Goal: Complete application form

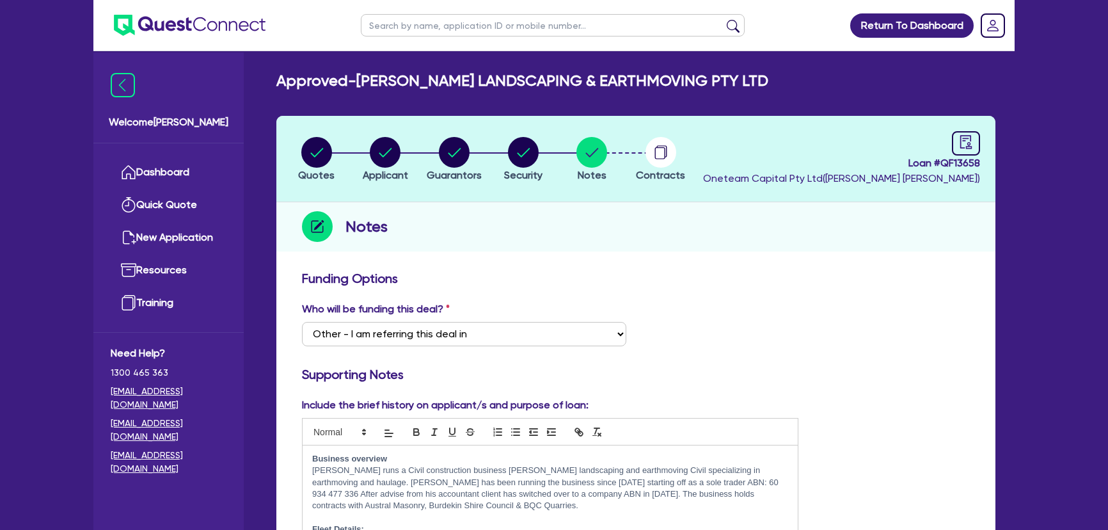
select select "Other"
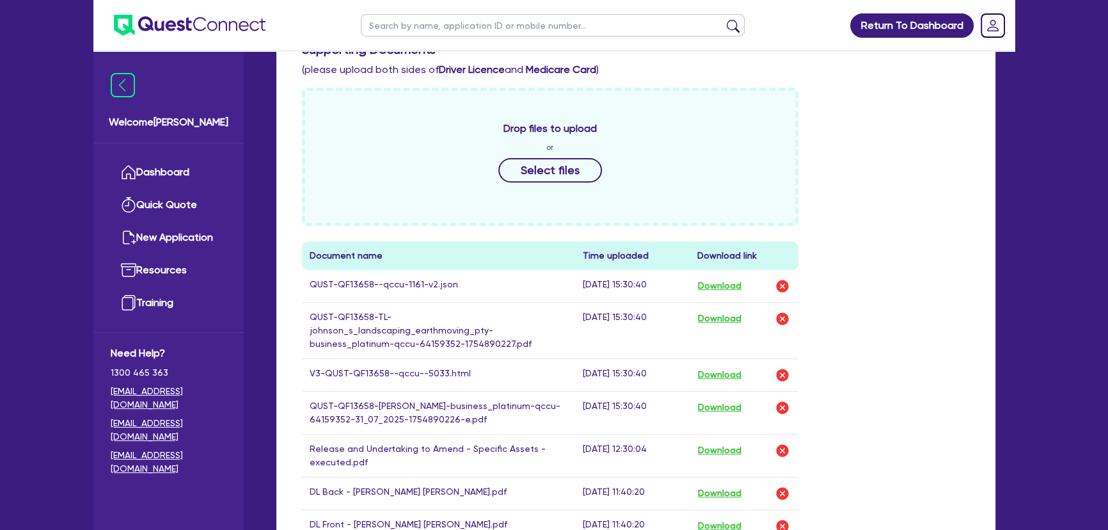
scroll to position [640, 0]
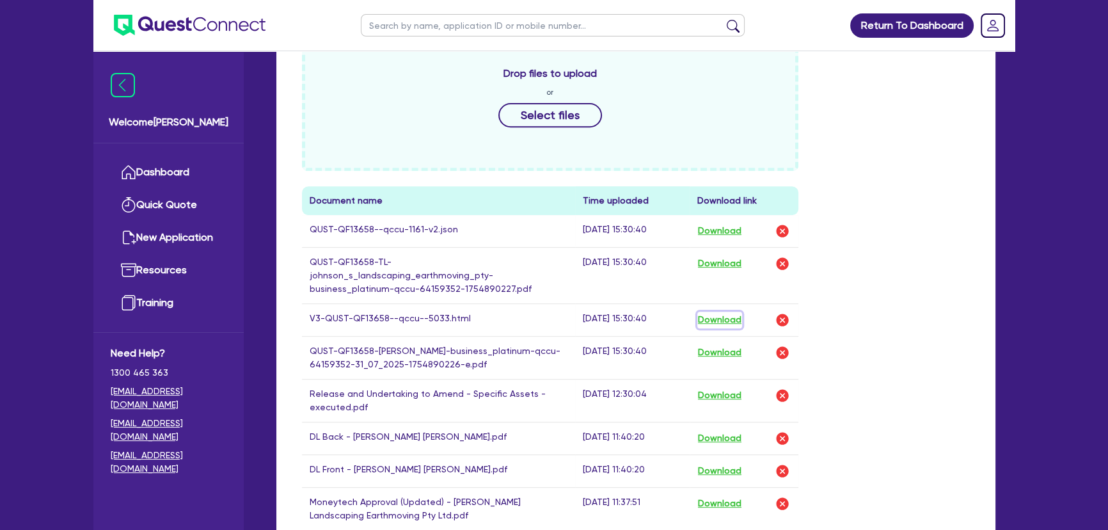
click at [727, 312] on button "Download" at bounding box center [719, 320] width 45 height 17
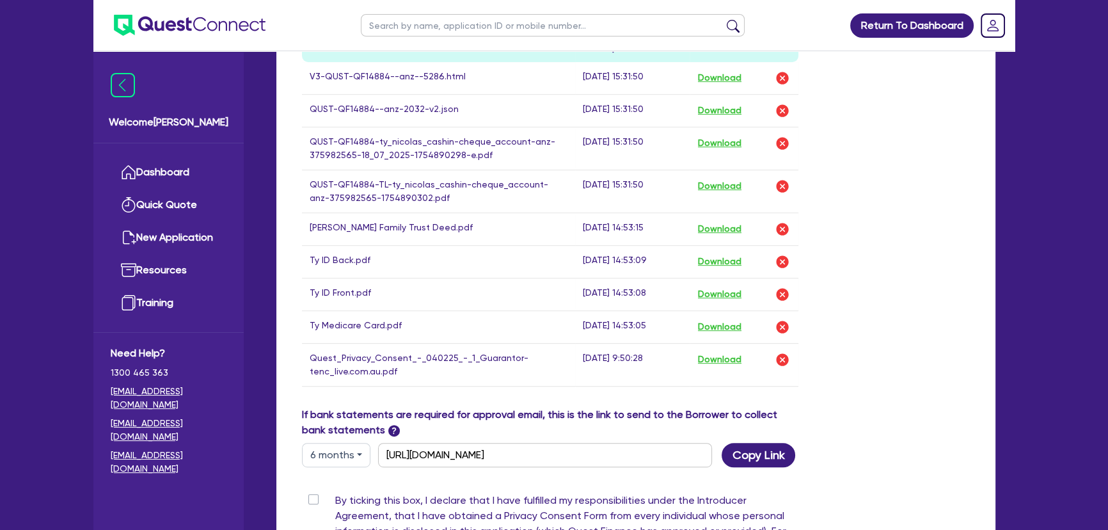
scroll to position [640, 0]
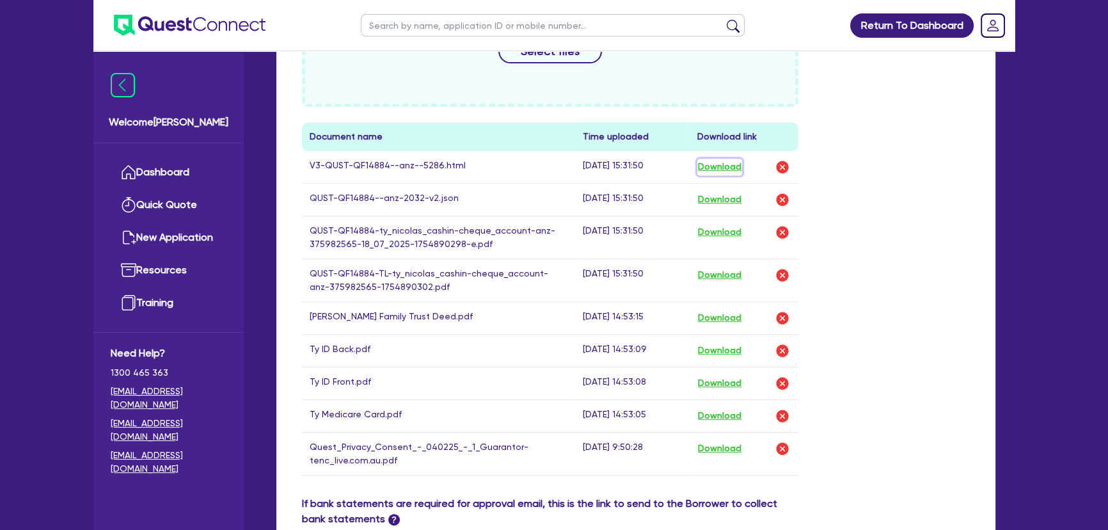
click at [719, 168] on button "Download" at bounding box center [719, 167] width 45 height 17
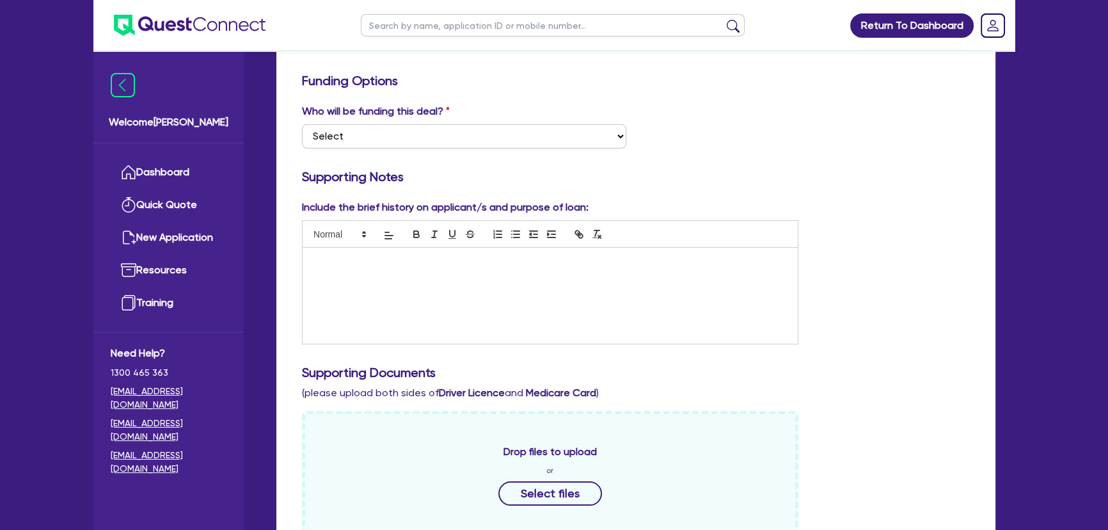
scroll to position [0, 0]
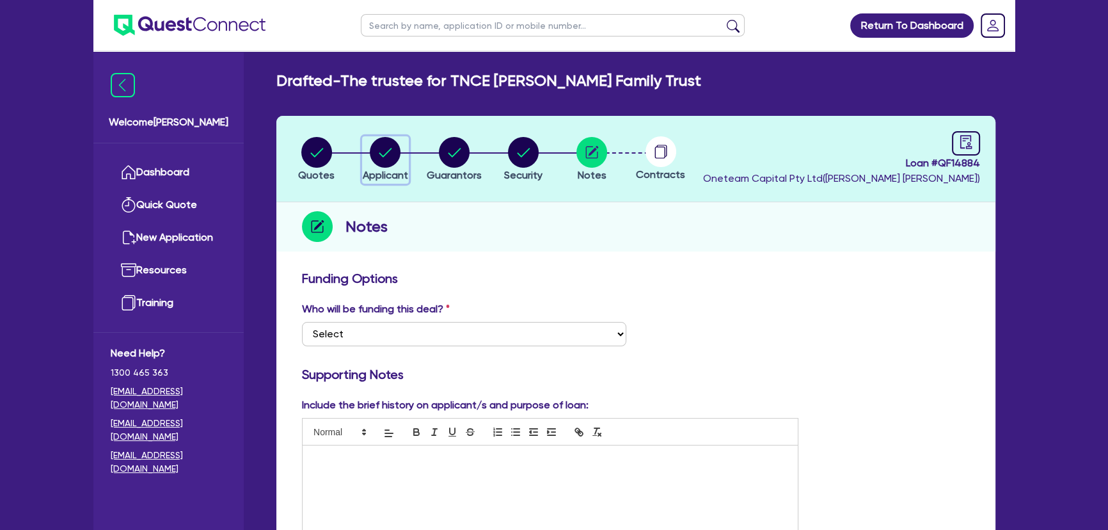
click at [363, 154] on div "button" at bounding box center [385, 152] width 45 height 31
select select "TRUST"
select select "COMPANY"
select select "TRANSPORT_WAREHOUSING"
select select "PASSENGERS_FREIGHT_TRANSPORT"
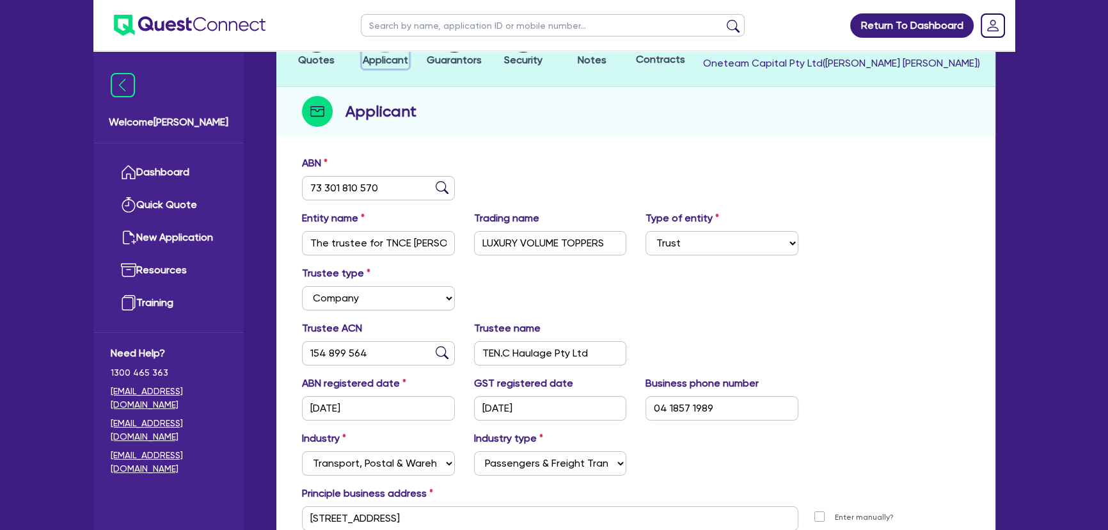
scroll to position [232, 0]
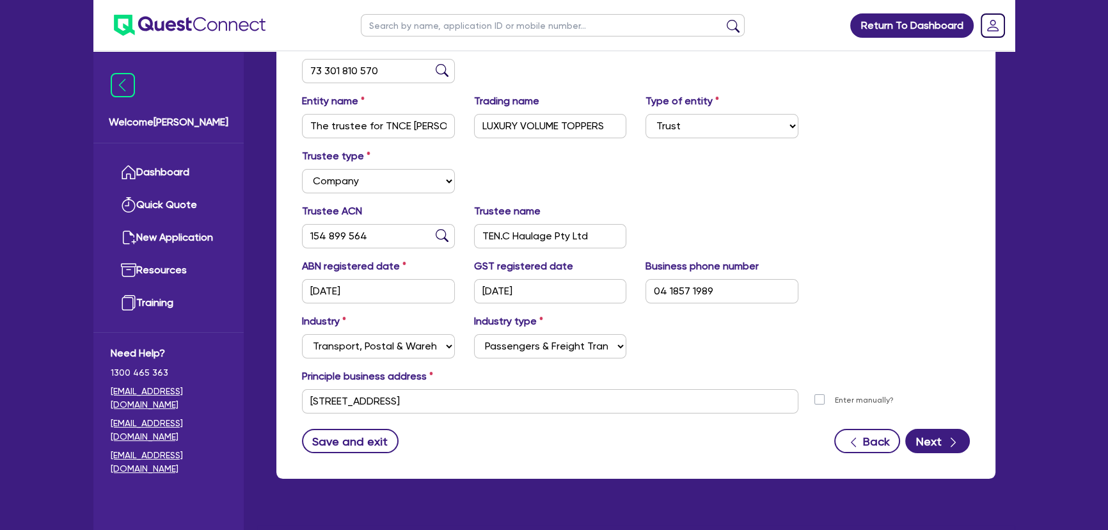
drag, startPoint x: 542, startPoint y: 386, endPoint x: 407, endPoint y: 398, distance: 135.5
click at [407, 398] on div "Principle business address 11 Blake Ct Mount Eliza VIC 3930 Unit number Street …" at bounding box center [635, 390] width 687 height 45
drag, startPoint x: 464, startPoint y: 402, endPoint x: 418, endPoint y: 398, distance: 46.2
click at [418, 398] on input "11 Blake Ct Mount Eliza VIC 3930" at bounding box center [550, 401] width 496 height 24
click at [828, 219] on div "Trustee ACN 154 899 564 Trustee name TEN.C Haulage Pty Ltd" at bounding box center [635, 230] width 687 height 55
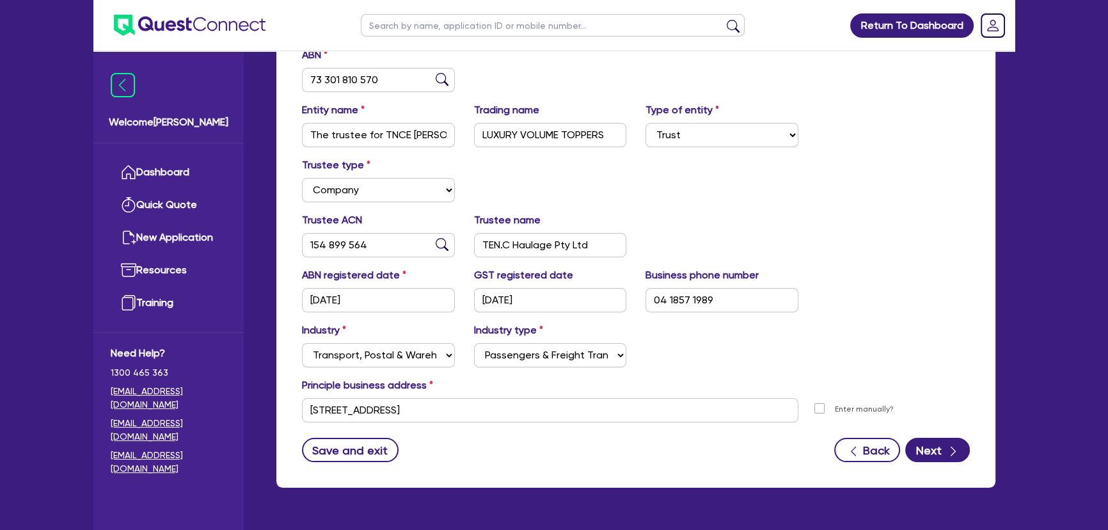
scroll to position [0, 0]
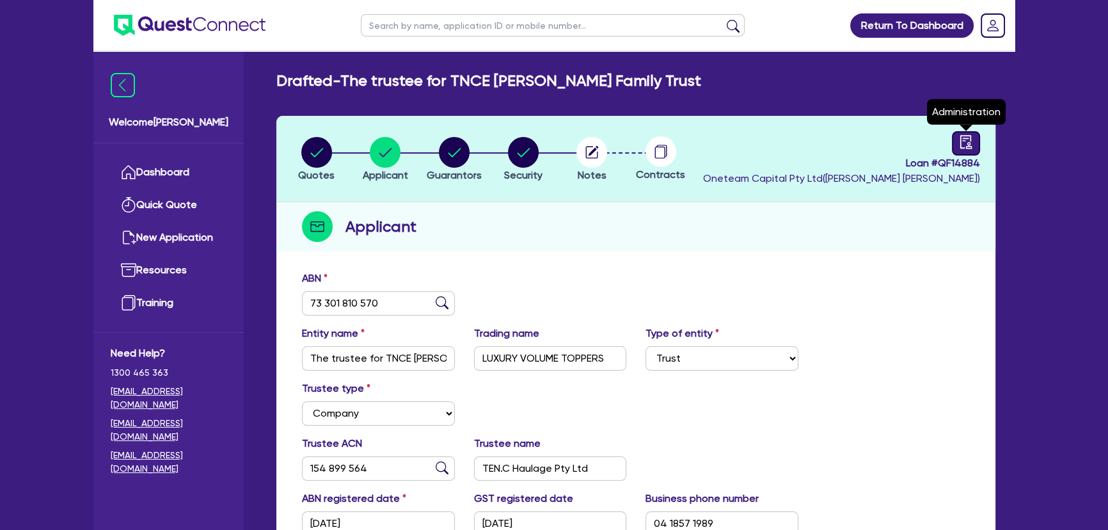
click at [960, 139] on icon "audit" at bounding box center [966, 141] width 12 height 13
select select "DRAFTED_NEW"
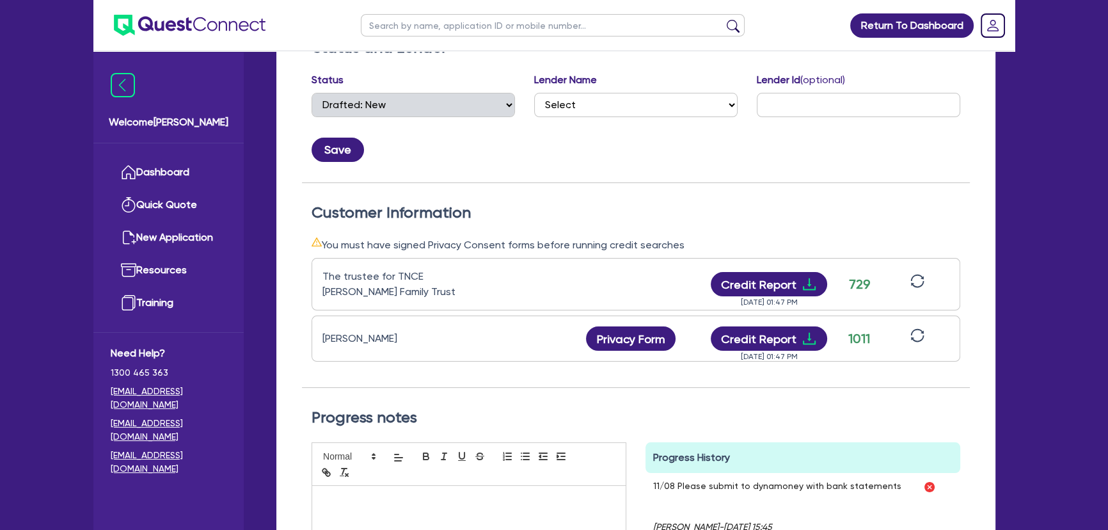
scroll to position [290, 0]
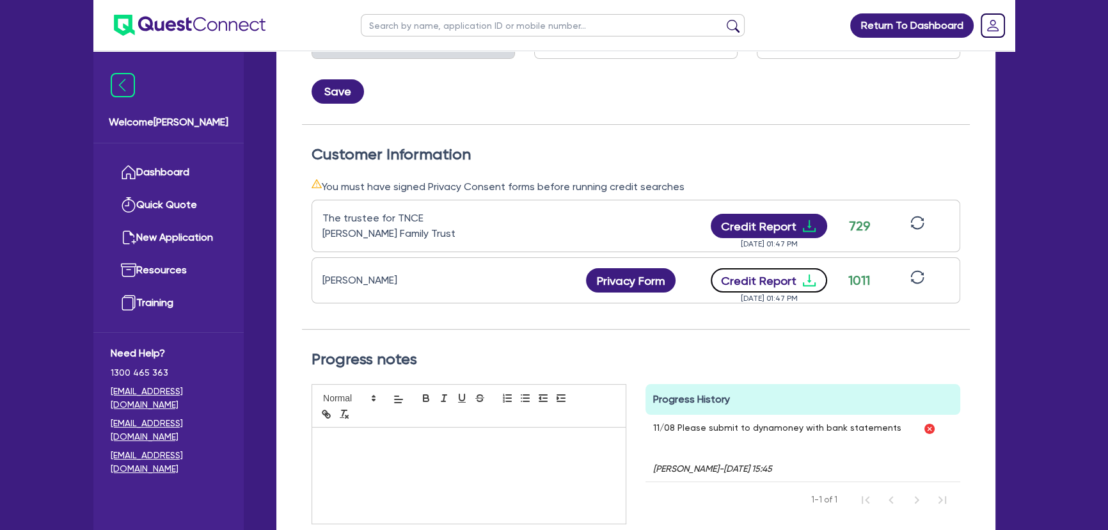
click at [813, 275] on icon "download" at bounding box center [808, 279] width 15 height 15
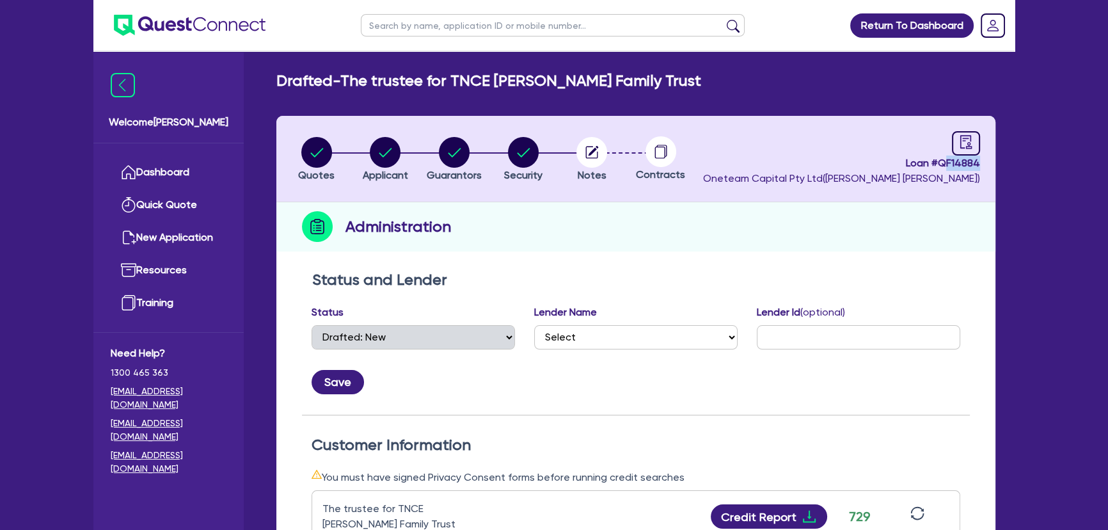
drag, startPoint x: 943, startPoint y: 163, endPoint x: 969, endPoint y: 166, distance: 26.4
click at [981, 166] on header "Quotes Applicant Guarantors Security Notes Contracts Loan # QF14884 Oneteam Cap…" at bounding box center [635, 159] width 719 height 86
drag, startPoint x: 939, startPoint y: 167, endPoint x: 981, endPoint y: 169, distance: 41.6
click at [981, 169] on header "Quotes Applicant Guarantors Security Notes Contracts Loan # QF14884 Oneteam Cap…" at bounding box center [635, 159] width 719 height 86
copy span "QF14884"
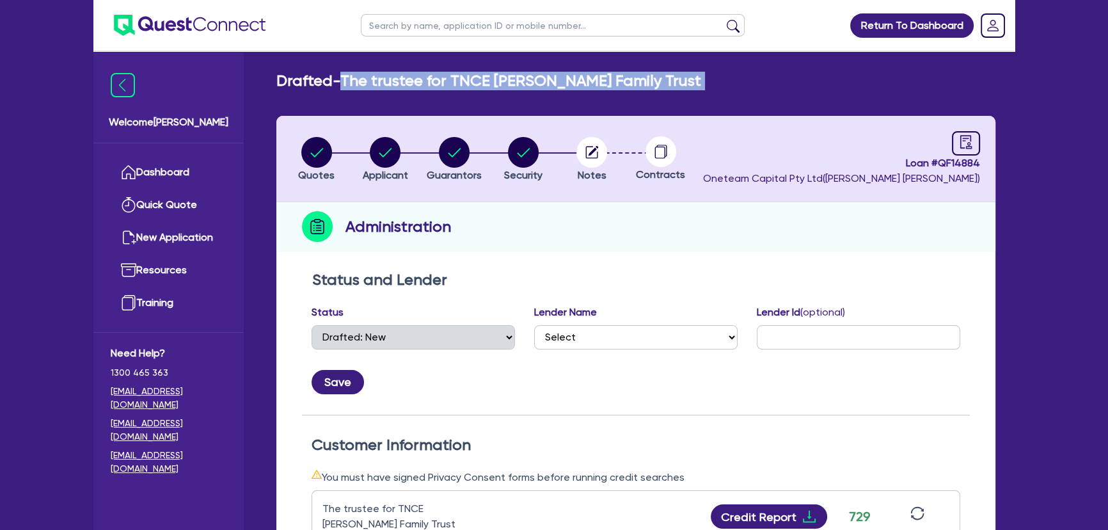
drag, startPoint x: 349, startPoint y: 81, endPoint x: 706, endPoint y: 90, distance: 357.0
click at [706, 90] on div "Drafted - The trustee for TNCE Cashin Family Trust Quotes Applicant Guarantors …" at bounding box center [635, 496] width 757 height 849
copy div "The trustee for TNCE Cashin Family Trust Quotes Applicant Guarantors Security N…"
click at [325, 155] on circle "button" at bounding box center [316, 152] width 31 height 31
select select "PRIMARY_ASSETS"
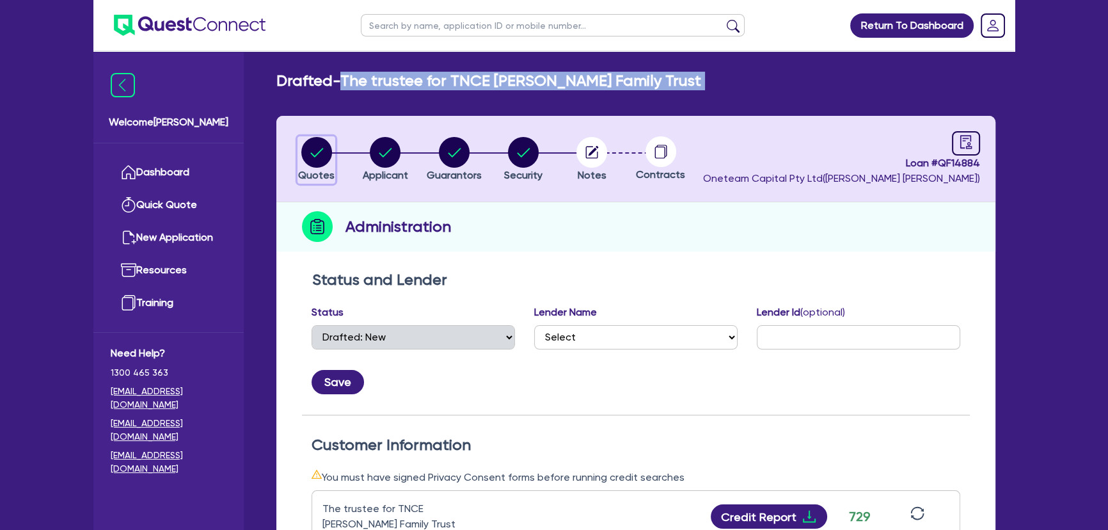
select select "HEAVY_TRUCKS"
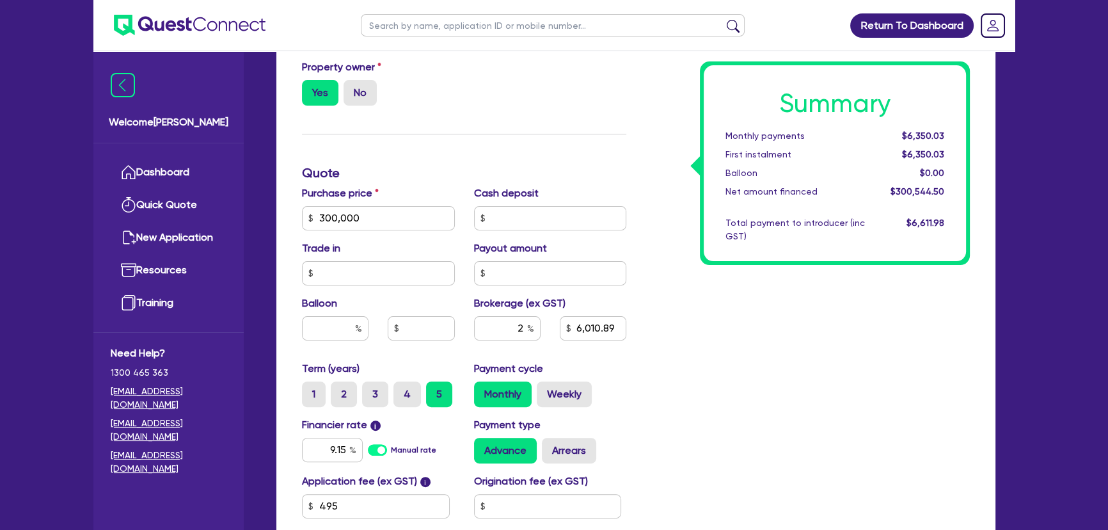
scroll to position [523, 0]
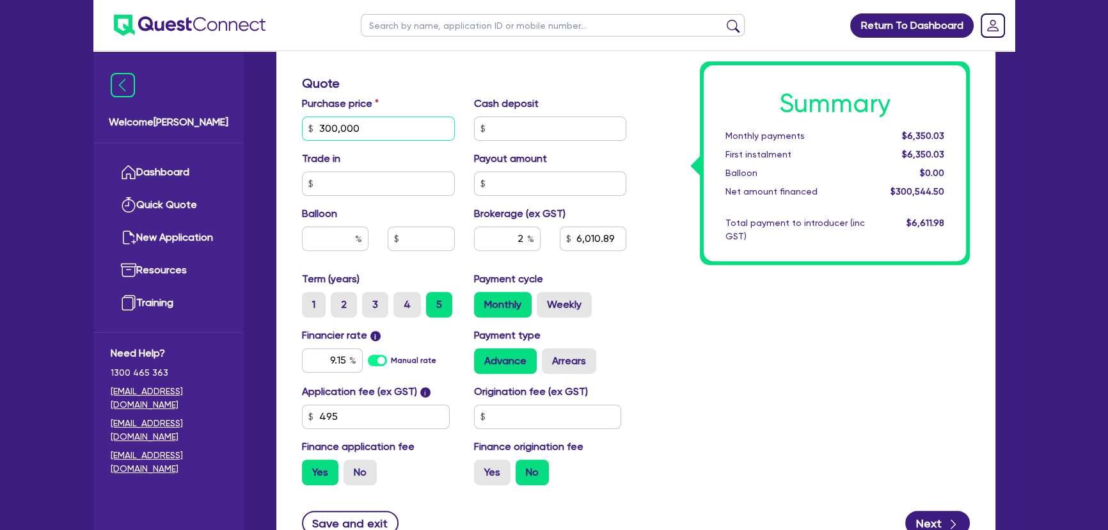
click at [395, 130] on input "300,000" at bounding box center [378, 128] width 153 height 24
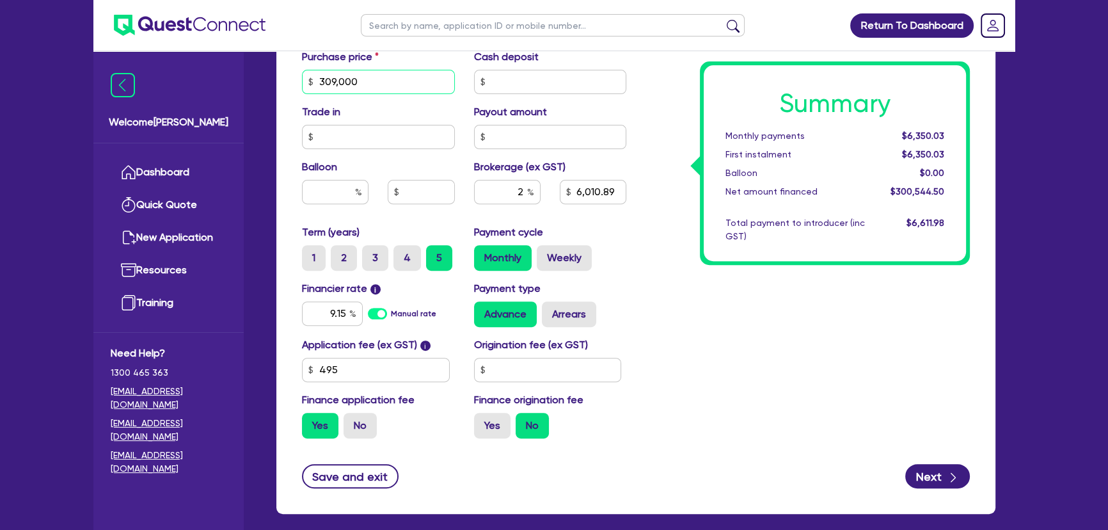
scroll to position [631, 0]
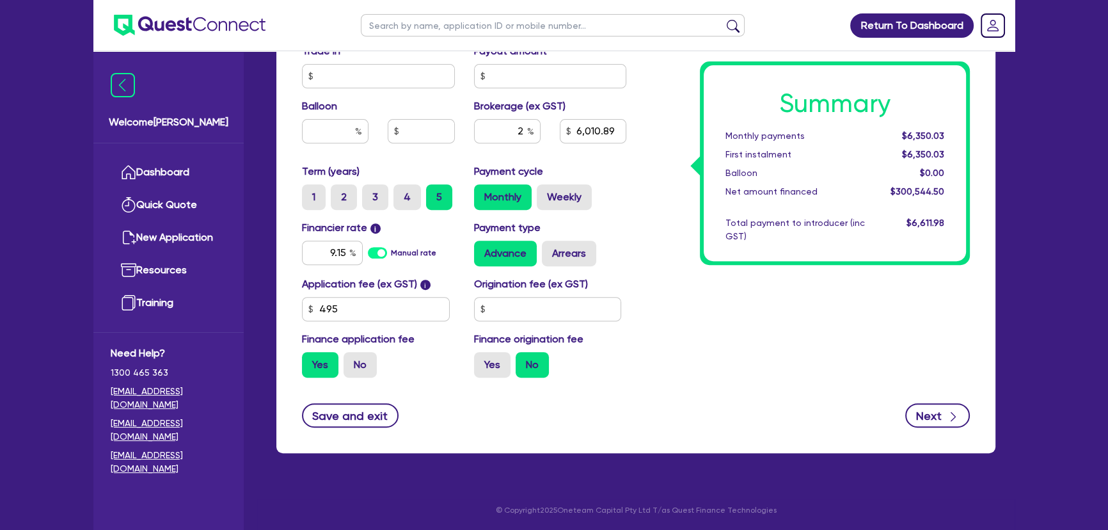
type input "309,000"
type input "6,190.89"
click at [346, 246] on input "9.15" at bounding box center [332, 253] width 61 height 24
type input "8.44"
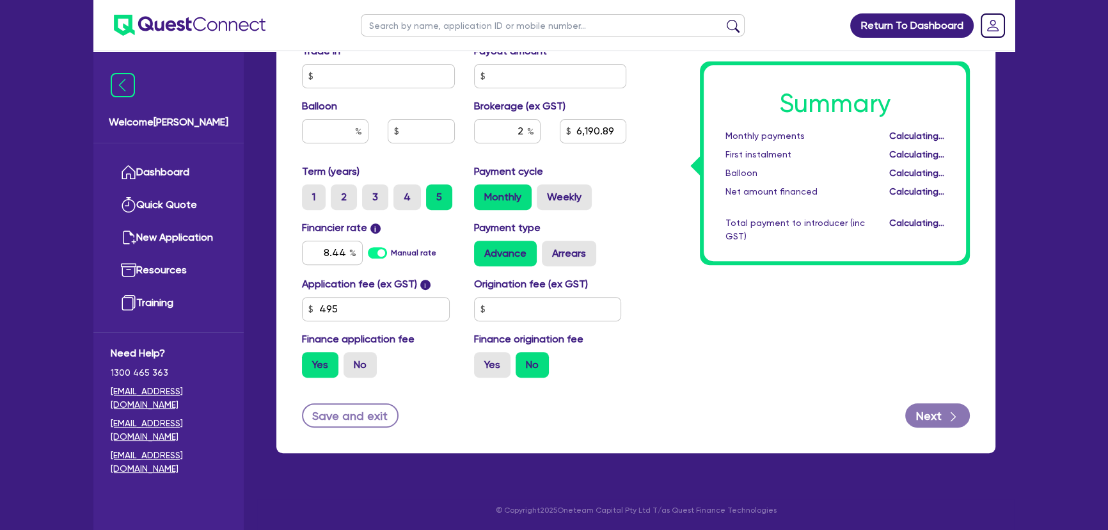
click at [707, 289] on div "Summary Monthly payments Calculating... First instalment Calculating... Balloon…" at bounding box center [807, 14] width 343 height 748
click at [947, 417] on icon "button" at bounding box center [953, 416] width 13 height 13
type input "6,190.89"
select select "TRUST"
select select "COMPANY"
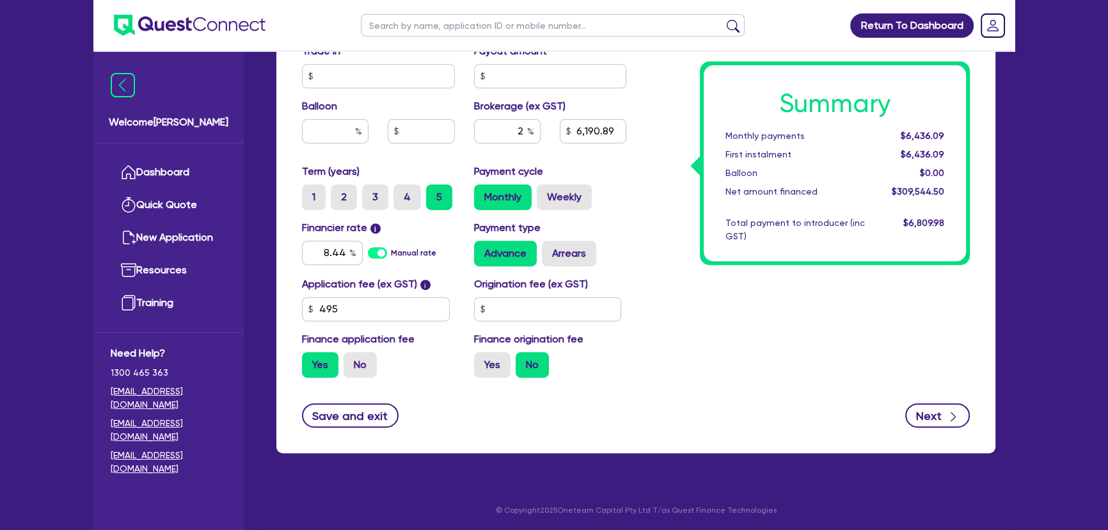
select select "TRANSPORT_WAREHOUSING"
select select "PASSENGERS_FREIGHT_TRANSPORT"
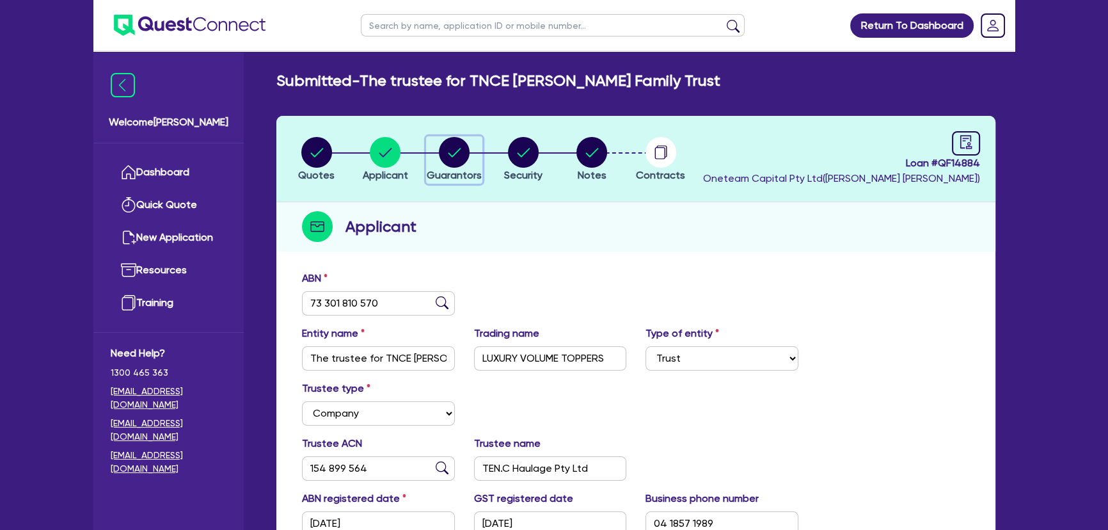
click at [454, 155] on circle "button" at bounding box center [454, 152] width 31 height 31
select select "MR"
select select "VIC"
select select "MARRIED"
select select "PROPERTY"
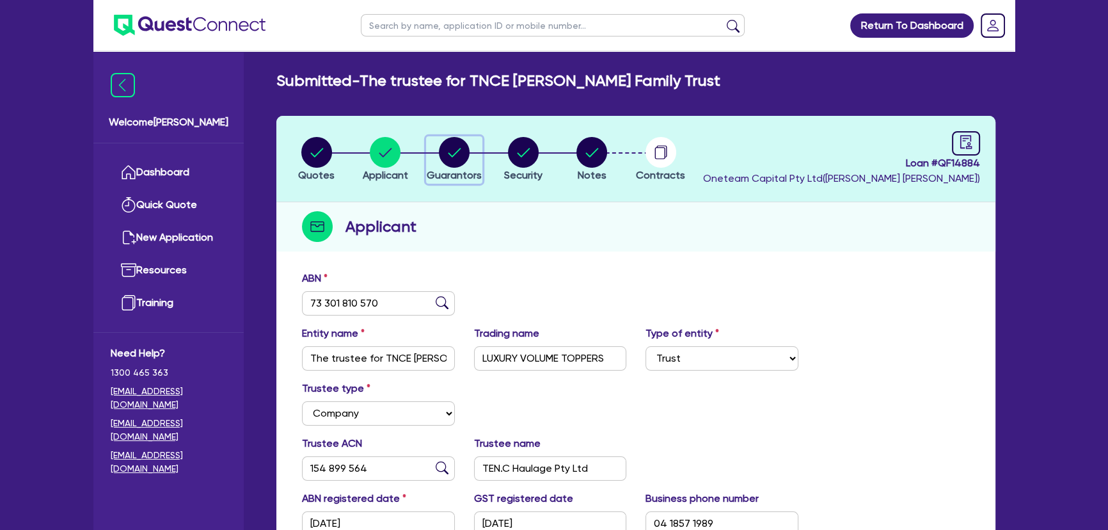
select select "INVESTMENT_PROPERTY"
select select "TRUCK"
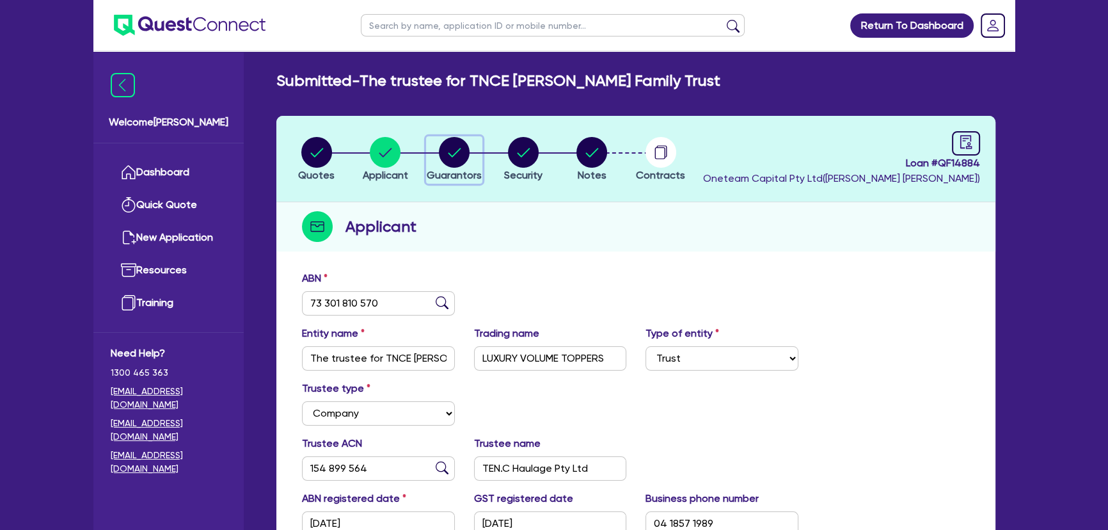
select select "TRUCK"
select select "TRAILER"
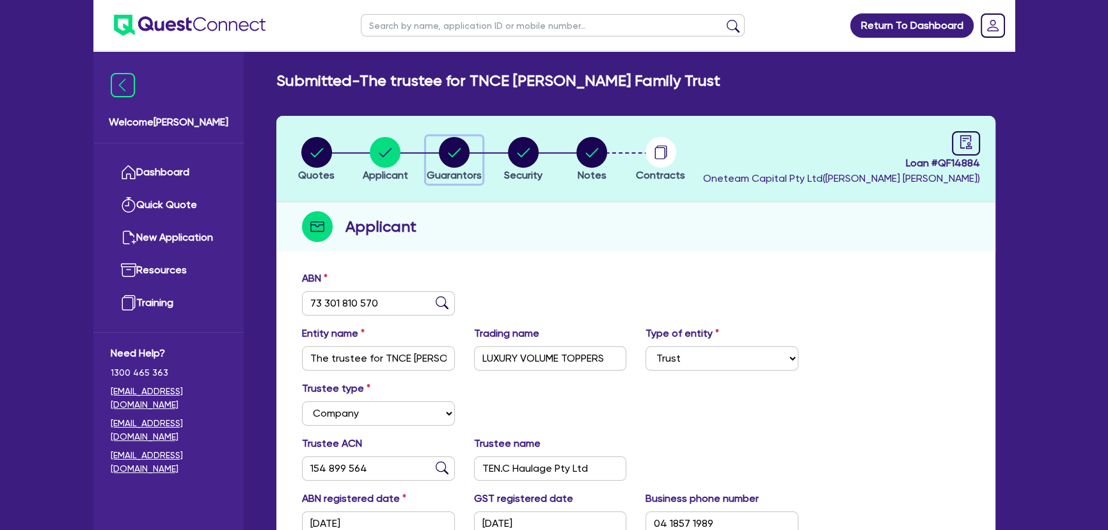
select select "TRAILER"
select select "MORTGAGE"
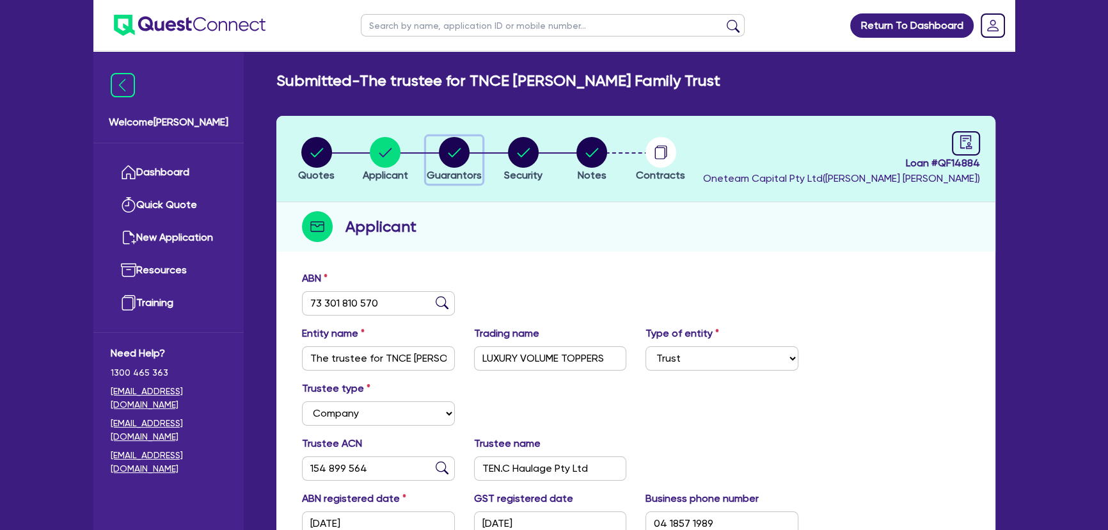
select select "INVESTMENT_PROPERTY_LOAN"
select select "TRUCK_LOAN"
select select "TRAILER_LOAN"
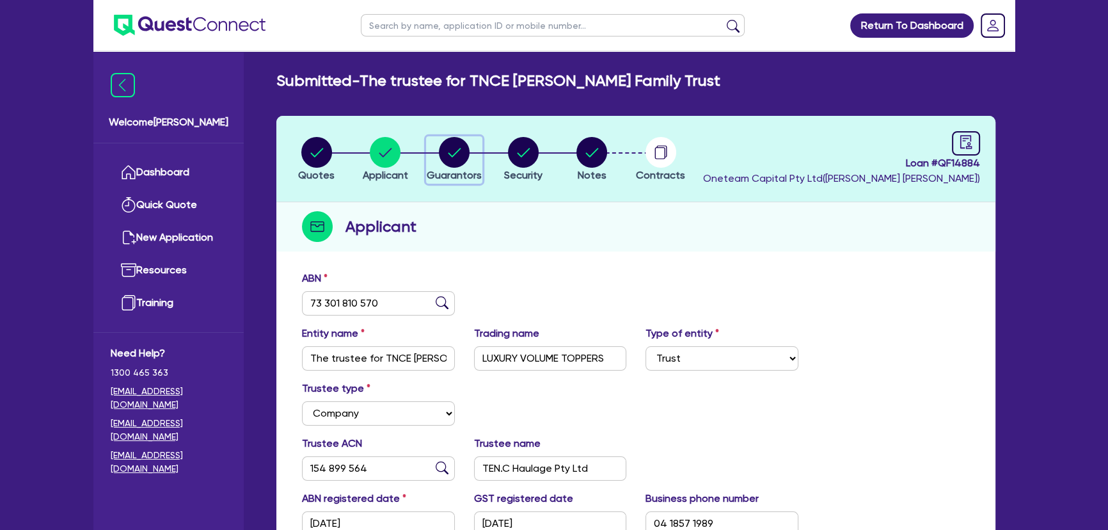
select select "TRUCK_LOAN"
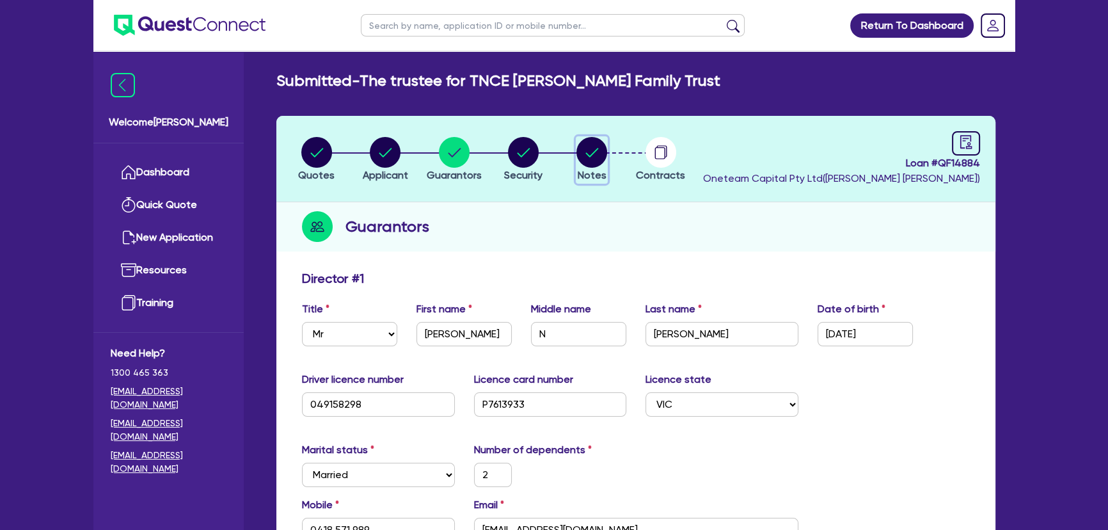
drag, startPoint x: 588, startPoint y: 160, endPoint x: 594, endPoint y: 171, distance: 13.2
click at [588, 161] on circle "button" at bounding box center [591, 152] width 31 height 31
select select "Other"
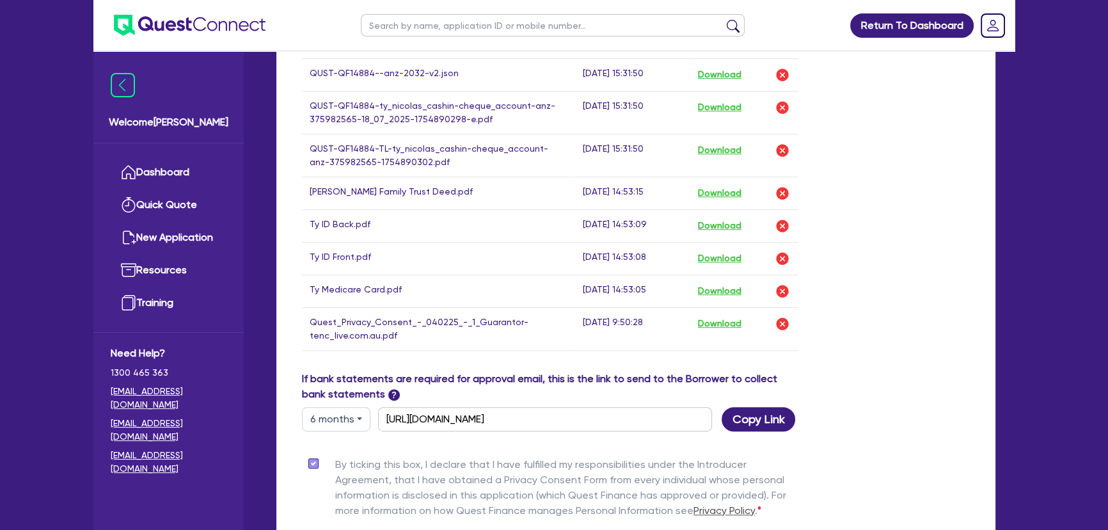
scroll to position [979, 0]
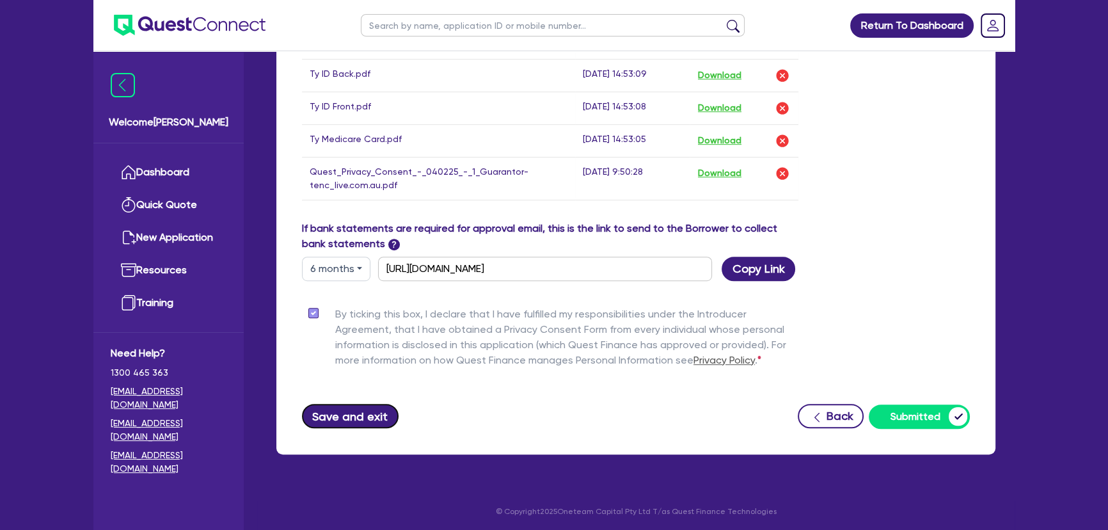
click at [370, 410] on button "Save and exit" at bounding box center [350, 416] width 97 height 24
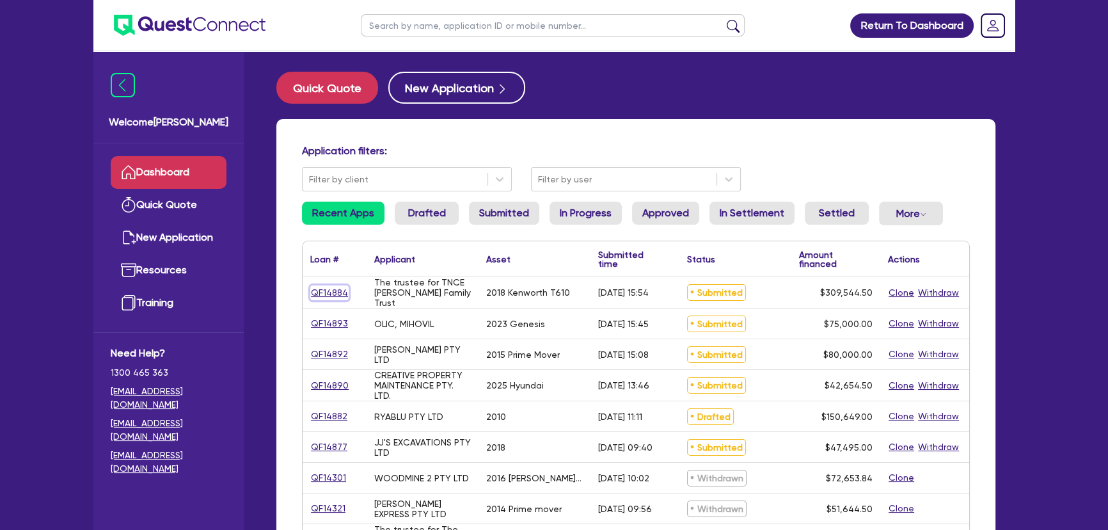
click at [322, 289] on link "QF14884" at bounding box center [329, 292] width 38 height 15
select select "PRIMARY_ASSETS"
select select "HEAVY_TRUCKS"
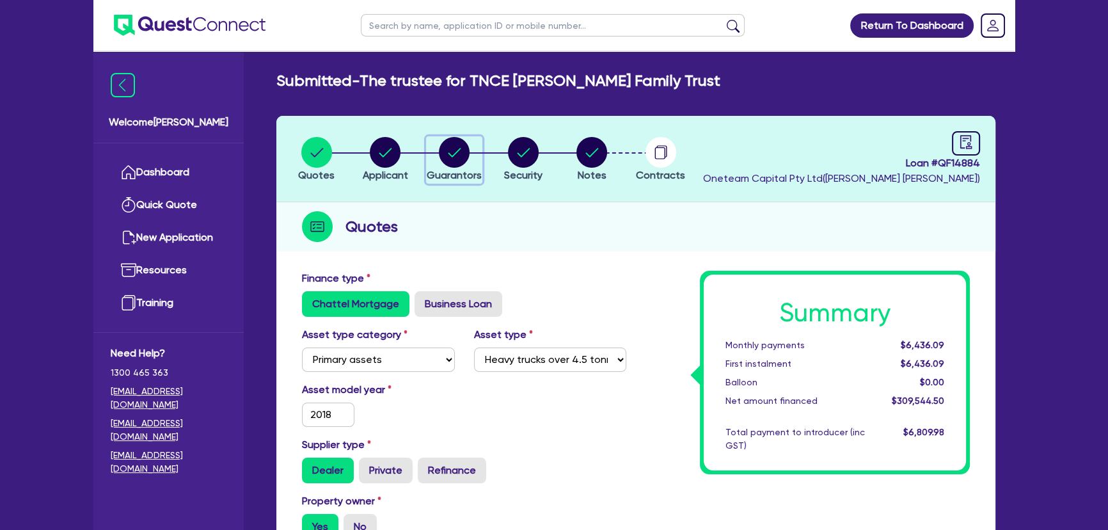
drag, startPoint x: 434, startPoint y: 152, endPoint x: 439, endPoint y: 156, distance: 6.8
click at [435, 152] on div "button" at bounding box center [454, 152] width 55 height 31
select select "MR"
select select "VIC"
select select "MARRIED"
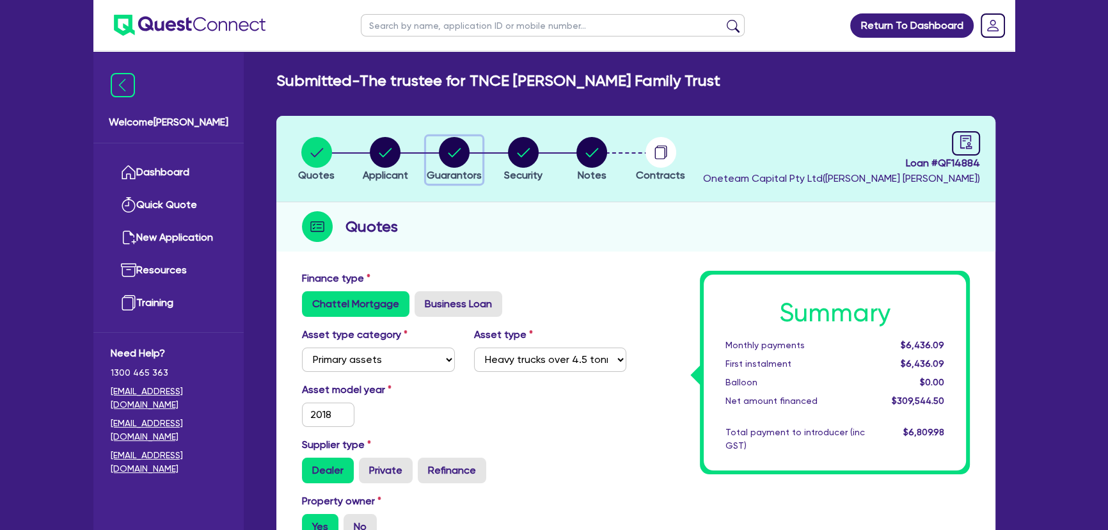
select select "PROPERTY"
select select "INVESTMENT_PROPERTY"
select select "TRUCK"
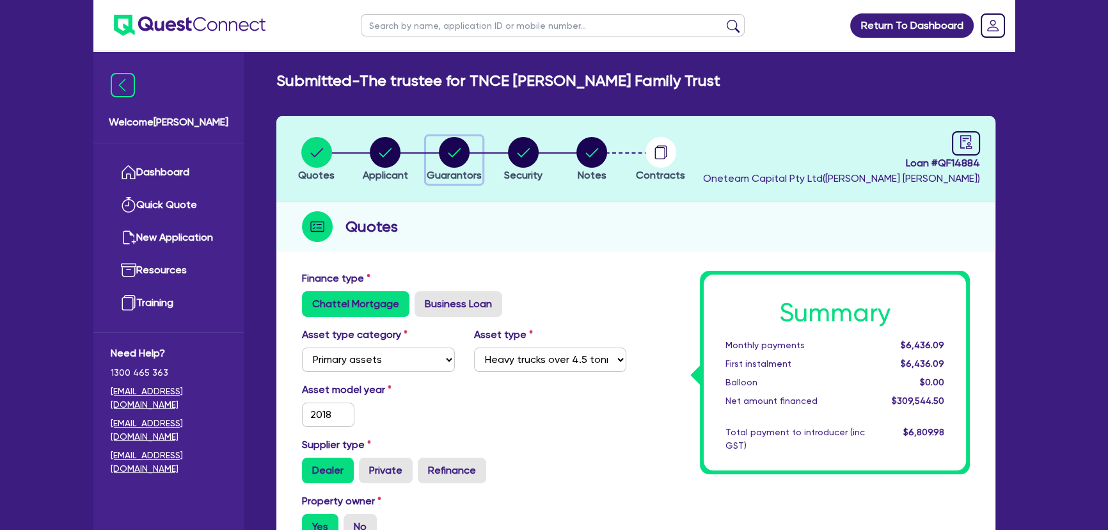
select select "TRUCK"
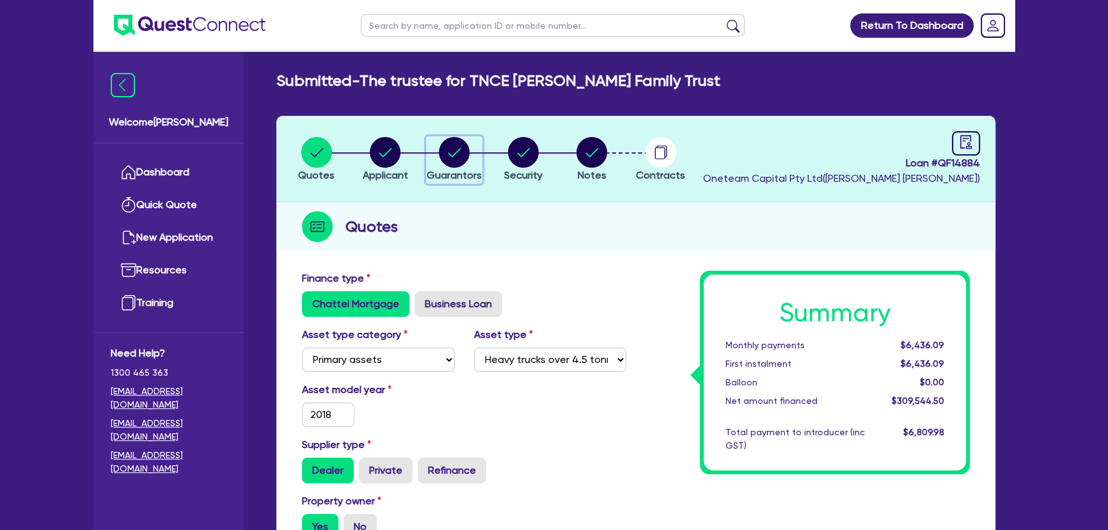
select select "TRAILER"
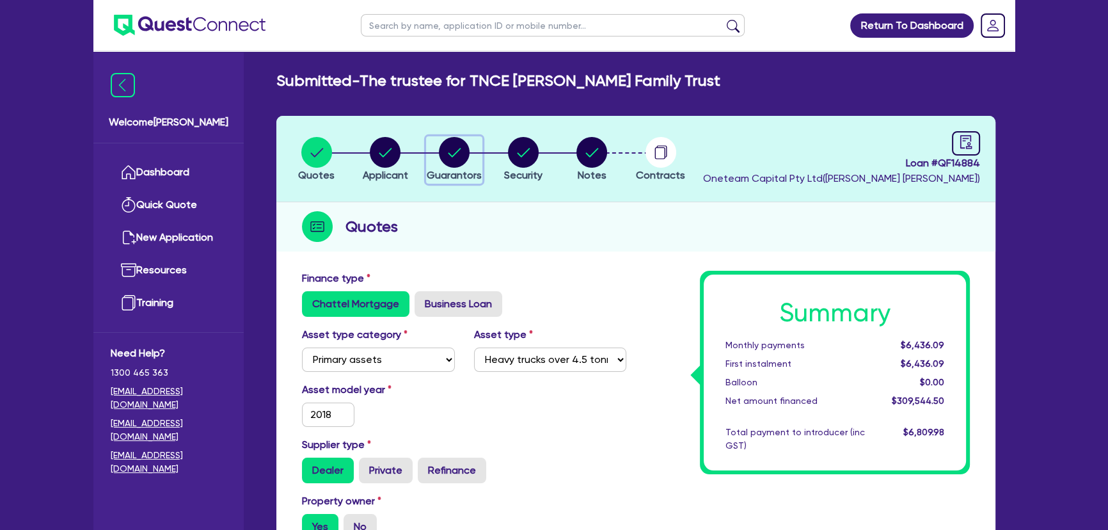
select select "MORTGAGE"
select select "INVESTMENT_PROPERTY_LOAN"
select select "TRUCK_LOAN"
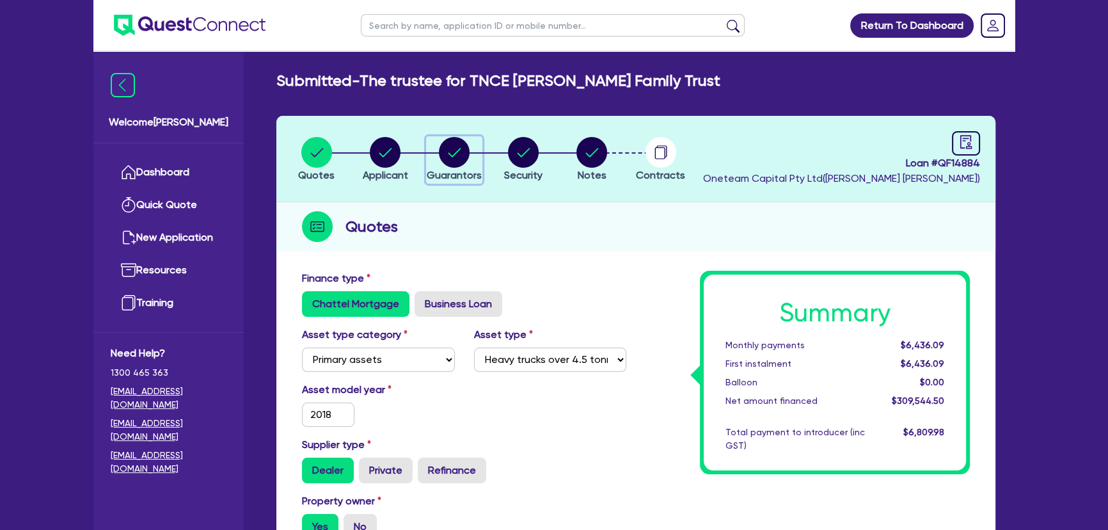
select select "TRAILER_LOAN"
select select "TRUCK_LOAN"
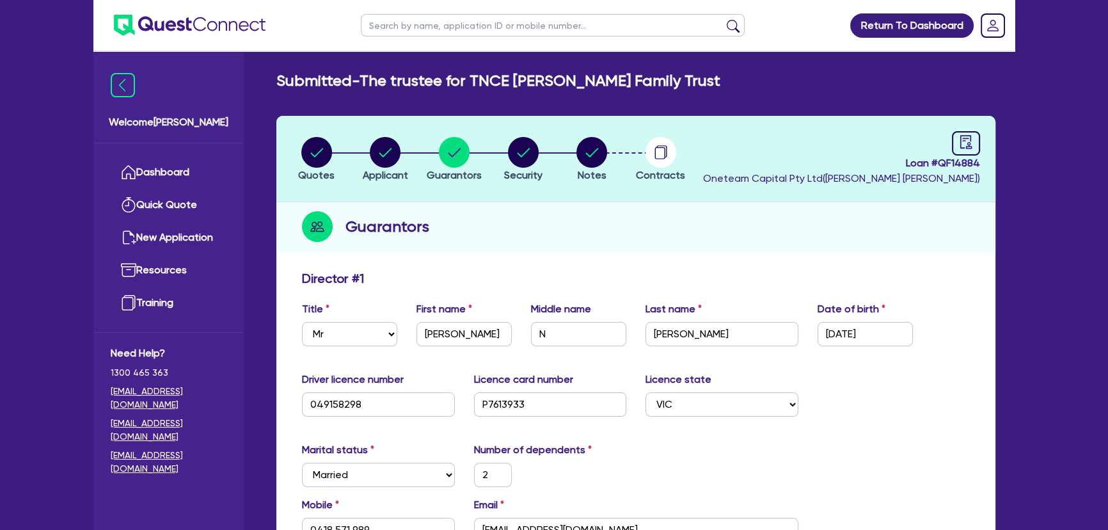
click at [232, 35] on img at bounding box center [190, 25] width 152 height 21
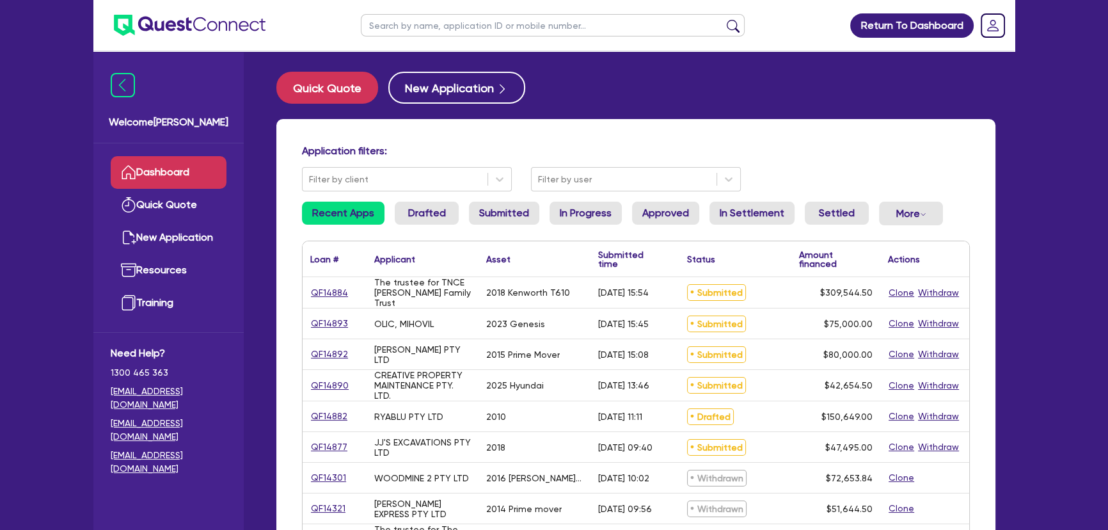
select select "PRIMARY_ASSETS"
select select "HEAVY_TRUCKS"
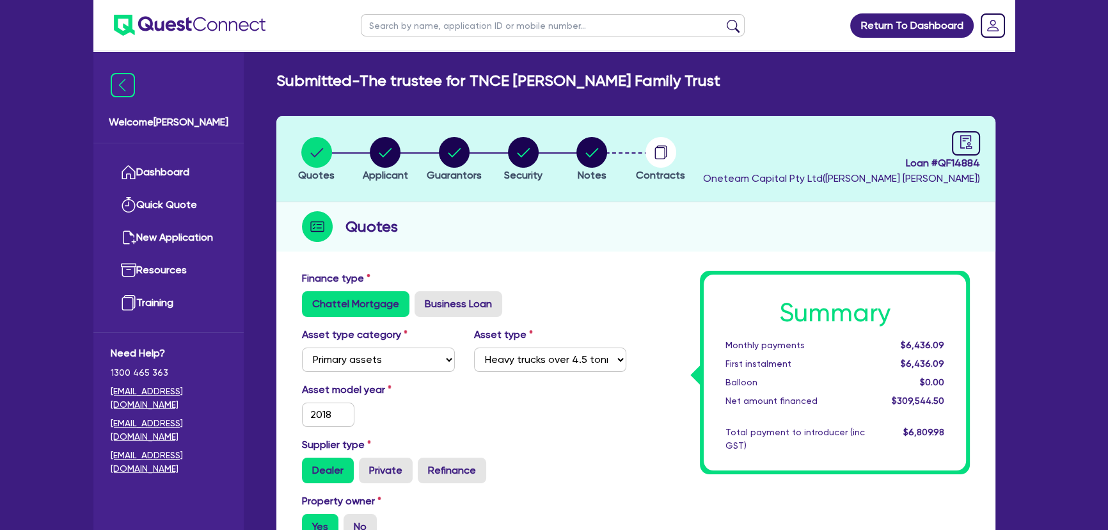
click at [241, 22] on img at bounding box center [190, 25] width 152 height 21
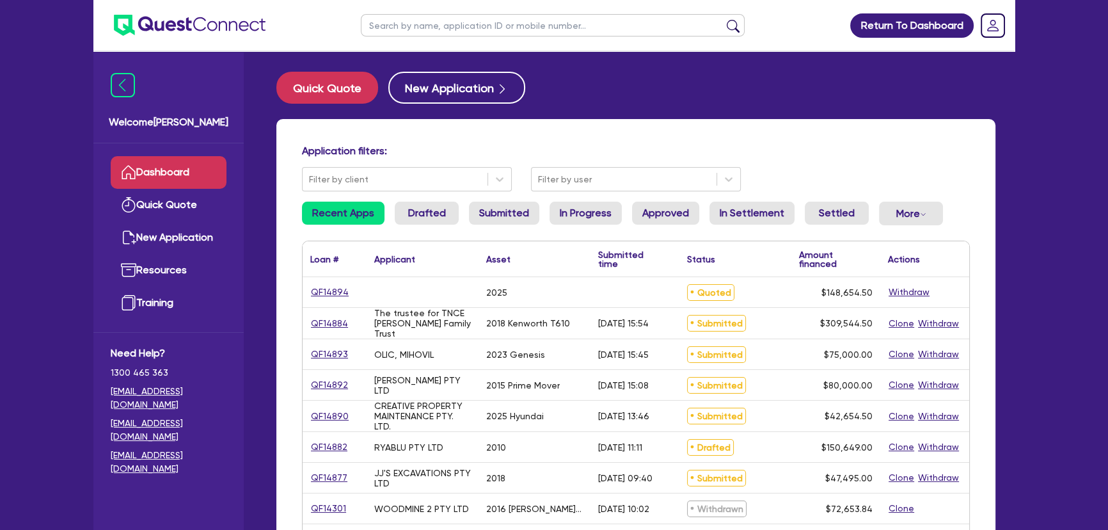
click at [492, 33] on input "text" at bounding box center [553, 25] width 384 height 22
type input "h"
type input "johnson"
click at [723, 19] on button "submit" at bounding box center [733, 28] width 20 height 18
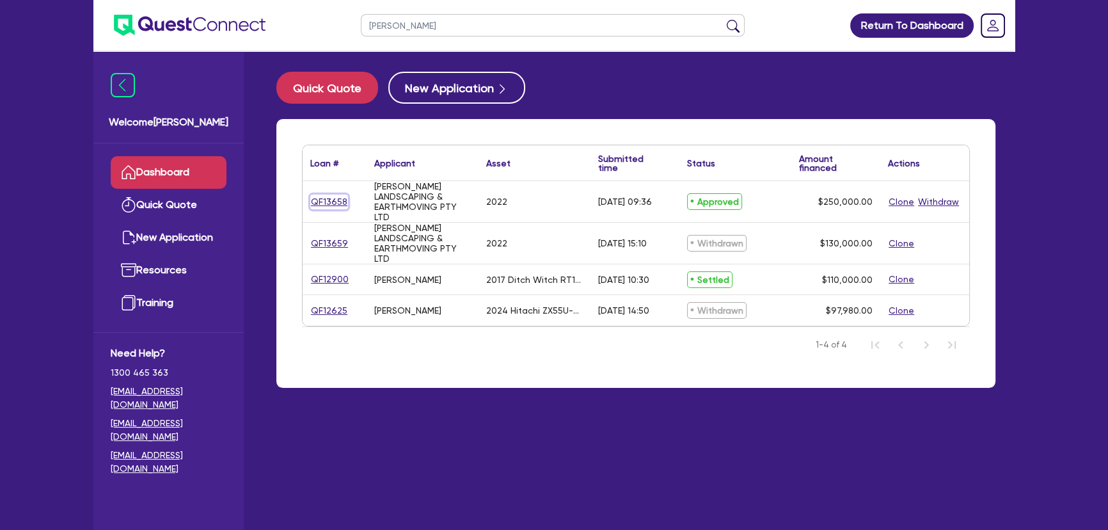
click at [329, 204] on link "QF13658" at bounding box center [329, 201] width 38 height 15
select select "PRIMARY_ASSETS"
select select "HEAVY_TRUCKS"
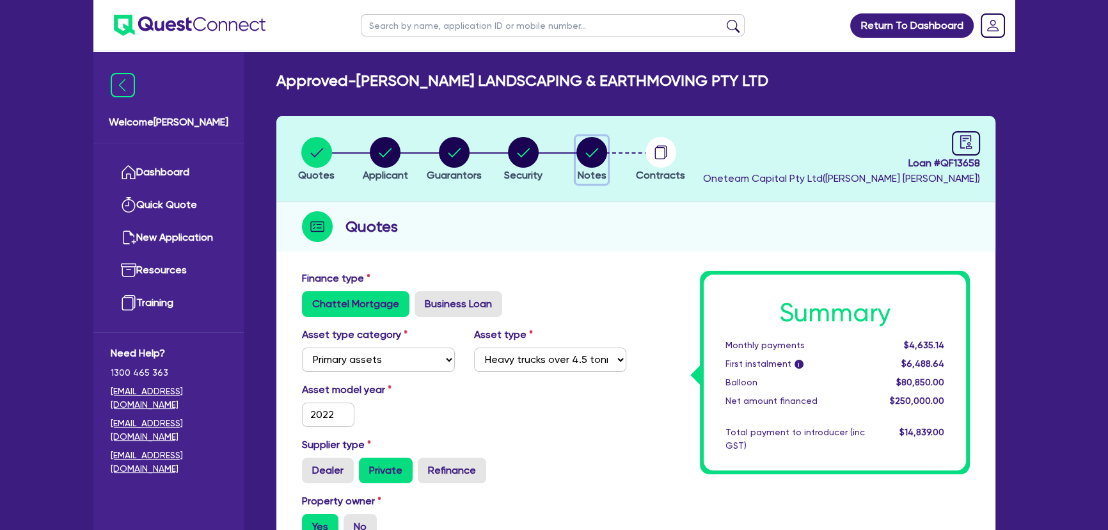
click at [601, 151] on circle "button" at bounding box center [591, 152] width 31 height 31
select select "Other"
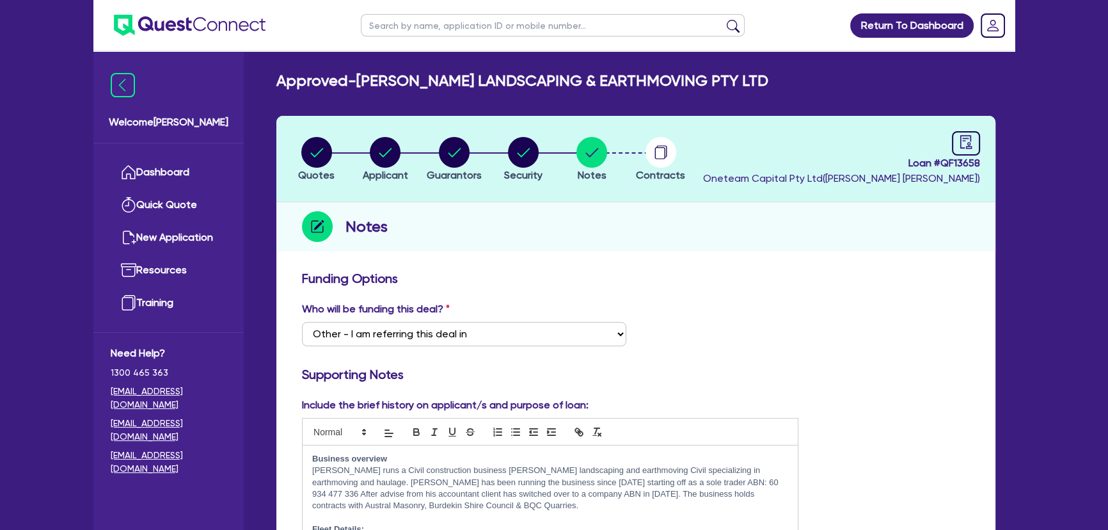
drag, startPoint x: 664, startPoint y: 100, endPoint x: 672, endPoint y: 125, distance: 26.3
click at [654, 175] on span "Contracts" at bounding box center [660, 175] width 49 height 12
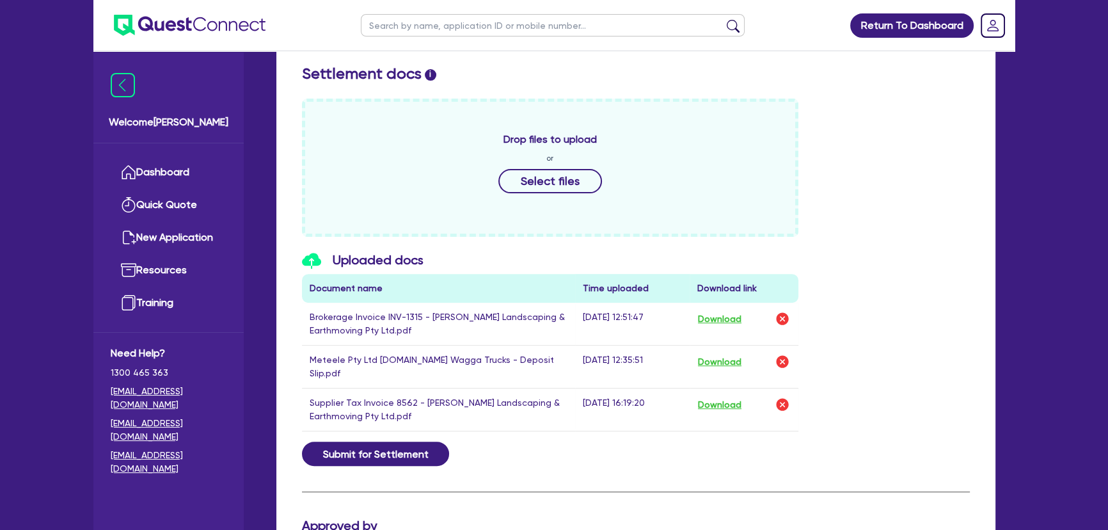
scroll to position [581, 0]
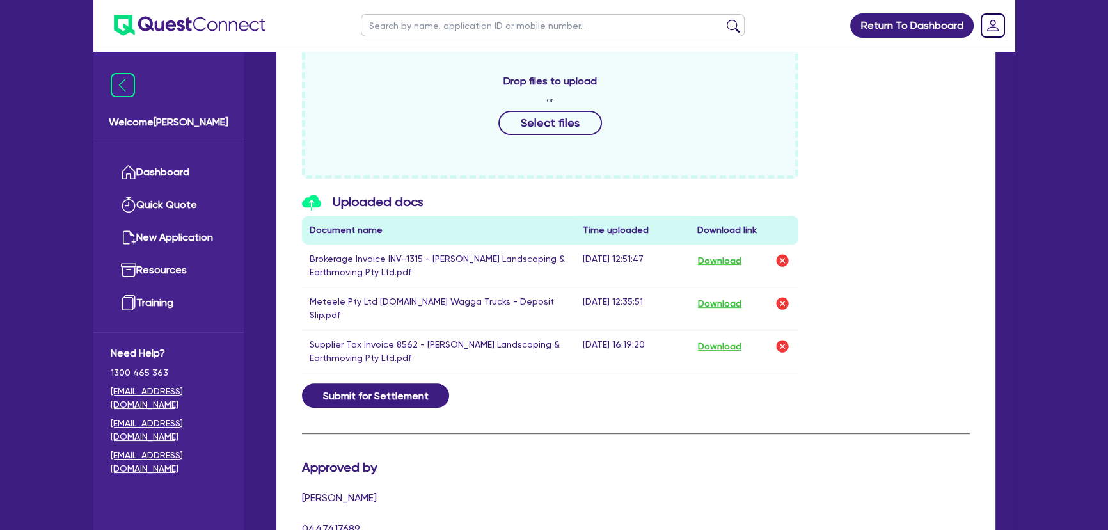
click at [791, 340] on td "Download" at bounding box center [744, 351] width 109 height 43
click at [786, 339] on img "button" at bounding box center [782, 345] width 15 height 15
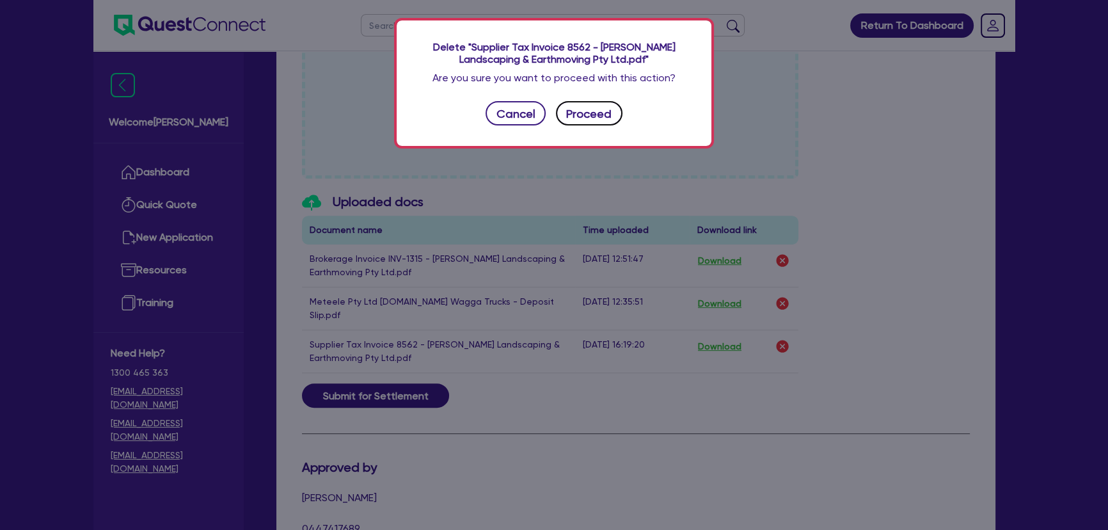
click at [604, 115] on button "Proceed" at bounding box center [589, 113] width 67 height 24
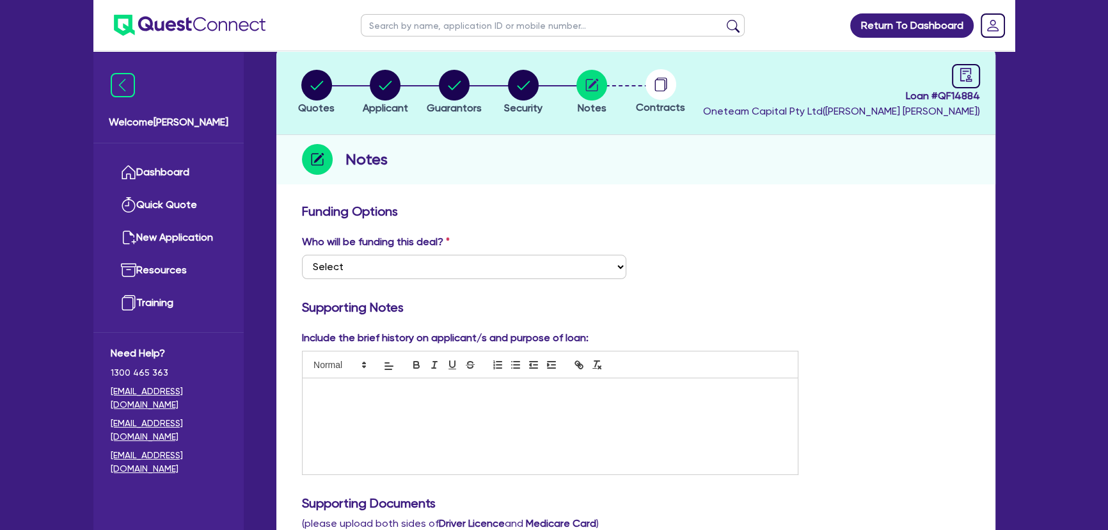
scroll to position [58, 0]
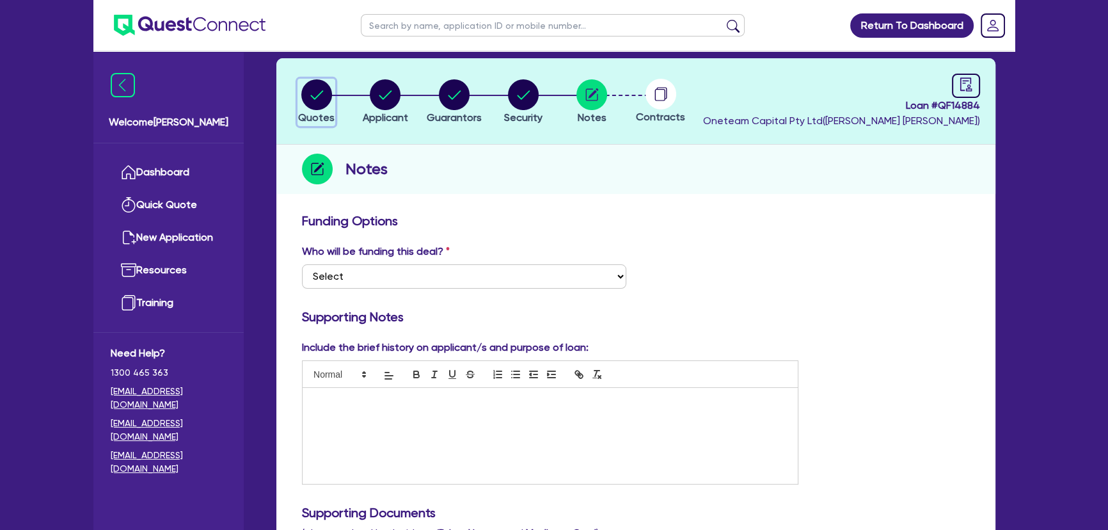
click at [313, 96] on circle "button" at bounding box center [316, 94] width 31 height 31
select select "PRIMARY_ASSETS"
select select "HEAVY_TRUCKS"
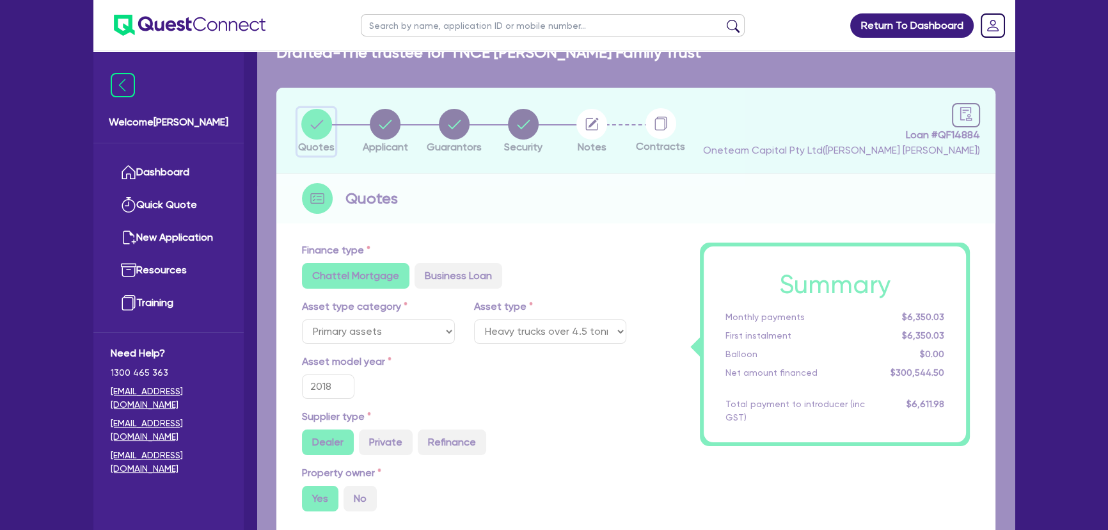
type input "300,000"
type input "6,010.89"
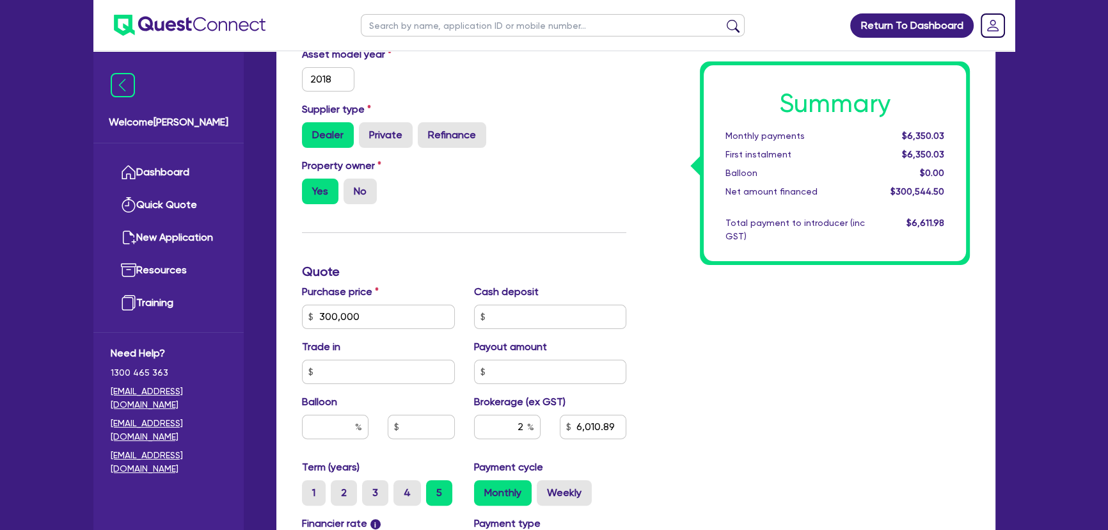
scroll to position [407, 0]
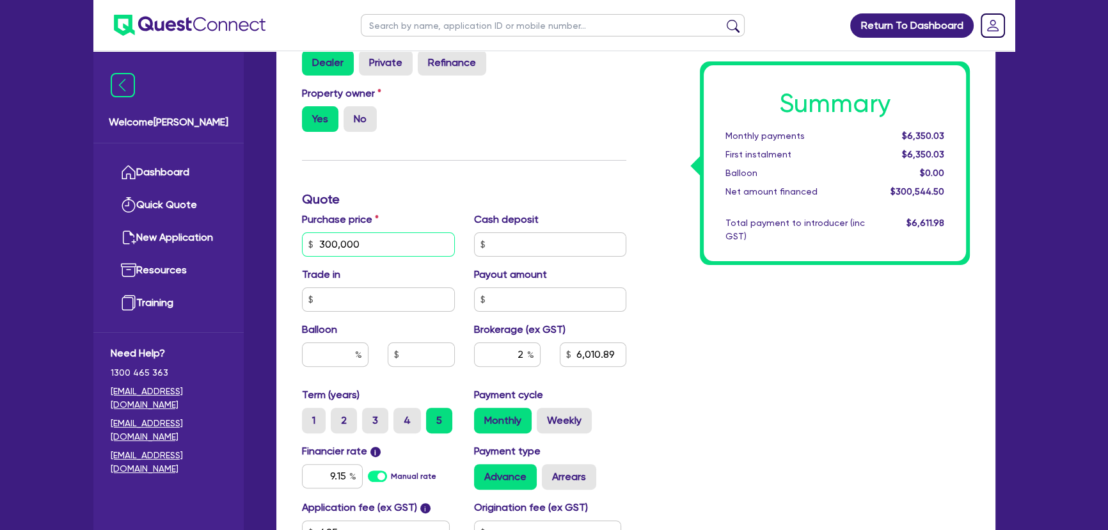
click at [388, 244] on input "300,000" at bounding box center [378, 244] width 153 height 24
type input "309,000"
click at [416, 195] on h3 "Quote" at bounding box center [464, 198] width 324 height 15
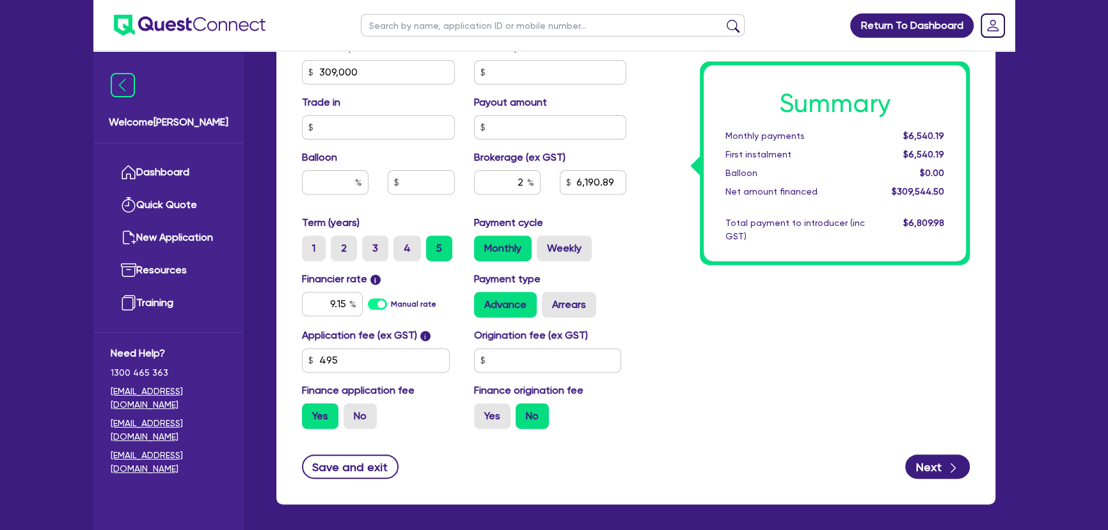
scroll to position [631, 0]
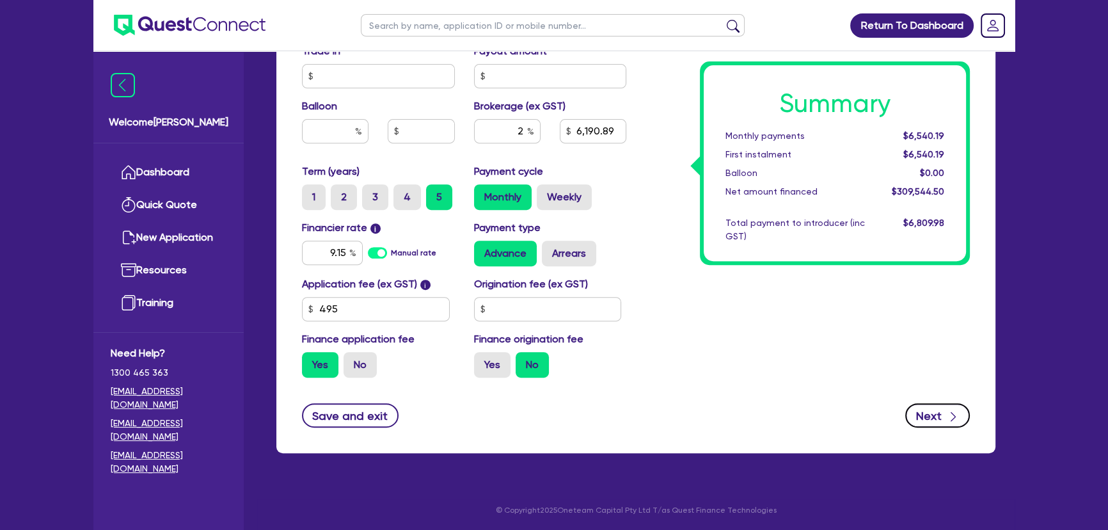
click at [943, 410] on button "Next" at bounding box center [937, 415] width 65 height 24
type input "6,190.89"
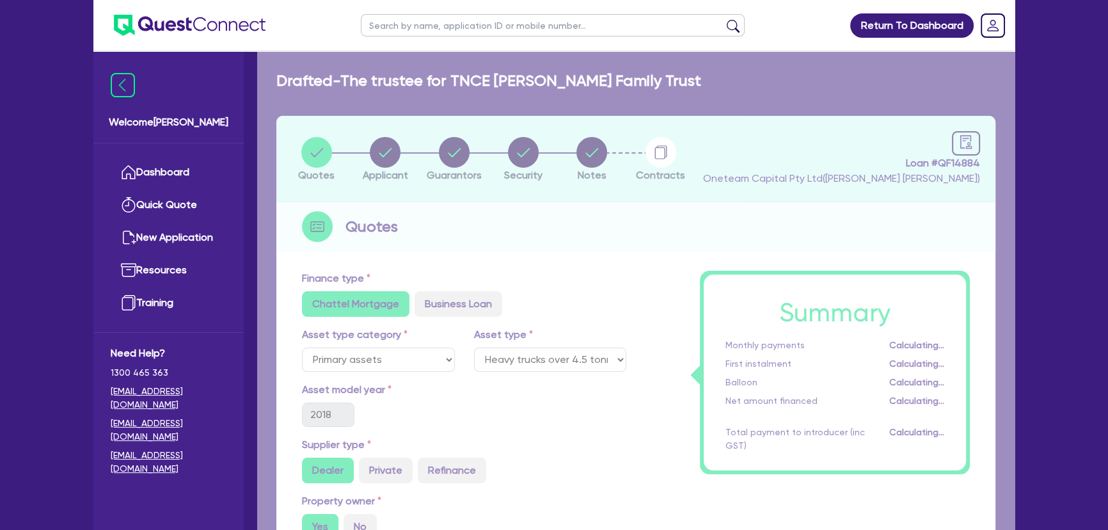
select select "TRUST"
select select "COMPANY"
select select "TRANSPORT_WAREHOUSING"
select select "PASSENGERS_FREIGHT_TRANSPORT"
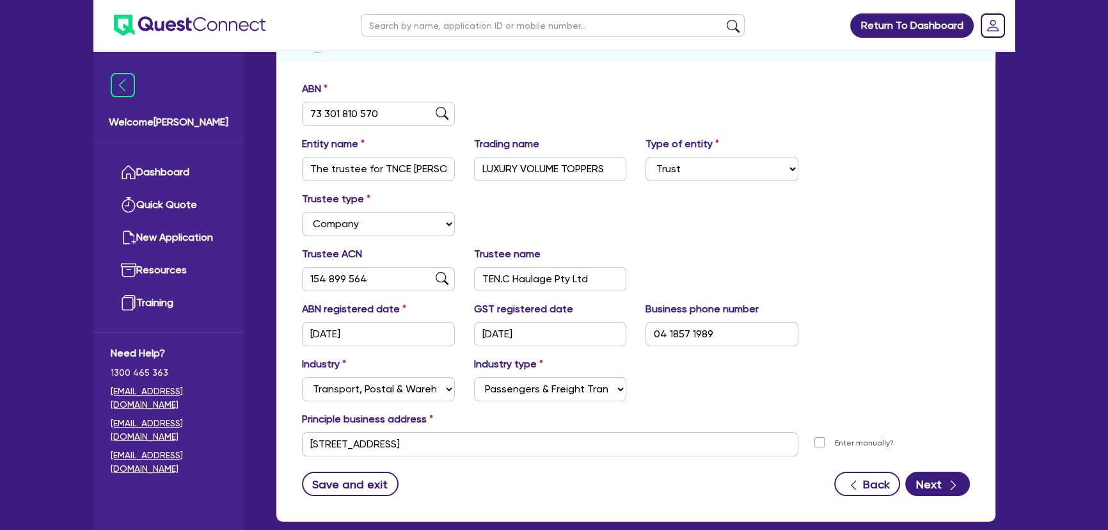
scroll to position [258, 0]
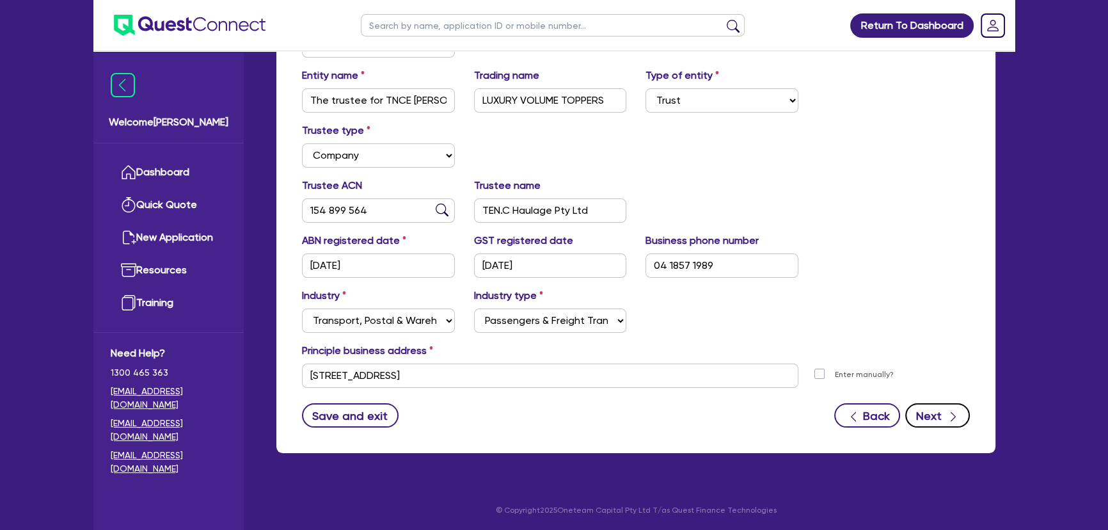
click at [931, 423] on button "Next" at bounding box center [937, 415] width 65 height 24
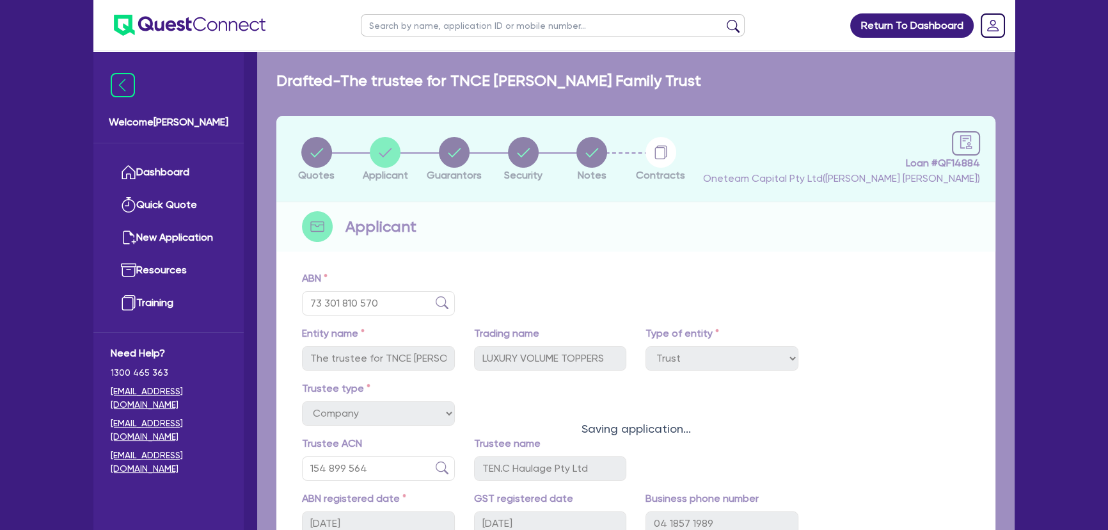
select select "MR"
select select "VIC"
select select "MARRIED"
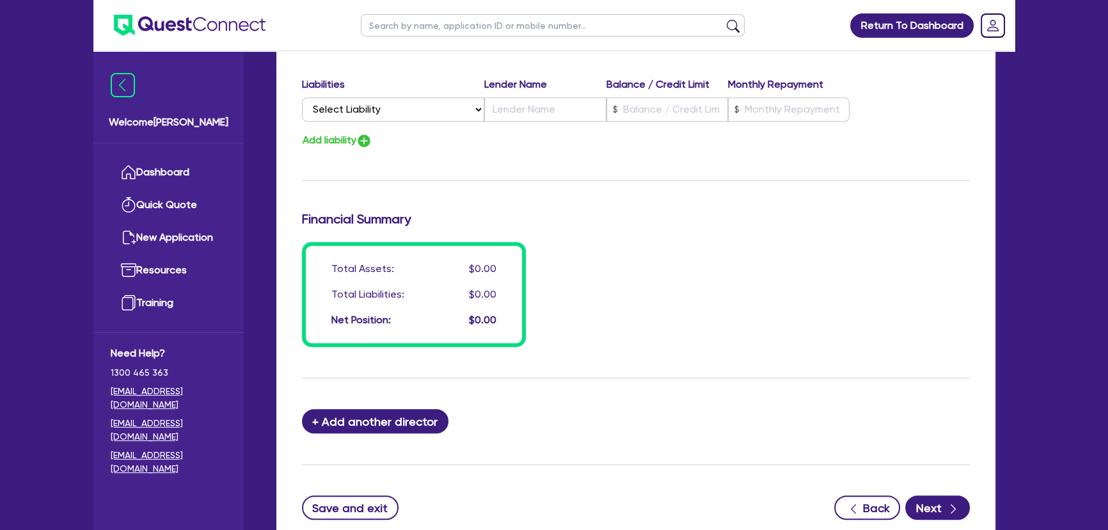
scroll to position [961, 0]
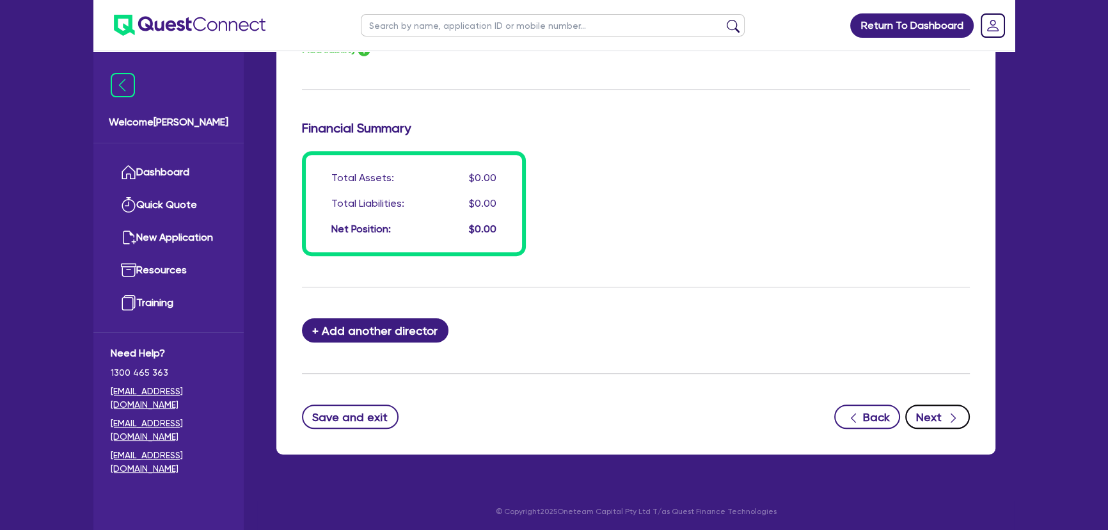
click at [923, 415] on button "Next" at bounding box center [937, 416] width 65 height 24
select select "PRIMARY_ASSETS"
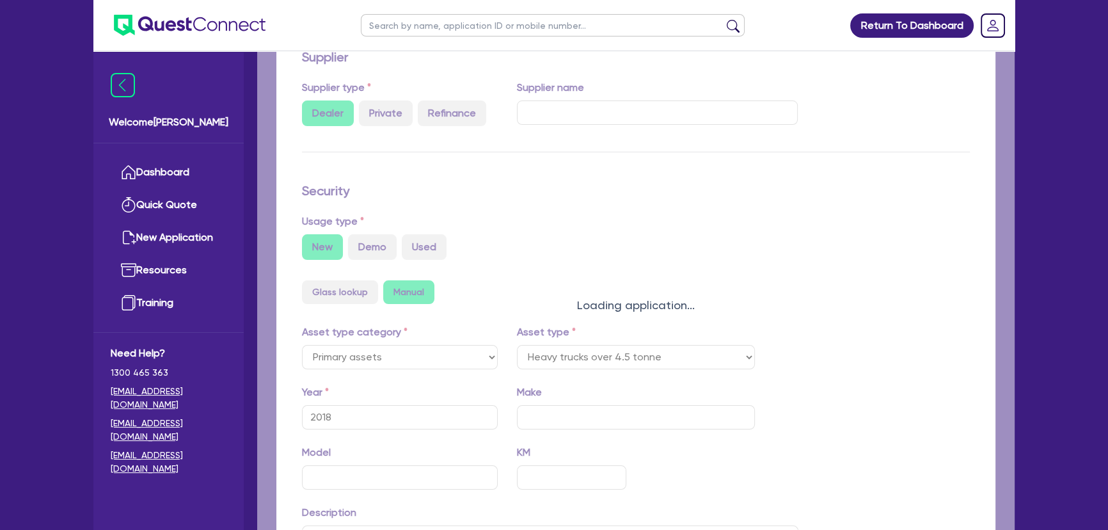
select select "HEAVY_TRUCKS"
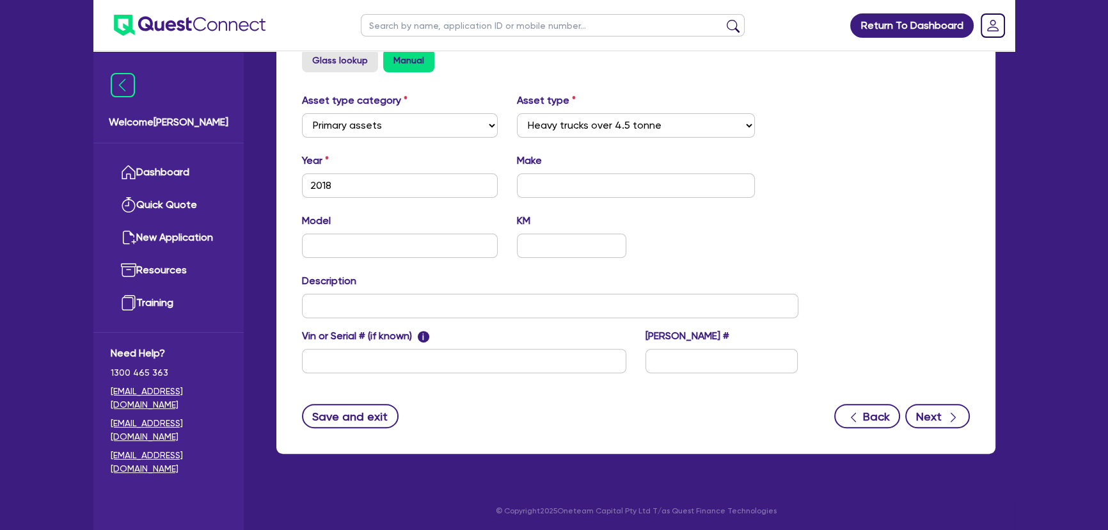
scroll to position [454, 0]
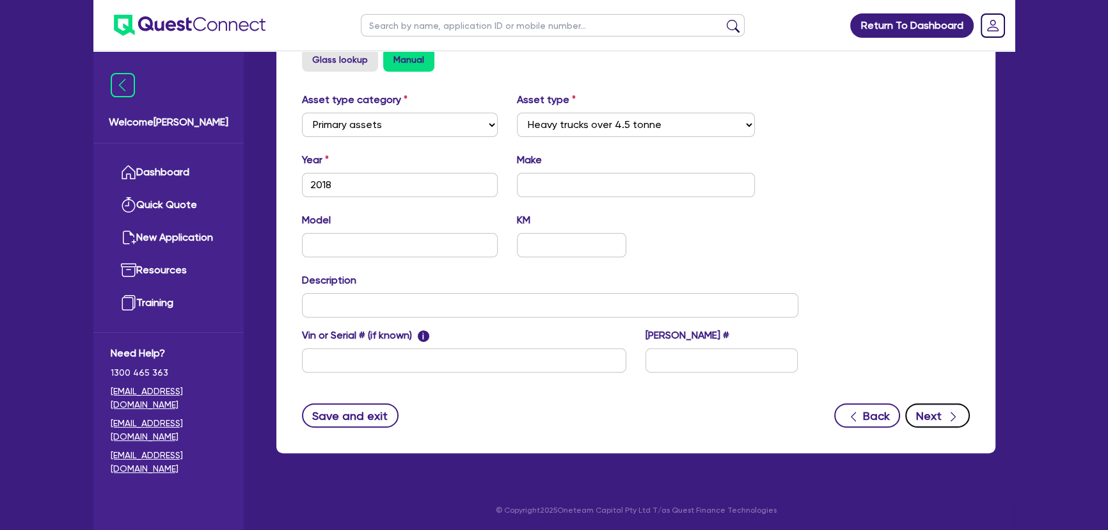
click at [937, 413] on button "Next" at bounding box center [937, 415] width 65 height 24
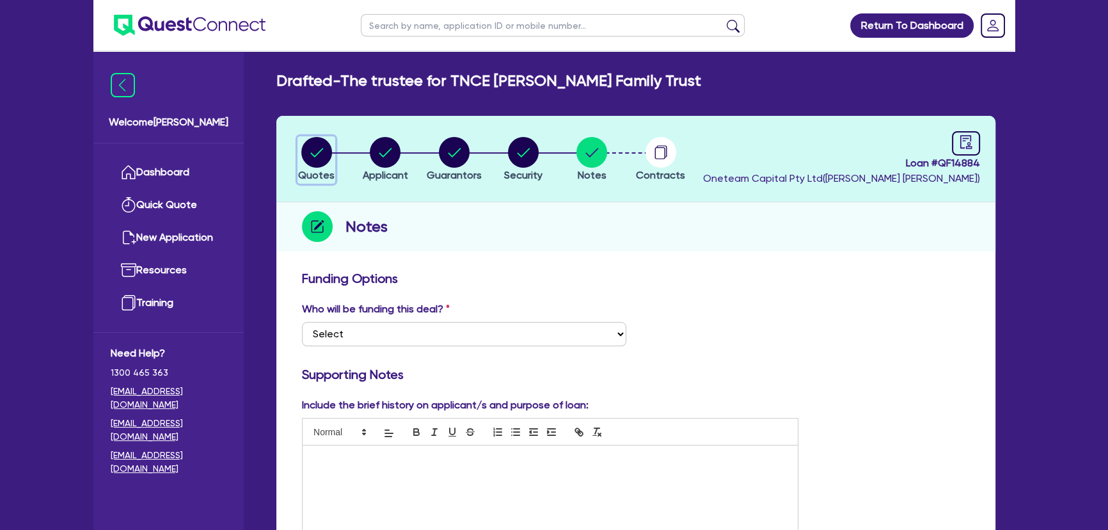
click at [310, 166] on circle "button" at bounding box center [316, 152] width 31 height 31
select select "PRIMARY_ASSETS"
select select "HEAVY_TRUCKS"
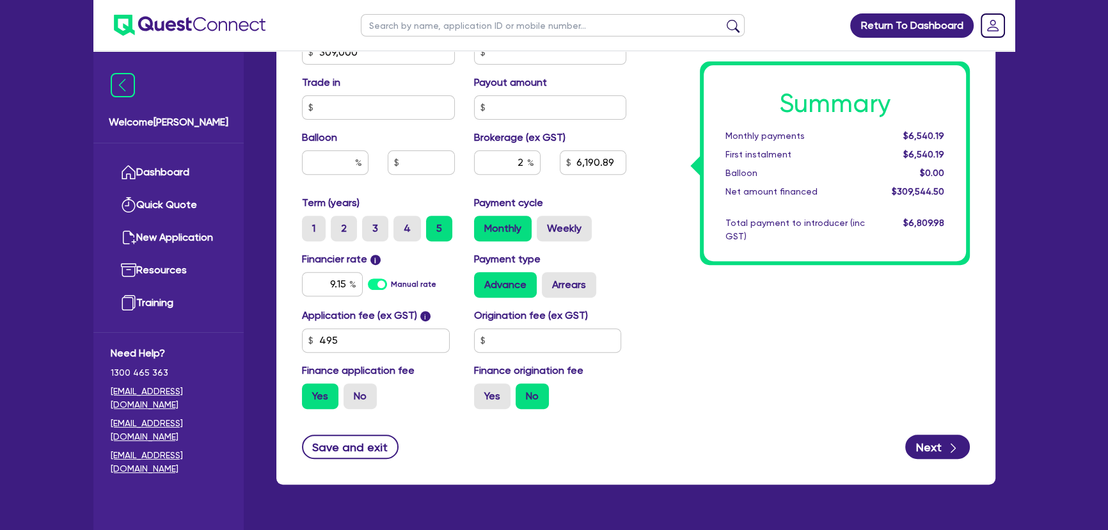
scroll to position [631, 0]
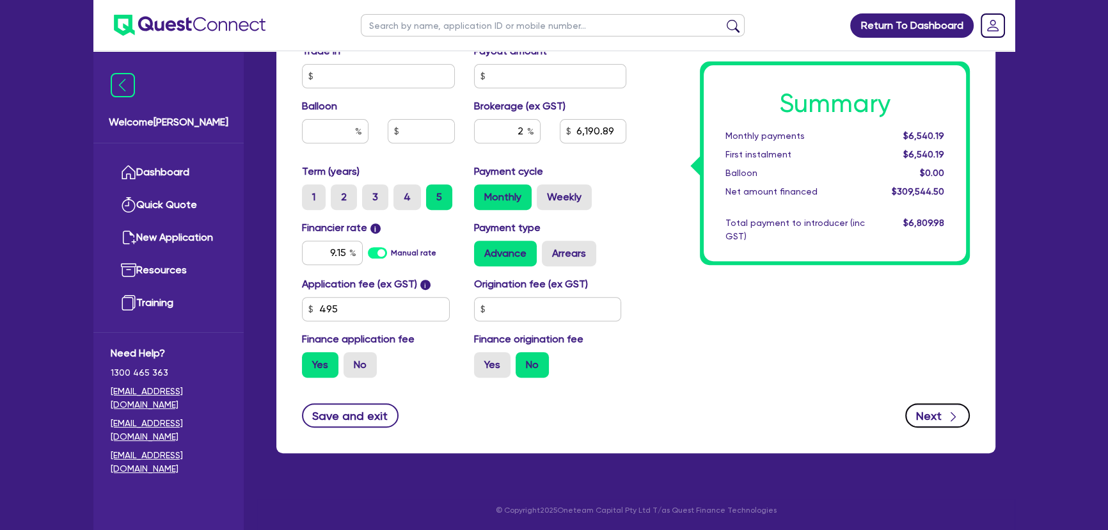
click at [930, 420] on button "Next" at bounding box center [937, 415] width 65 height 24
type input "309,000"
type input "6,190.89"
select select "TRUST"
select select "COMPANY"
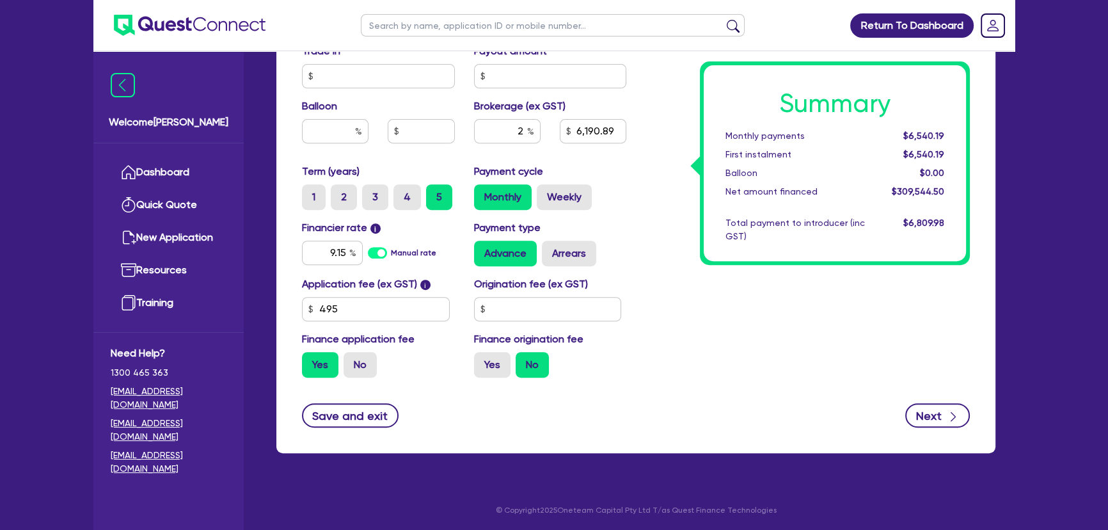
select select "TRANSPORT_WAREHOUSING"
select select "PASSENGERS_FREIGHT_TRANSPORT"
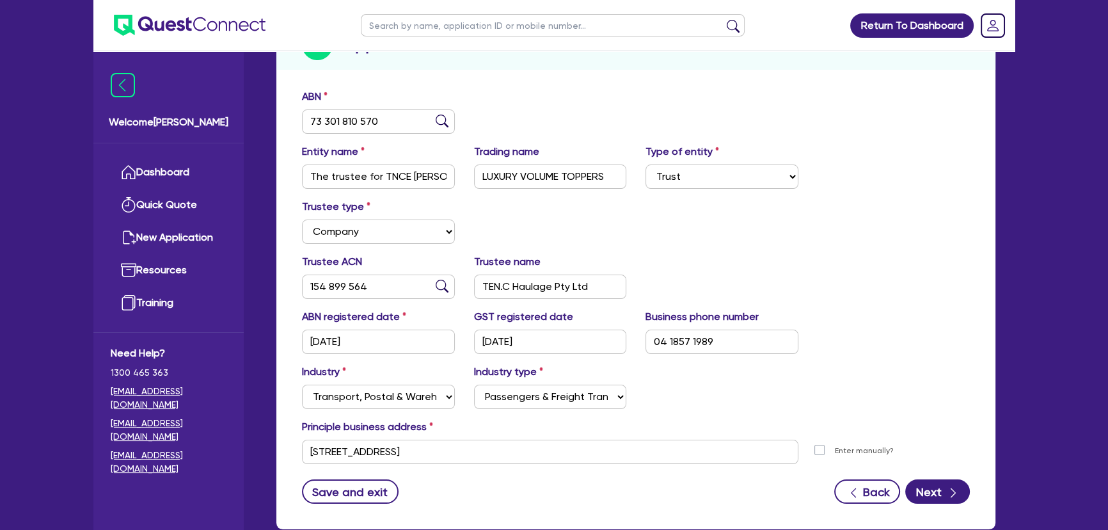
scroll to position [258, 0]
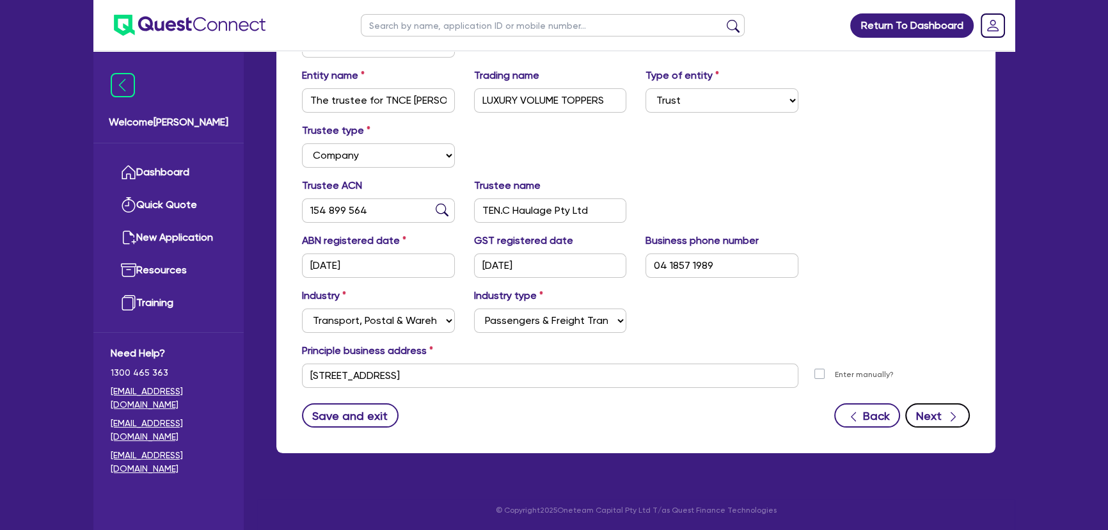
click at [937, 416] on button "Next" at bounding box center [937, 415] width 65 height 24
select select "MR"
select select "VIC"
select select "MARRIED"
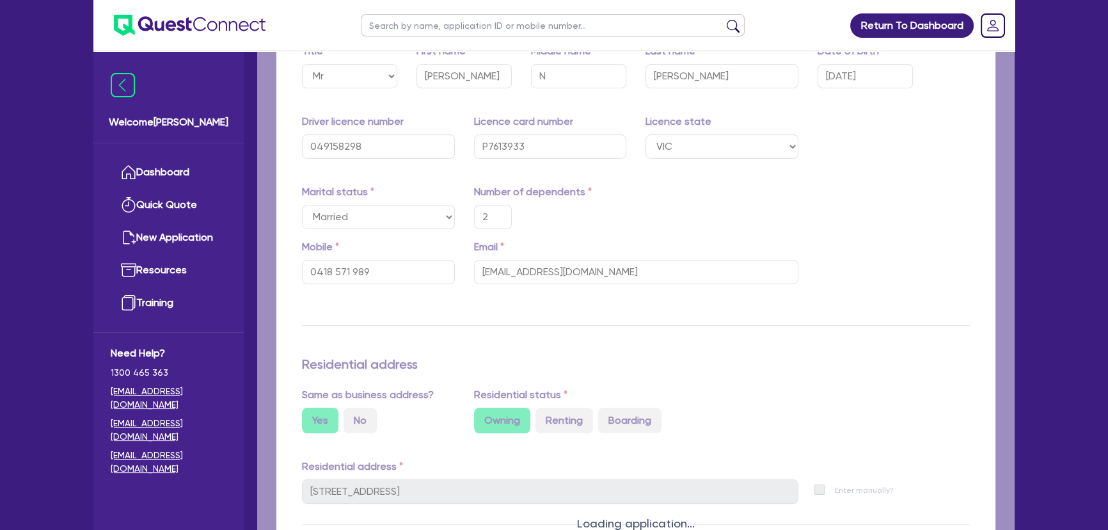
type input "2"
type input "0418 571 989"
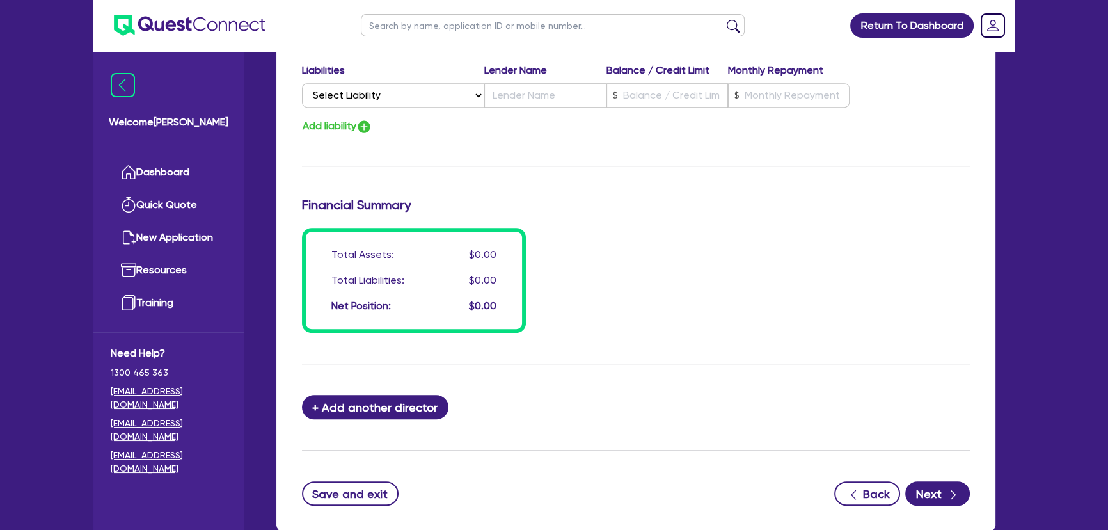
scroll to position [961, 0]
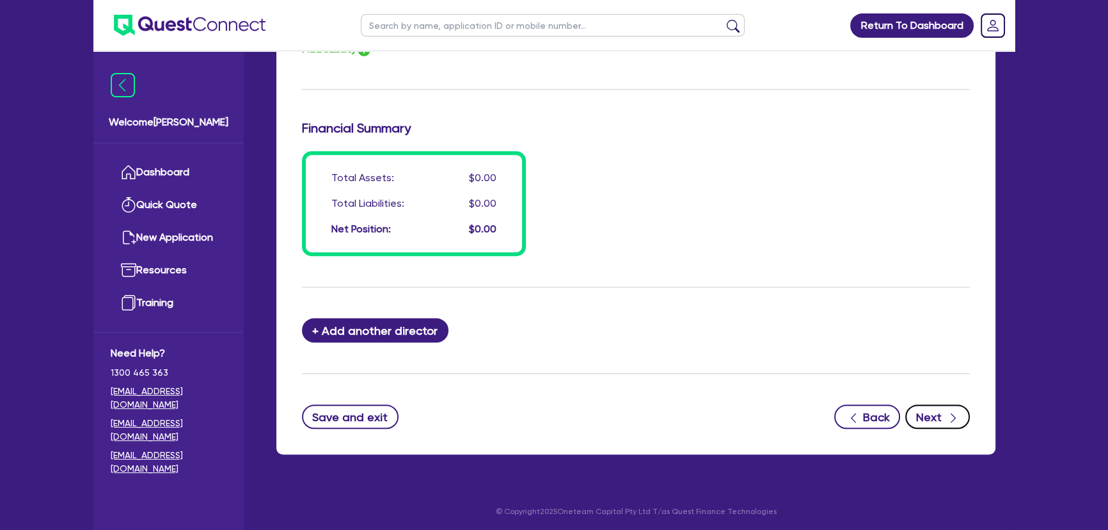
click at [922, 411] on button "Next" at bounding box center [937, 416] width 65 height 24
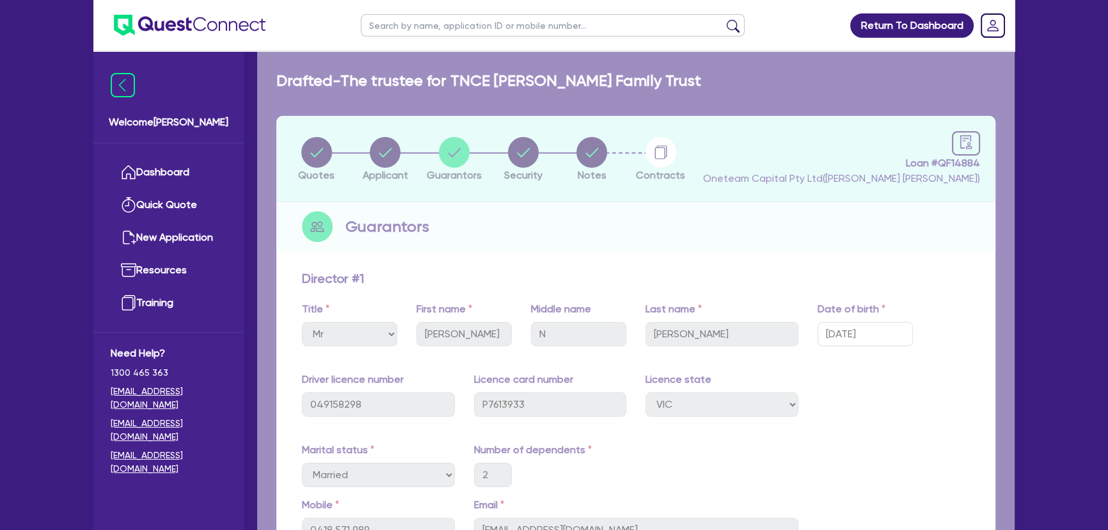
select select "PRIMARY_ASSETS"
select select "HEAVY_TRUCKS"
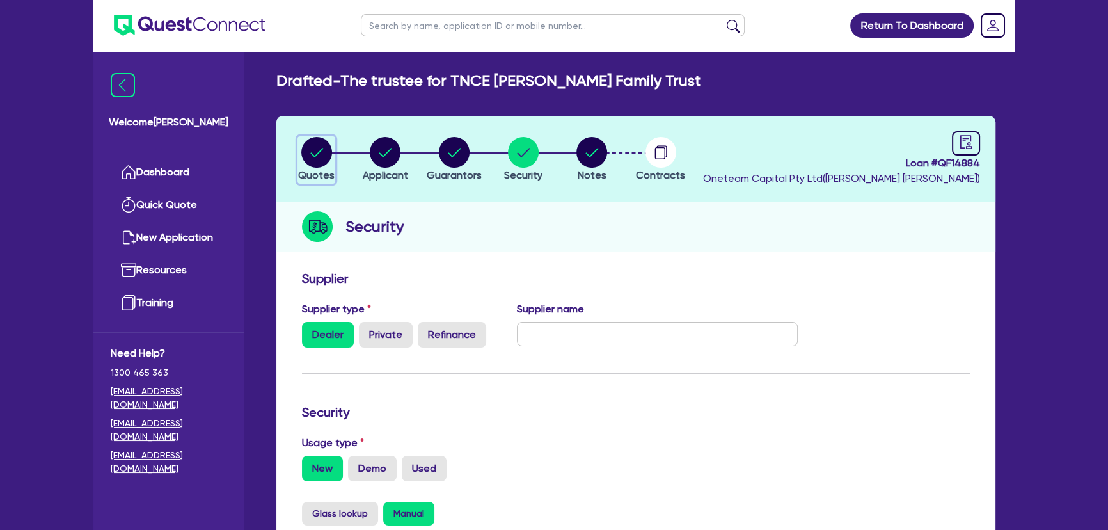
click at [318, 156] on circle "button" at bounding box center [316, 152] width 31 height 31
select select "PRIMARY_ASSETS"
select select "HEAVY_TRUCKS"
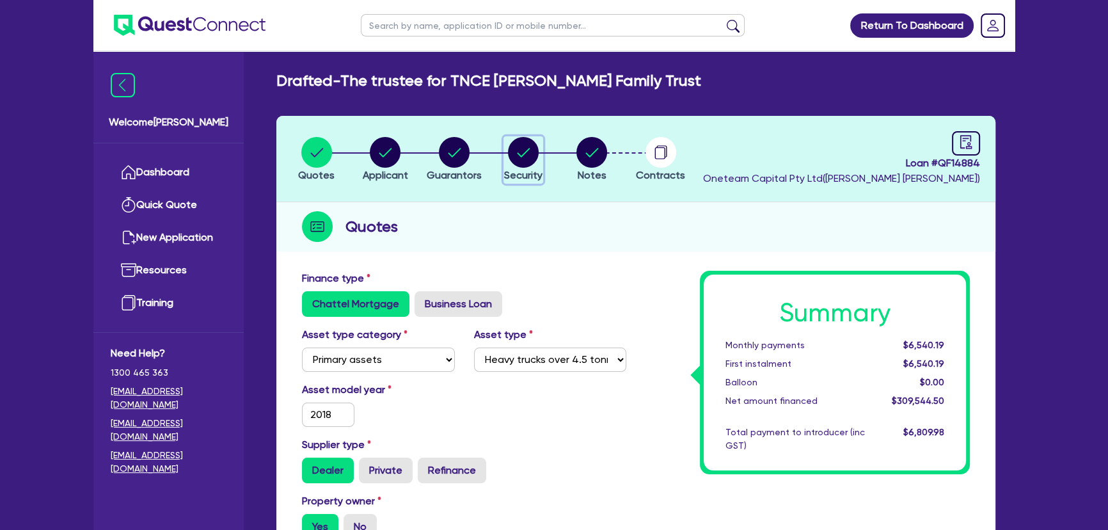
click at [509, 161] on icon "button" at bounding box center [523, 152] width 31 height 31
select select "PRIMARY_ASSETS"
select select "HEAVY_TRUCKS"
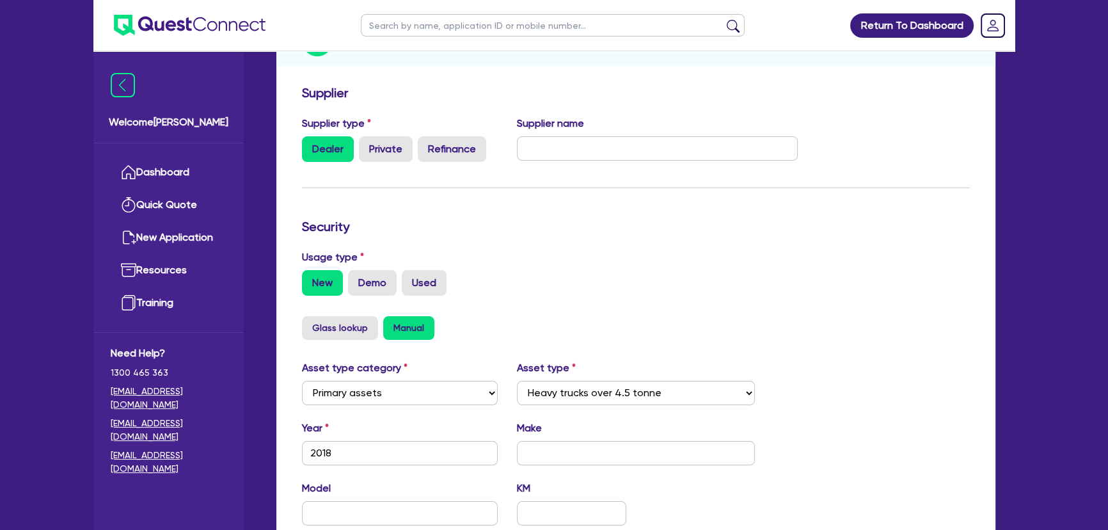
scroll to position [116, 0]
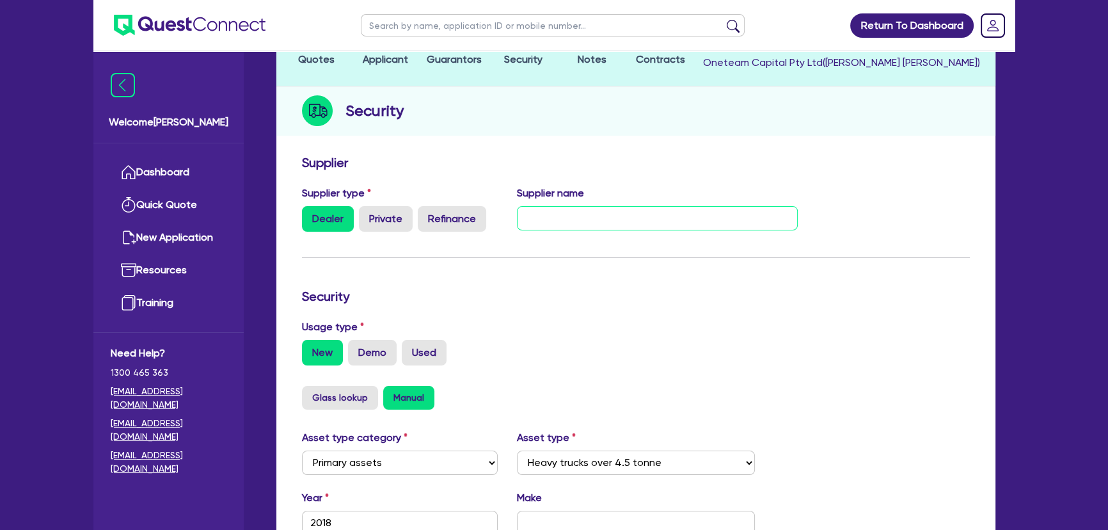
click at [550, 210] on input "text" at bounding box center [657, 218] width 281 height 24
click at [594, 215] on input "Cam - Cam" at bounding box center [657, 218] width 281 height 24
paste input "eron.m@waggatrucks.com.au"
paste input "0456 533 393"
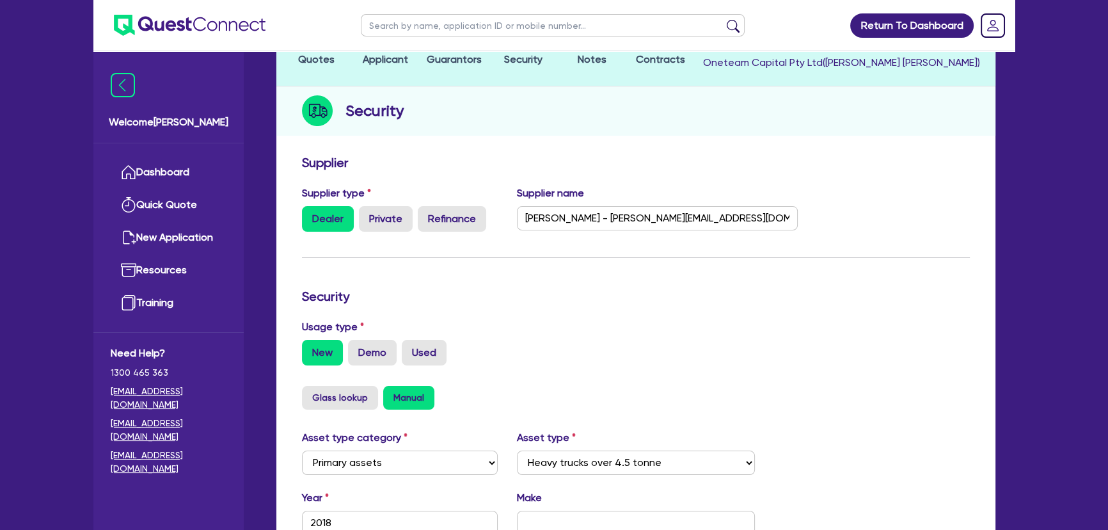
click at [761, 283] on form "Supplier Supplier type Dealer Private Refinance Supplier name Cam - Cameron.m@w…" at bounding box center [636, 460] width 668 height 610
click at [523, 220] on input "Cam - Cameron.m@waggatrucks.com.au - 0456 533 393" at bounding box center [657, 218] width 281 height 24
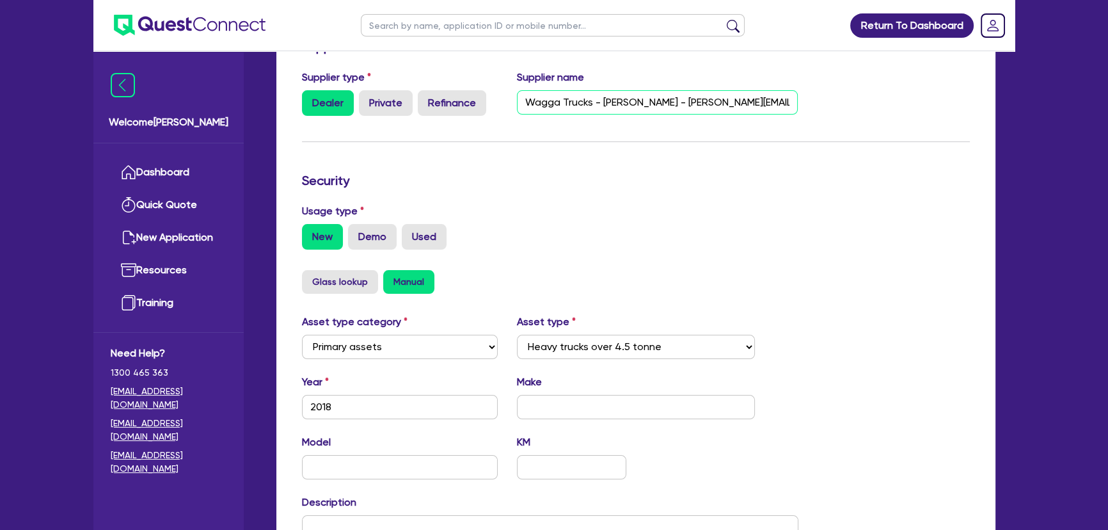
scroll to position [349, 0]
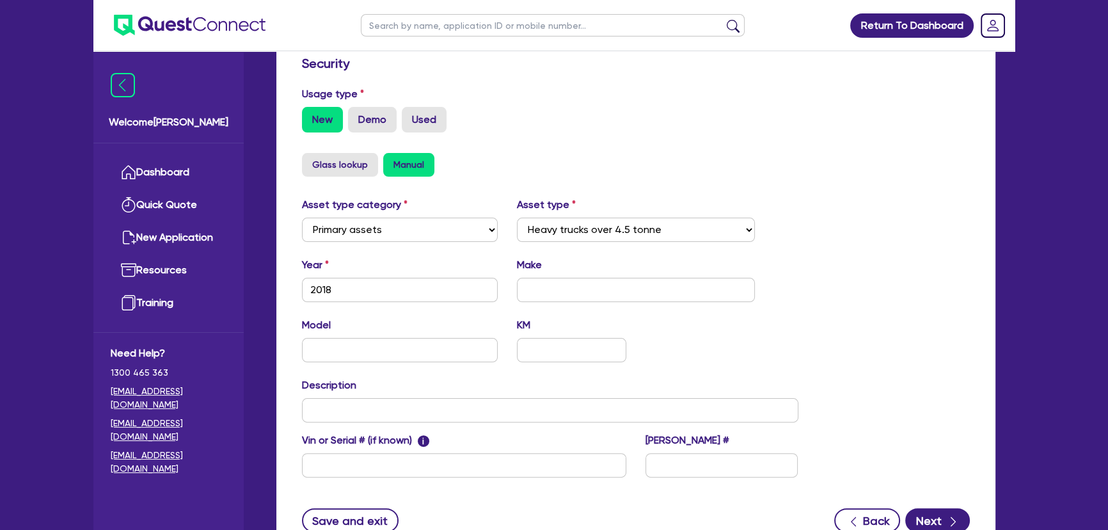
type input "Wagga Trucks - Cam - Cameron.m@waggatrucks.com.au - 0456 533 393"
click at [537, 290] on input "text" at bounding box center [636, 290] width 239 height 24
click at [549, 287] on input "text" at bounding box center [636, 290] width 239 height 24
type input "Kenworth"
click at [419, 354] on input "text" at bounding box center [400, 350] width 196 height 24
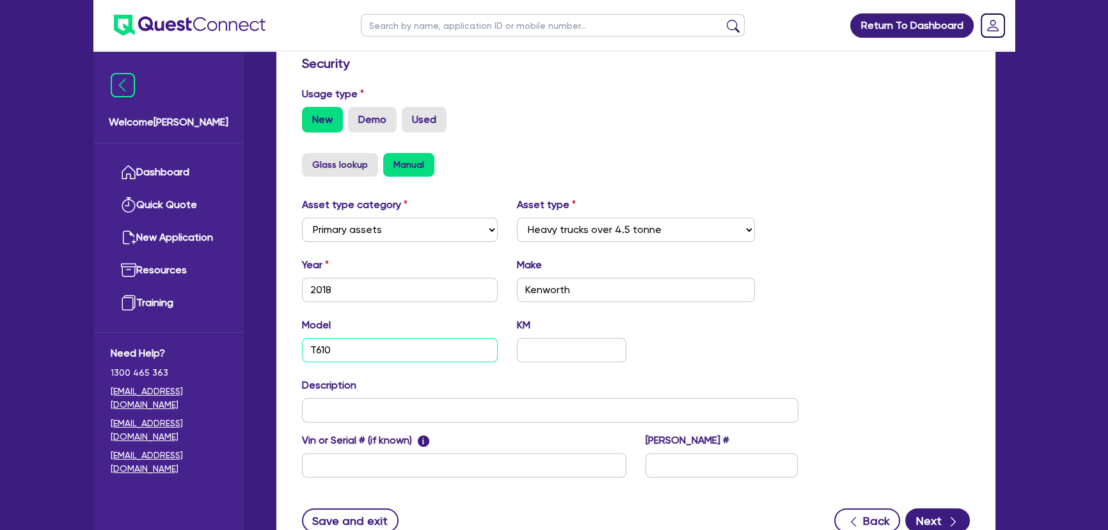
type input "T610"
drag, startPoint x: 391, startPoint y: 388, endPoint x: 392, endPoint y: 400, distance: 12.2
click at [392, 388] on div "Description" at bounding box center [550, 399] width 516 height 45
click at [384, 409] on input "text" at bounding box center [550, 410] width 496 height 24
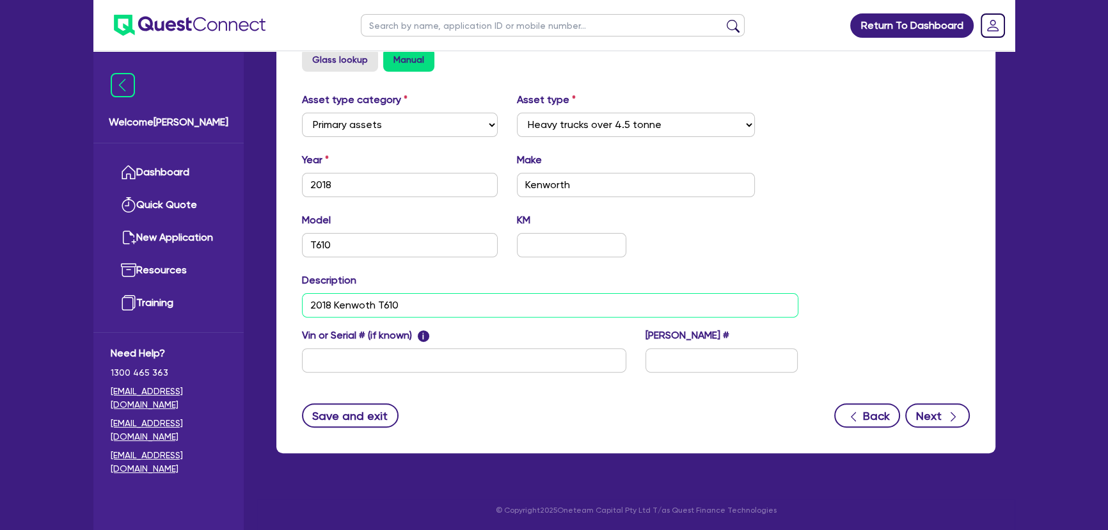
type input "2018 Kenwoth T610"
click at [917, 414] on button "Next" at bounding box center [937, 415] width 65 height 24
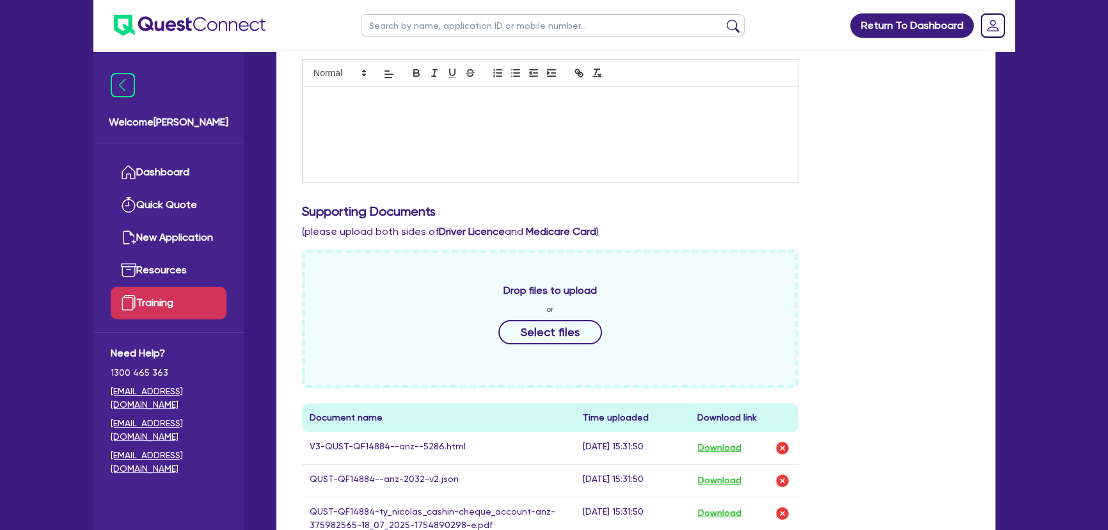
scroll to position [349, 0]
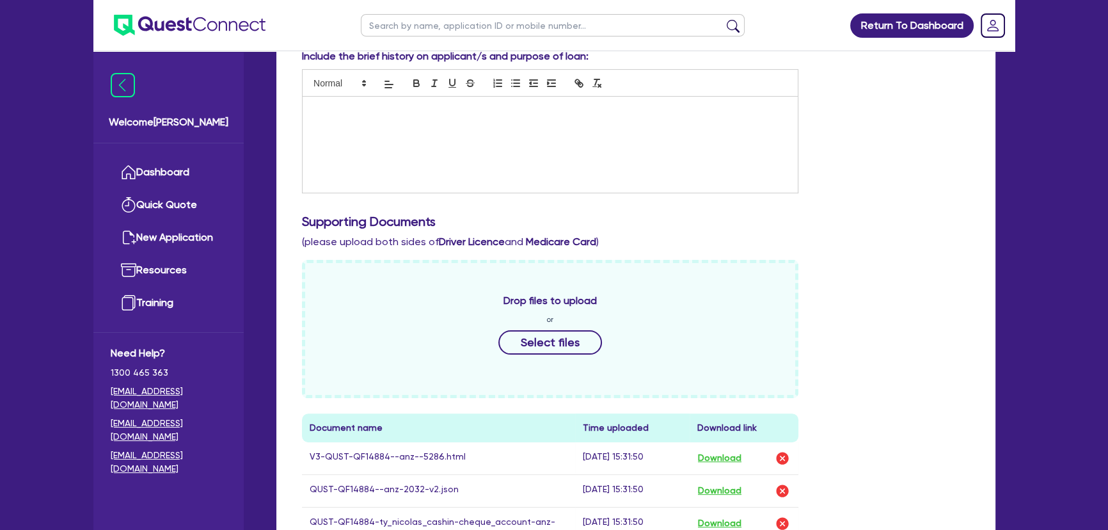
click at [347, 157] on div at bounding box center [550, 145] width 495 height 96
click at [494, 122] on div "Ty runs a Transportation business" at bounding box center [550, 145] width 495 height 96
click at [630, 114] on p "Ty runs a Transportation business operating in both the commerical and civil sp…" at bounding box center [550, 110] width 476 height 12
click at [655, 120] on div "Ty runs a Transportation business operating in both the commerical and civil sp…" at bounding box center [550, 145] width 495 height 96
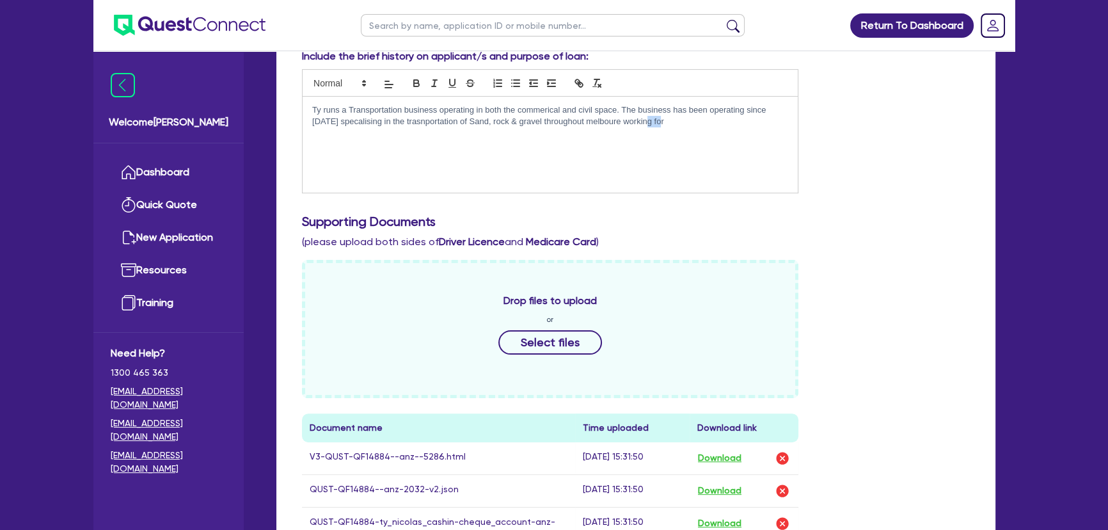
drag, startPoint x: 640, startPoint y: 122, endPoint x: 626, endPoint y: 116, distance: 15.5
click at [625, 118] on p "Ty runs a Transportation business operating in both the commerical and civil sp…" at bounding box center [550, 116] width 476 height 24
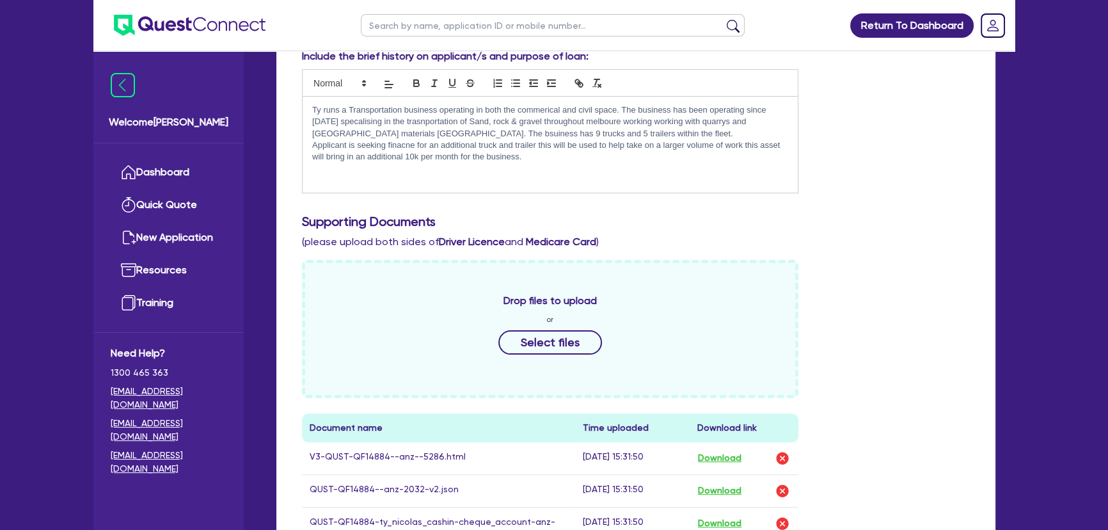
drag, startPoint x: 538, startPoint y: 150, endPoint x: 313, endPoint y: 105, distance: 229.7
click at [313, 105] on div "Ty runs a Transportation business operating in both the commerical and civil sp…" at bounding box center [550, 145] width 495 height 96
copy div "Ty runs a Transportation business operating in both the commerical and civil sp…"
click at [607, 175] on div "Ty runs a Transportation business operating in both the commerical and civil sp…" at bounding box center [550, 145] width 495 height 96
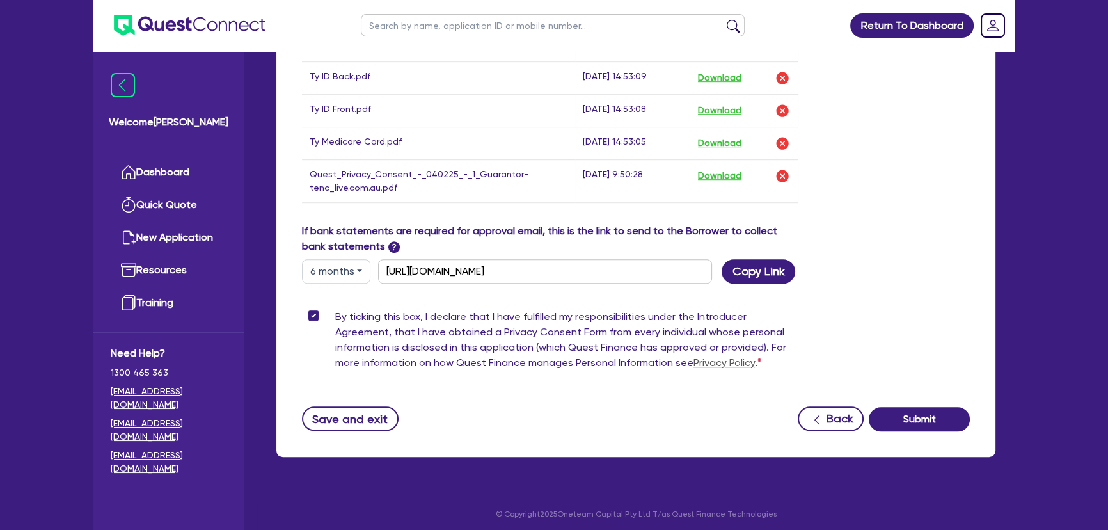
scroll to position [979, 0]
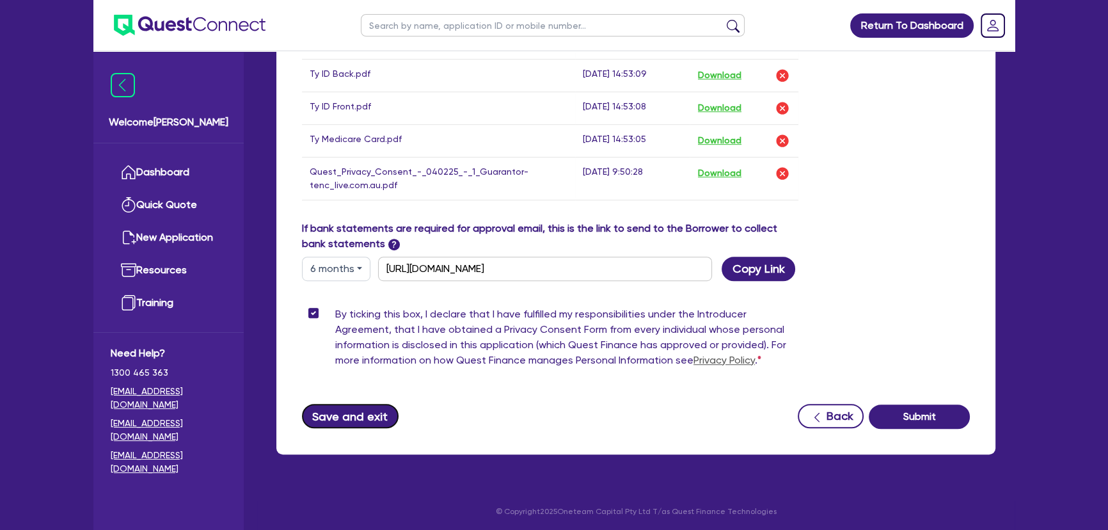
click at [336, 413] on button "Save and exit" at bounding box center [350, 416] width 97 height 24
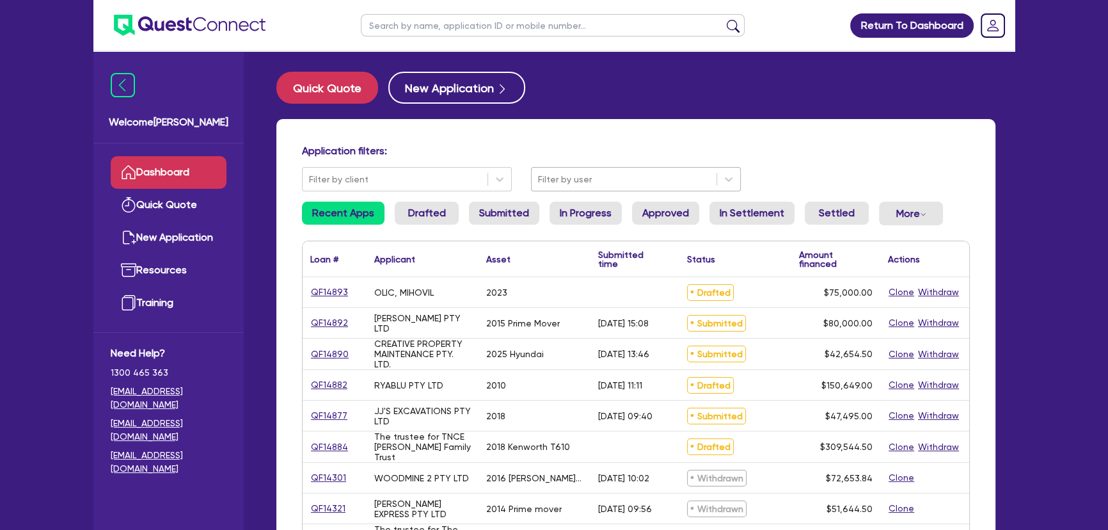
click at [623, 173] on div at bounding box center [624, 179] width 172 height 16
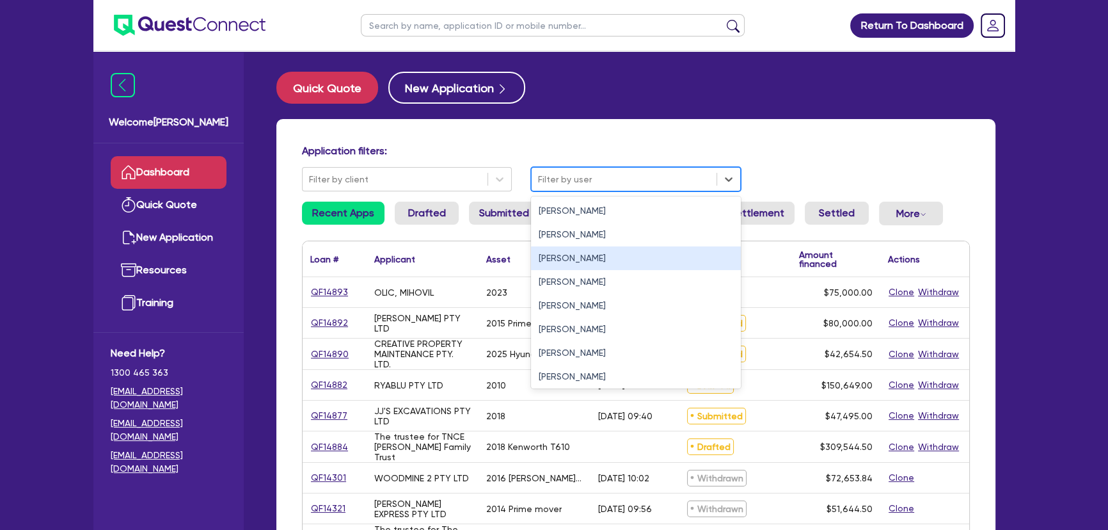
click at [547, 256] on div "Joel Harding" at bounding box center [636, 258] width 210 height 24
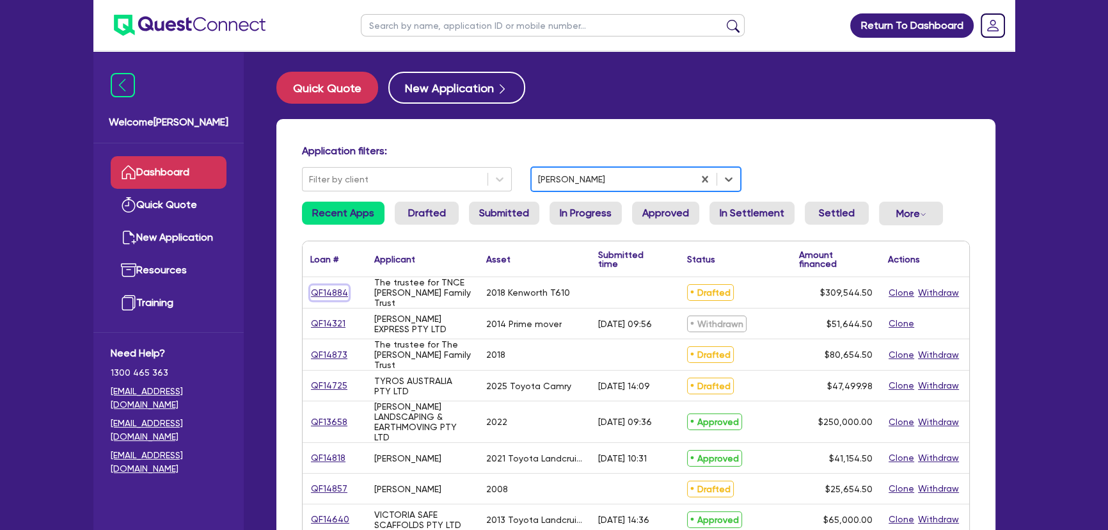
click at [336, 292] on link "QF14884" at bounding box center [329, 292] width 38 height 15
select select "PRIMARY_ASSETS"
select select "HEAVY_TRUCKS"
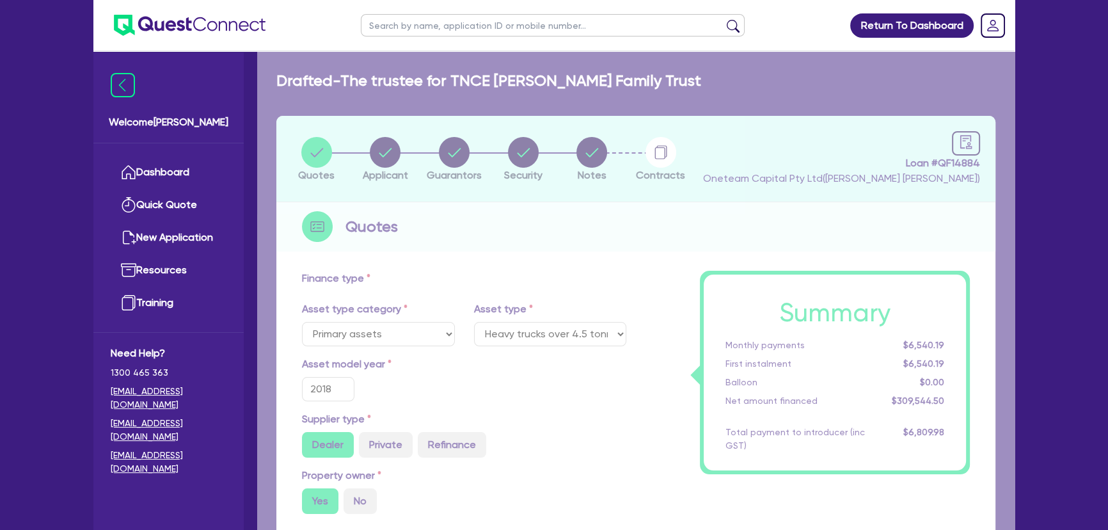
type input "309,000"
type input "6,190.89"
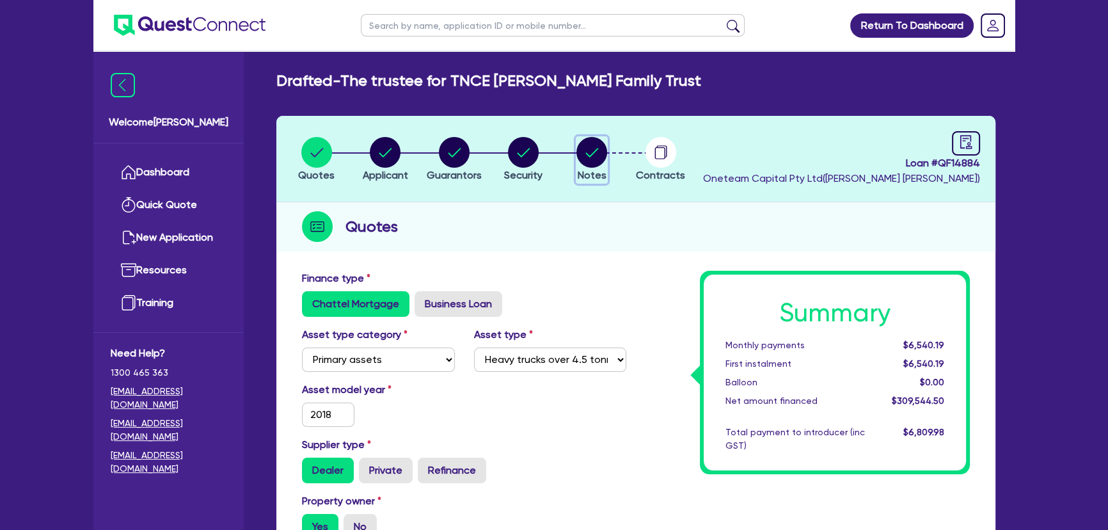
click at [599, 146] on circle "button" at bounding box center [591, 152] width 31 height 31
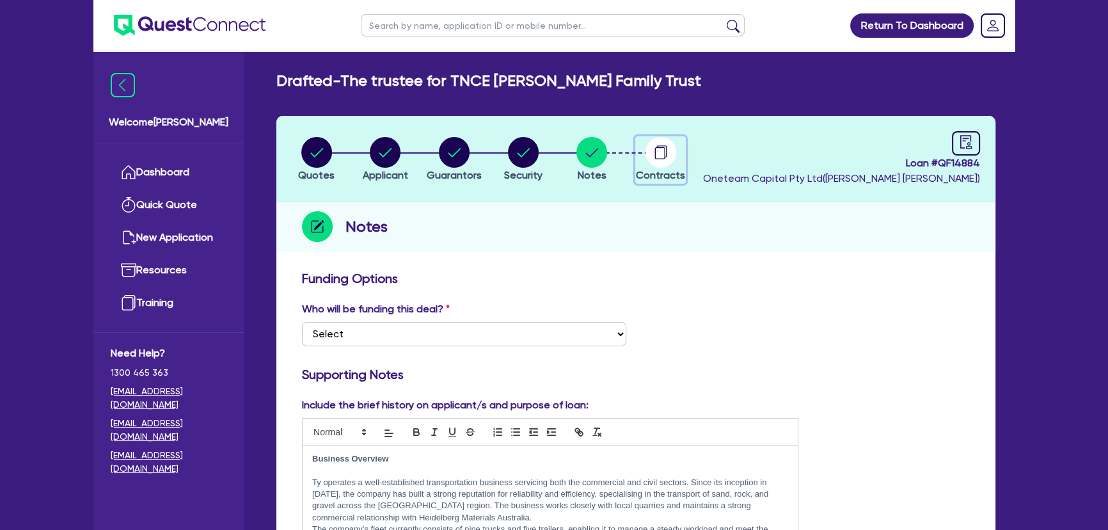
click at [645, 161] on icon "button" at bounding box center [660, 152] width 31 height 31
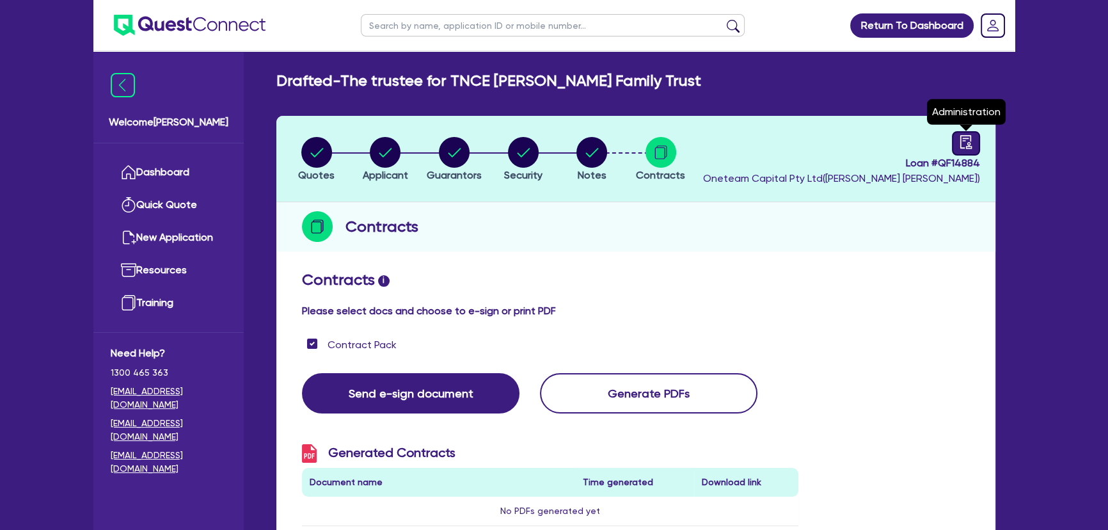
click at [965, 139] on icon "audit" at bounding box center [966, 142] width 14 height 14
select select "DRAFTED_NEW"
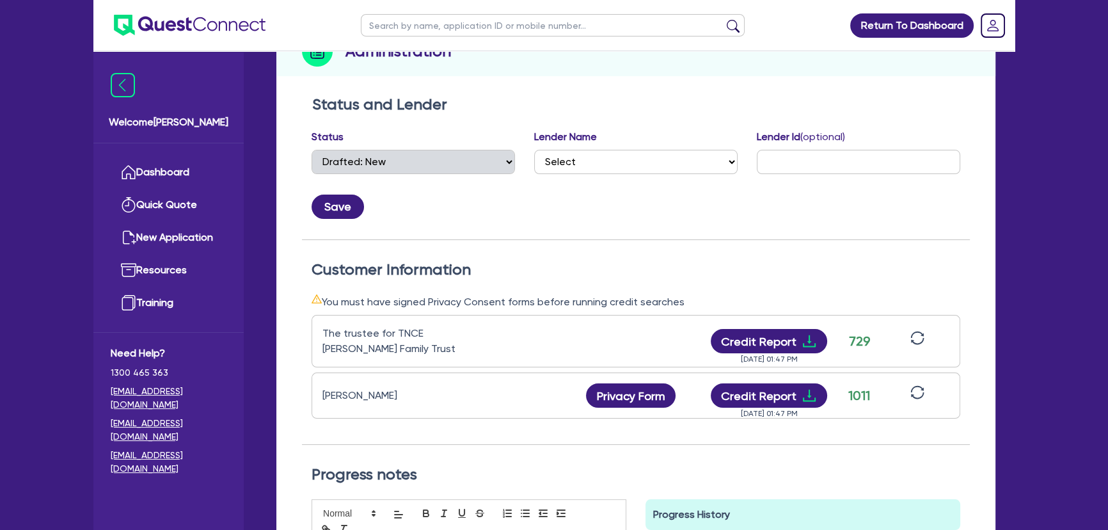
scroll to position [174, 0]
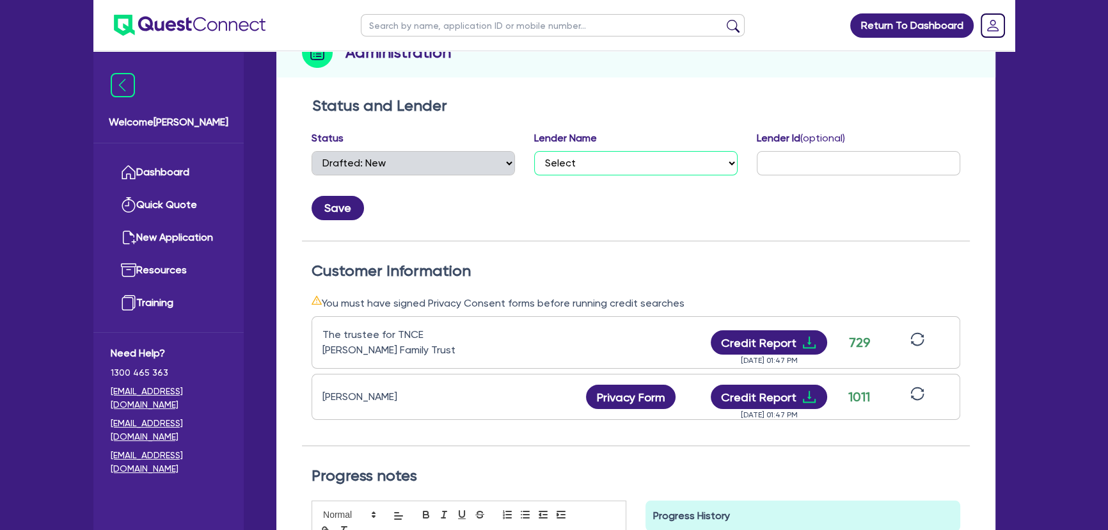
click at [636, 161] on select "Select AAMF AFS Alex Bank Angle Finance Azora Banjo BigStone BOQ Finance Brande…" at bounding box center [635, 163] width 203 height 24
select select "Dynamoney"
click at [534, 151] on select "Select AAMF AFS Alex Bank Angle Finance Azora Banjo BigStone BOQ Finance Brande…" at bounding box center [635, 163] width 203 height 24
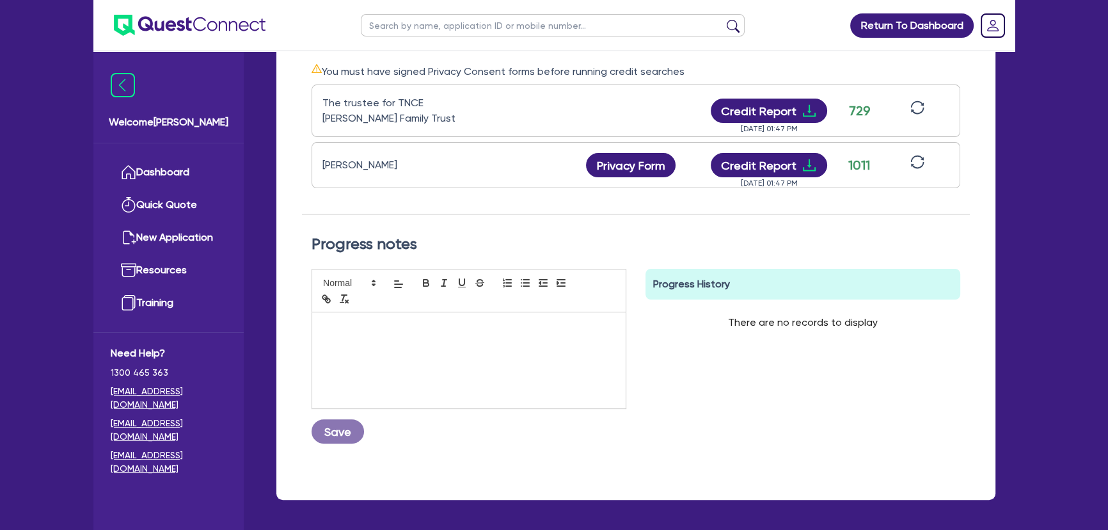
scroll to position [452, 0]
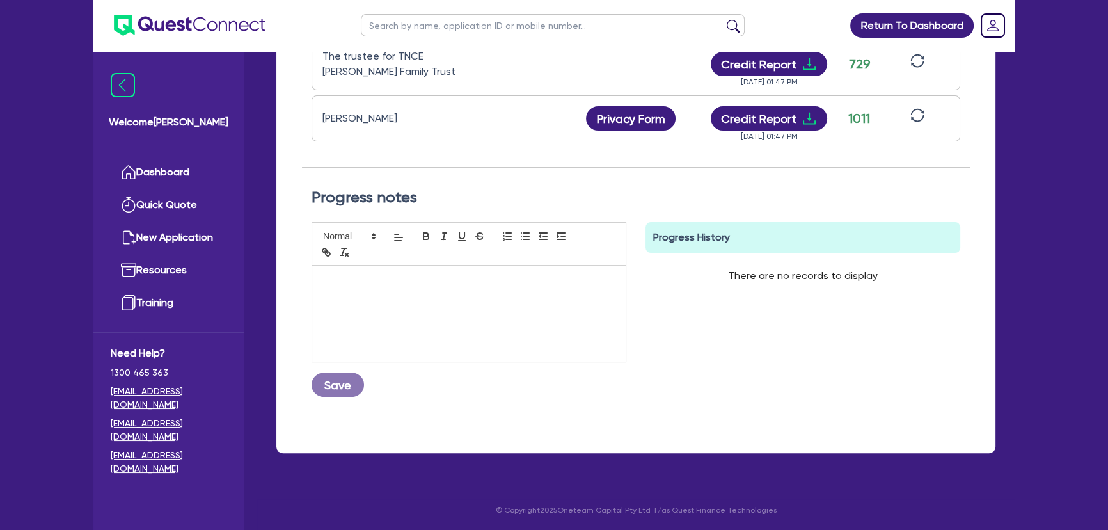
click at [467, 345] on div at bounding box center [468, 313] width 313 height 96
click at [306, 390] on div "11/08 Please submit to dynamoney with bank statements Save" at bounding box center [469, 314] width 334 height 185
click at [312, 388] on div "11/08 Please submit to dynamoney with bank statements Save" at bounding box center [469, 309] width 315 height 175
click at [350, 382] on button "Save" at bounding box center [338, 384] width 52 height 24
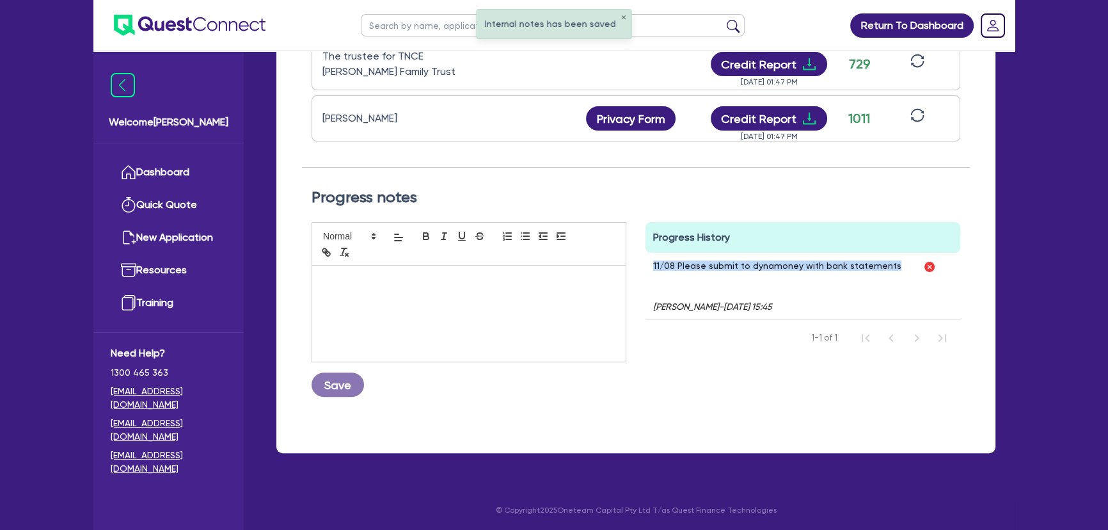
drag, startPoint x: 893, startPoint y: 266, endPoint x: 654, endPoint y: 261, distance: 239.3
click at [654, 261] on div "11/08 Please submit to dynamoney with bank statements Joel Harding - 11/08/2025…" at bounding box center [780, 286] width 270 height 67
copy p "11/08 Please submit to dynamoney with bank statements"
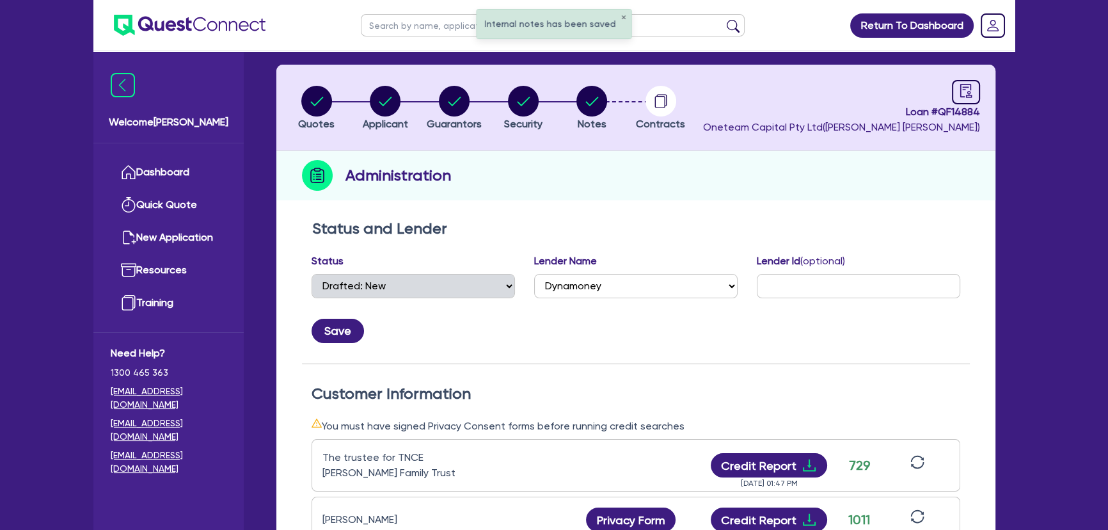
scroll to position [45, 0]
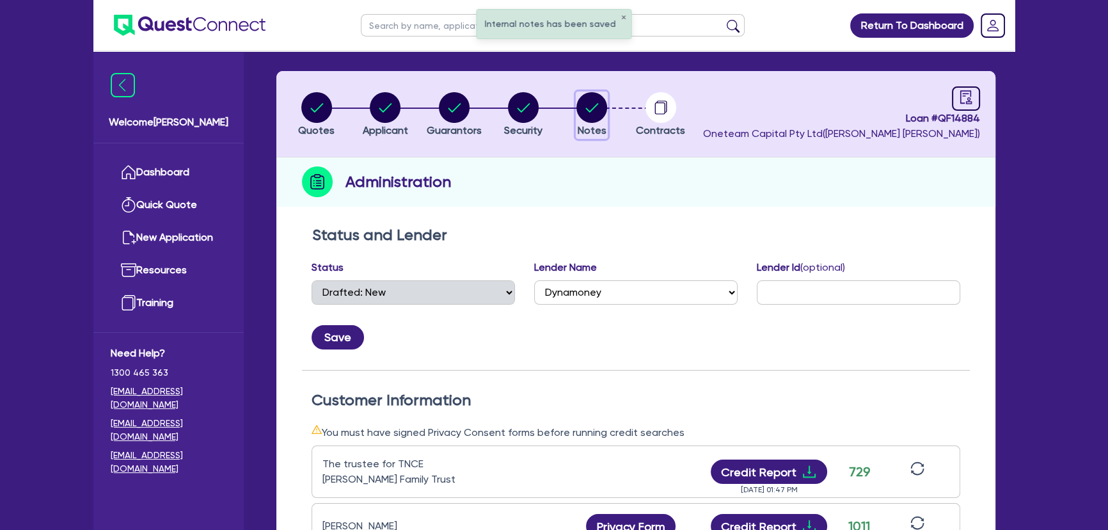
click at [589, 104] on circle "button" at bounding box center [591, 107] width 31 height 31
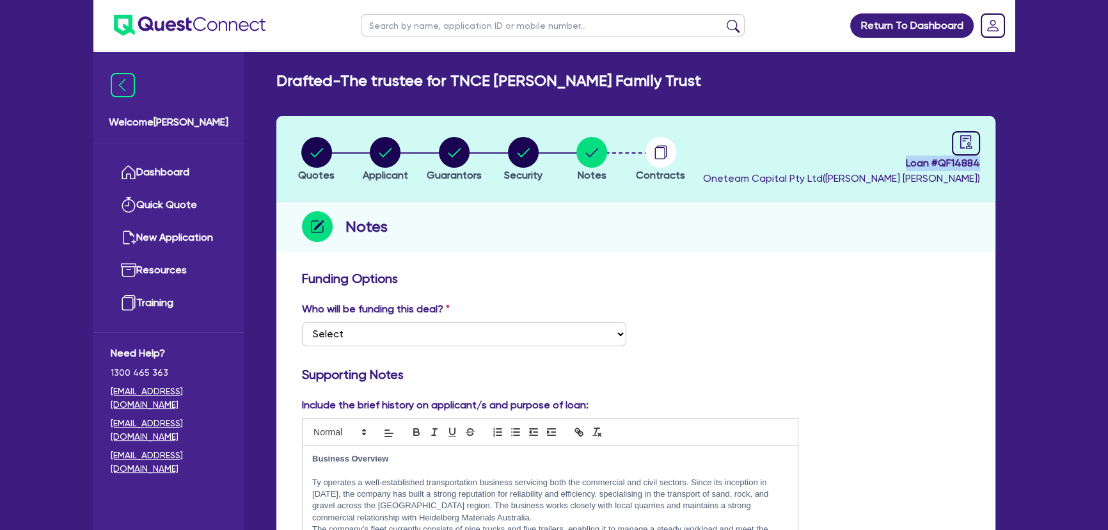
drag, startPoint x: 899, startPoint y: 162, endPoint x: 995, endPoint y: 157, distance: 96.1
copy span "Loan # QF14884"
click at [329, 146] on circle "button" at bounding box center [316, 152] width 31 height 31
select select "PRIMARY_ASSETS"
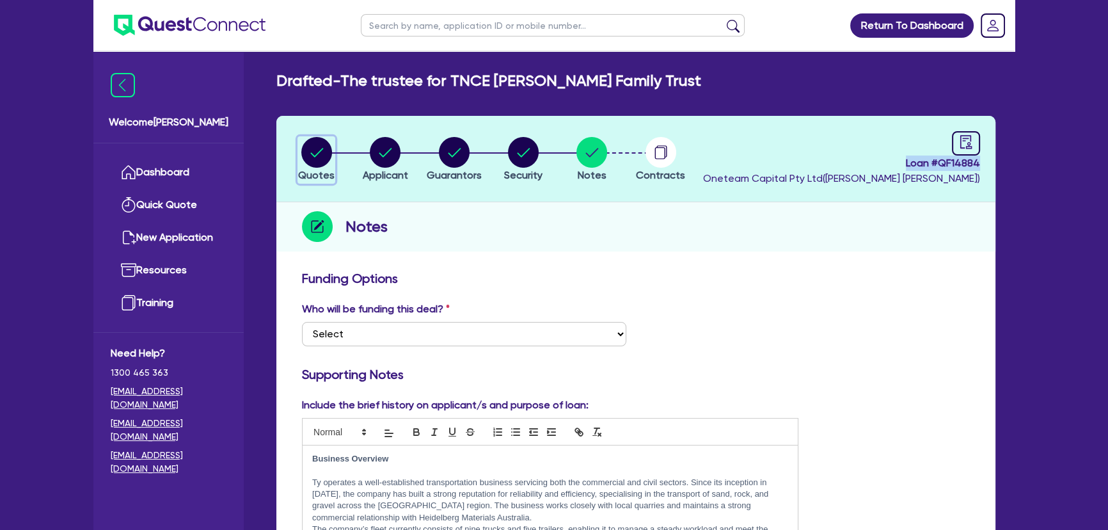
select select "HEAVY_TRUCKS"
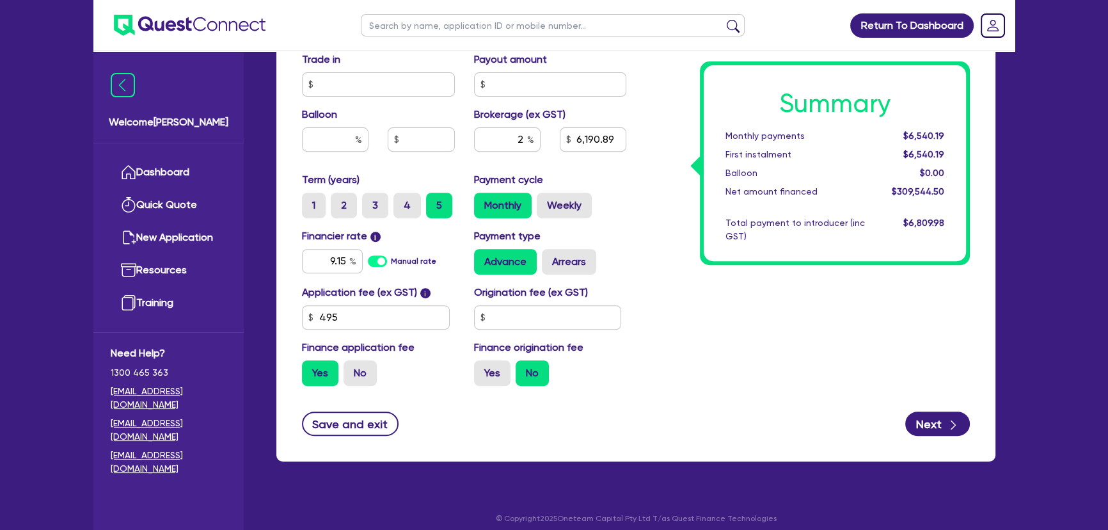
scroll to position [631, 0]
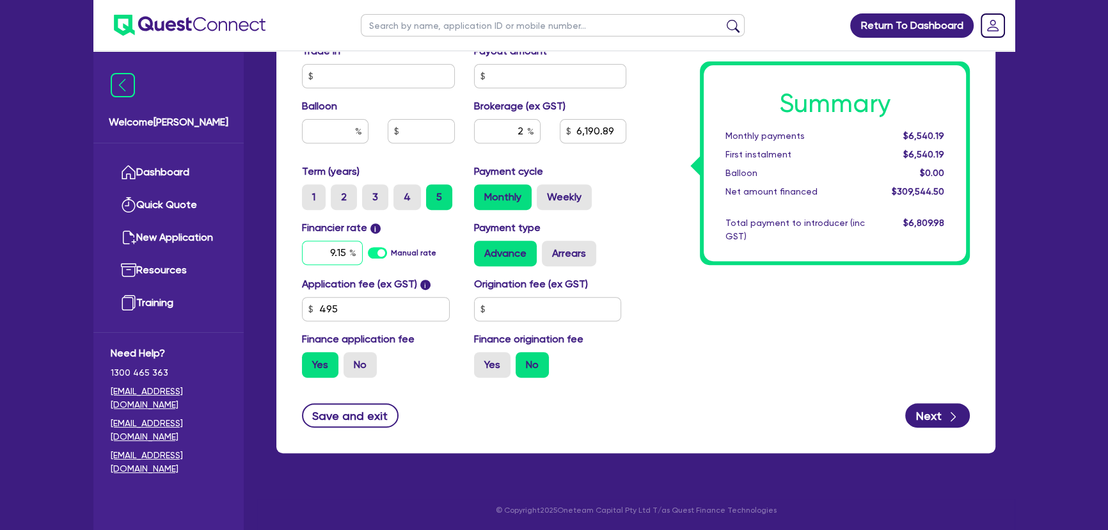
click at [339, 262] on input "9.15" at bounding box center [332, 253] width 61 height 24
type input "8.44"
type input "309,000"
type input "6,190.89"
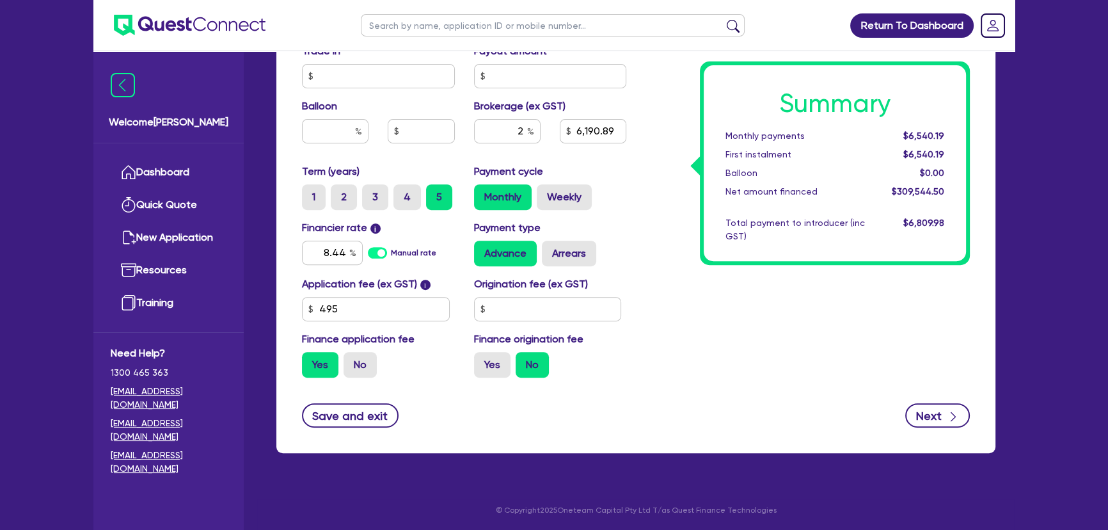
type input "309,000"
type input "6,190.89"
click at [927, 427] on div "Finance type Chattel Mortgage Business Loan Asset type category Select Cars and…" at bounding box center [635, 42] width 719 height 819
click at [924, 400] on form "Finance type Chattel Mortgage Business Loan Asset type category Select Cars and…" at bounding box center [636, 33] width 668 height 787
click at [927, 409] on button "Next" at bounding box center [937, 415] width 65 height 24
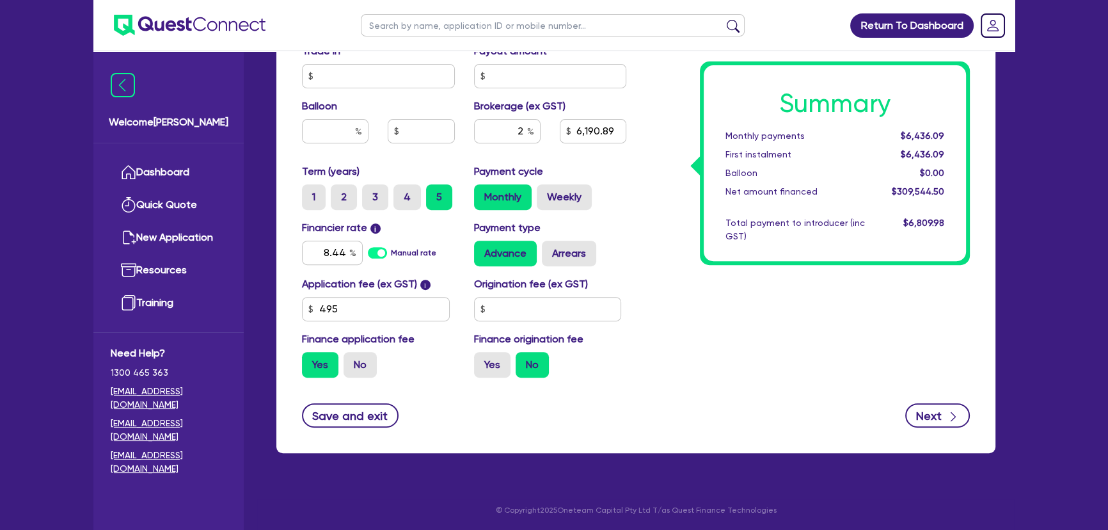
type input "309,000"
type input "6,190.89"
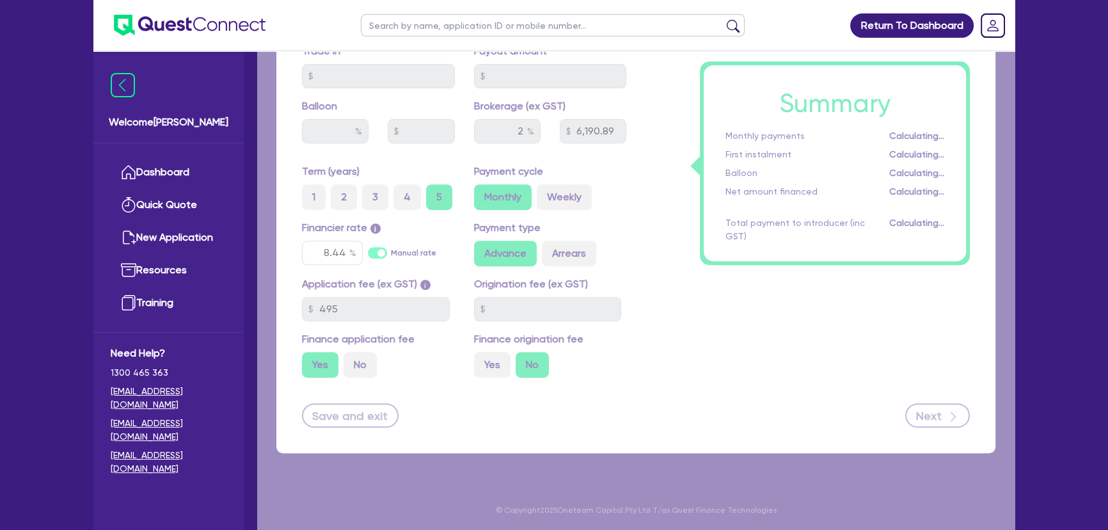
select select "TRUST"
select select "COMPANY"
select select "TRANSPORT_WAREHOUSING"
select select "PASSENGERS_FREIGHT_TRANSPORT"
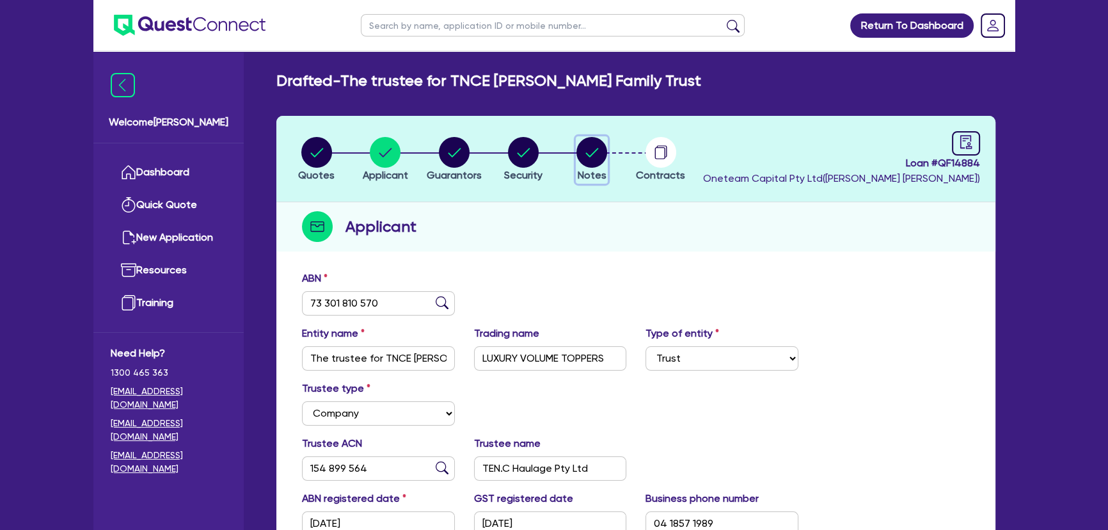
drag, startPoint x: 585, startPoint y: 157, endPoint x: 625, endPoint y: 217, distance: 72.6
click at [585, 157] on circle "button" at bounding box center [591, 152] width 31 height 31
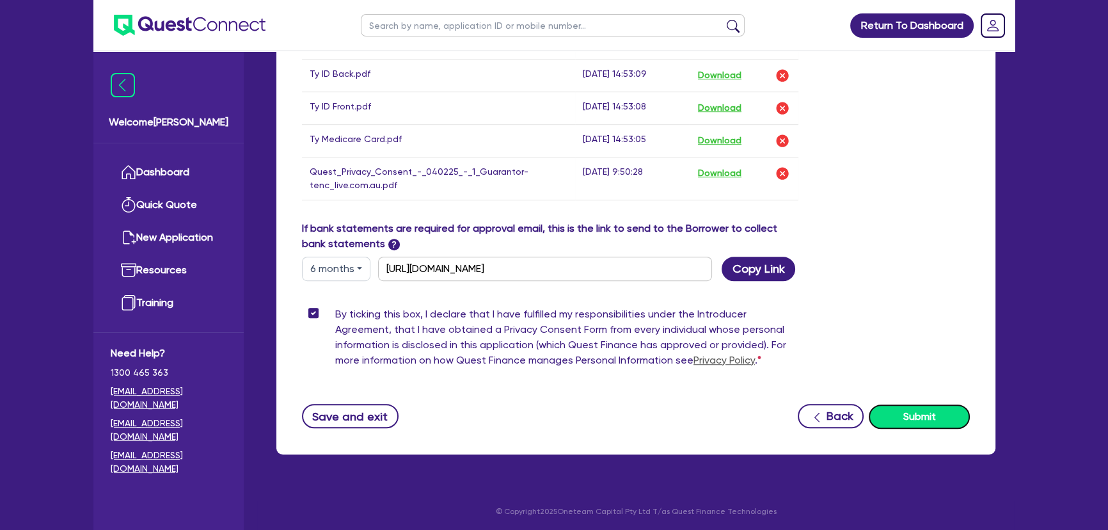
click at [923, 409] on button "Submit" at bounding box center [919, 416] width 101 height 24
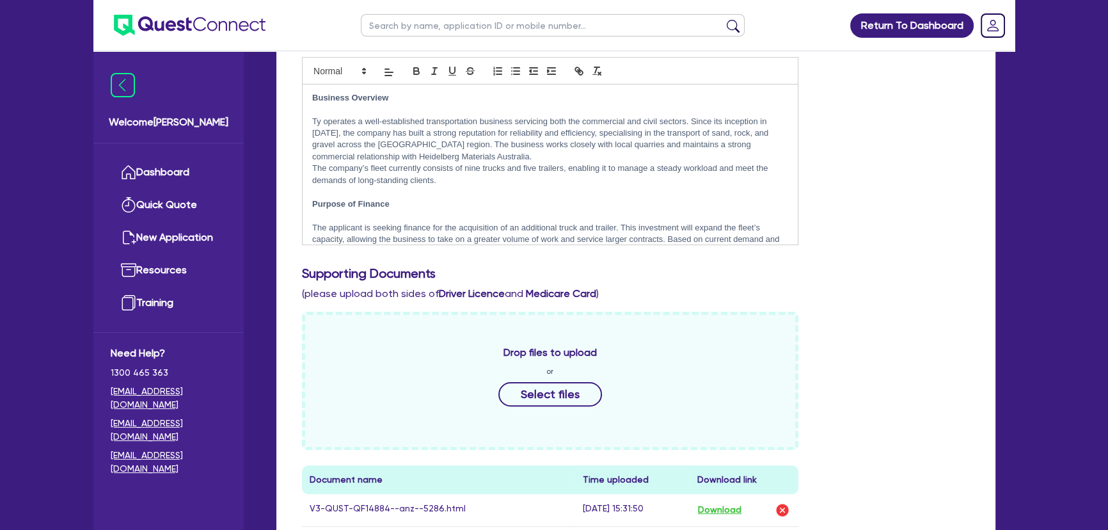
scroll to position [237, 0]
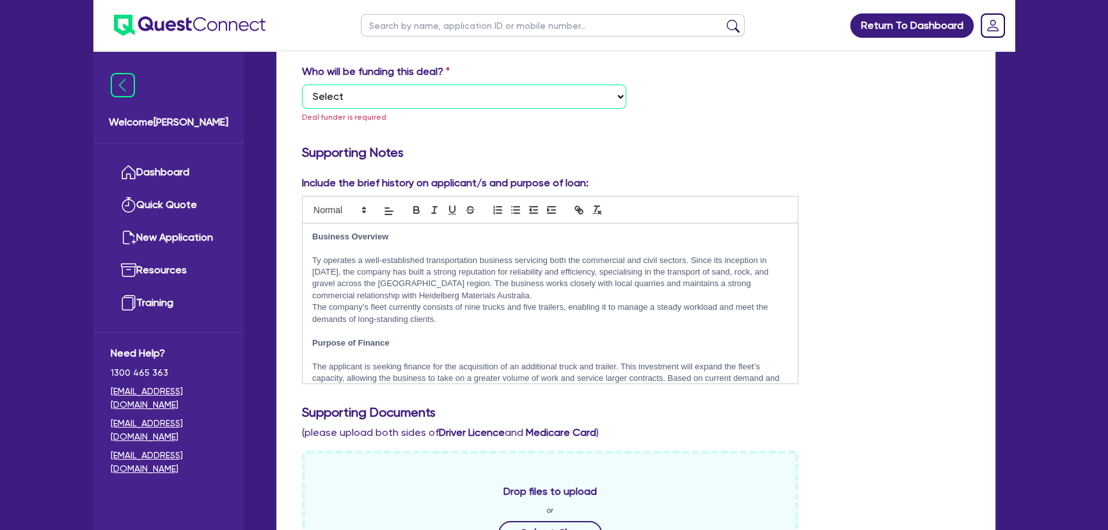
click at [448, 99] on select "Select I want Quest to fund 100% I will fund 100% I will co-fund with Quest Oth…" at bounding box center [464, 96] width 324 height 24
select select "Other"
click at [302, 84] on select "Select I want Quest to fund 100% I will fund 100% I will co-fund with Quest Oth…" at bounding box center [464, 96] width 324 height 24
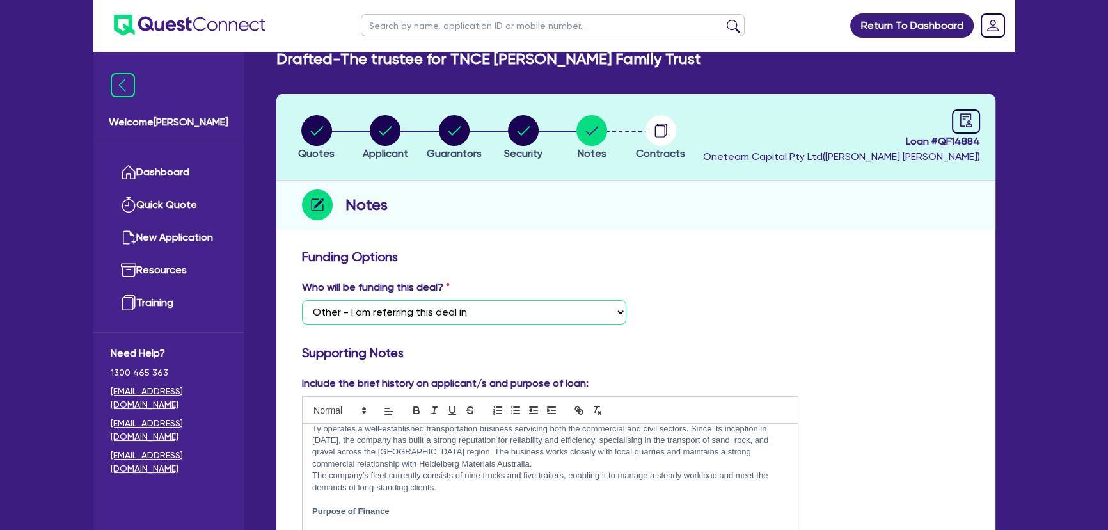
scroll to position [0, 0]
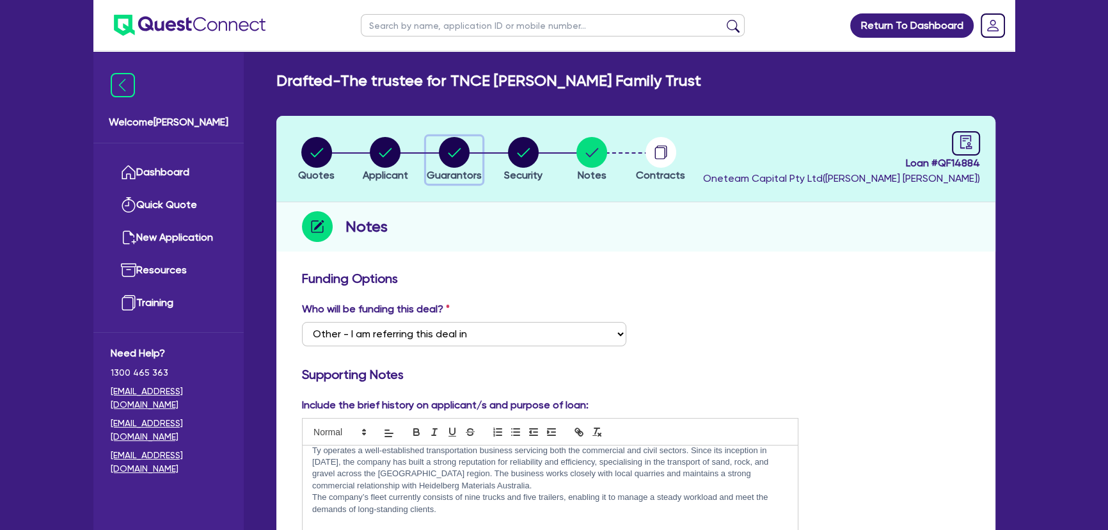
click at [448, 161] on circle "button" at bounding box center [454, 152] width 31 height 31
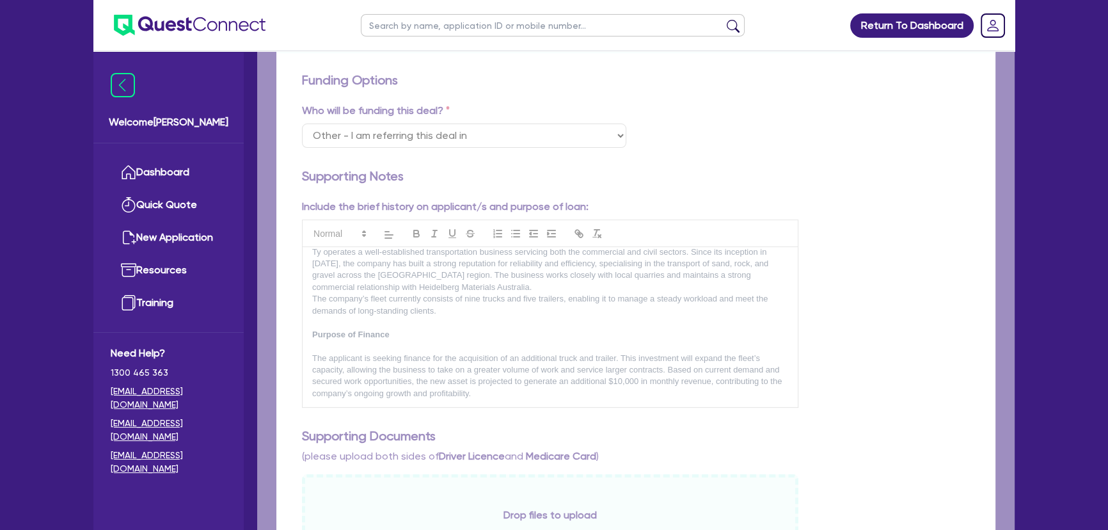
select select "MR"
select select "VIC"
select select "MARRIED"
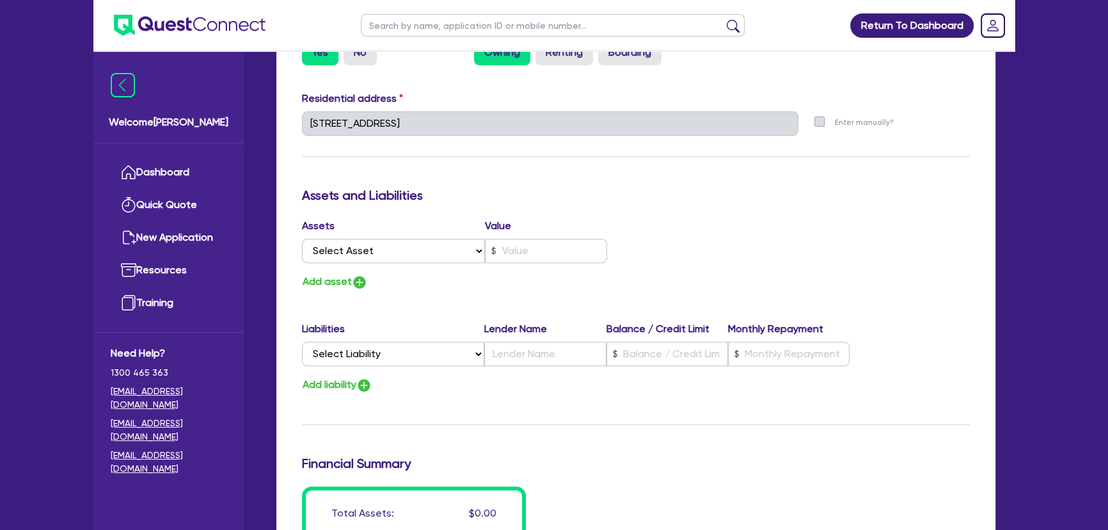
scroll to position [697, 0]
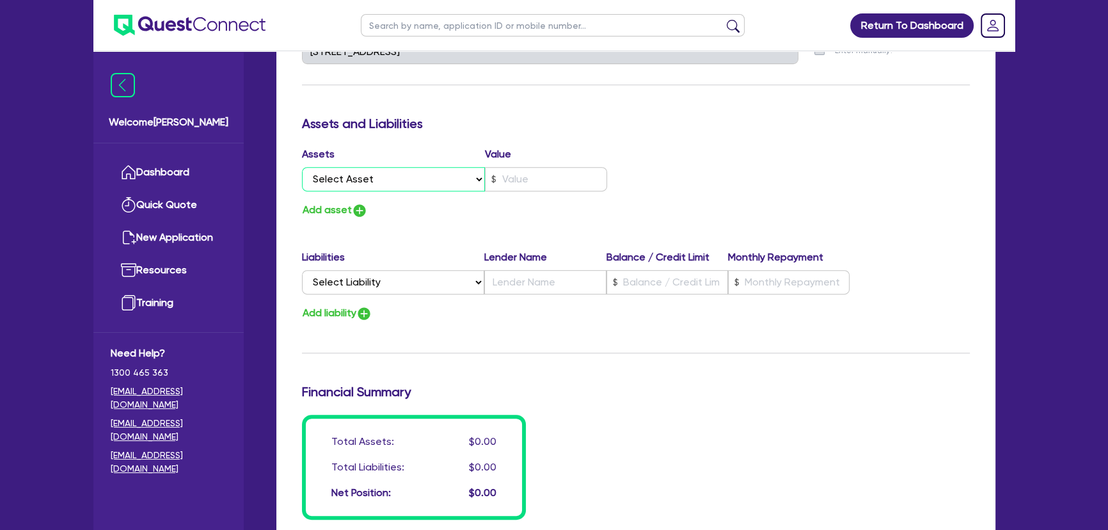
click at [414, 171] on select "Select Asset Cash Property Investment property Vehicle Truck Trailer Equipment …" at bounding box center [393, 179] width 183 height 24
click at [507, 182] on input "text" at bounding box center [546, 179] width 122 height 24
click at [448, 180] on select "Select Asset Cash Property Investment property Vehicle Truck Trailer Equipment …" at bounding box center [393, 179] width 183 height 24
select select "PROPERTY"
click at [302, 167] on select "Select Asset Cash Property Investment property Vehicle Truck Trailer Equipment …" at bounding box center [393, 179] width 183 height 24
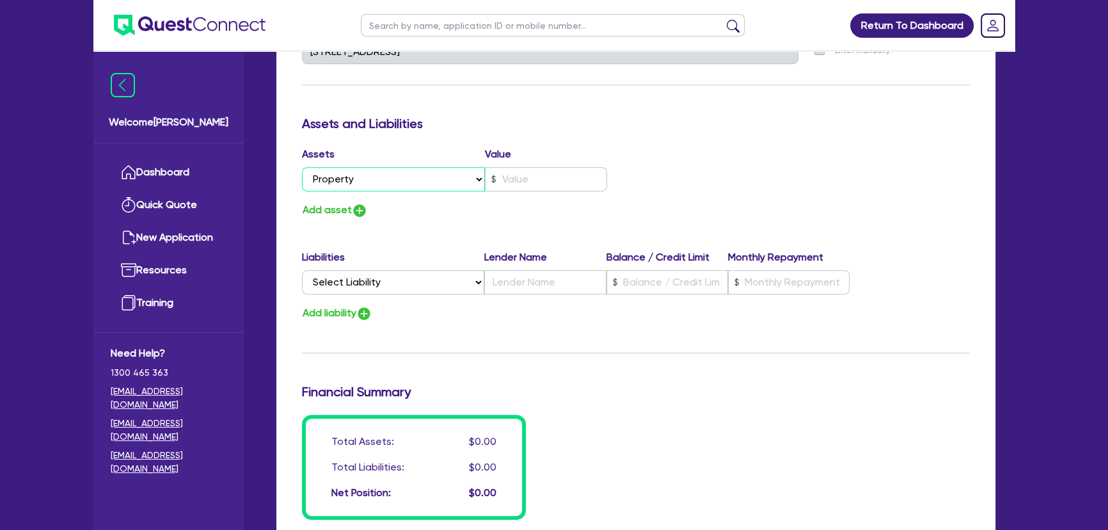
type input "2"
type input "0418 571 989"
click at [553, 177] on input "text" at bounding box center [546, 179] width 122 height 24
type input "2"
type input "0418 571 989"
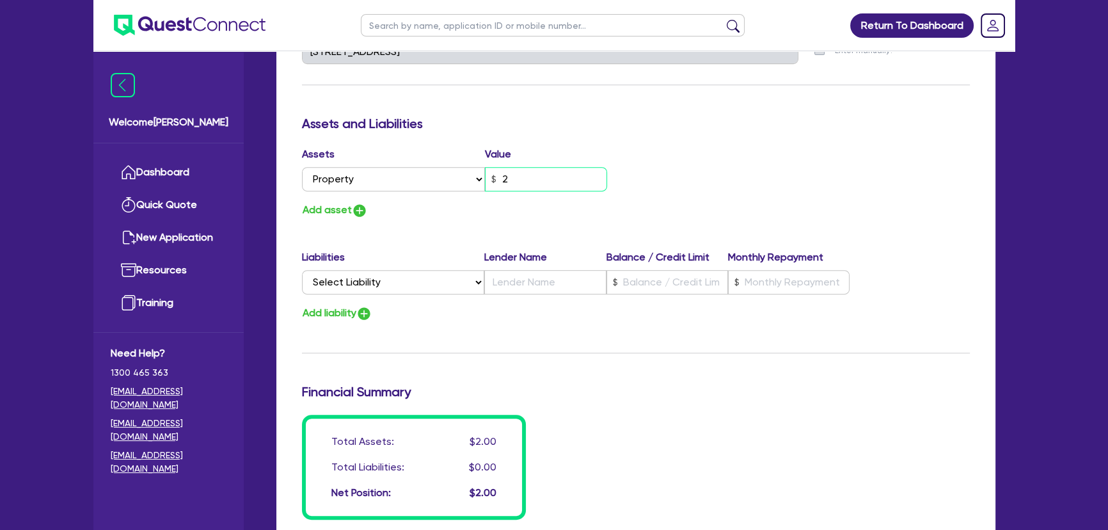
type input "25"
type input "2"
type input "0418 571 989"
type input "2"
type input "0418 571 989"
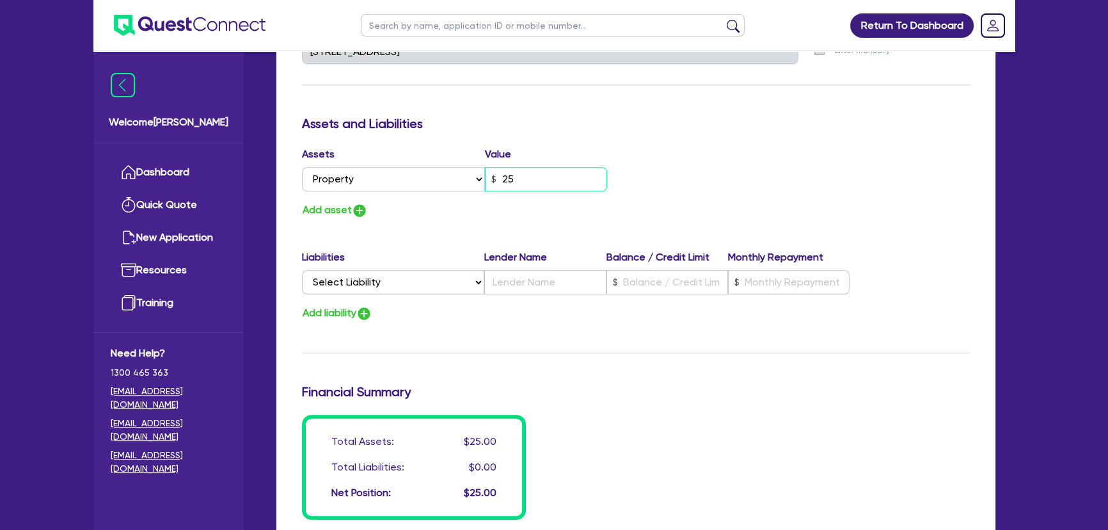
type input "250"
type input "2"
type input "0418 571 989"
type input "25,000"
type input "2"
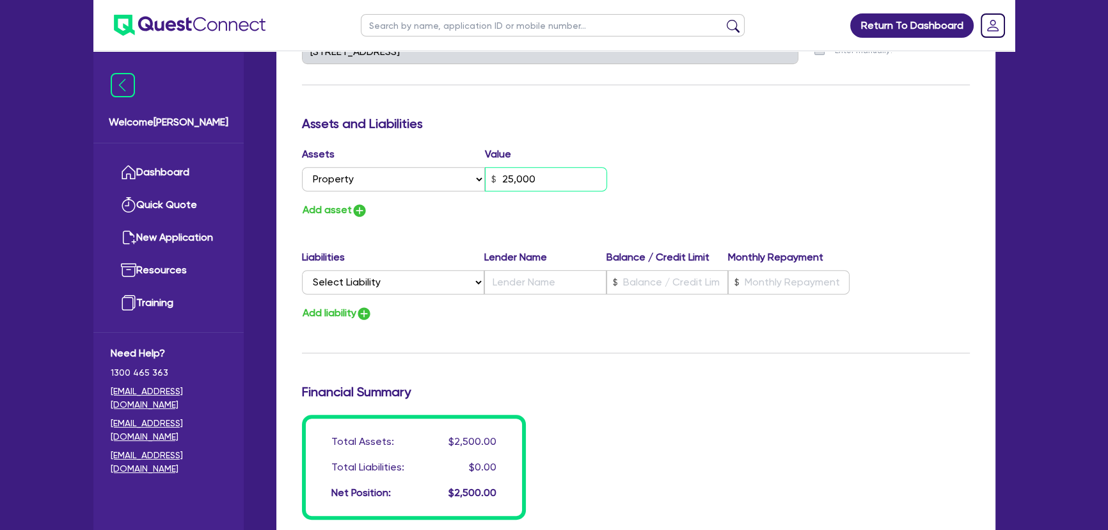
type input "0418 571 989"
type input "250,000"
type input "2"
type input "0418 571 989"
type input "2"
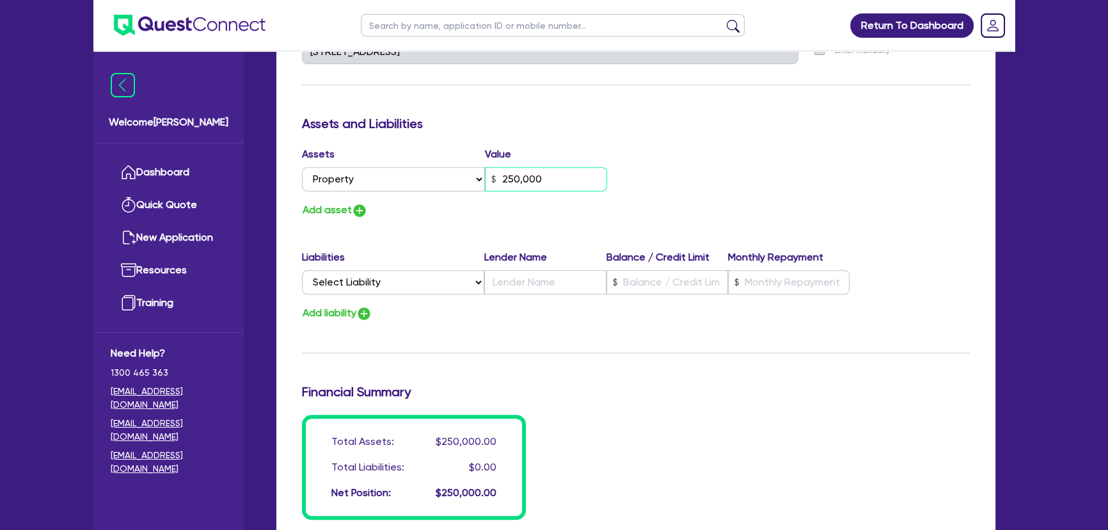
type input "0418 571 989"
type input "2,500,000"
click at [353, 209] on img "button" at bounding box center [359, 210] width 15 height 15
type input "2"
type input "0418 571 989"
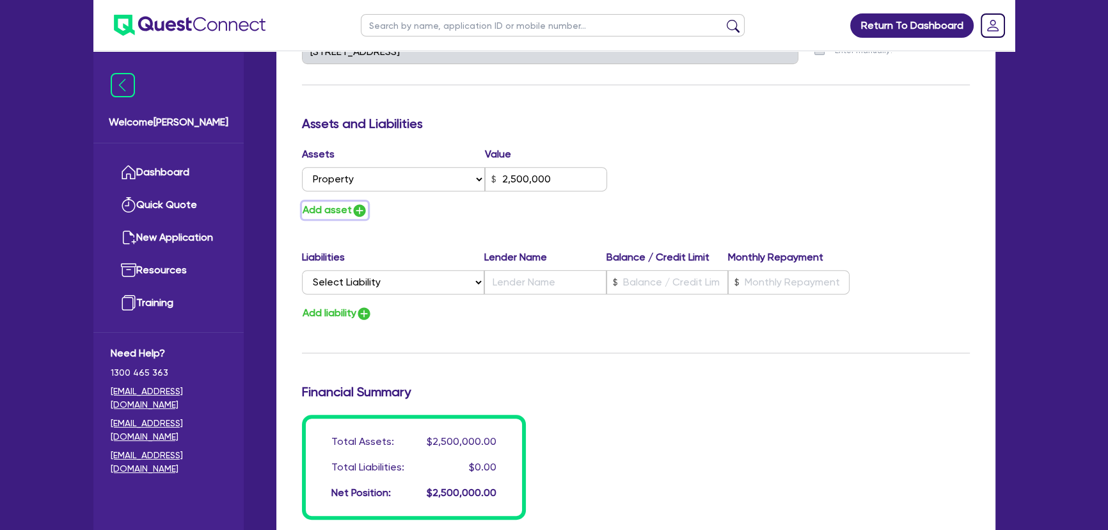
type input "2,500,000"
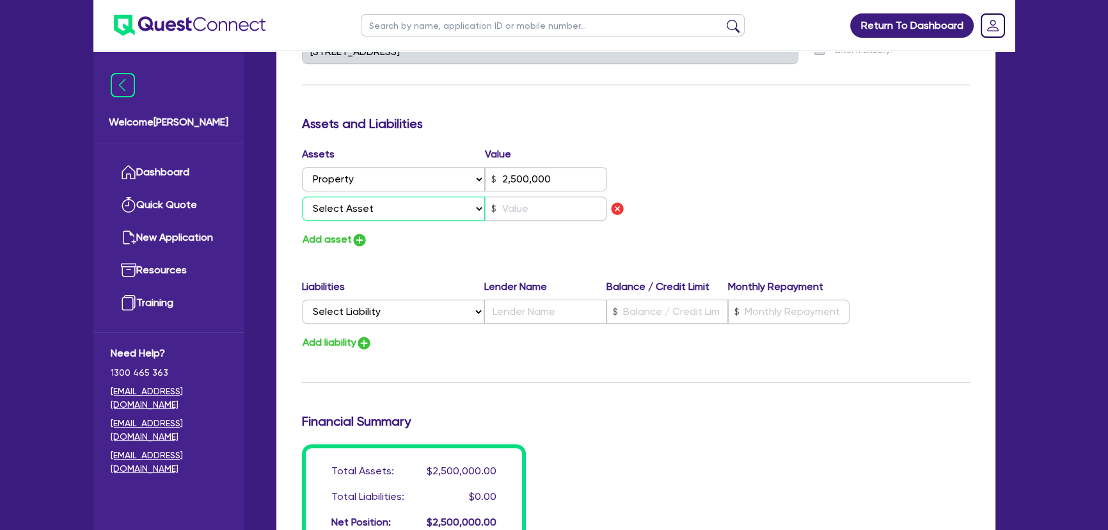
click at [360, 205] on select "Select Asset Cash Property Investment property Vehicle Truck Trailer Equipment …" at bounding box center [393, 208] width 183 height 24
select select "INVESTMENT_PROPERTY"
click at [302, 196] on select "Select Asset Cash Property Investment property Vehicle Truck Trailer Equipment …" at bounding box center [393, 208] width 183 height 24
type input "2"
type input "0418 571 989"
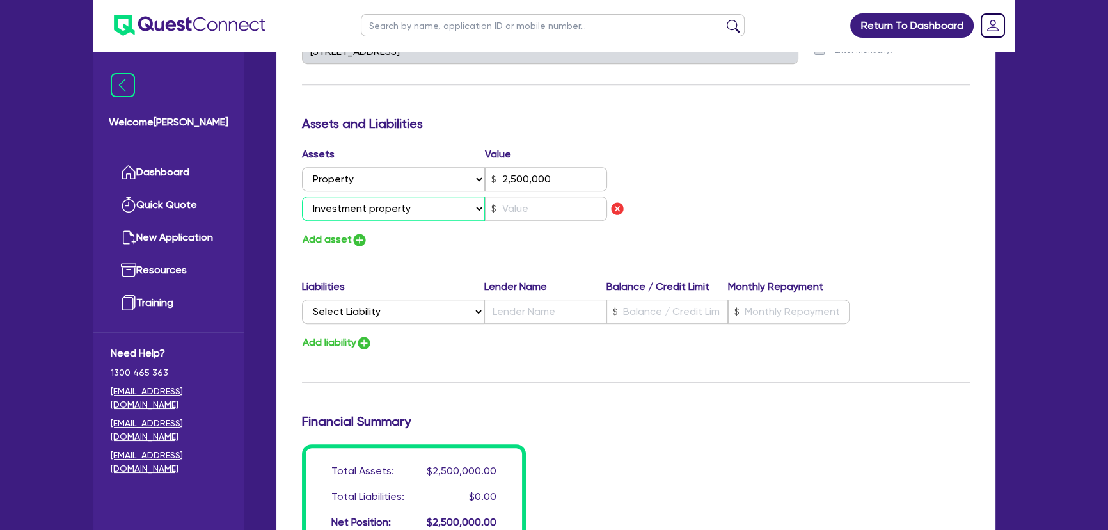
type input "2,500,000"
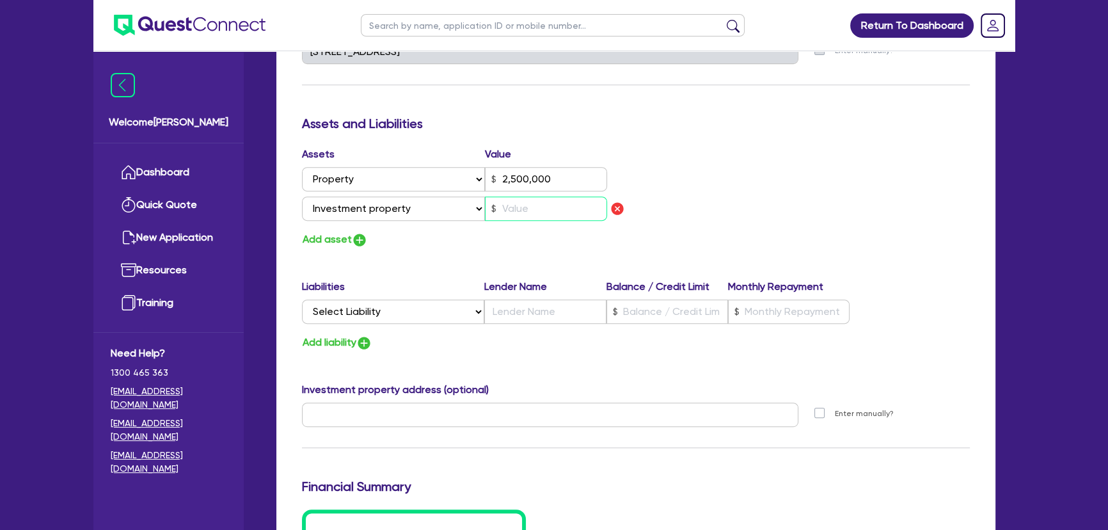
click at [516, 205] on input "text" at bounding box center [546, 208] width 122 height 24
type input "2"
type input "0418 571 989"
type input "2,500,000"
type input "8"
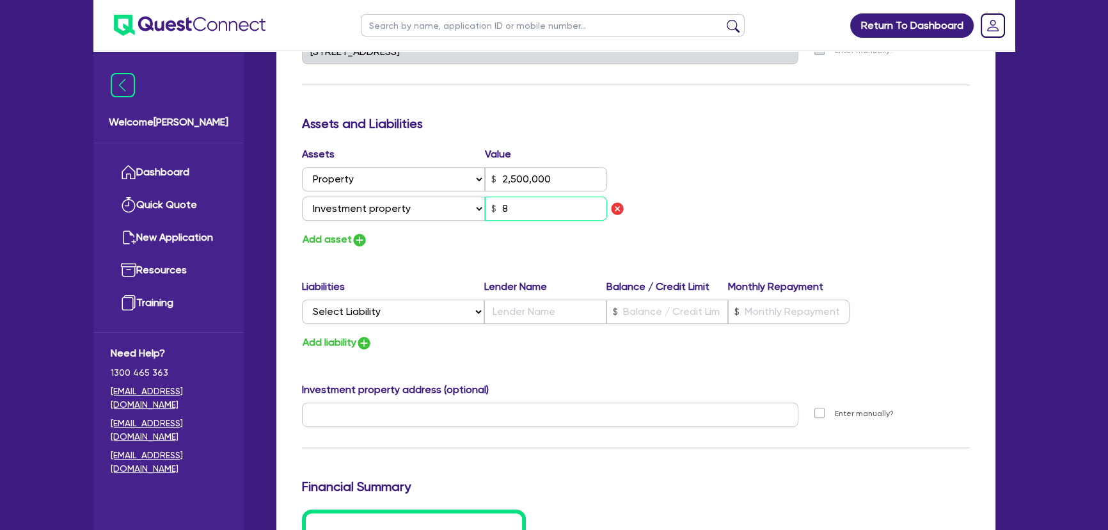
type input "2"
type input "0418 571 989"
type input "2,500,000"
type input "800"
type input "2"
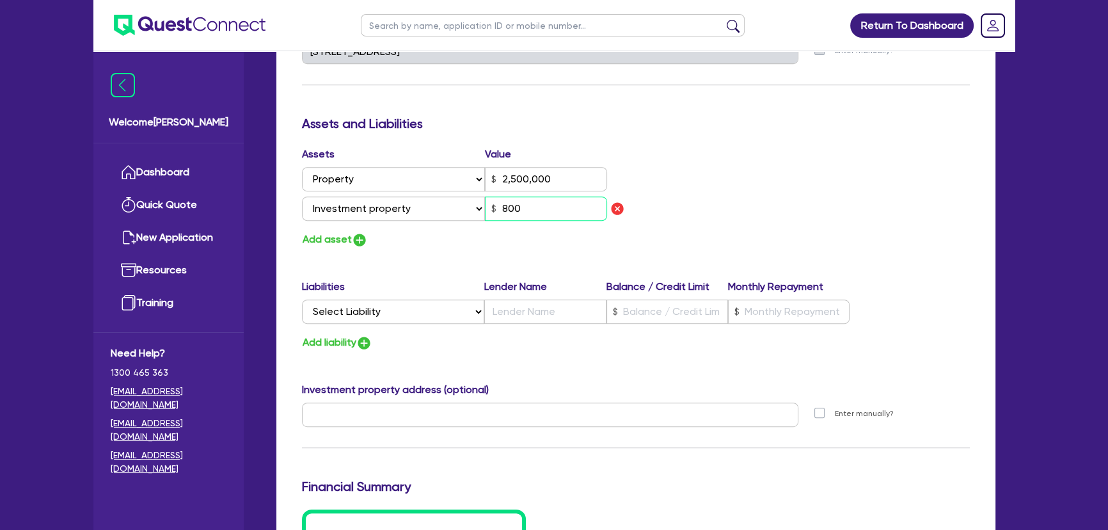
type input "0418 571 989"
type input "2,500,000"
type input "2"
type input "0418 571 989"
type input "2,500,000"
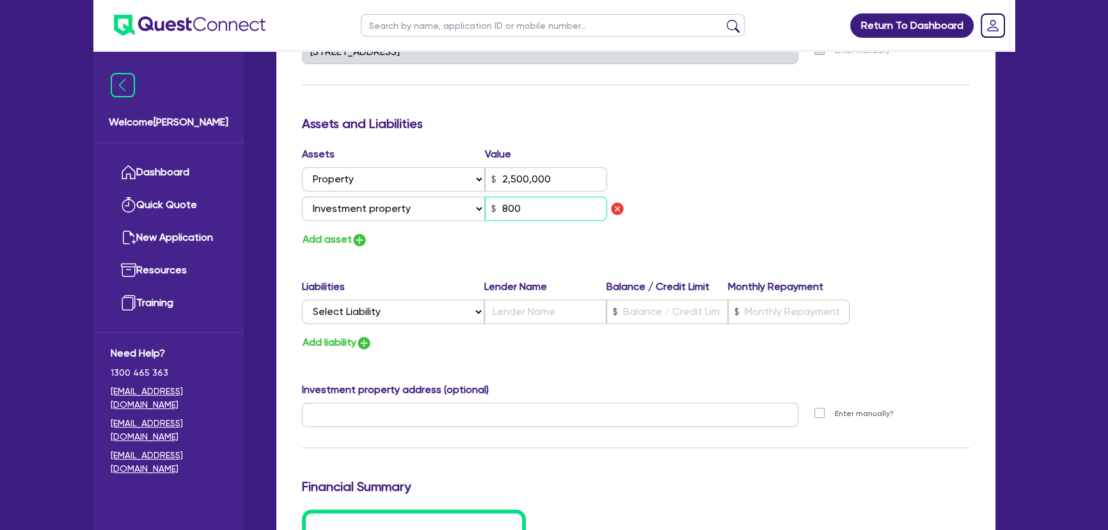
type input "8,000"
type input "2"
type input "0418 571 989"
type input "2,500,000"
type input "800,000"
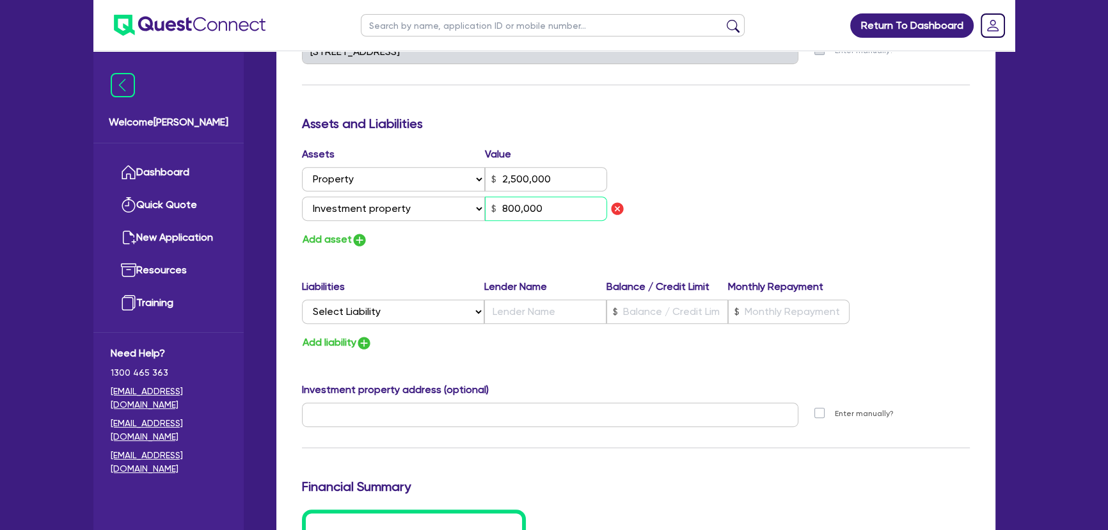
type input "2"
type input "0418 571 989"
type input "2,500,000"
type input "800,000"
click at [358, 242] on img "button" at bounding box center [359, 239] width 15 height 15
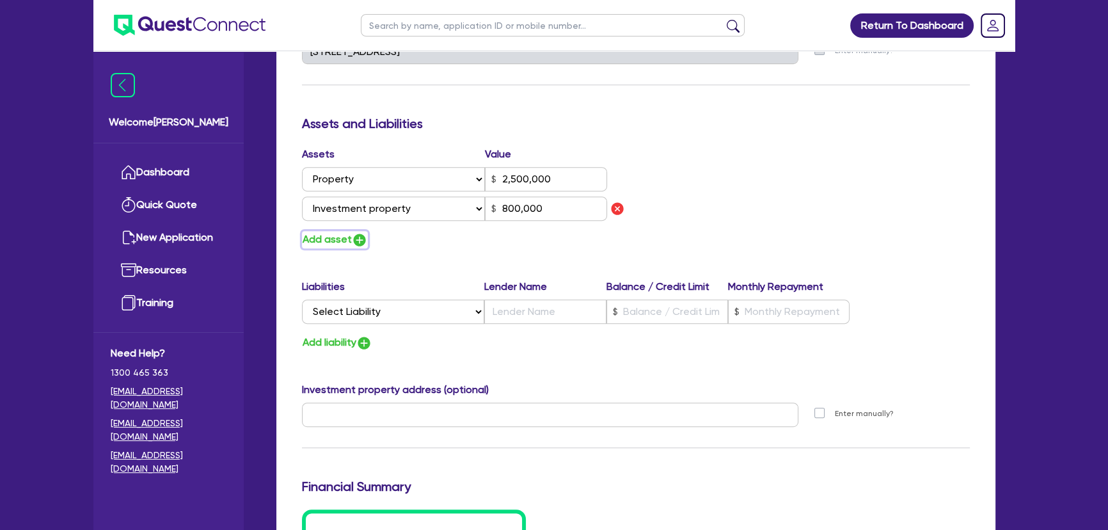
type input "2"
type input "0418 571 989"
type input "2,500,000"
type input "800,000"
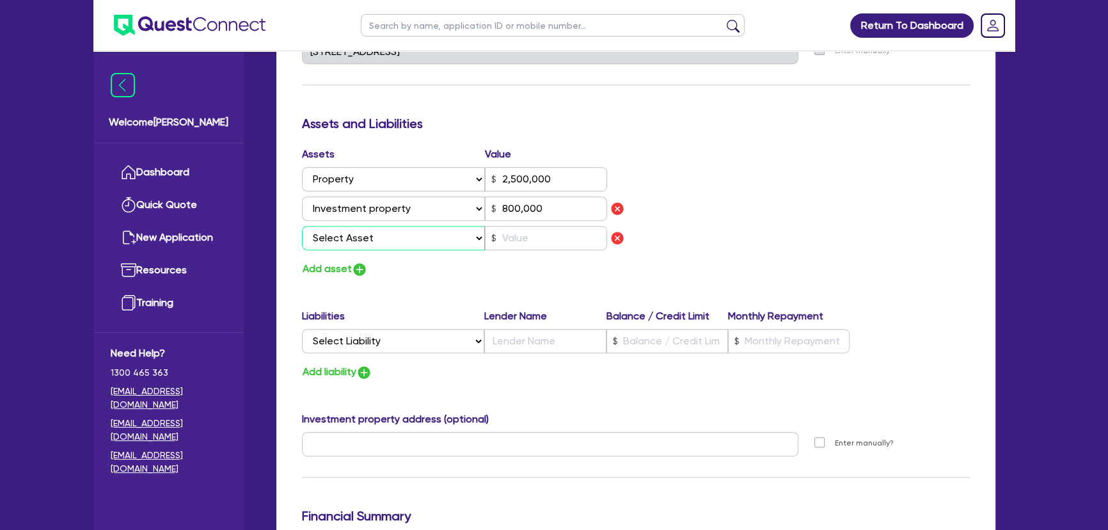
click at [358, 242] on select "Select Asset Cash Property Investment property Vehicle Truck Trailer Equipment …" at bounding box center [393, 238] width 183 height 24
select select "INVESTMENT_PROPERTY"
click at [302, 226] on select "Select Asset Cash Property Investment property Vehicle Truck Trailer Equipment …" at bounding box center [393, 238] width 183 height 24
type input "2"
type input "0418 571 989"
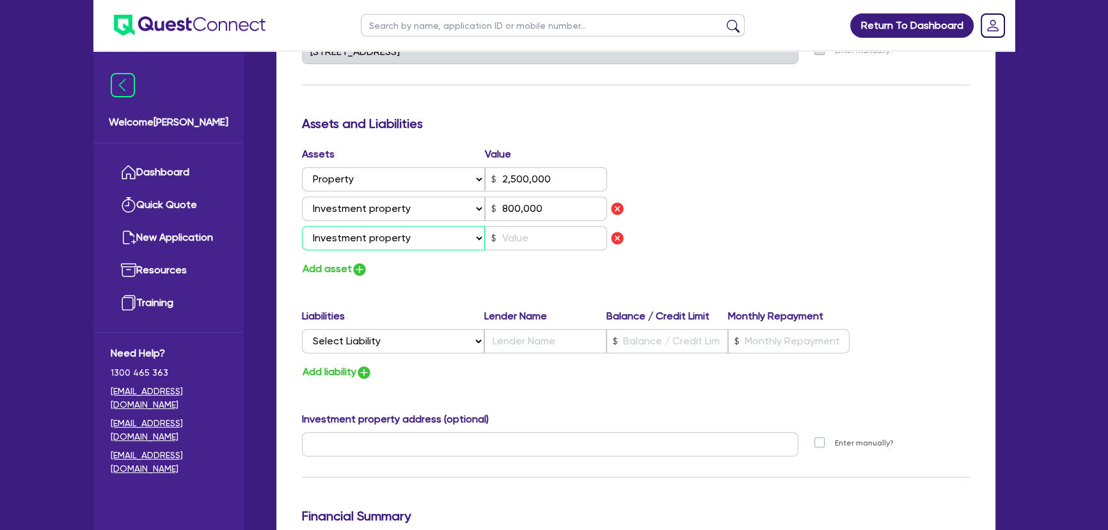
type input "2,500,000"
type input "800,000"
click at [498, 244] on input "text" at bounding box center [546, 238] width 122 height 24
type input "2"
type input "0418 571 989"
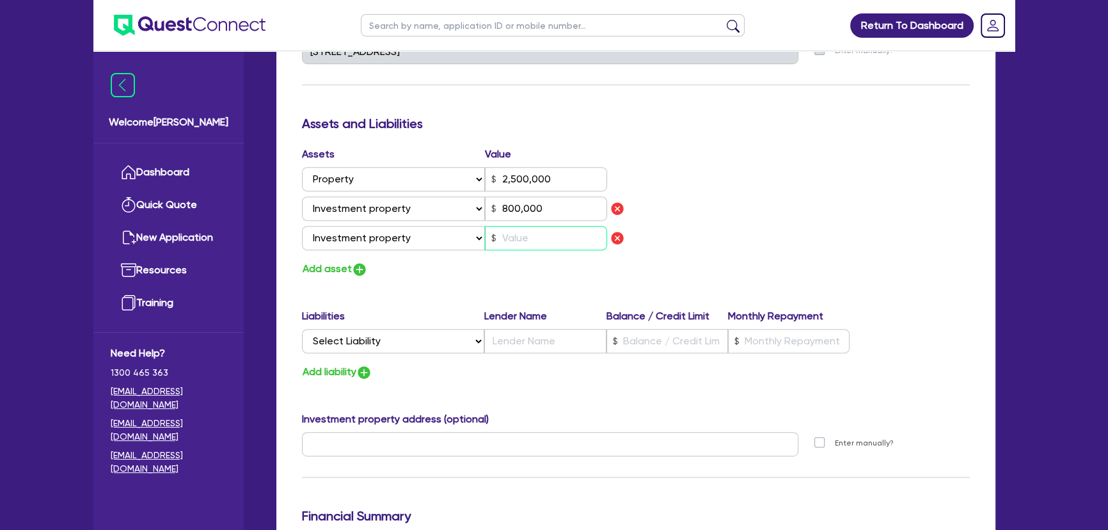
type input "2,500,000"
type input "800,000"
type input "8"
type input "2"
type input "0418 571 989"
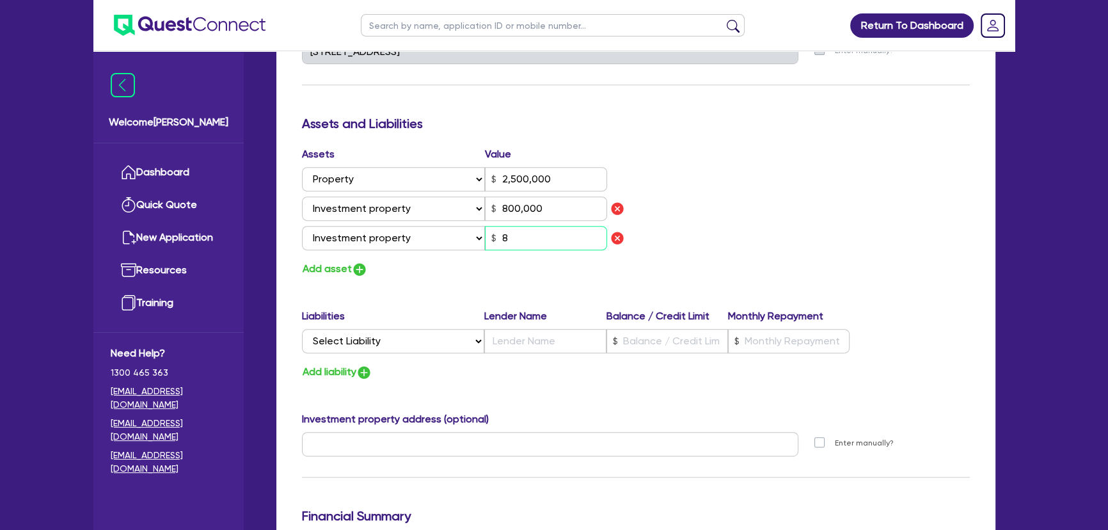
type input "2,500,000"
type input "800,000"
type input "85"
type input "2"
type input "0418 571 989"
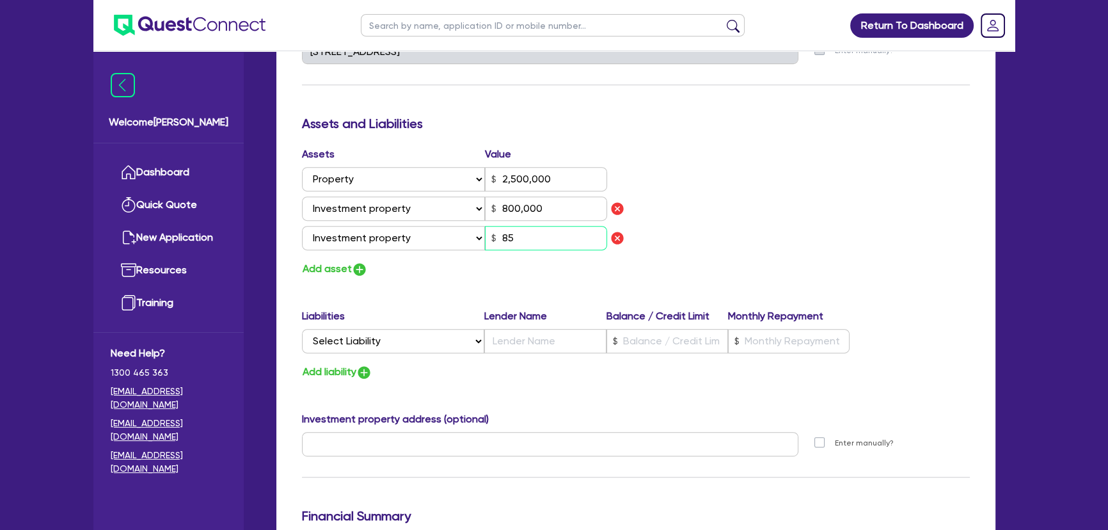
type input "2,500,000"
type input "800,000"
type input "850"
type input "2"
type input "0418 571 989"
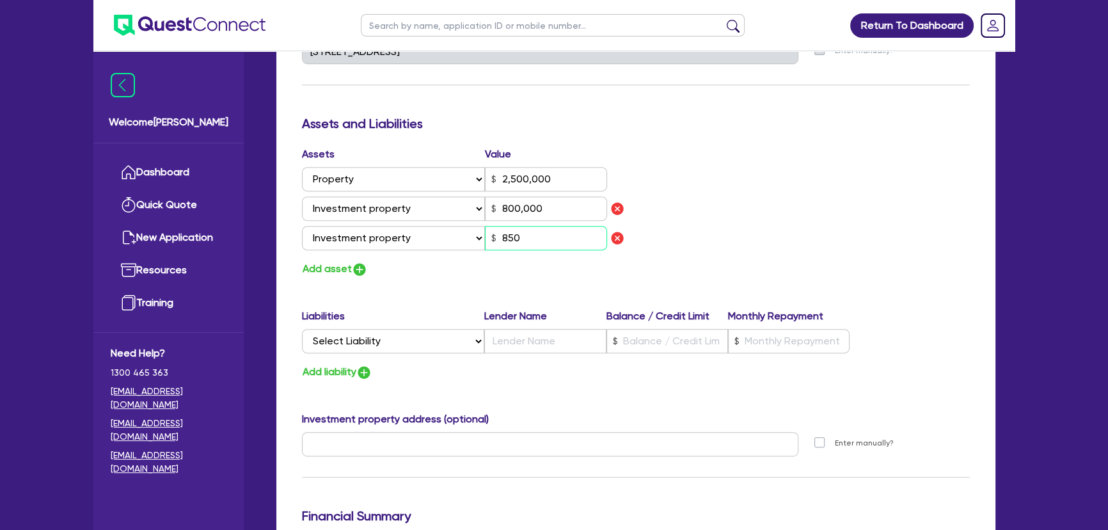
type input "2,500,000"
type input "800,000"
type input "85,000"
type input "2"
type input "0418 571 989"
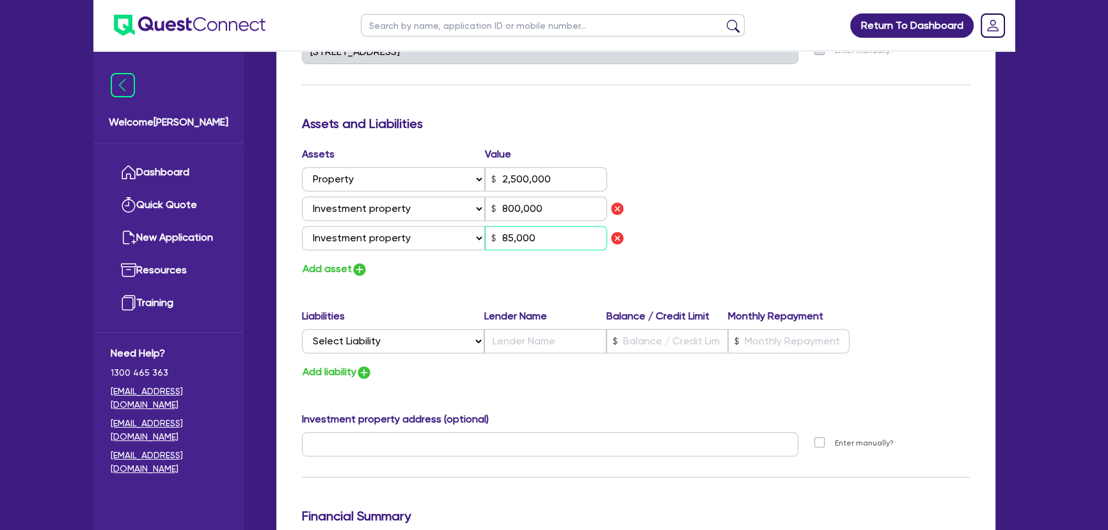
type input "2,500,000"
type input "800,000"
type input "850,000"
type input "2"
type input "0418 571 989"
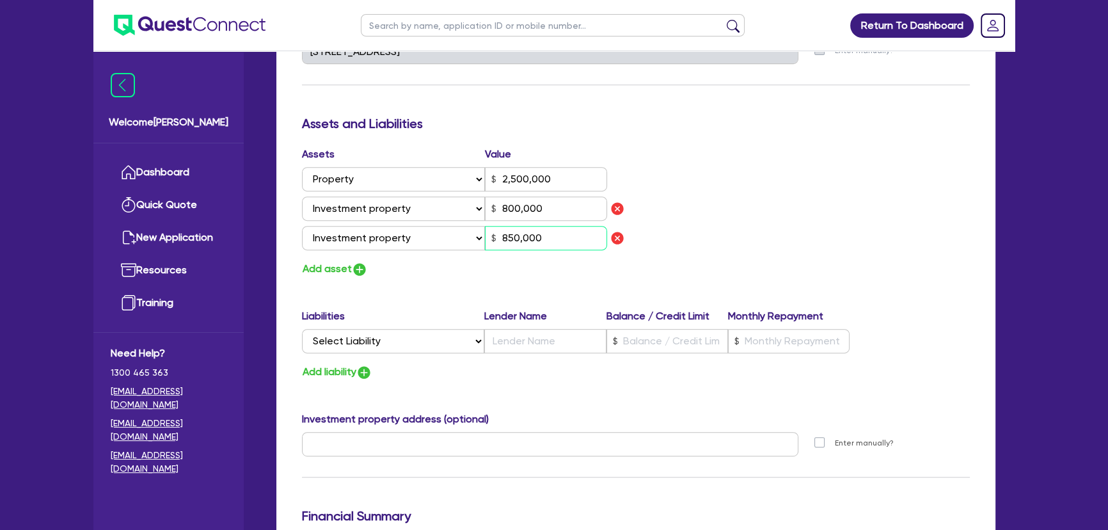
type input "2,500,000"
type input "800,000"
type input "850,000"
click at [353, 271] on img "button" at bounding box center [359, 269] width 15 height 15
type input "2"
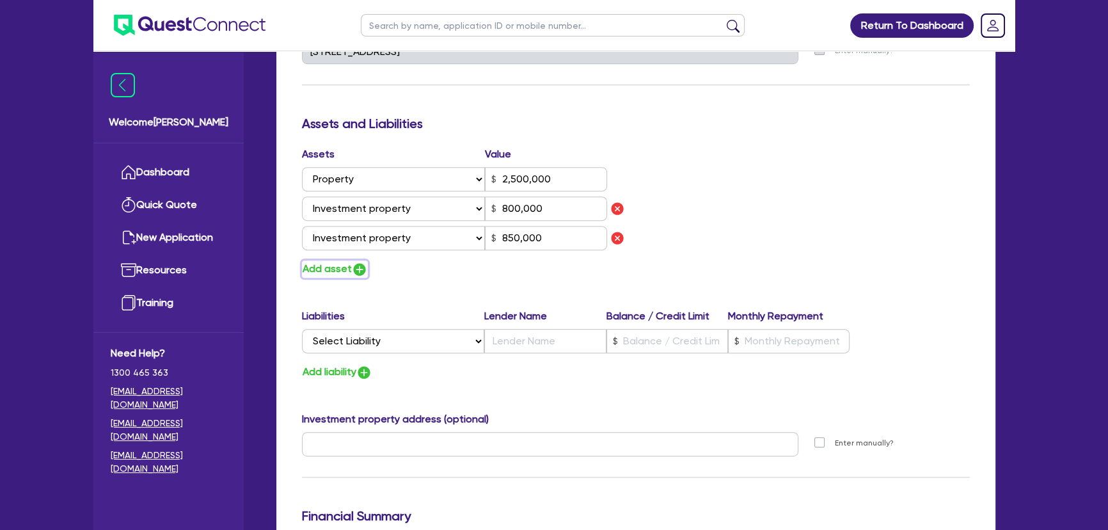
type input "0418 571 989"
type input "2,500,000"
type input "800,000"
type input "850,000"
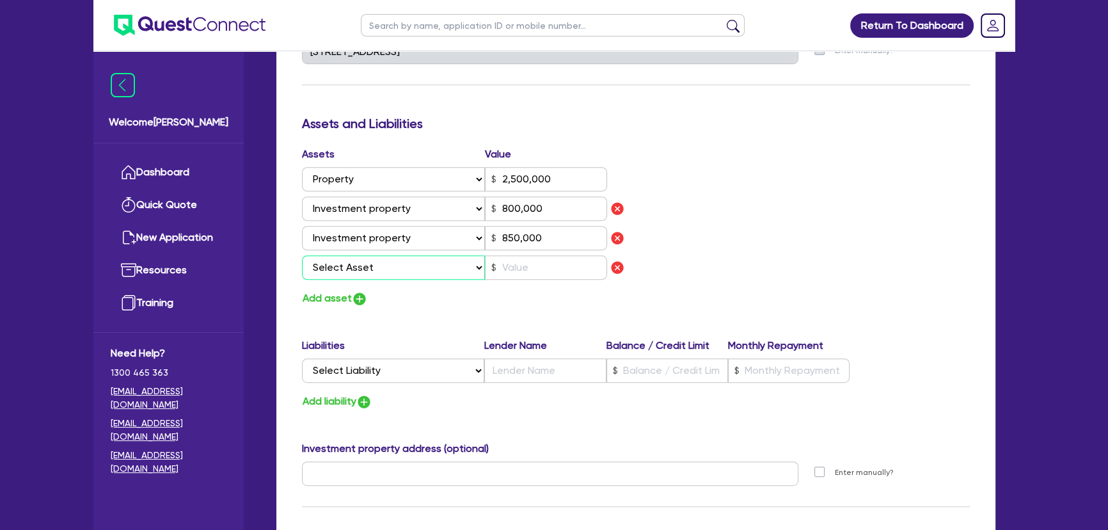
click at [361, 268] on select "Select Asset Cash Property Investment property Vehicle Truck Trailer Equipment …" at bounding box center [393, 267] width 183 height 24
select select "INVESTMENT_PROPERTY"
click at [302, 255] on select "Select Asset Cash Property Investment property Vehicle Truck Trailer Equipment …" at bounding box center [393, 267] width 183 height 24
type input "2"
type input "0418 571 989"
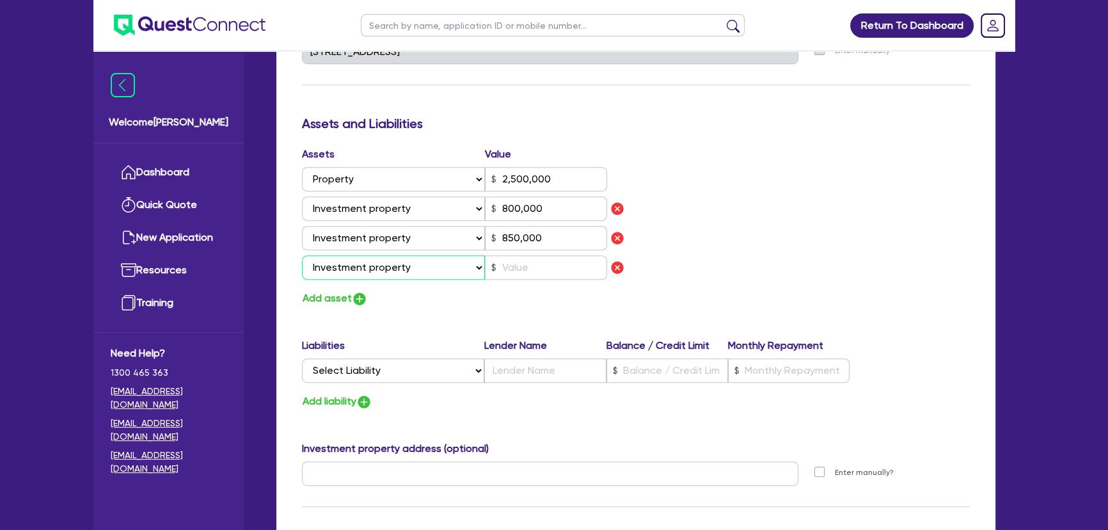
type input "2,500,000"
type input "800,000"
type input "850,000"
click at [570, 276] on input "text" at bounding box center [546, 267] width 122 height 24
type input "2"
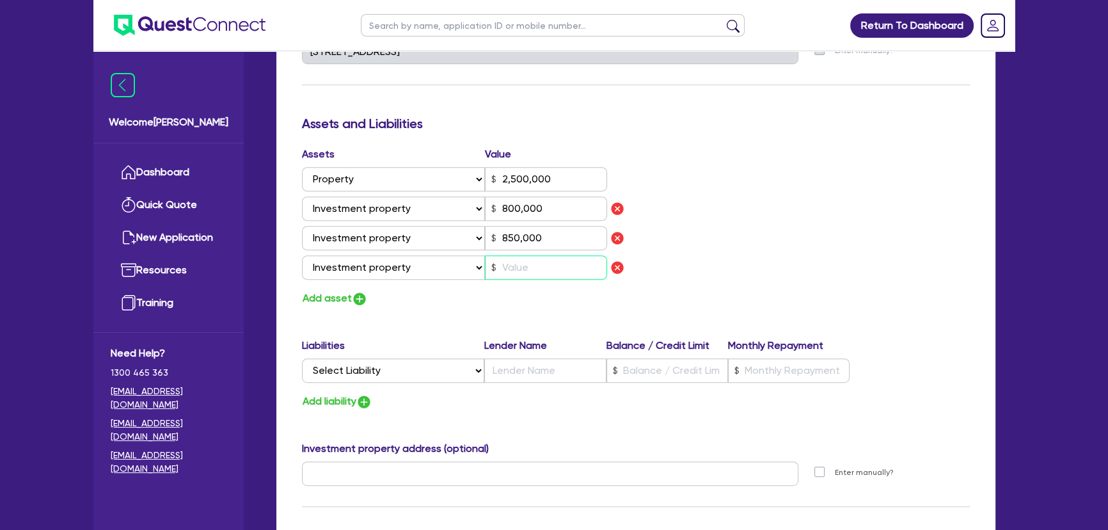
type input "0418 571 989"
type input "2,500,000"
type input "800,000"
type input "850,000"
type input "7"
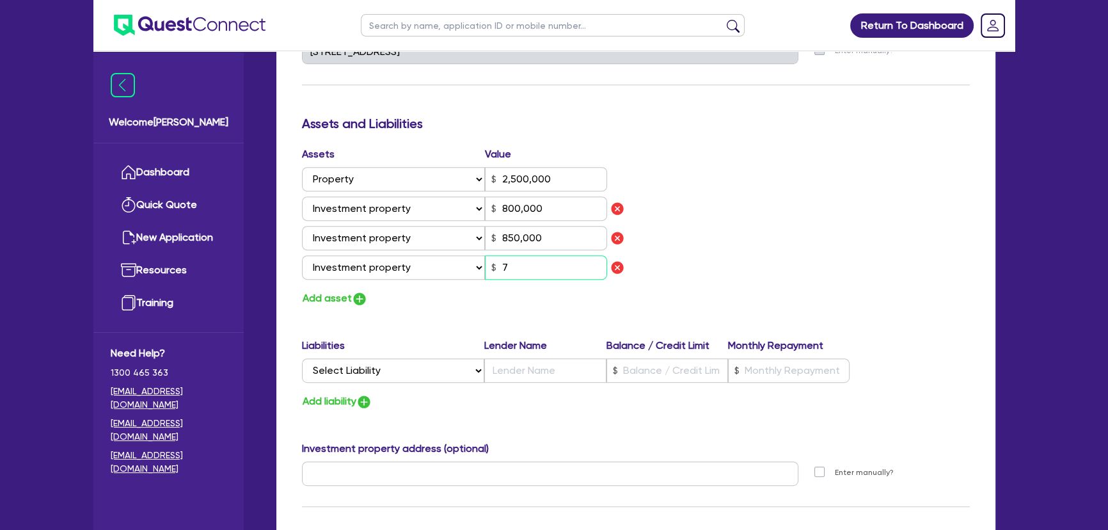
type input "2"
type input "0418 571 989"
type input "2,500,000"
type input "800,000"
type input "850,000"
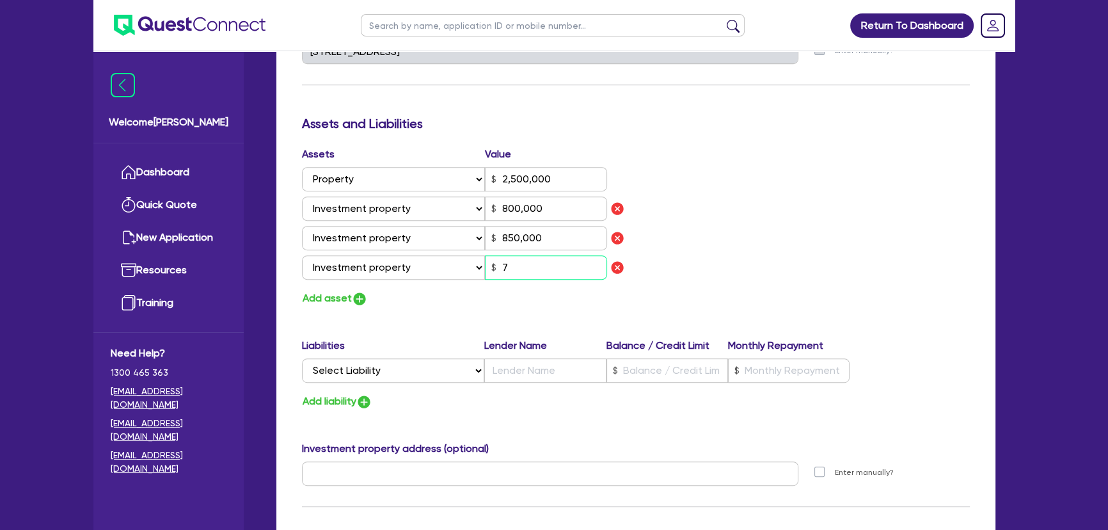
type input "70"
type input "2"
type input "0418 571 989"
type input "2,500,000"
type input "800,000"
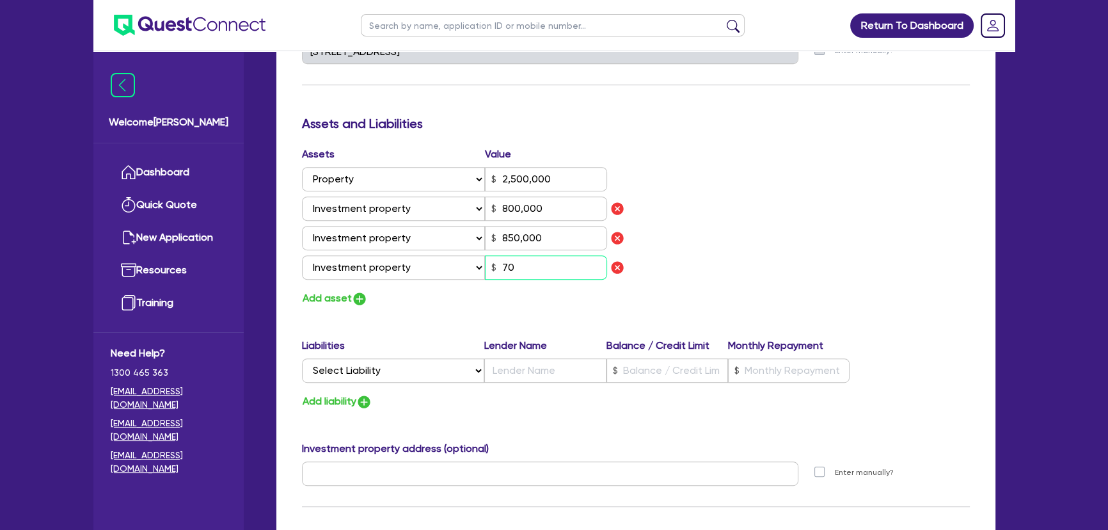
type input "850,000"
type input "7,000"
type input "2"
type input "0418 571 989"
type input "2,500,000"
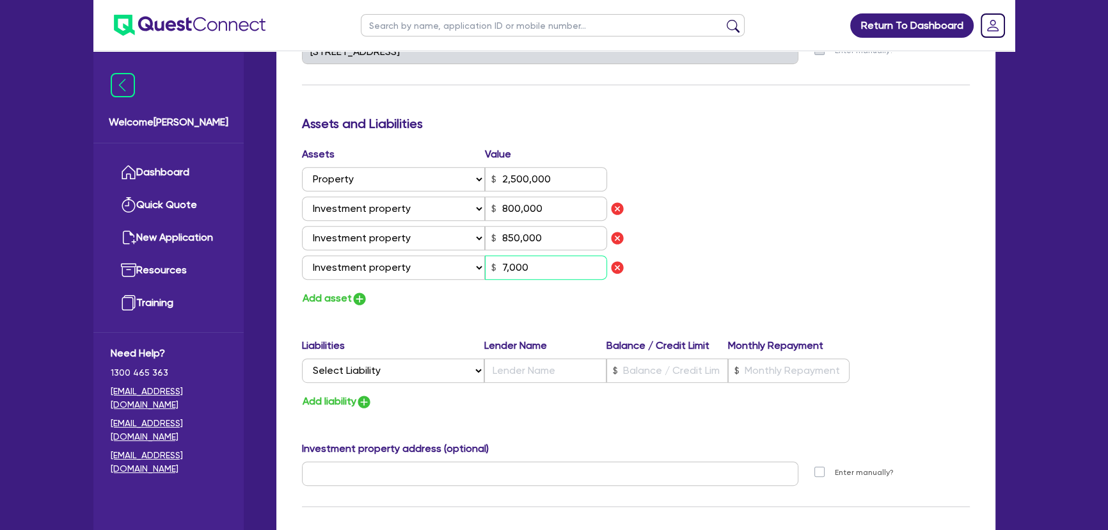
type input "800,000"
type input "850,000"
type input "70,000"
type input "2"
type input "0418 571 989"
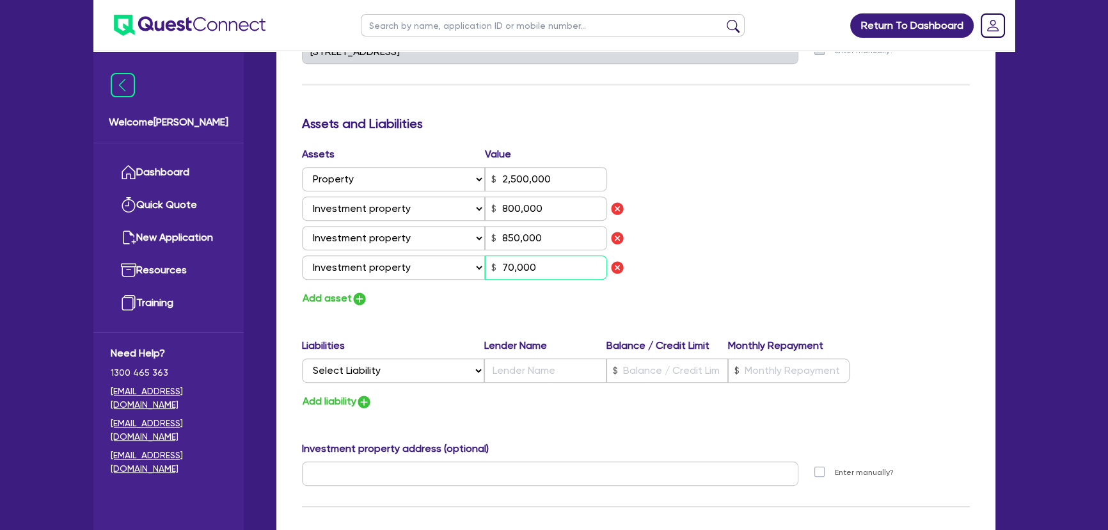
type input "2,500,000"
type input "800,000"
type input "850,000"
type input "700,000"
type input "2"
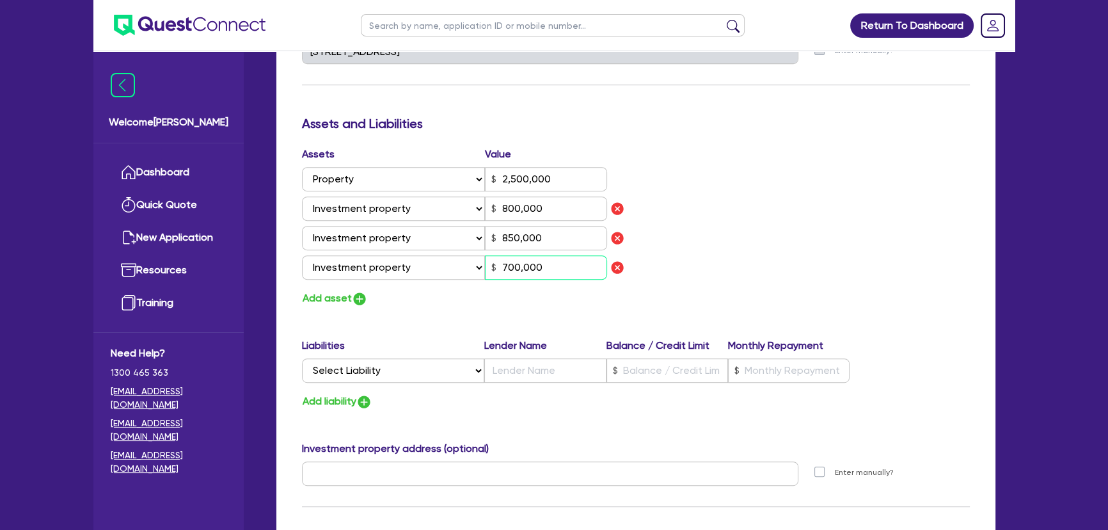
type input "0418 571 989"
type input "2,500,000"
type input "800,000"
type input "850,000"
click at [351, 299] on button "Add asset" at bounding box center [335, 298] width 66 height 17
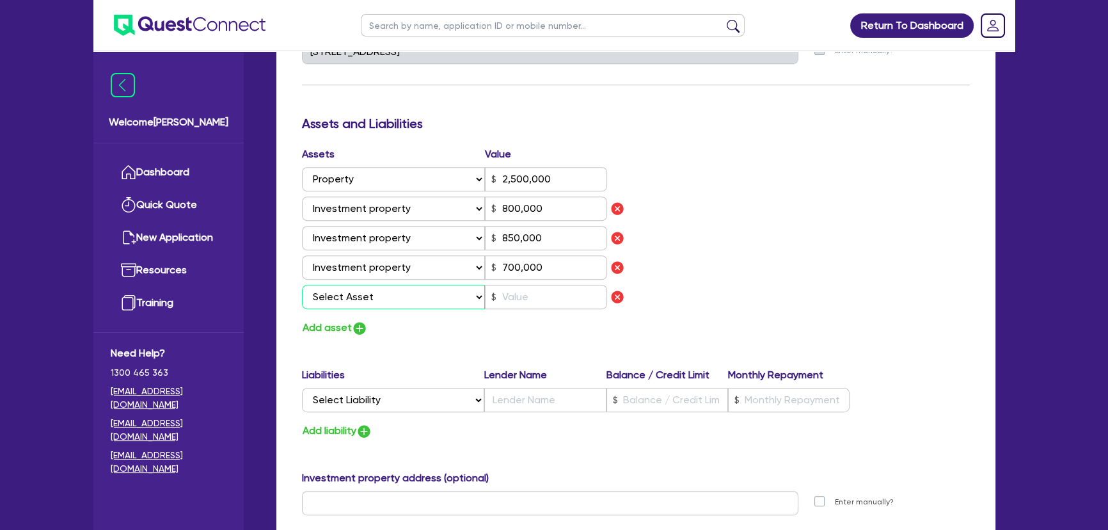
click at [366, 299] on select "Select Asset Cash Property Investment property Vehicle Truck Trailer Equipment …" at bounding box center [393, 297] width 183 height 24
click at [302, 285] on select "Select Asset Cash Property Investment property Vehicle Truck Trailer Equipment …" at bounding box center [393, 297] width 183 height 24
click at [502, 300] on input "text" at bounding box center [546, 297] width 122 height 24
click at [364, 328] on img "button" at bounding box center [359, 327] width 15 height 15
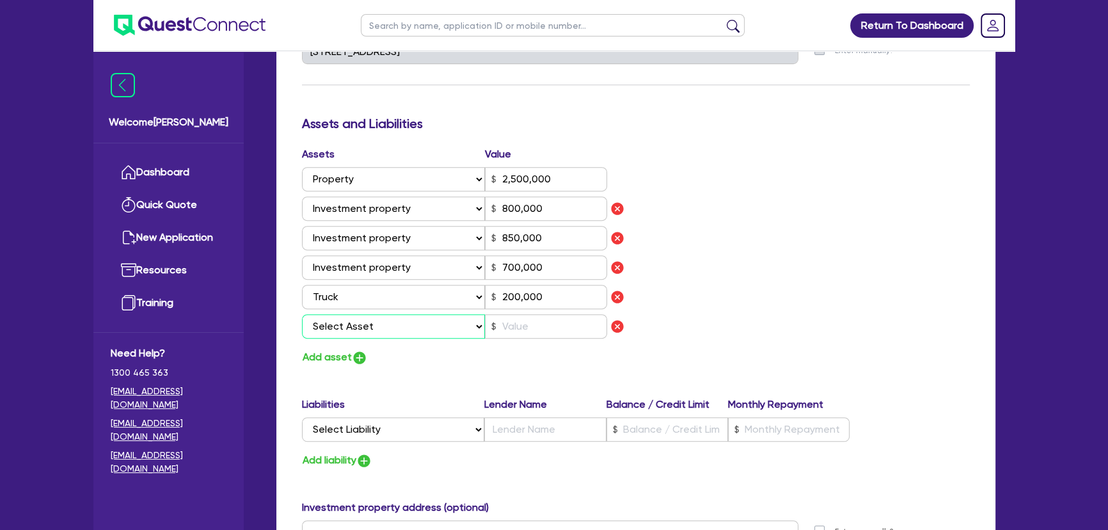
click at [423, 331] on select "Select Asset Cash Property Investment property Vehicle Truck Trailer Equipment …" at bounding box center [393, 326] width 183 height 24
click at [302, 314] on select "Select Asset Cash Property Investment property Vehicle Truck Trailer Equipment …" at bounding box center [393, 326] width 183 height 24
click at [530, 317] on input "text" at bounding box center [546, 326] width 122 height 24
click at [346, 365] on div "Update residential status for Director #1 Boarding is only acceptable when the …" at bounding box center [636, 152] width 668 height 1158
click at [354, 358] on img "button" at bounding box center [359, 357] width 15 height 15
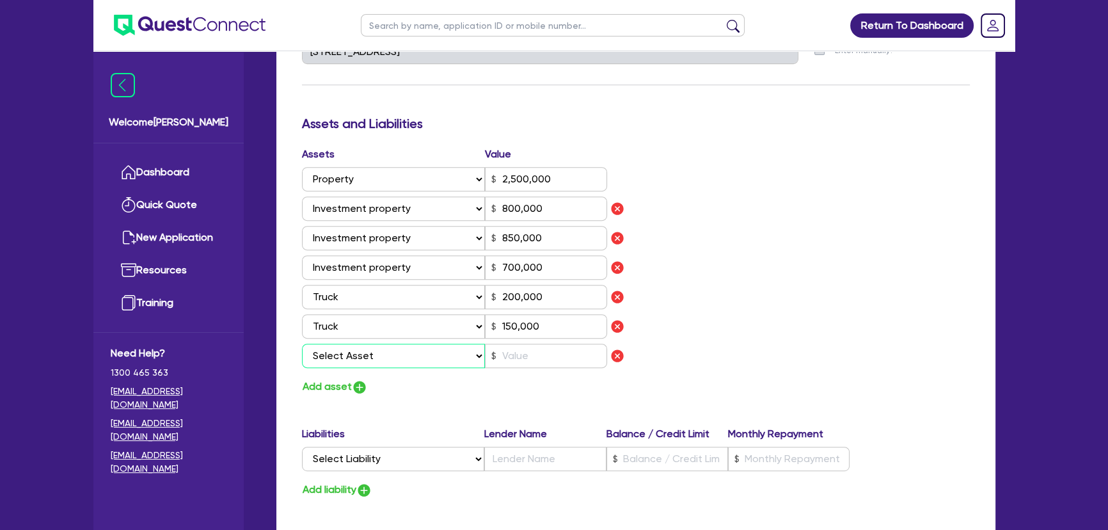
drag, startPoint x: 369, startPoint y: 352, endPoint x: 375, endPoint y: 363, distance: 12.1
click at [369, 352] on select "Select Asset Cash Property Investment property Vehicle Truck Trailer Equipment …" at bounding box center [393, 355] width 183 height 24
click at [302, 343] on select "Select Asset Cash Property Investment property Vehicle Truck Trailer Equipment …" at bounding box center [393, 355] width 183 height 24
click at [501, 347] on input "text" at bounding box center [546, 355] width 122 height 24
click at [361, 384] on img "button" at bounding box center [359, 386] width 15 height 15
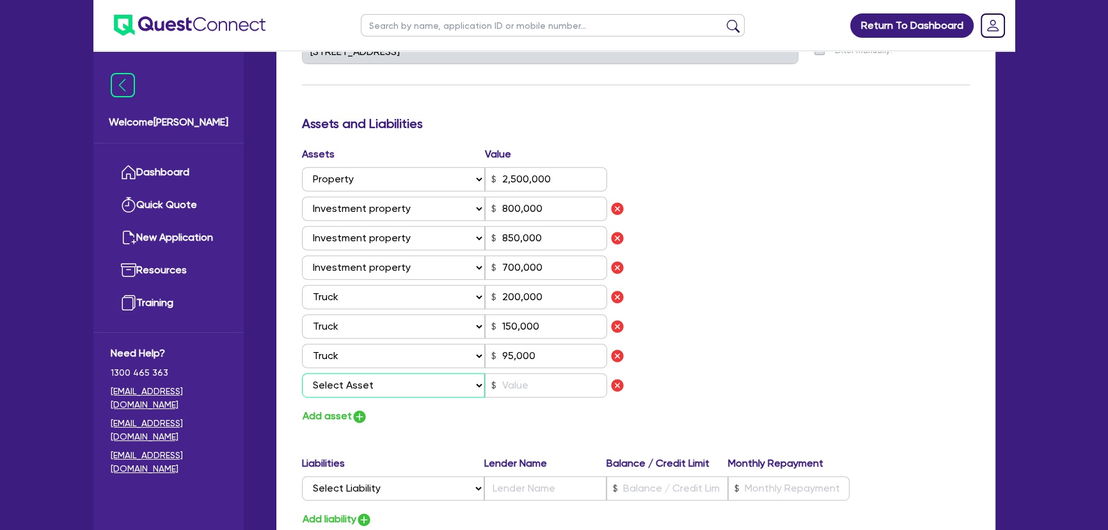
click at [363, 383] on select "Select Asset Cash Property Investment property Vehicle Truck Trailer Equipment …" at bounding box center [393, 385] width 183 height 24
click at [302, 373] on select "Select Asset Cash Property Investment property Vehicle Truck Trailer Equipment …" at bounding box center [393, 385] width 183 height 24
click at [529, 387] on input "text" at bounding box center [546, 385] width 122 height 24
click at [365, 418] on img "button" at bounding box center [359, 416] width 15 height 15
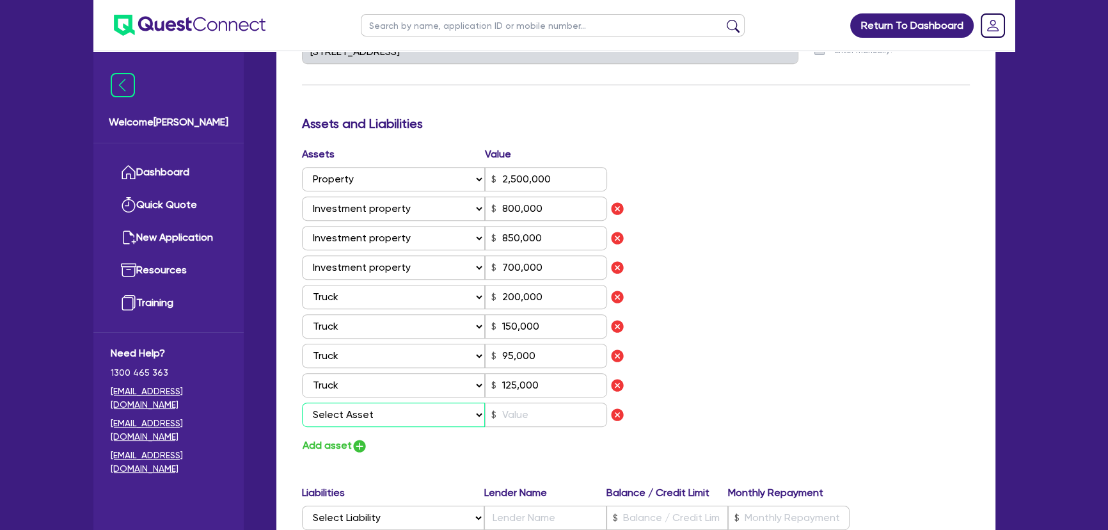
click at [366, 416] on select "Select Asset Cash Property Investment property Vehicle Truck Trailer Equipment …" at bounding box center [393, 414] width 183 height 24
click at [302, 402] on select "Select Asset Cash Property Investment property Vehicle Truck Trailer Equipment …" at bounding box center [393, 414] width 183 height 24
click at [532, 416] on input "text" at bounding box center [546, 414] width 122 height 24
click at [365, 441] on img "button" at bounding box center [359, 445] width 15 height 15
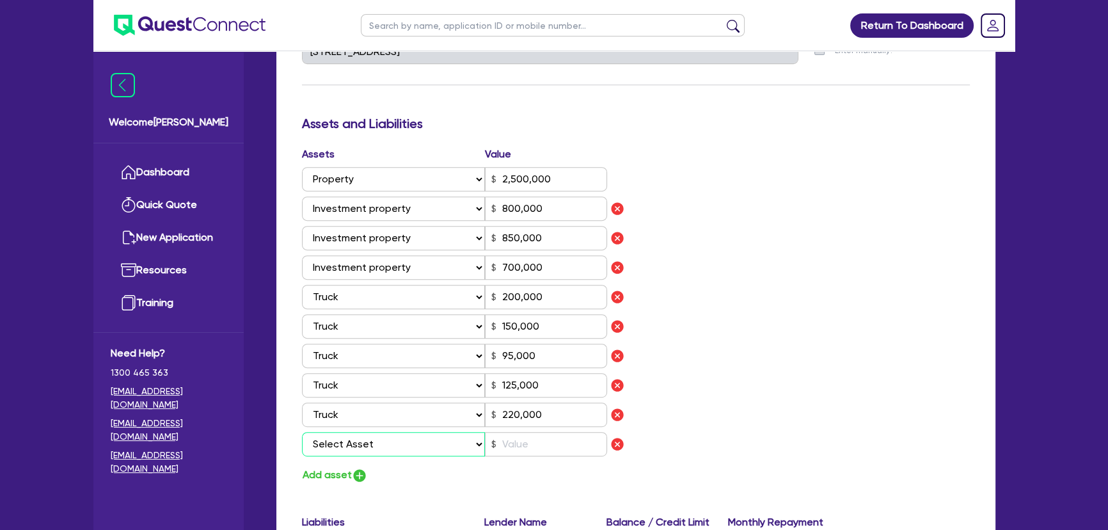
click at [365, 441] on select "Select Asset Cash Property Investment property Vehicle Truck Trailer Equipment …" at bounding box center [393, 444] width 183 height 24
click at [302, 432] on select "Select Asset Cash Property Investment property Vehicle Truck Trailer Equipment …" at bounding box center [393, 444] width 183 height 24
click at [549, 442] on input "text" at bounding box center [546, 444] width 122 height 24
click at [359, 477] on img "button" at bounding box center [359, 475] width 15 height 15
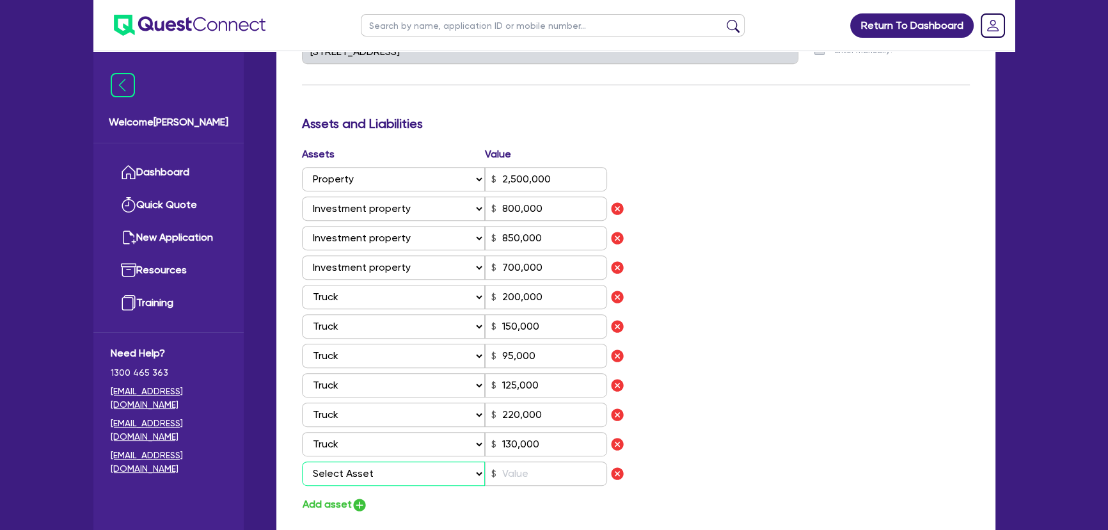
click at [361, 464] on select "Select Asset Cash Property Investment property Vehicle Truck Trailer Equipment …" at bounding box center [393, 473] width 183 height 24
click at [302, 461] on select "Select Asset Cash Property Investment property Vehicle Truck Trailer Equipment …" at bounding box center [393, 473] width 183 height 24
click at [574, 483] on input "text" at bounding box center [546, 473] width 122 height 24
click at [361, 499] on img "button" at bounding box center [359, 504] width 15 height 15
click at [359, 500] on select "Select Asset Cash Property Investment property Vehicle Truck Trailer Equipment …" at bounding box center [393, 503] width 183 height 24
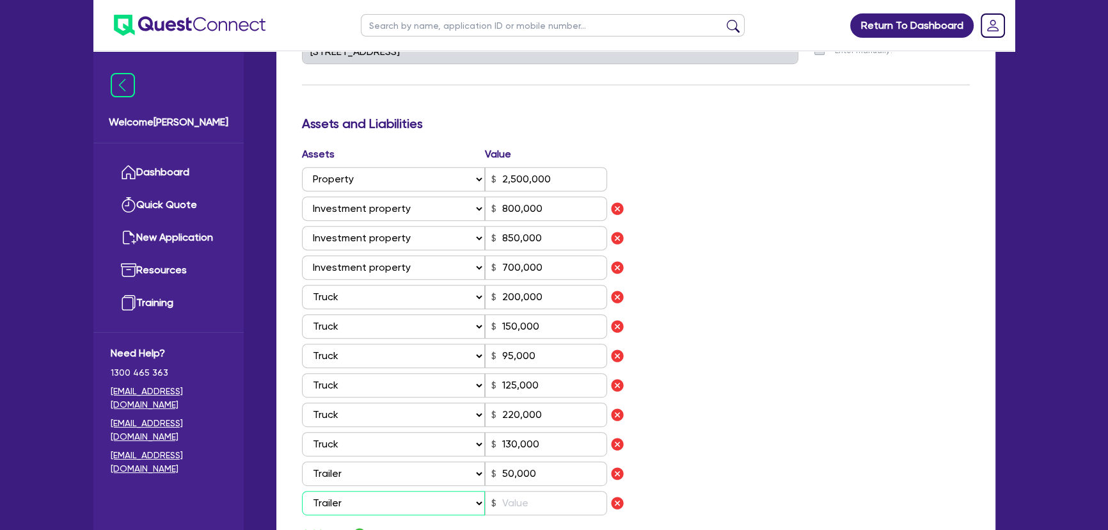
click at [302, 491] on select "Select Asset Cash Property Investment property Vehicle Truck Trailer Equipment …" at bounding box center [393, 503] width 183 height 24
click at [555, 493] on input "text" at bounding box center [546, 503] width 122 height 24
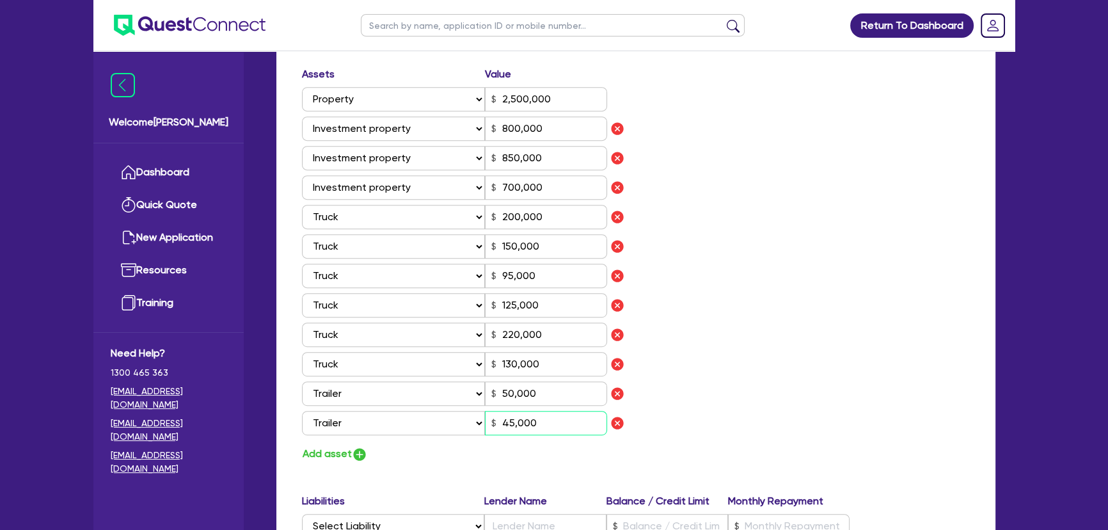
scroll to position [930, 0]
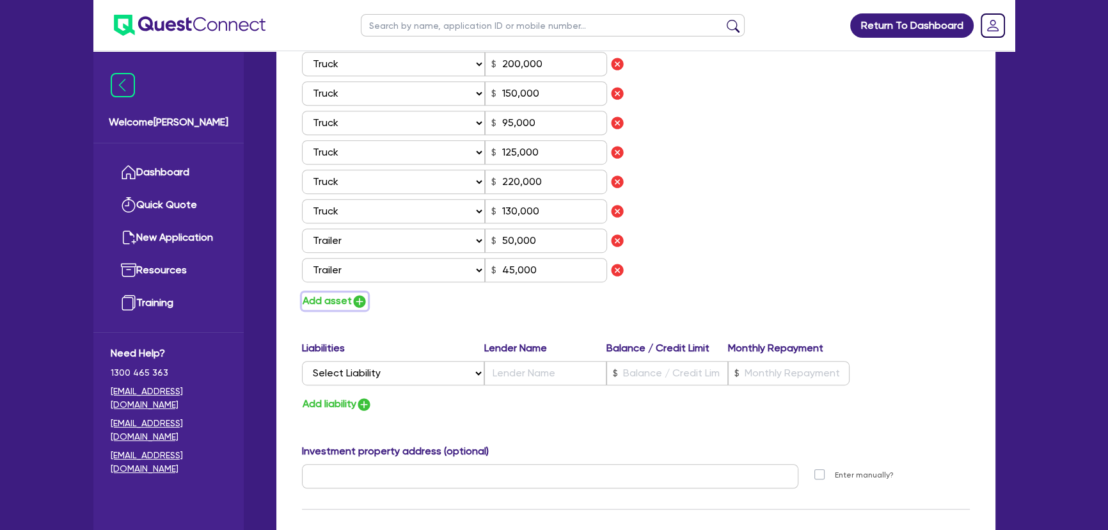
click at [358, 295] on img "button" at bounding box center [359, 301] width 15 height 15
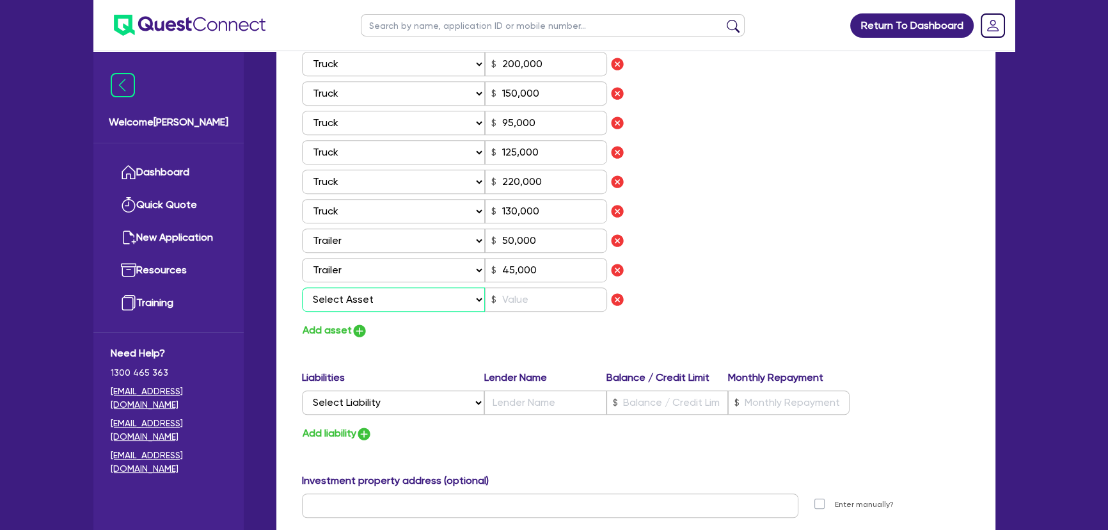
click at [357, 305] on select "Select Asset Cash Property Investment property Vehicle Truck Trailer Equipment …" at bounding box center [393, 299] width 183 height 24
click at [302, 287] on select "Select Asset Cash Property Investment property Vehicle Truck Trailer Equipment …" at bounding box center [393, 299] width 183 height 24
click at [525, 303] on input "text" at bounding box center [546, 299] width 122 height 24
click at [353, 326] on img "button" at bounding box center [359, 330] width 15 height 15
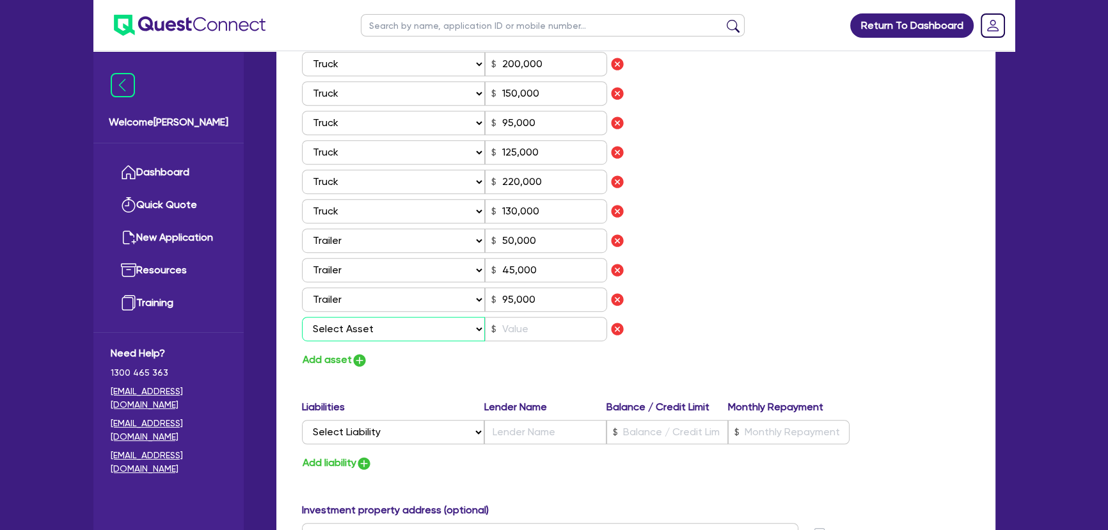
click at [355, 325] on select "Select Asset Cash Property Investment property Vehicle Truck Trailer Equipment …" at bounding box center [393, 329] width 183 height 24
click at [302, 317] on select "Select Asset Cash Property Investment property Vehicle Truck Trailer Equipment …" at bounding box center [393, 329] width 183 height 24
click at [505, 333] on input "text" at bounding box center [546, 329] width 122 height 24
click at [368, 362] on div "Add asset" at bounding box center [463, 359] width 343 height 17
click at [365, 359] on img "button" at bounding box center [359, 359] width 15 height 15
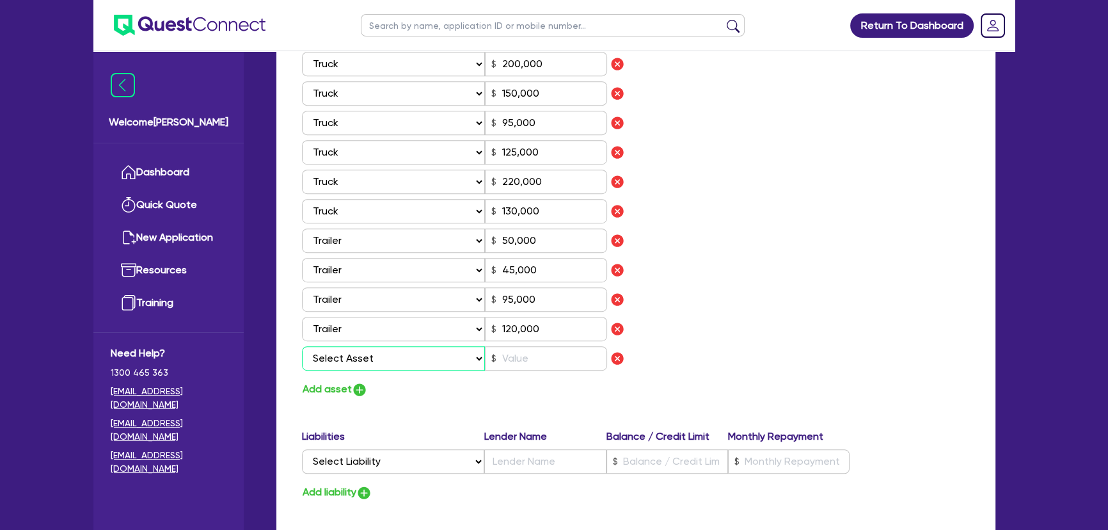
click at [365, 360] on select "Select Asset Cash Property Investment property Vehicle Truck Trailer Equipment …" at bounding box center [393, 358] width 183 height 24
click at [302, 346] on select "Select Asset Cash Property Investment property Vehicle Truck Trailer Equipment …" at bounding box center [393, 358] width 183 height 24
click at [516, 361] on input "text" at bounding box center [546, 358] width 122 height 24
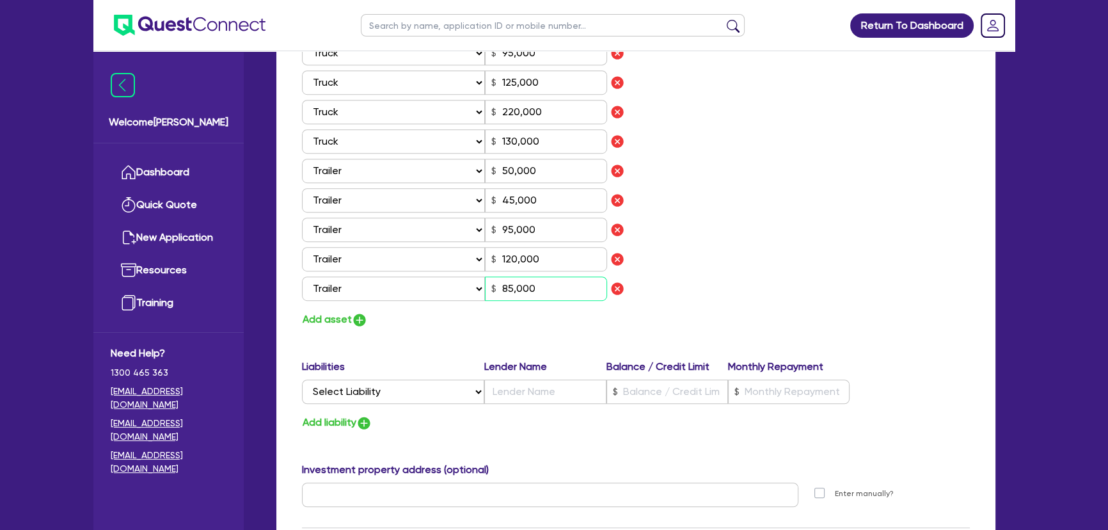
scroll to position [1046, 0]
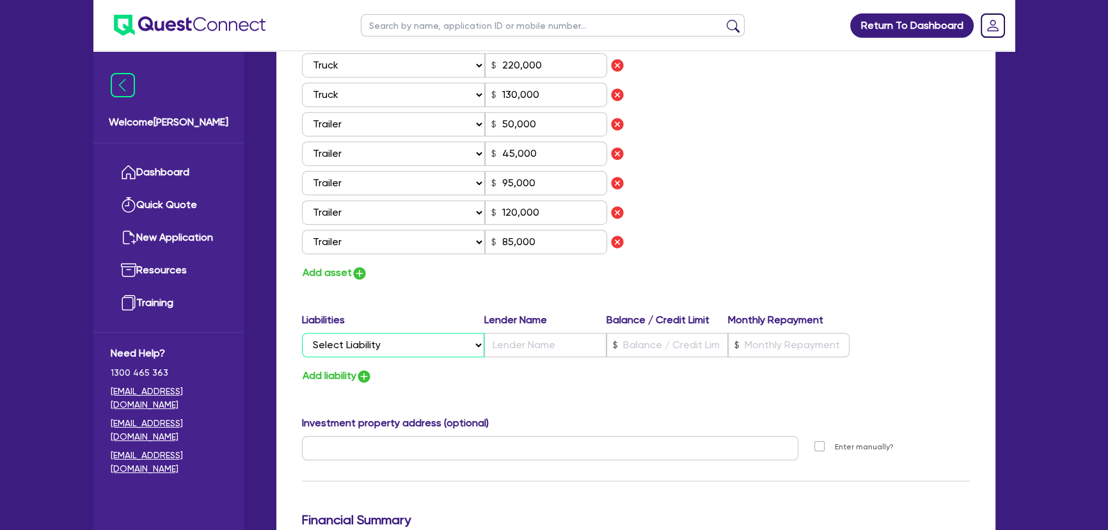
click at [383, 345] on select "Select Liability Credit card Mortgage Investment property loan Vehicle loan Tru…" at bounding box center [393, 345] width 182 height 24
click at [302, 333] on select "Select Liability Credit card Mortgage Investment property loan Vehicle loan Tru…" at bounding box center [393, 345] width 182 height 24
click at [518, 345] on input "text" at bounding box center [545, 345] width 122 height 24
click at [535, 340] on input "text" at bounding box center [545, 345] width 122 height 24
click at [677, 343] on input "text" at bounding box center [667, 345] width 122 height 24
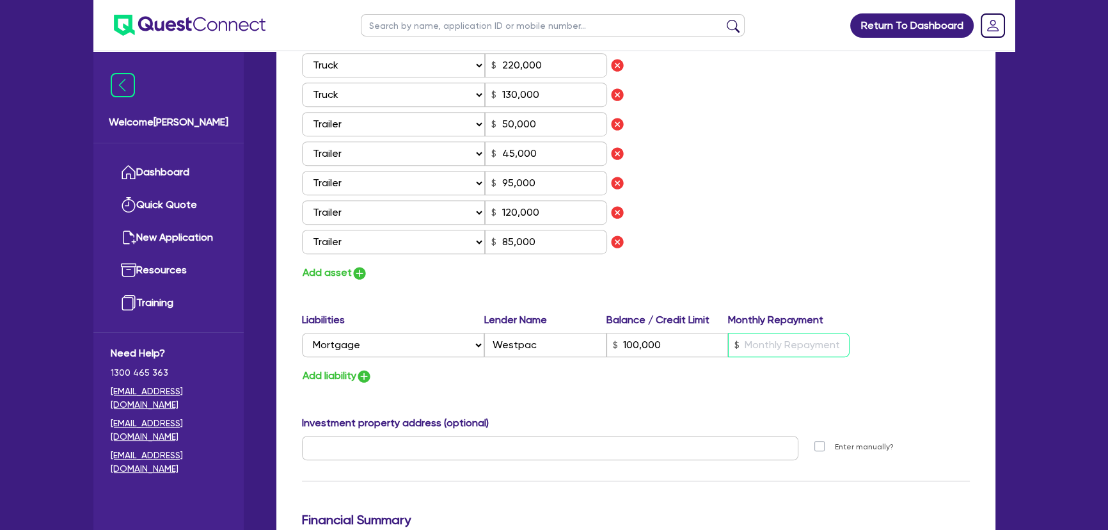
click at [762, 340] on input "text" at bounding box center [789, 345] width 122 height 24
click at [372, 372] on img "button" at bounding box center [363, 375] width 15 height 15
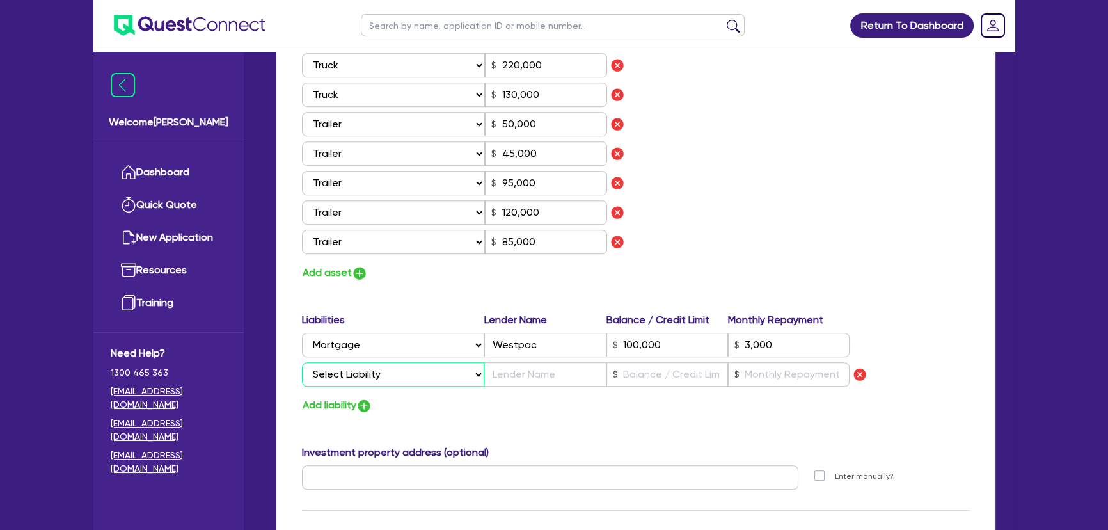
click at [372, 372] on select "Select Liability Credit card Mortgage Investment property loan Vehicle loan Tru…" at bounding box center [393, 374] width 182 height 24
click at [302, 362] on select "Select Liability Credit card Mortgage Investment property loan Vehicle loan Tru…" at bounding box center [393, 374] width 182 height 24
click at [511, 382] on input "text" at bounding box center [545, 374] width 122 height 24
click at [622, 371] on input "text" at bounding box center [667, 374] width 122 height 24
click at [758, 381] on input "text" at bounding box center [789, 374] width 122 height 24
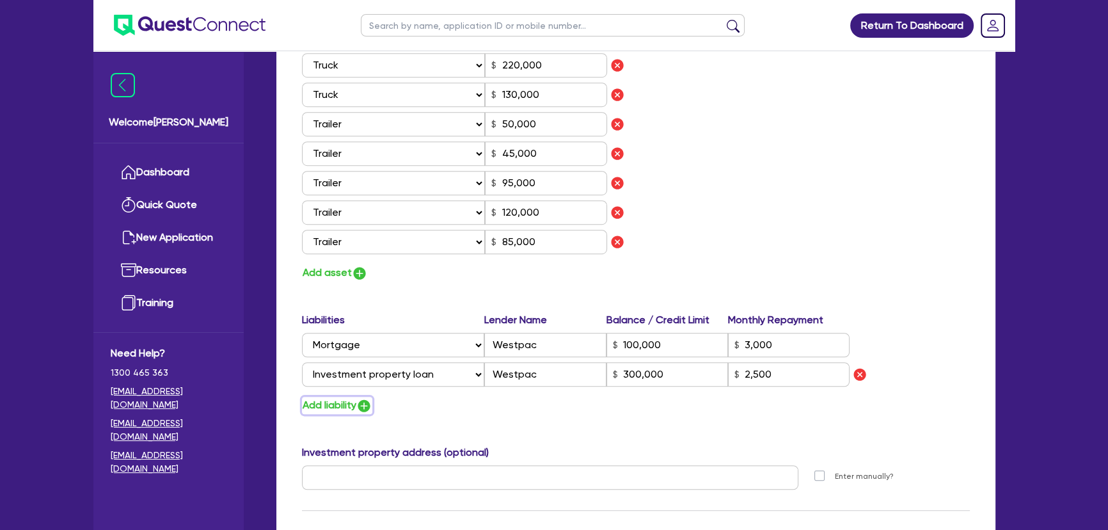
click at [372, 406] on img "button" at bounding box center [363, 405] width 15 height 15
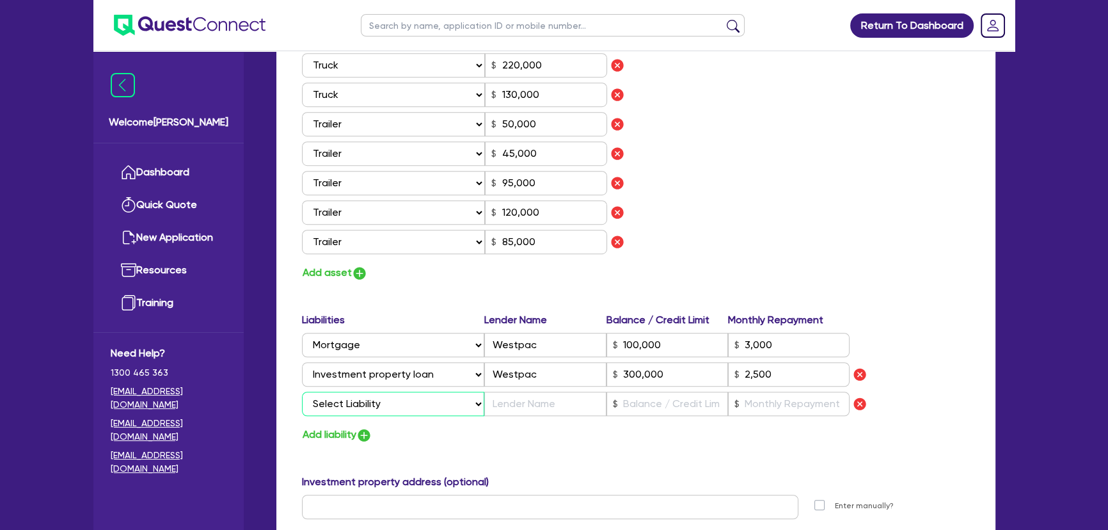
click at [368, 398] on select "Select Liability Credit card Mortgage Investment property loan Vehicle loan Tru…" at bounding box center [393, 403] width 182 height 24
click at [302, 391] on select "Select Liability Credit card Mortgage Investment property loan Vehicle loan Tru…" at bounding box center [393, 403] width 182 height 24
click at [544, 400] on input "text" at bounding box center [545, 403] width 122 height 24
click at [654, 403] on input "text" at bounding box center [667, 403] width 122 height 24
click at [748, 403] on input "text" at bounding box center [789, 403] width 122 height 24
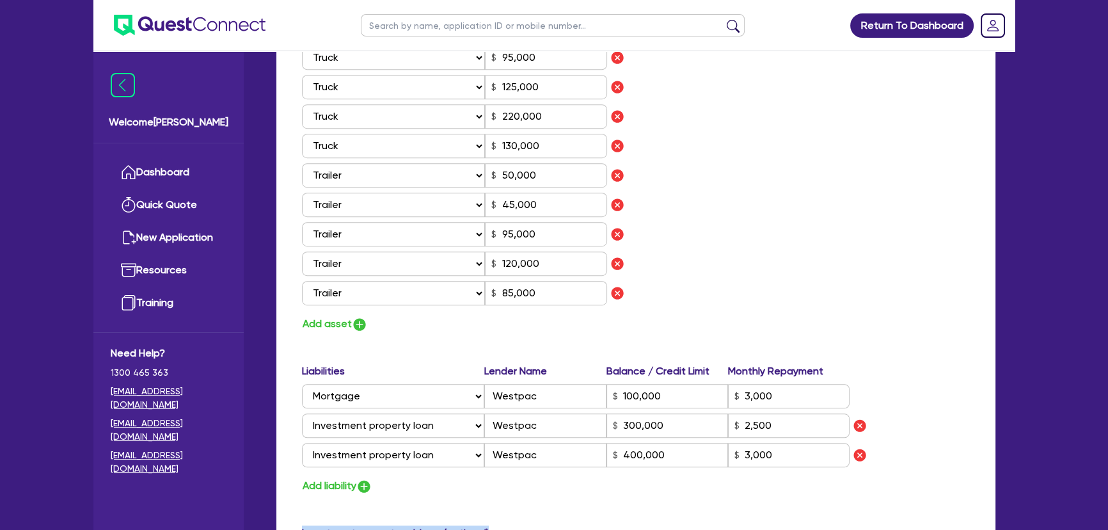
scroll to position [1163, 0]
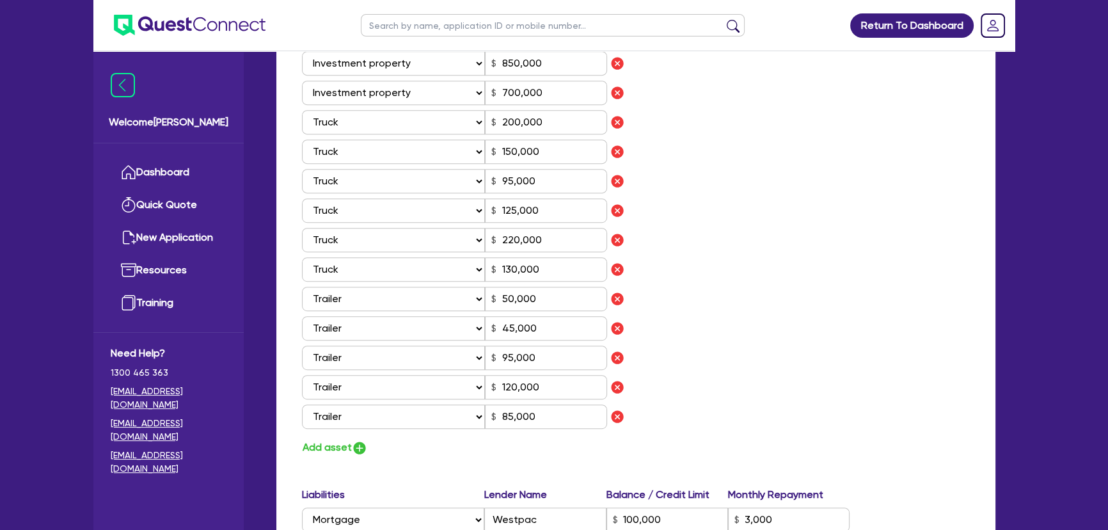
scroll to position [1105, 0]
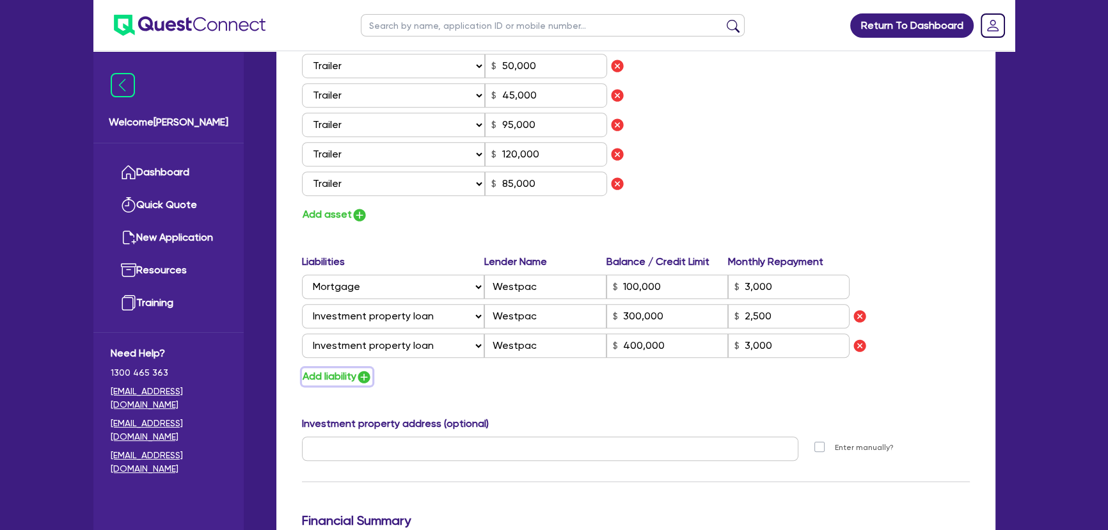
click at [368, 377] on img "button" at bounding box center [363, 376] width 15 height 15
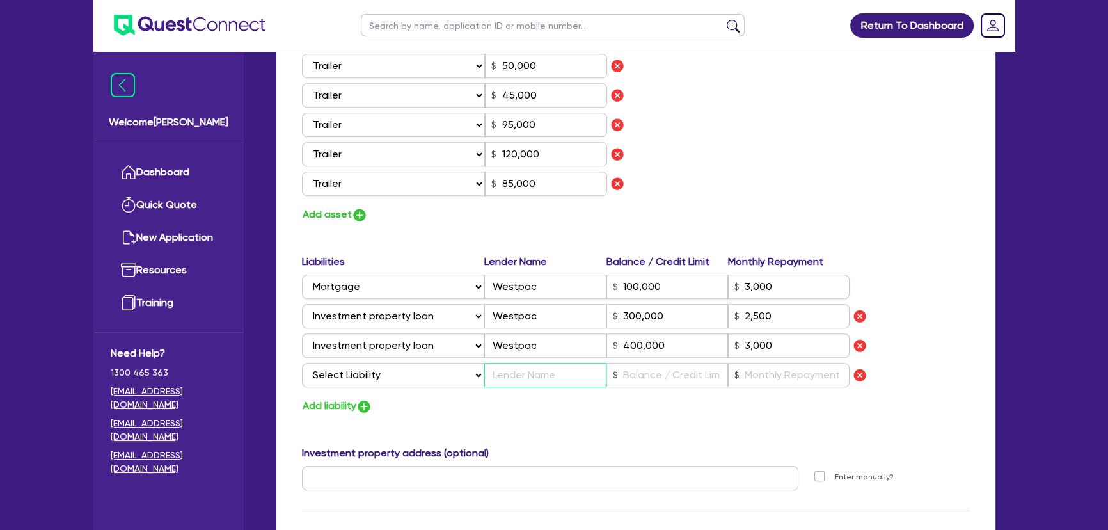
click at [494, 377] on input "text" at bounding box center [545, 375] width 122 height 24
click at [631, 374] on input "text" at bounding box center [667, 375] width 122 height 24
drag, startPoint x: 684, startPoint y: 374, endPoint x: 619, endPoint y: 372, distance: 64.7
click at [619, 372] on input "350,000" at bounding box center [667, 375] width 122 height 24
click at [743, 372] on input "text" at bounding box center [789, 375] width 122 height 24
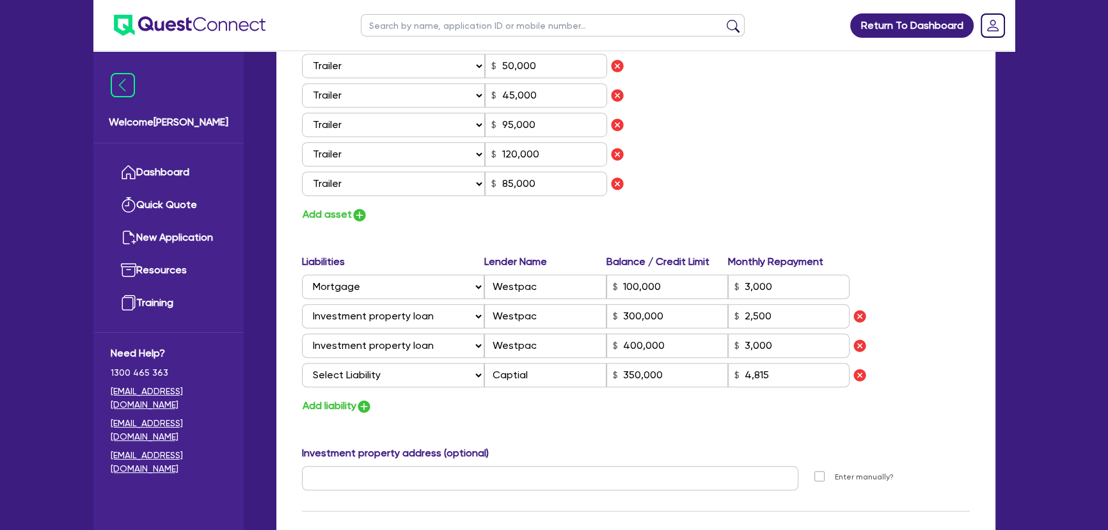
click at [679, 377] on input "350,000" at bounding box center [667, 375] width 122 height 24
click at [397, 383] on select "Select Liability Credit card Mortgage Investment property loan Vehicle loan Tru…" at bounding box center [393, 375] width 182 height 24
click at [302, 363] on select "Select Liability Credit card Mortgage Investment property loan Vehicle loan Tru…" at bounding box center [393, 375] width 182 height 24
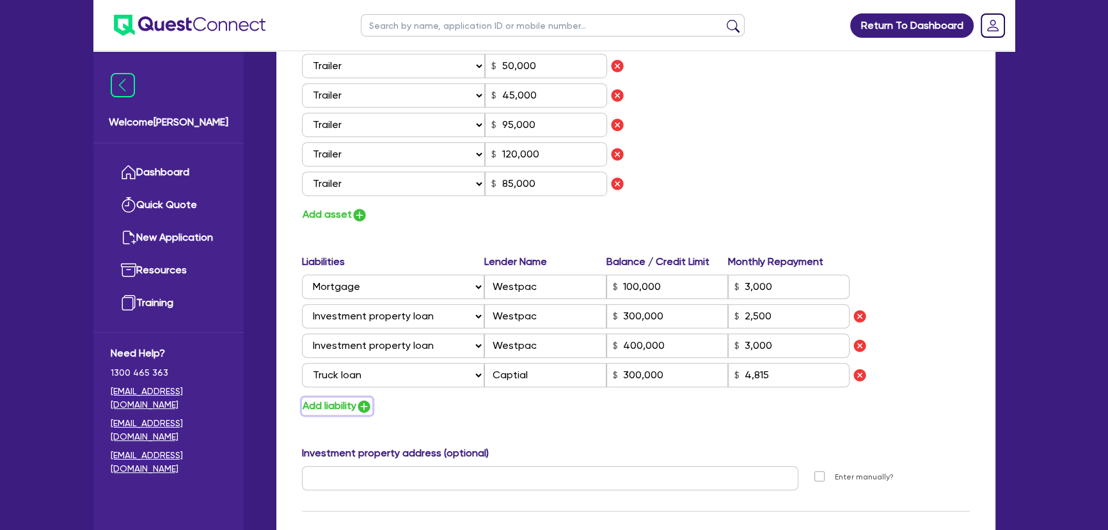
click at [361, 409] on img "button" at bounding box center [363, 405] width 15 height 15
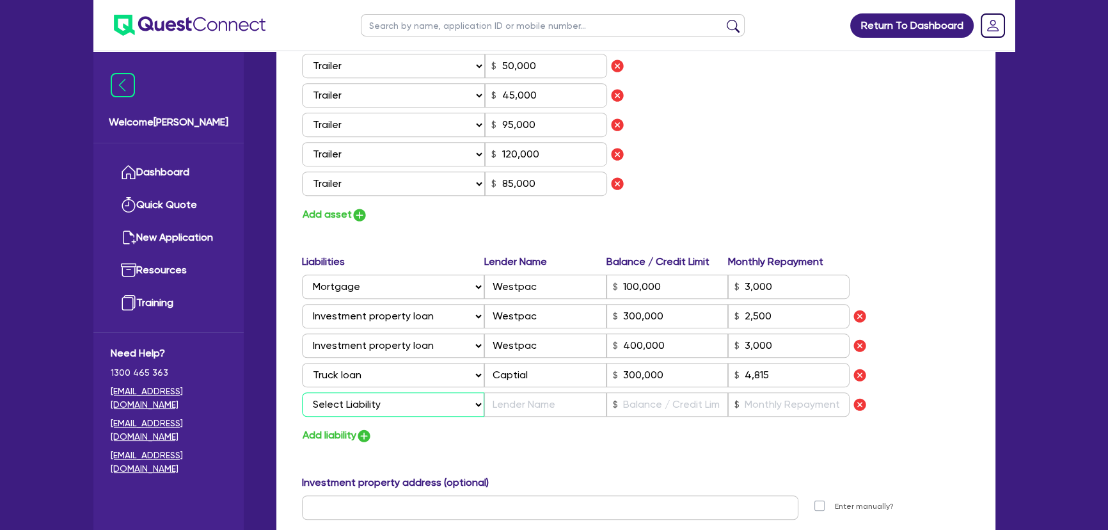
click at [361, 409] on select "Select Liability Credit card Mortgage Investment property loan Vehicle loan Tru…" at bounding box center [393, 404] width 182 height 24
click at [302, 392] on select "Select Liability Credit card Mortgage Investment property loan Vehicle loan Tru…" at bounding box center [393, 404] width 182 height 24
click at [506, 413] on input "text" at bounding box center [545, 404] width 122 height 24
click at [688, 412] on input "text" at bounding box center [667, 404] width 122 height 24
click at [774, 400] on input "text" at bounding box center [789, 404] width 122 height 24
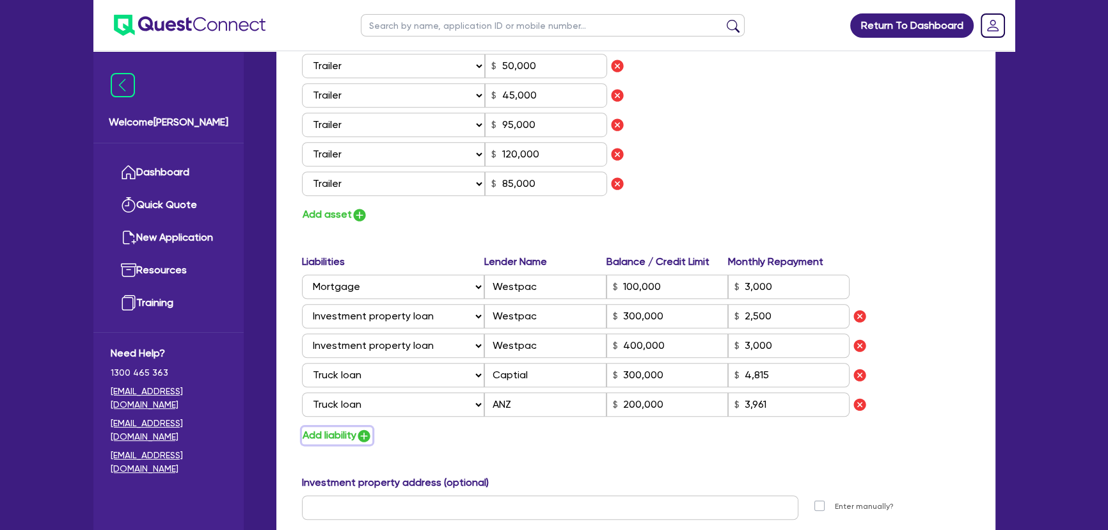
click at [364, 436] on img "button" at bounding box center [363, 435] width 15 height 15
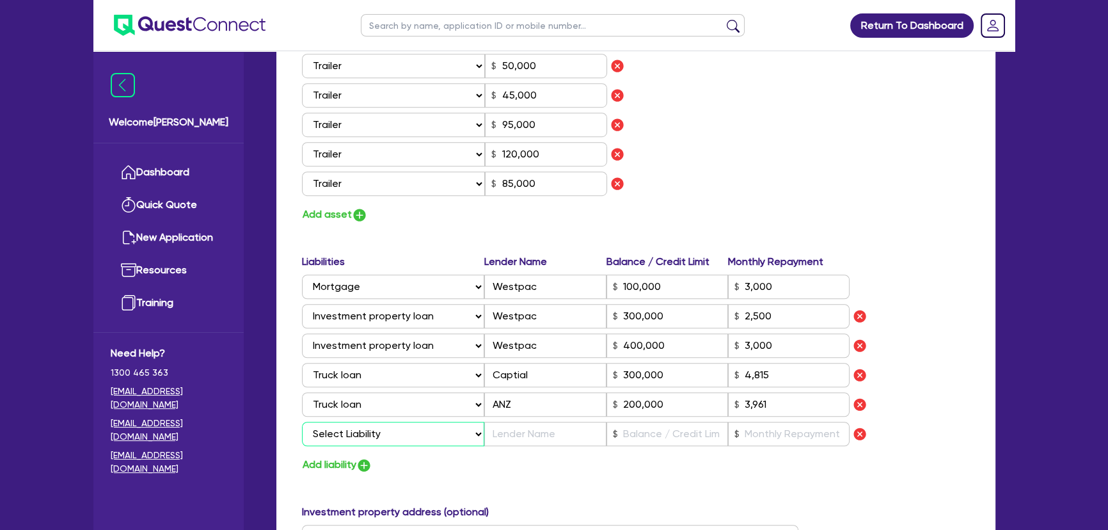
click at [364, 427] on select "Select Liability Credit card Mortgage Investment property loan Vehicle loan Tru…" at bounding box center [393, 434] width 182 height 24
click at [302, 422] on select "Select Liability Credit card Mortgage Investment property loan Vehicle loan Tru…" at bounding box center [393, 434] width 182 height 24
click at [526, 435] on input "text" at bounding box center [545, 434] width 122 height 24
drag, startPoint x: 383, startPoint y: 434, endPoint x: 377, endPoint y: 429, distance: 8.1
click at [383, 434] on select "Select Liability Credit card Mortgage Investment property loan Vehicle loan Tru…" at bounding box center [393, 434] width 182 height 24
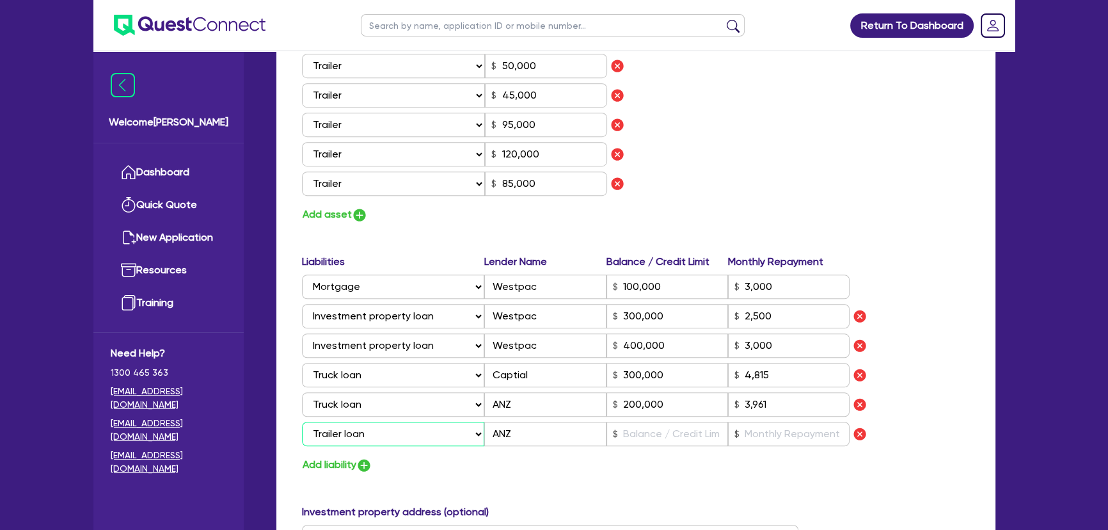
click at [302, 422] on select "Select Liability Credit card Mortgage Investment property loan Vehicle loan Tru…" at bounding box center [393, 434] width 182 height 24
click at [633, 435] on input "text" at bounding box center [667, 434] width 122 height 24
click at [759, 428] on input "text" at bounding box center [789, 434] width 122 height 24
click at [702, 434] on input "120,000" at bounding box center [667, 434] width 122 height 24
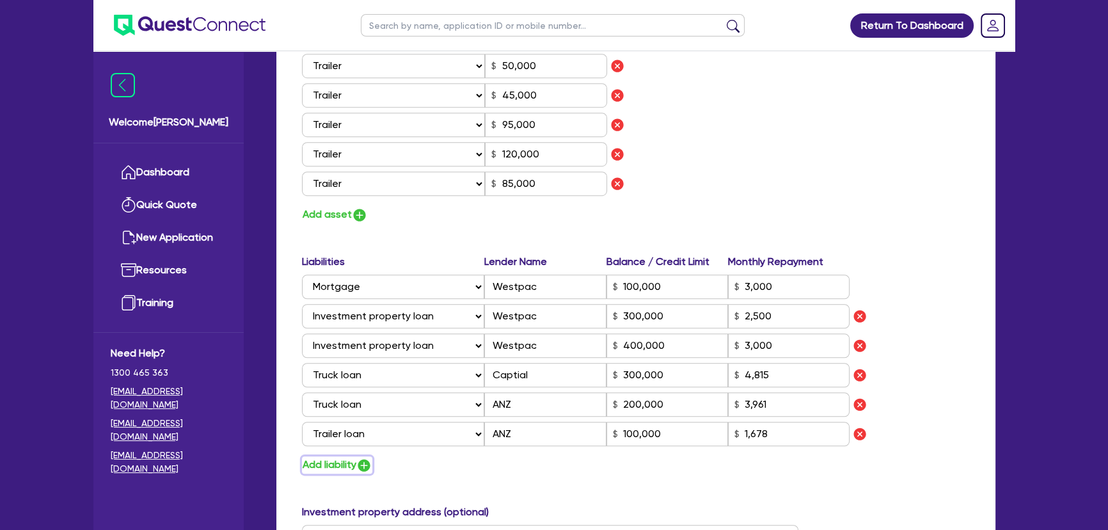
click at [368, 461] on img "button" at bounding box center [363, 464] width 15 height 15
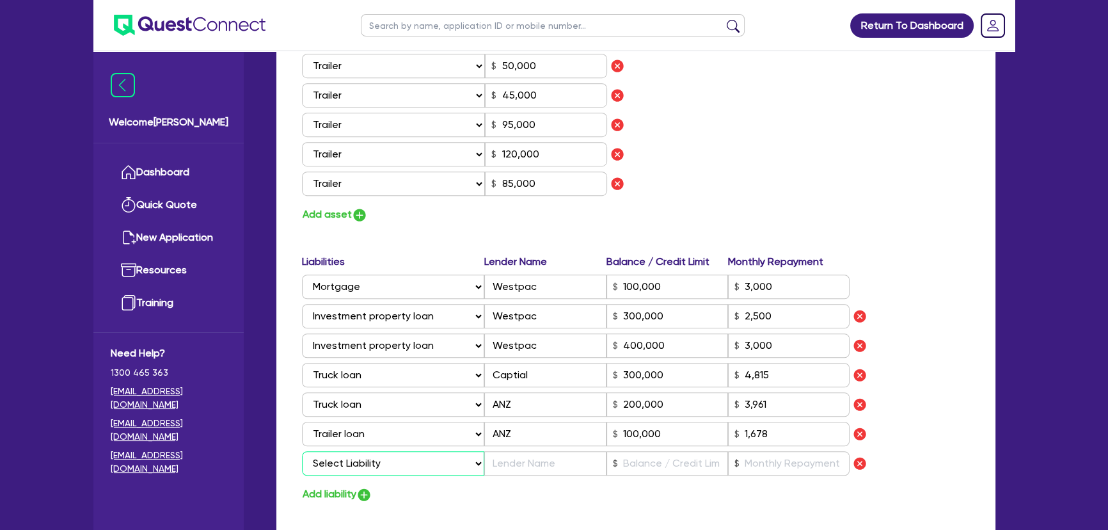
click at [368, 461] on select "Select Liability Credit card Mortgage Investment property loan Vehicle loan Tru…" at bounding box center [393, 463] width 182 height 24
click at [302, 451] on select "Select Liability Credit card Mortgage Investment property loan Vehicle loan Tru…" at bounding box center [393, 463] width 182 height 24
click at [551, 468] on input "text" at bounding box center [545, 463] width 122 height 24
click at [676, 455] on input "text" at bounding box center [667, 463] width 122 height 24
click at [772, 464] on input "text" at bounding box center [789, 463] width 122 height 24
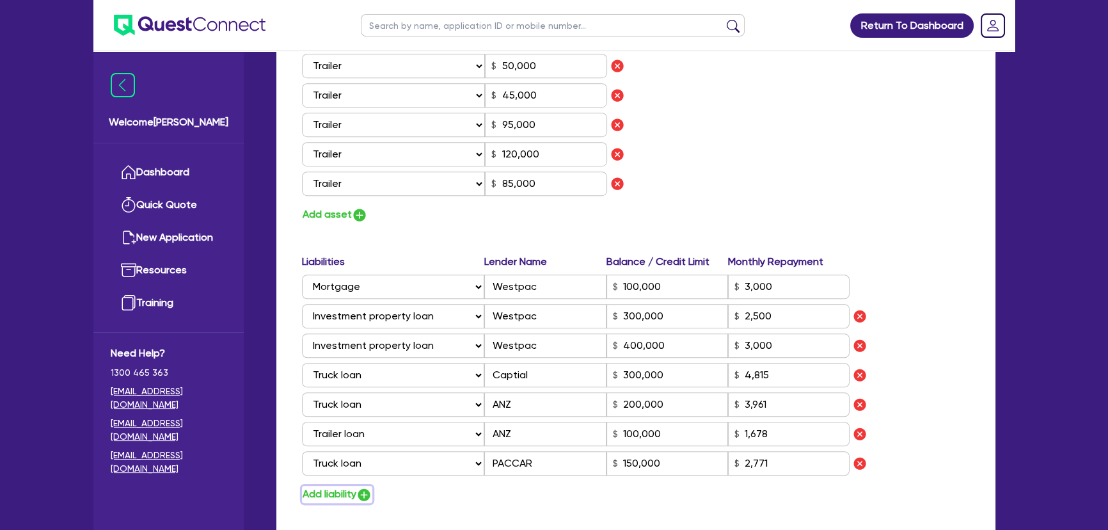
click at [372, 498] on img "button" at bounding box center [363, 494] width 15 height 15
click at [372, 487] on select "Select Liability Credit card Mortgage Investment property loan Vehicle loan Tru…" at bounding box center [393, 492] width 182 height 24
click at [302, 480] on select "Select Liability Credit card Mortgage Investment property loan Vehicle loan Tru…" at bounding box center [393, 492] width 182 height 24
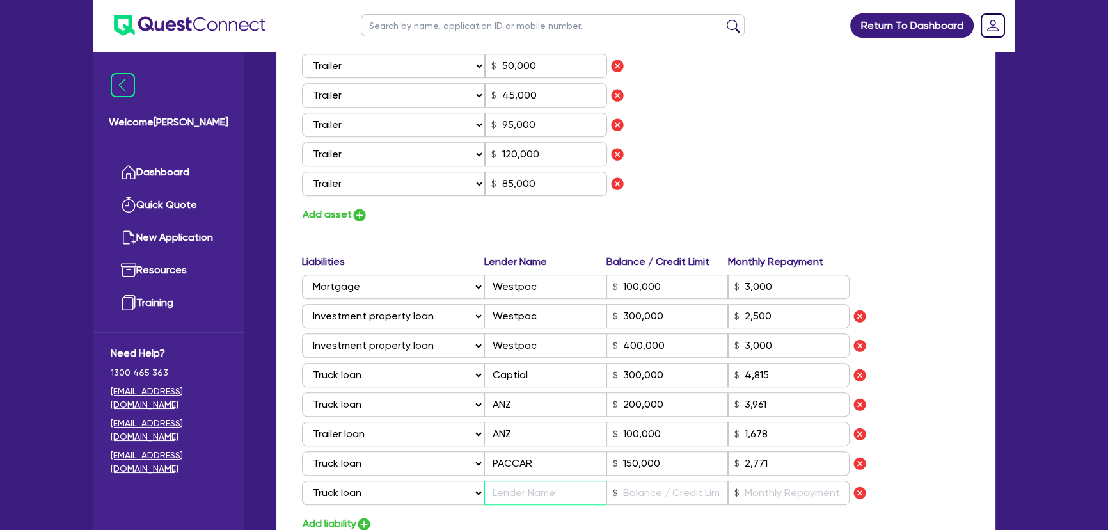
click at [500, 493] on input "text" at bounding box center [545, 492] width 122 height 24
drag, startPoint x: 532, startPoint y: 462, endPoint x: 487, endPoint y: 463, distance: 44.8
click at [487, 463] on input "PACCAR" at bounding box center [545, 463] width 122 height 24
click at [536, 498] on input "text" at bounding box center [545, 492] width 122 height 24
paste input "PACCAR"
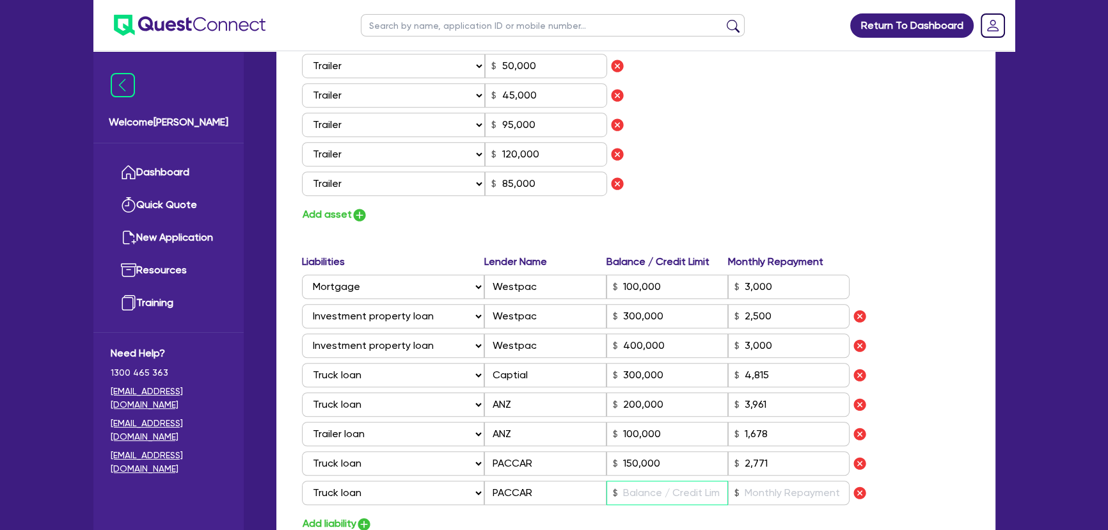
click at [707, 498] on input "text" at bounding box center [667, 492] width 122 height 24
click at [748, 492] on input "text" at bounding box center [789, 492] width 122 height 24
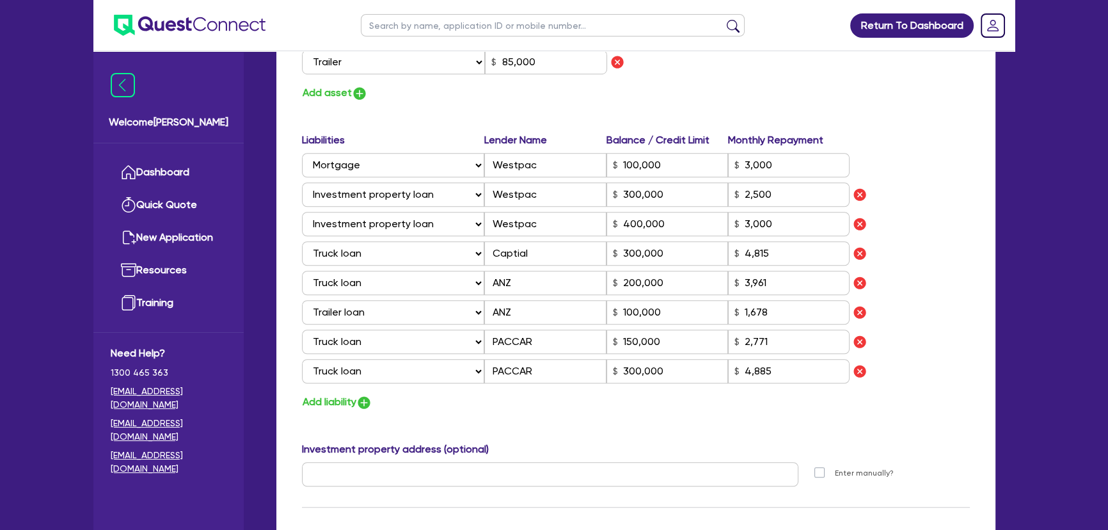
scroll to position [1279, 0]
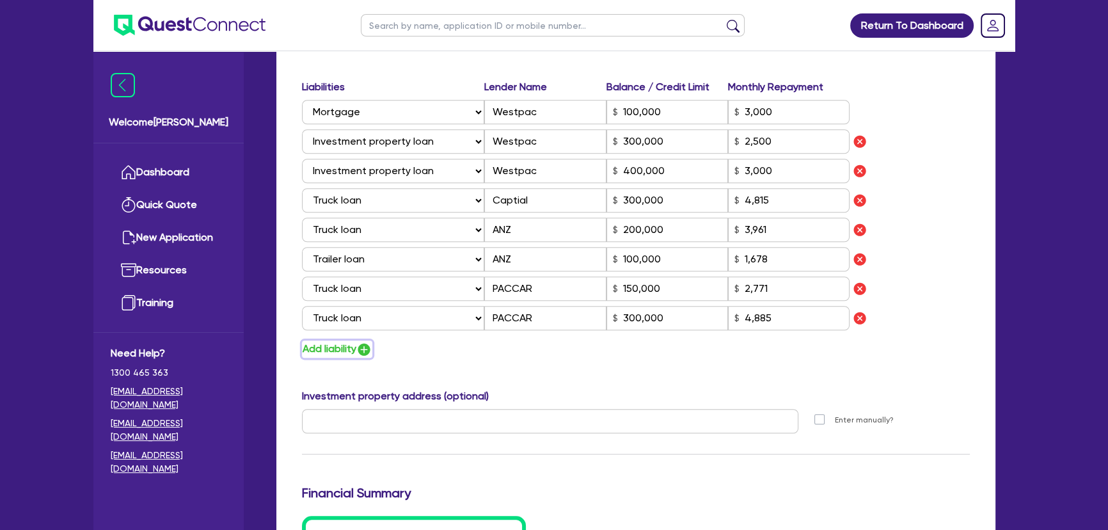
click at [372, 348] on img "button" at bounding box center [363, 349] width 15 height 15
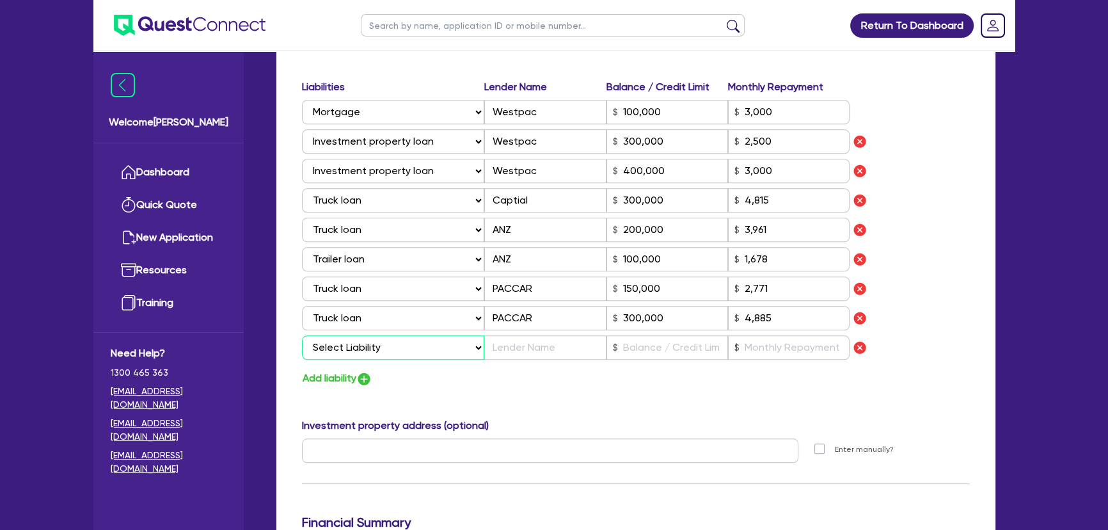
click at [372, 342] on select "Select Liability Credit card Mortgage Investment property loan Vehicle loan Tru…" at bounding box center [393, 347] width 182 height 24
click at [302, 335] on select "Select Liability Credit card Mortgage Investment property loan Vehicle loan Tru…" at bounding box center [393, 347] width 182 height 24
click at [529, 347] on input "text" at bounding box center [545, 347] width 122 height 24
paste input "PACCAR"
click at [651, 347] on input "text" at bounding box center [667, 347] width 122 height 24
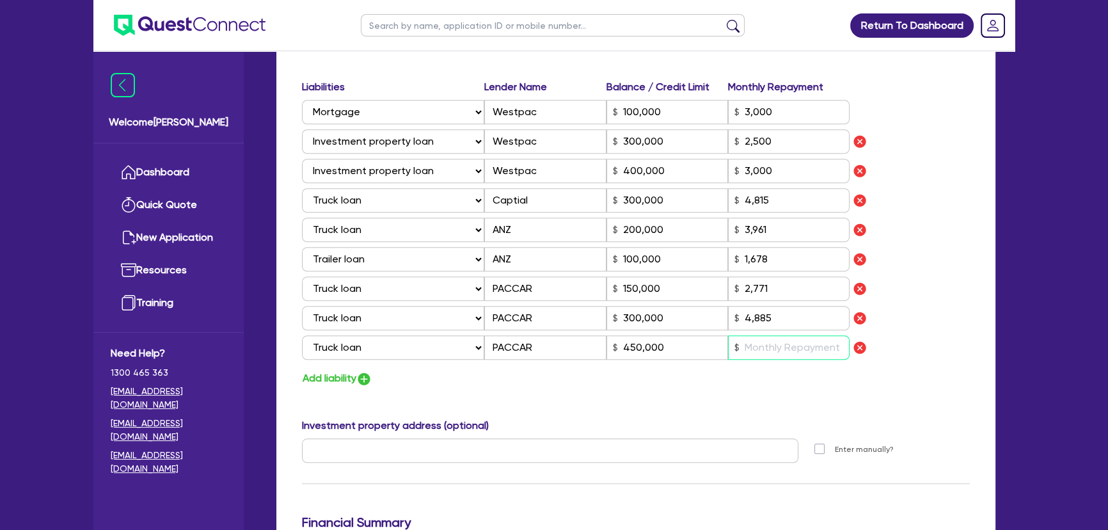
click at [792, 352] on input "text" at bounding box center [789, 347] width 122 height 24
drag, startPoint x: 734, startPoint y: 395, endPoint x: 720, endPoint y: 384, distance: 17.8
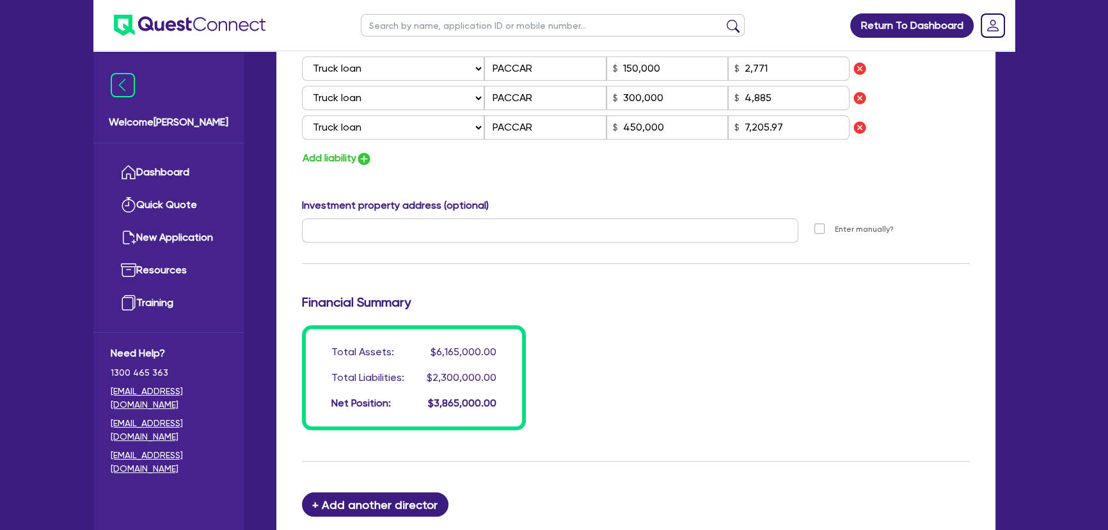
click at [627, 371] on div "Total Assets: $6,165,000.00 Total Liabilities: $2,300,000.00 Net Position: $3,8…" at bounding box center [635, 377] width 687 height 105
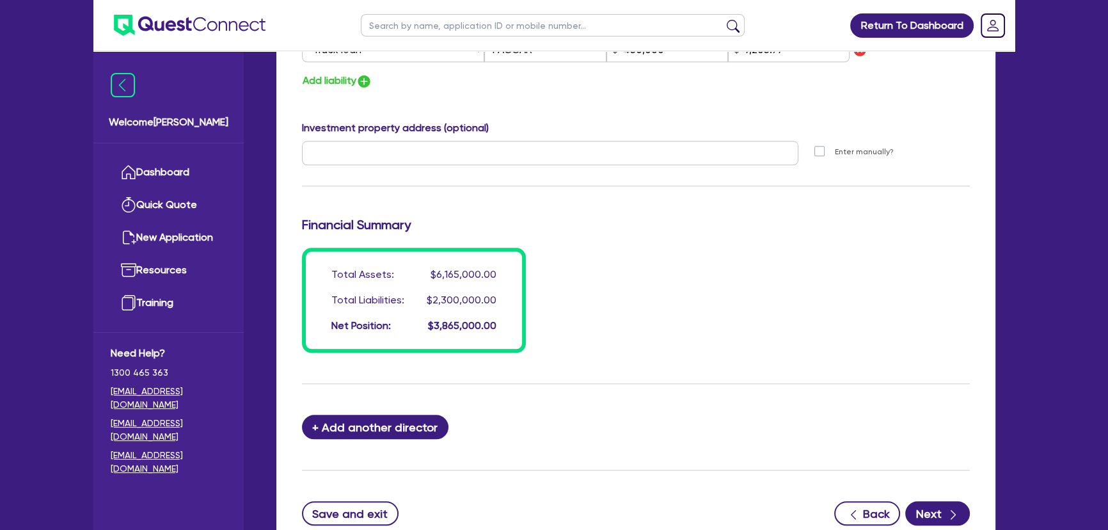
scroll to position [1674, 0]
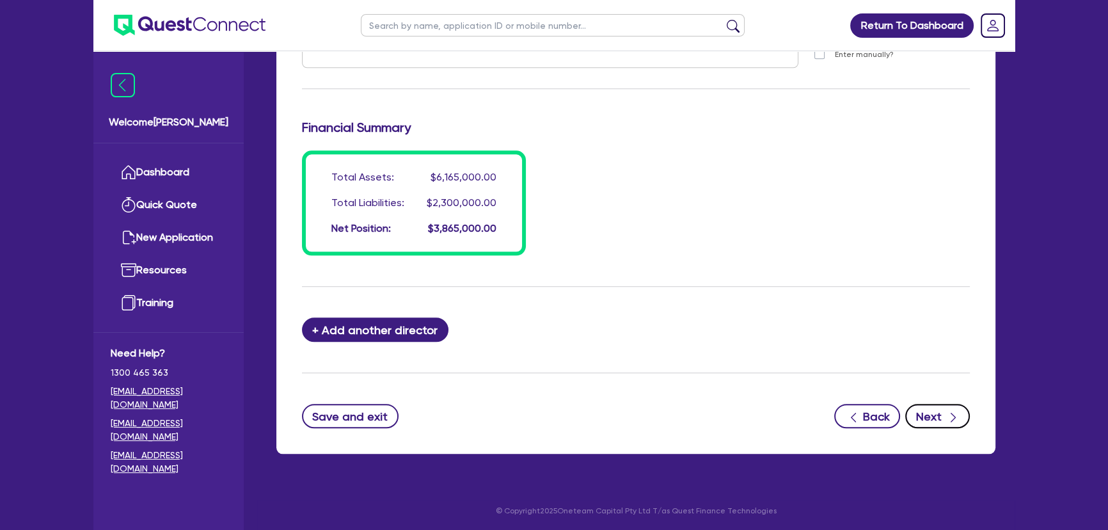
click at [928, 423] on button "Next" at bounding box center [937, 416] width 65 height 24
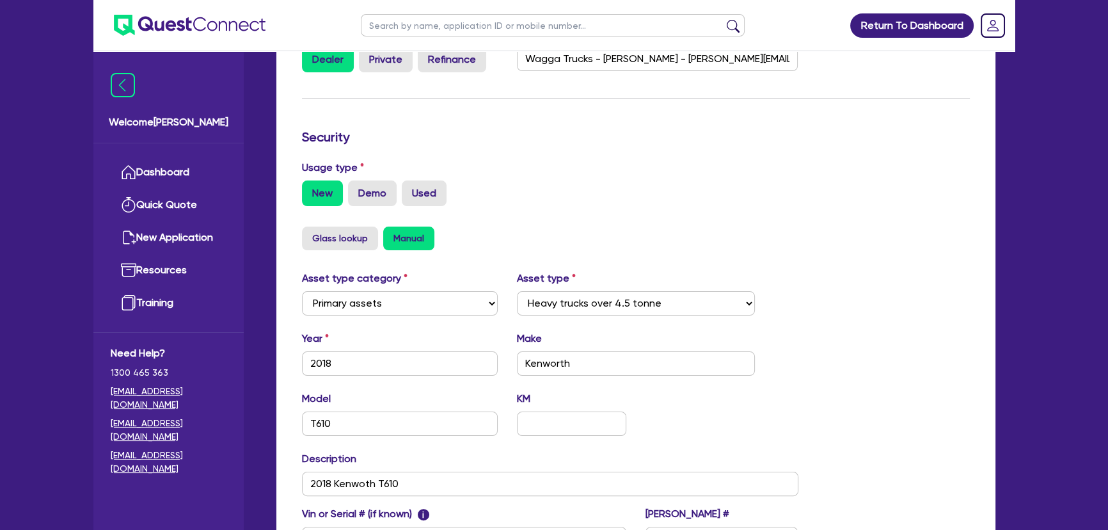
scroll to position [454, 0]
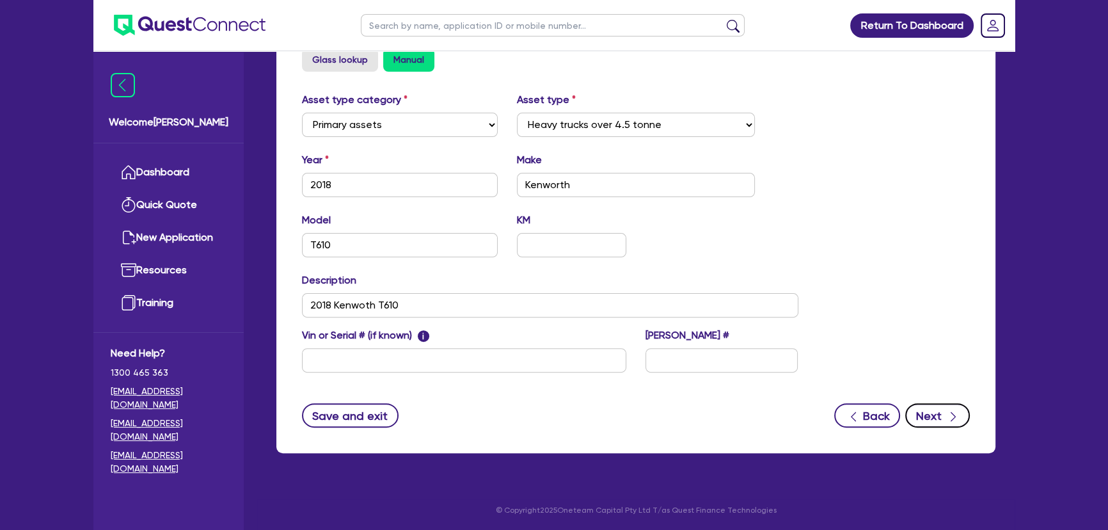
click at [931, 414] on button "Next" at bounding box center [937, 415] width 65 height 24
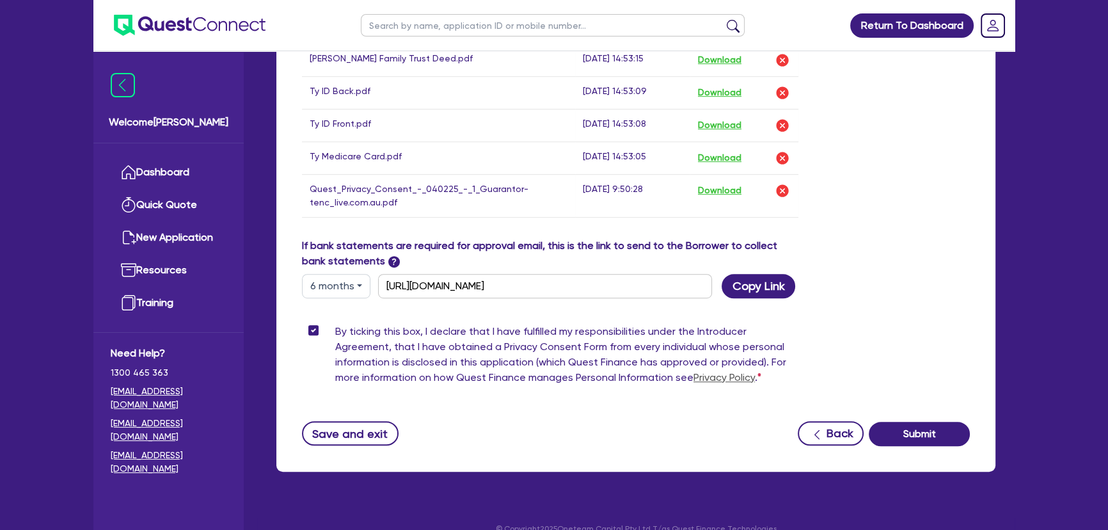
scroll to position [979, 0]
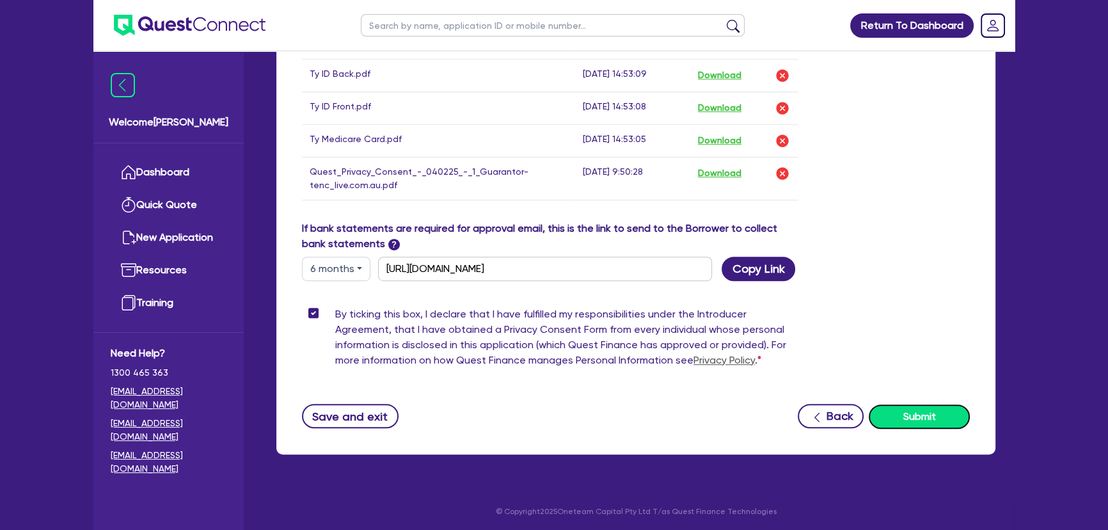
click at [908, 411] on button "Submit" at bounding box center [919, 416] width 101 height 24
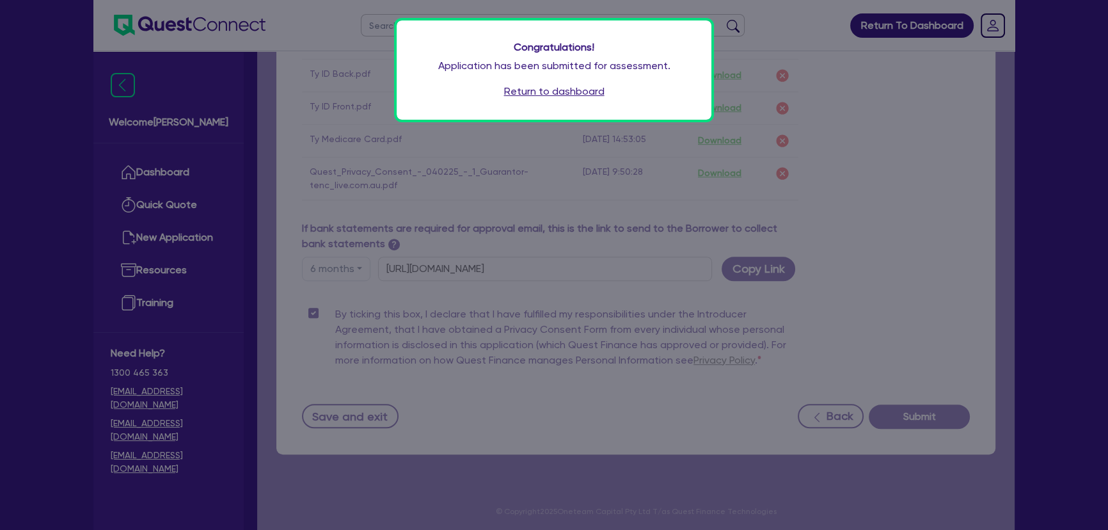
click at [543, 93] on link "Return to dashboard" at bounding box center [554, 91] width 100 height 15
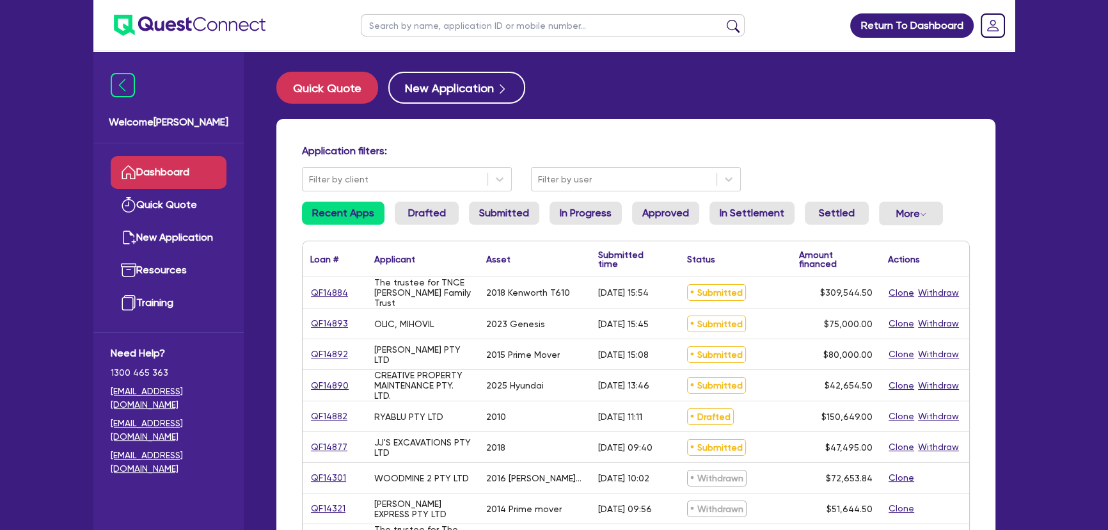
click at [473, 35] on input "text" at bounding box center [553, 25] width 384 height 22
type input "johnson"
click at [723, 19] on button "submit" at bounding box center [733, 28] width 20 height 18
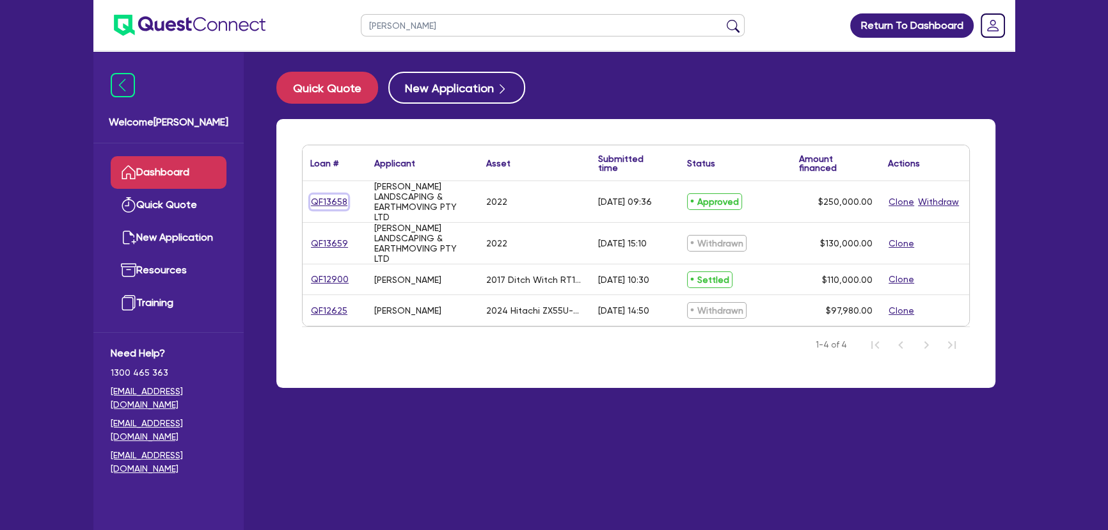
click at [342, 200] on link "QF13658" at bounding box center [329, 201] width 38 height 15
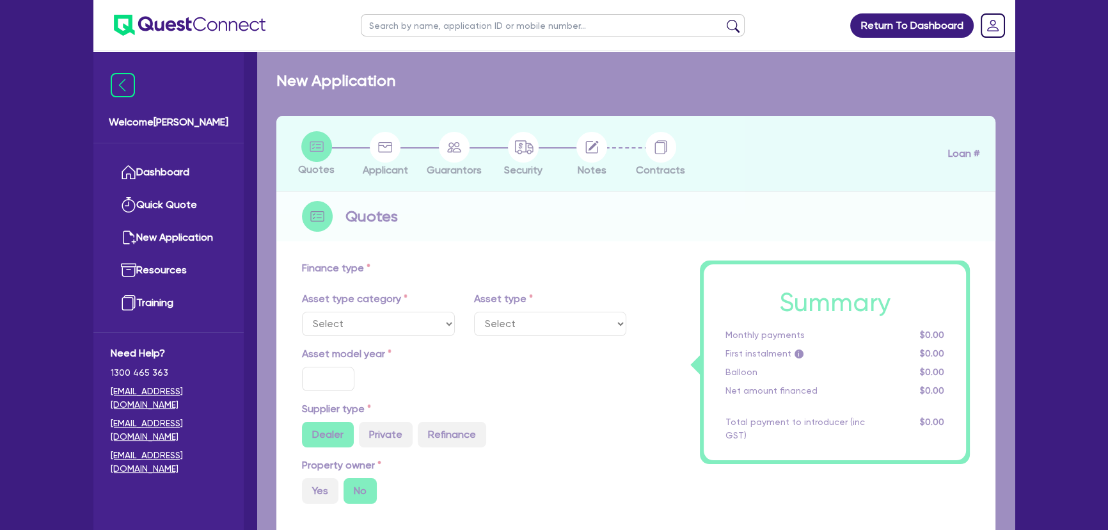
select select "PRIMARY_ASSETS"
type input "2022"
radio input "false"
radio input "true"
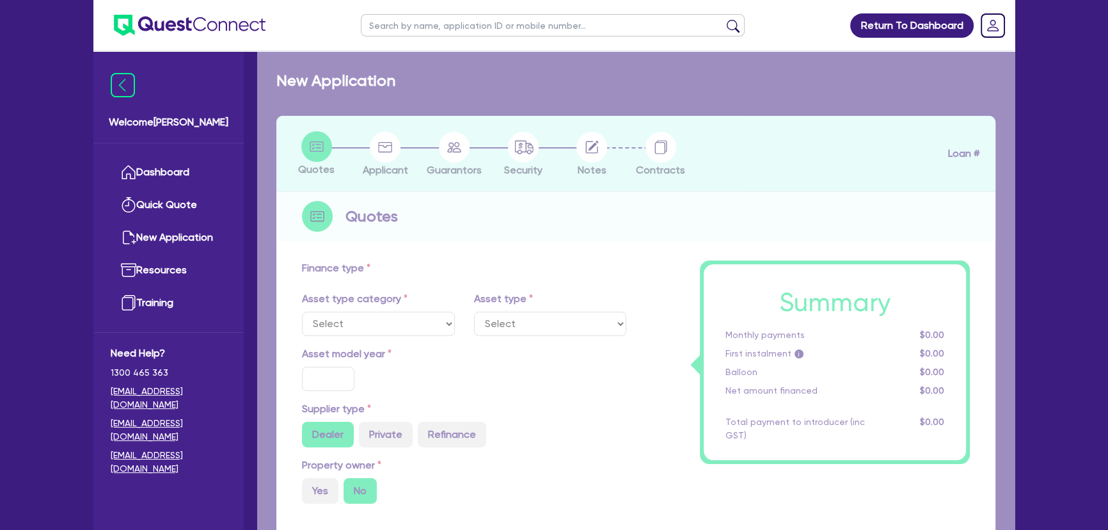
type input "269,500"
type input "19,500"
type input "30"
type input "80,850"
type input "5"
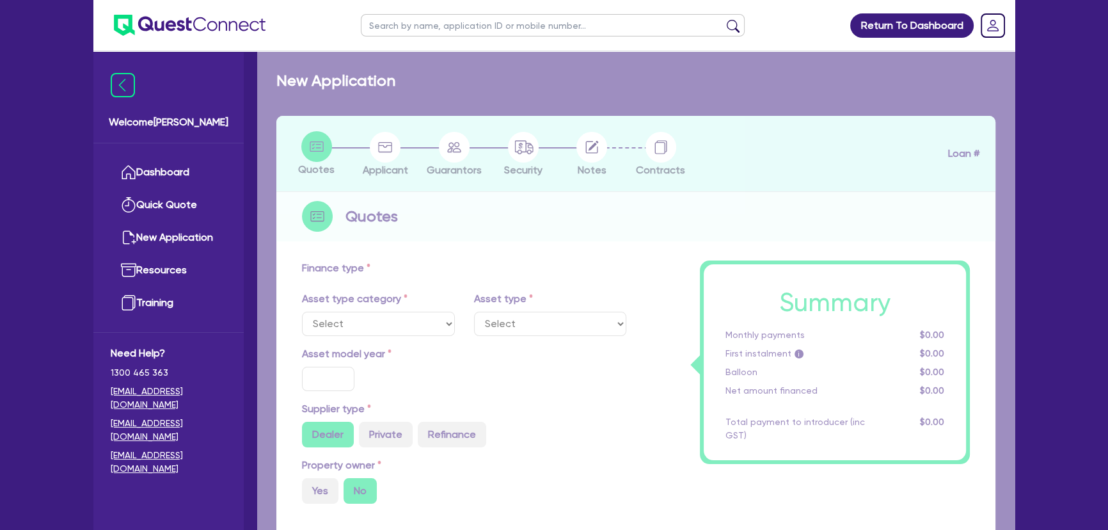
type input "12,500"
type input "10.74"
type input "695"
type input "990"
select select "HEAVY_TRUCKS"
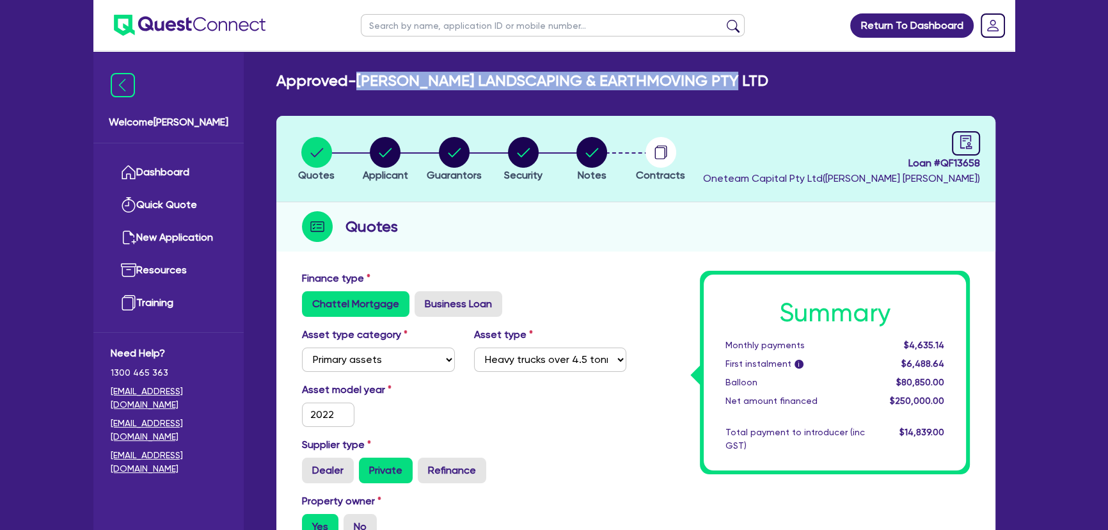
drag, startPoint x: 365, startPoint y: 79, endPoint x: 807, endPoint y: 81, distance: 442.0
click at [807, 81] on div "Approved - JOHNSON'S LANDSCAPING & EARTHMOVING PTY LTD" at bounding box center [636, 81] width 738 height 19
copy h2 "JOHNSON'S LANDSCAPING & EARTHMOVING PTY LTD"
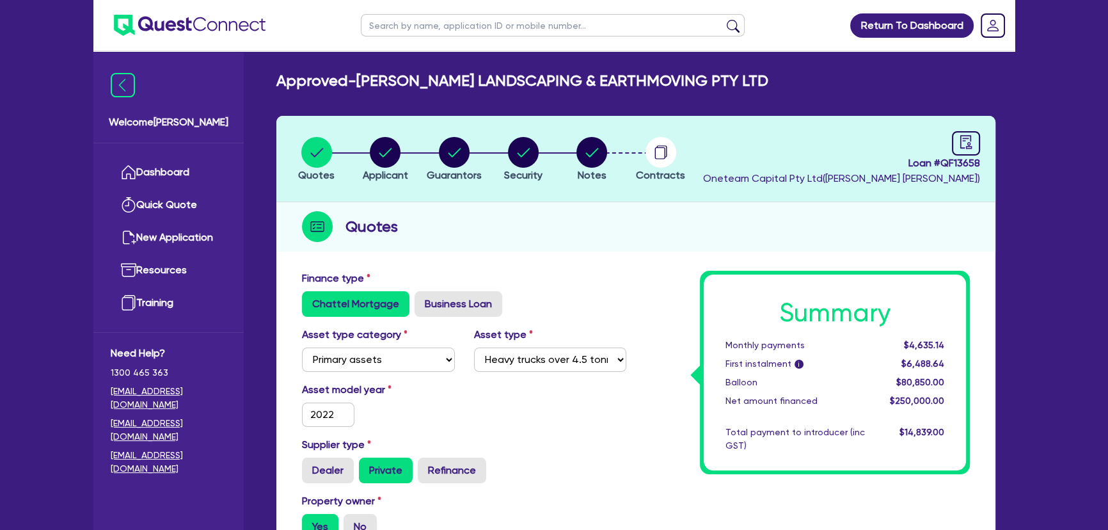
click at [610, 161] on li "Notes" at bounding box center [591, 158] width 69 height 45
click at [659, 153] on circle "button" at bounding box center [660, 152] width 31 height 31
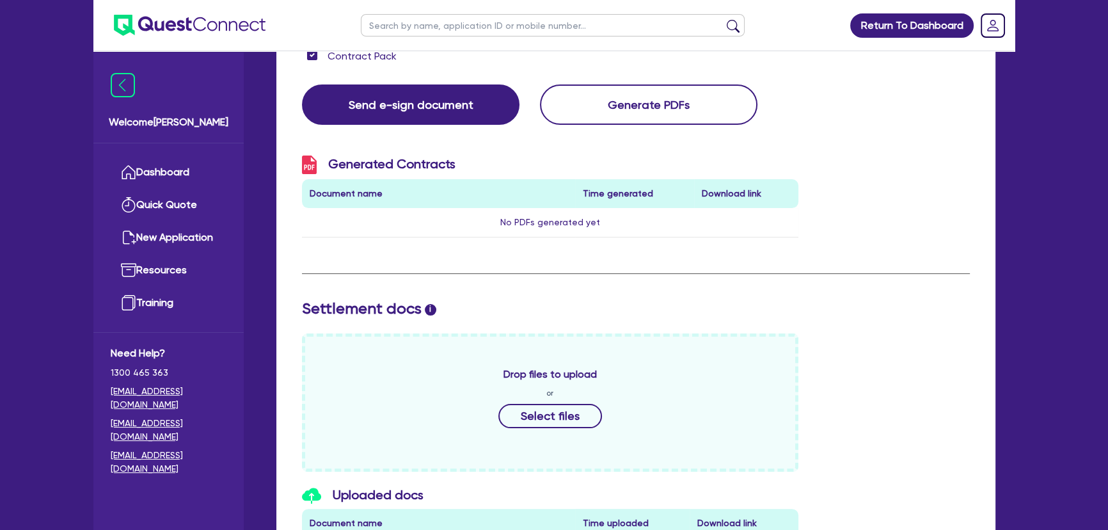
scroll to position [407, 0]
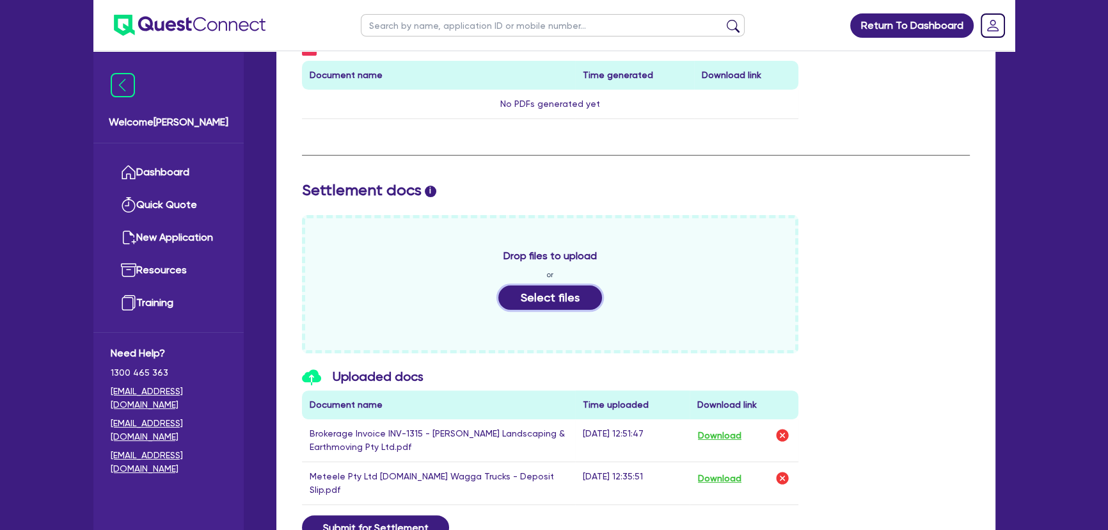
click at [526, 290] on button "Select files" at bounding box center [550, 297] width 104 height 24
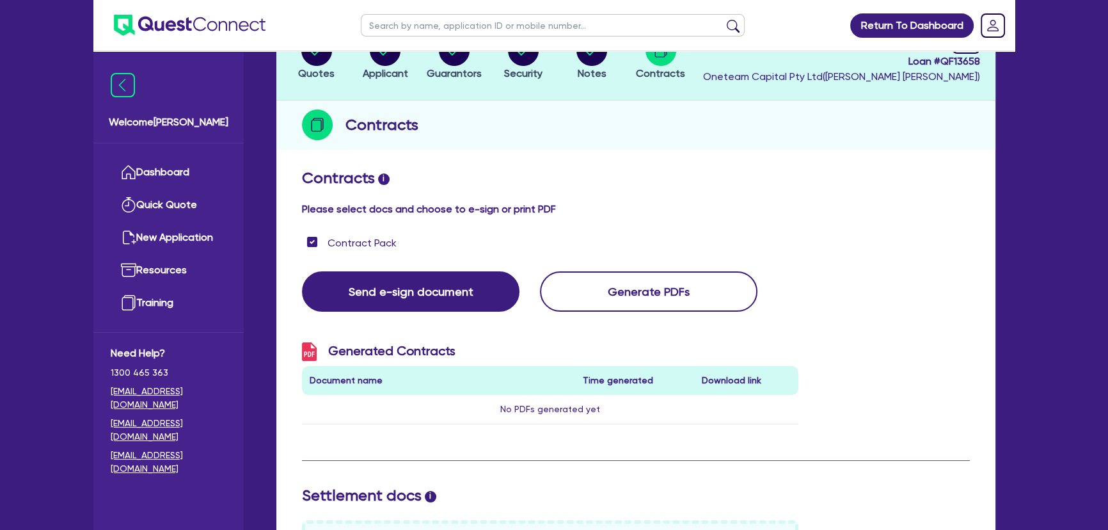
scroll to position [0, 0]
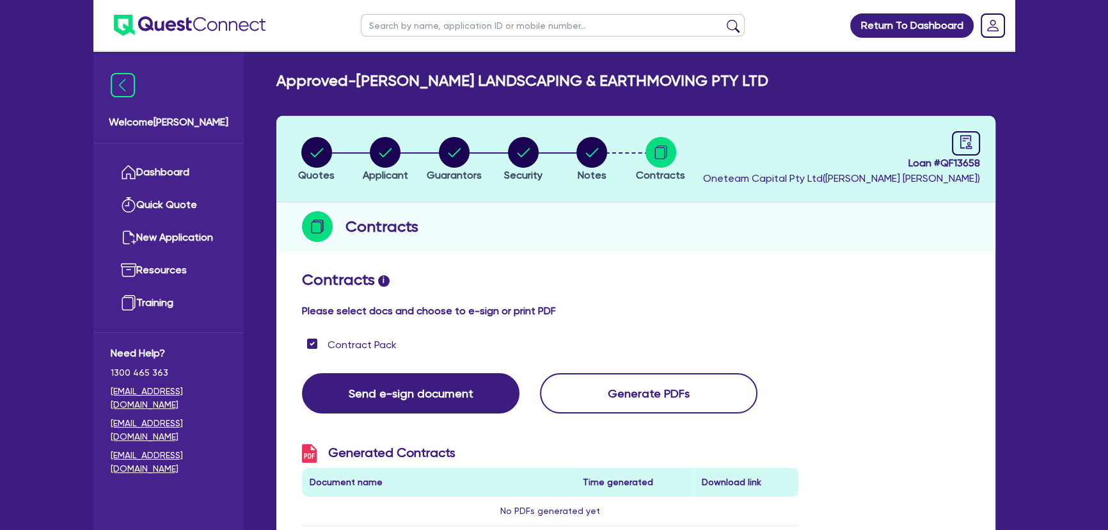
click at [166, 17] on img at bounding box center [190, 25] width 152 height 21
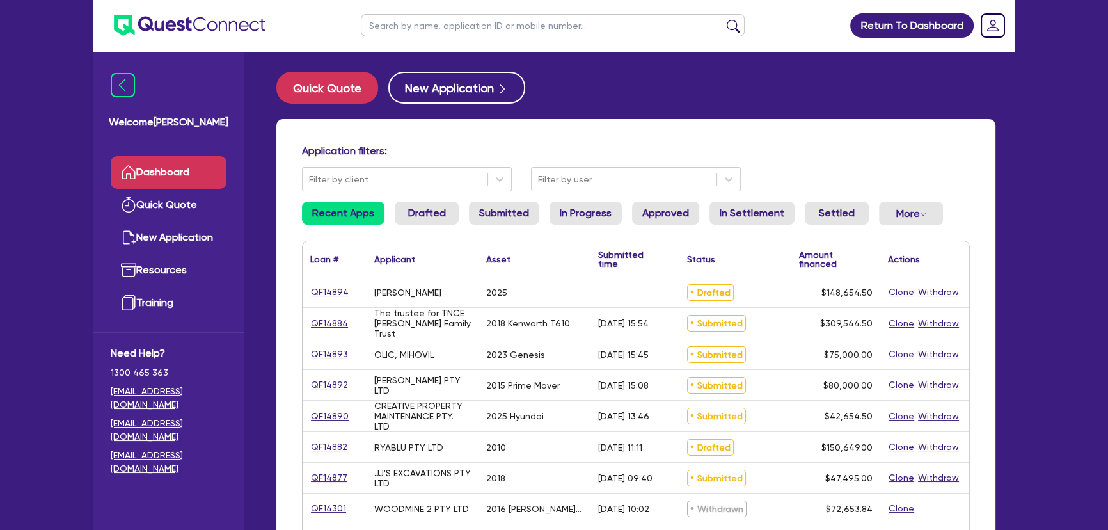
click at [319, 292] on link "QF14894" at bounding box center [329, 292] width 39 height 15
select select "PRIMARY_ASSETS"
select select "TRAILERS"
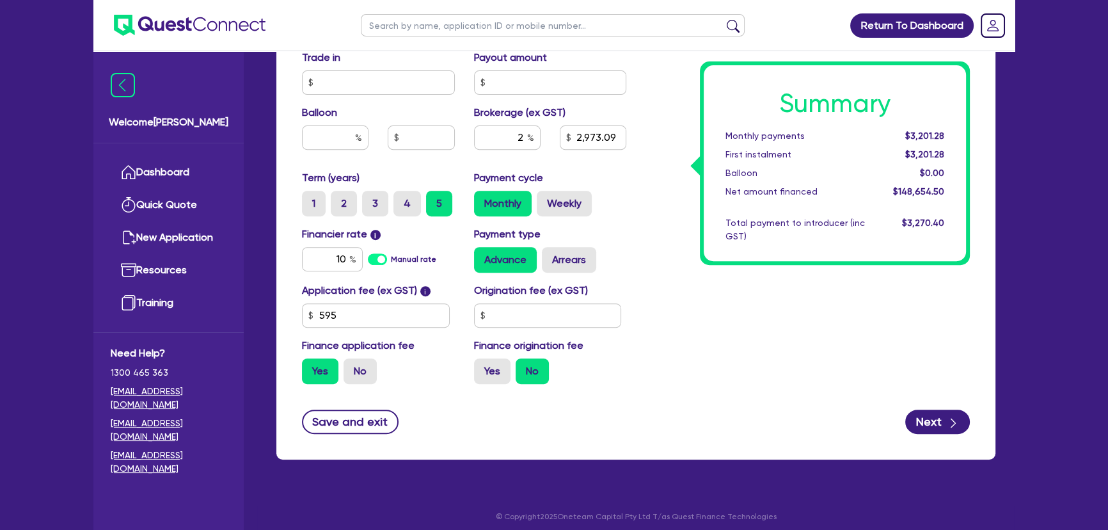
scroll to position [620, 0]
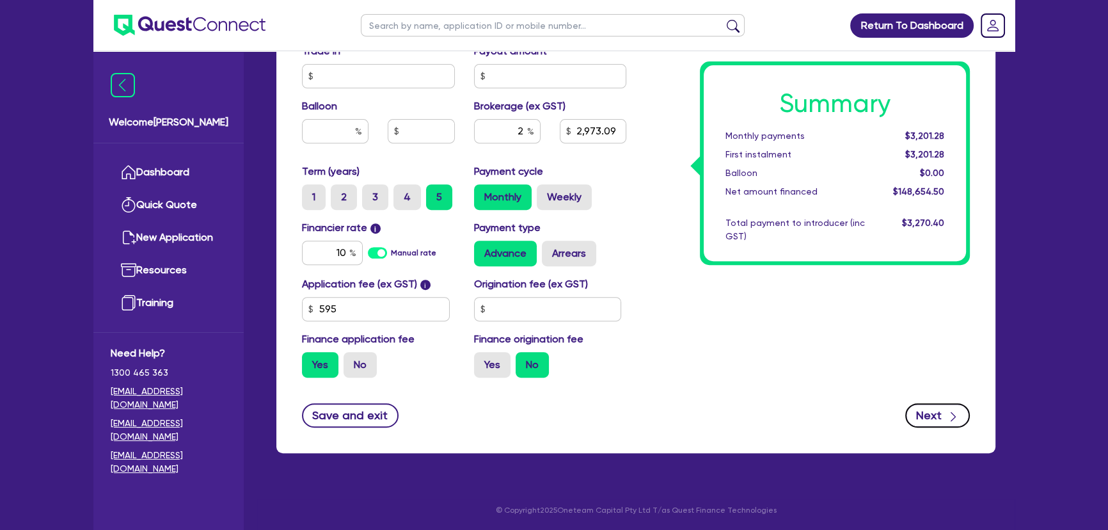
click at [924, 407] on button "Next" at bounding box center [937, 415] width 65 height 24
type input "148,000"
type input "2,973.09"
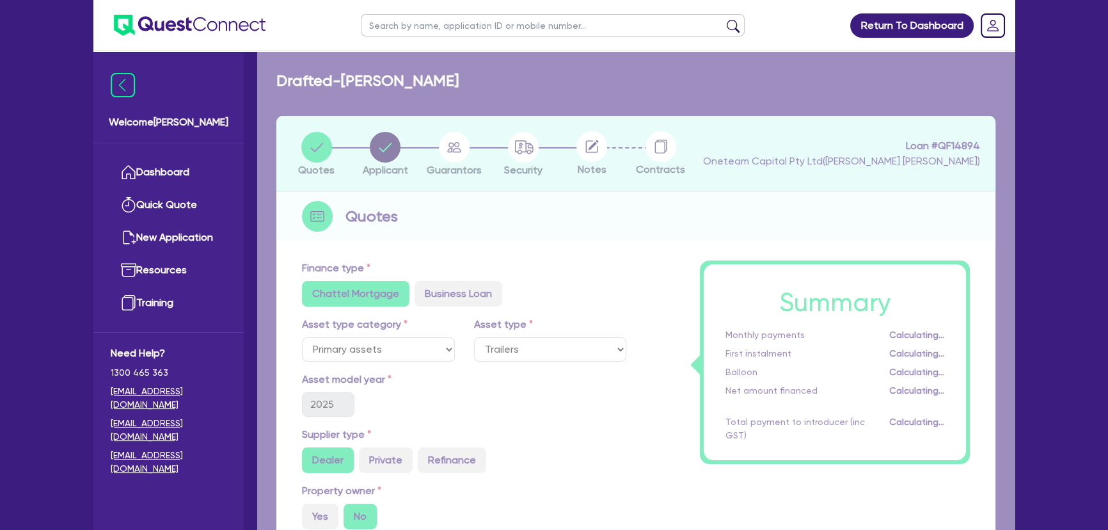
select select "SOLE_TRADER"
select select "TRANSPORT_WAREHOUSING"
select select "PASSENGERS_FREIGHT_TRANSPORT"
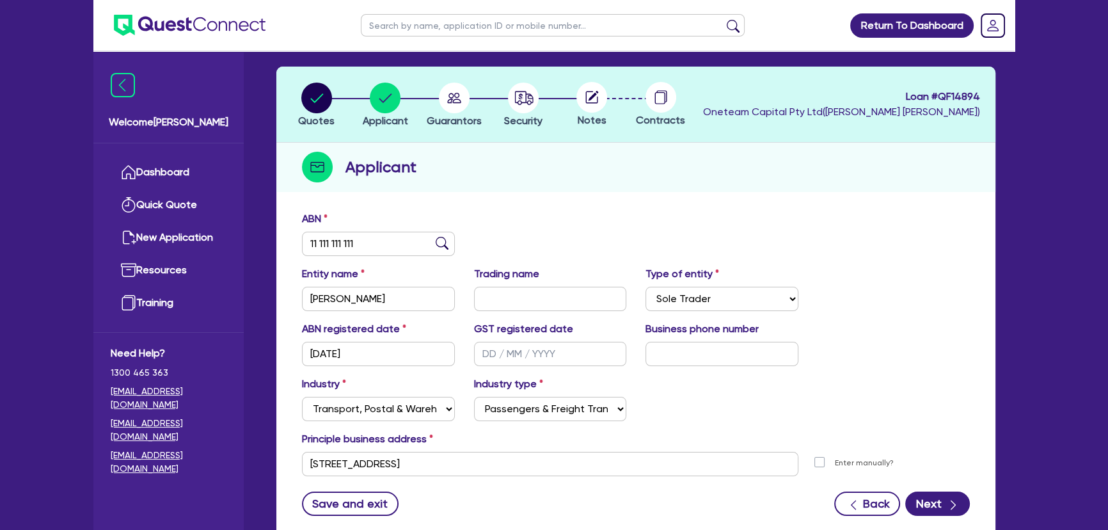
scroll to position [116, 0]
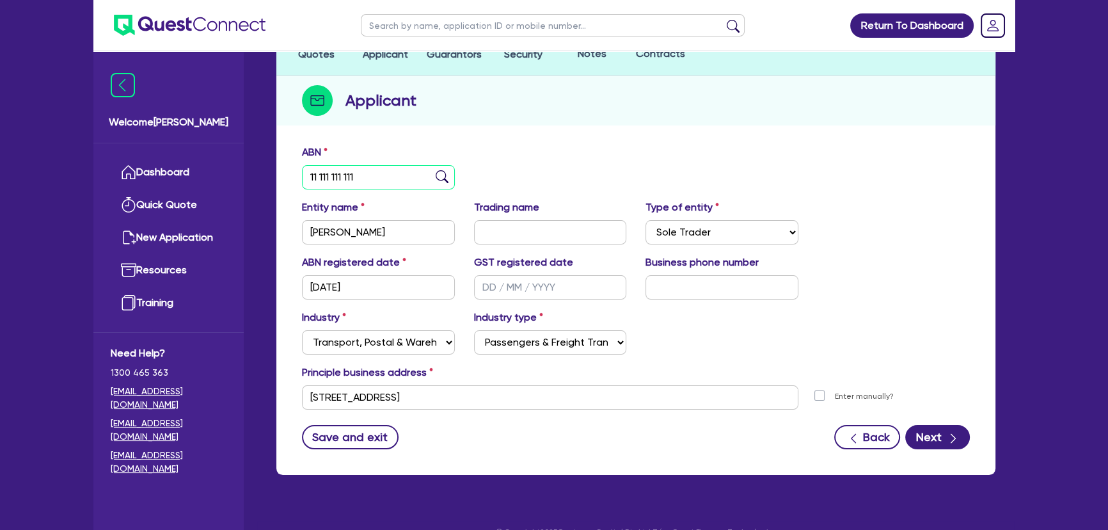
click at [377, 182] on input "11 111 111 111" at bounding box center [378, 177] width 153 height 24
click at [549, 152] on div "ABN 11 111 111 111" at bounding box center [635, 172] width 687 height 55
click at [484, 230] on input "text" at bounding box center [550, 232] width 153 height 24
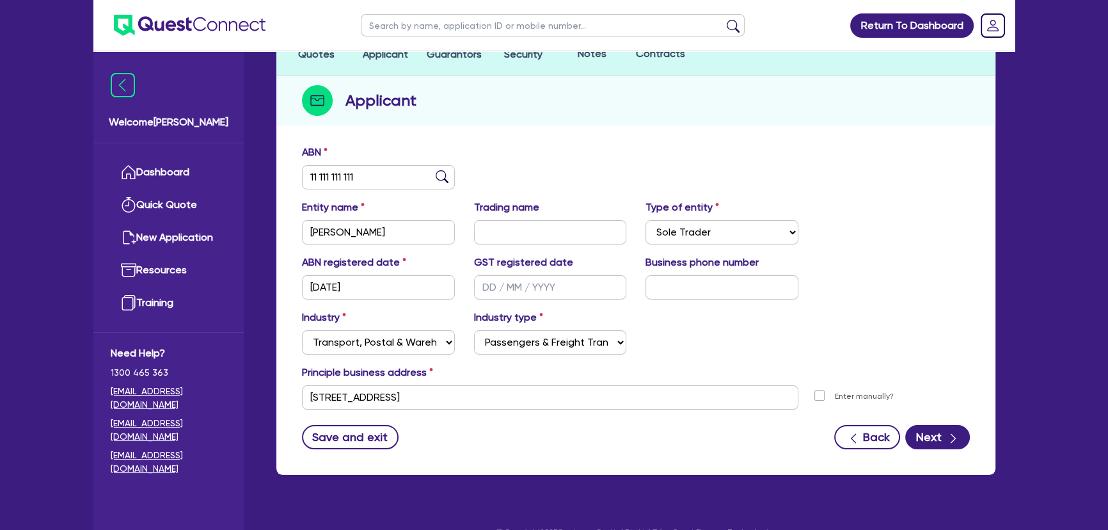
click at [482, 185] on div "ABN 11 111 111 111" at bounding box center [635, 172] width 687 height 55
click at [962, 440] on button "Next" at bounding box center [937, 437] width 65 height 24
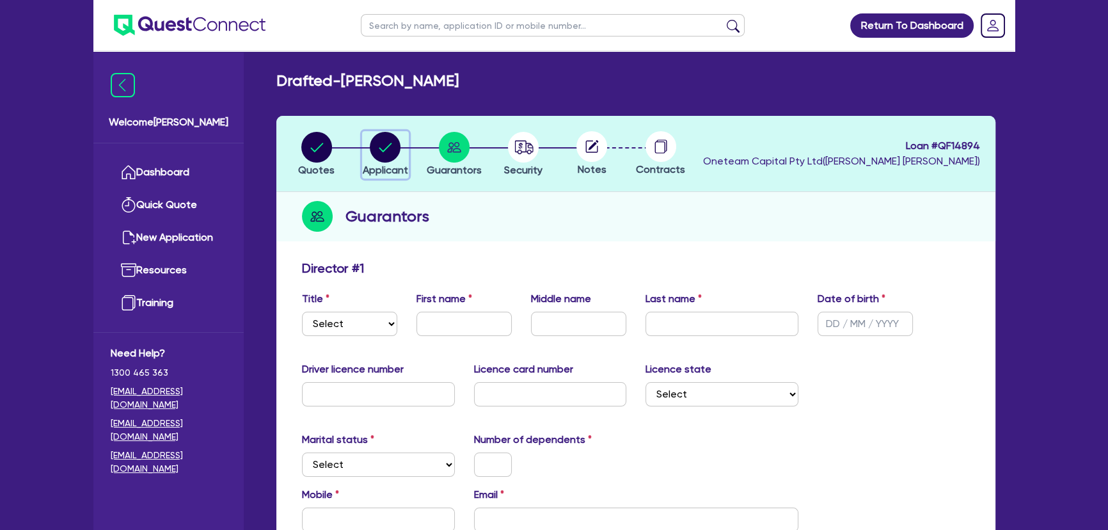
click at [398, 146] on circle "button" at bounding box center [385, 147] width 31 height 31
select select "SOLE_TRADER"
select select "TRANSPORT_WAREHOUSING"
select select "PASSENGERS_FREIGHT_TRANSPORT"
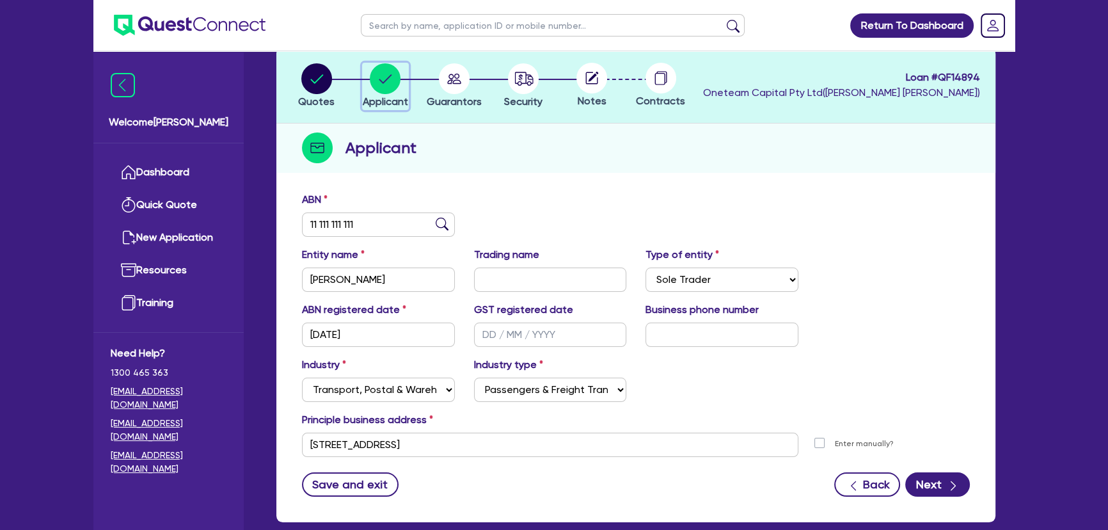
scroll to position [138, 0]
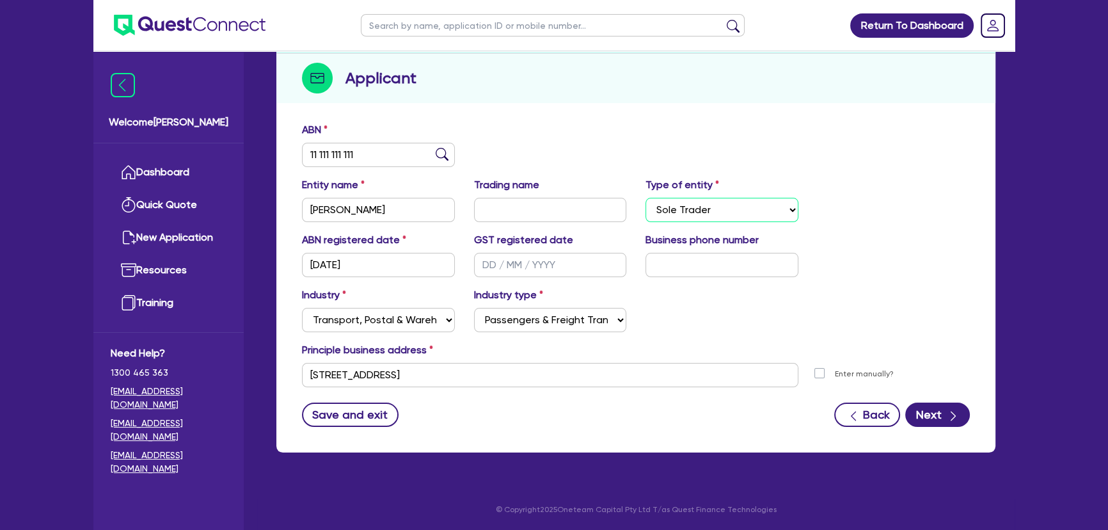
click at [766, 201] on select "Select Sole Trader Company Partnership Trust" at bounding box center [721, 210] width 153 height 24
select select "TRUST"
click at [645, 198] on select "Select Sole Trader Company Partnership Trust" at bounding box center [721, 210] width 153 height 24
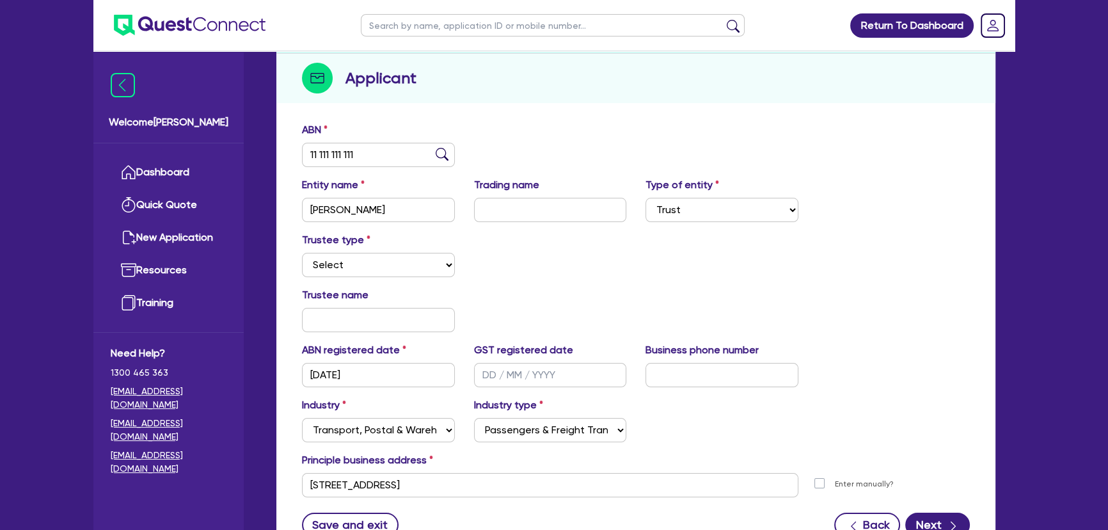
click at [613, 150] on div "ABN 11 111 111 111" at bounding box center [635, 149] width 687 height 55
click at [396, 260] on select "Select Individual Company" at bounding box center [378, 265] width 153 height 24
click at [521, 155] on div "ABN 11 111 111 111" at bounding box center [635, 149] width 687 height 55
click at [391, 155] on input "11 111 111 111" at bounding box center [378, 155] width 153 height 24
click at [345, 149] on input "11 111 111 111" at bounding box center [378, 155] width 153 height 24
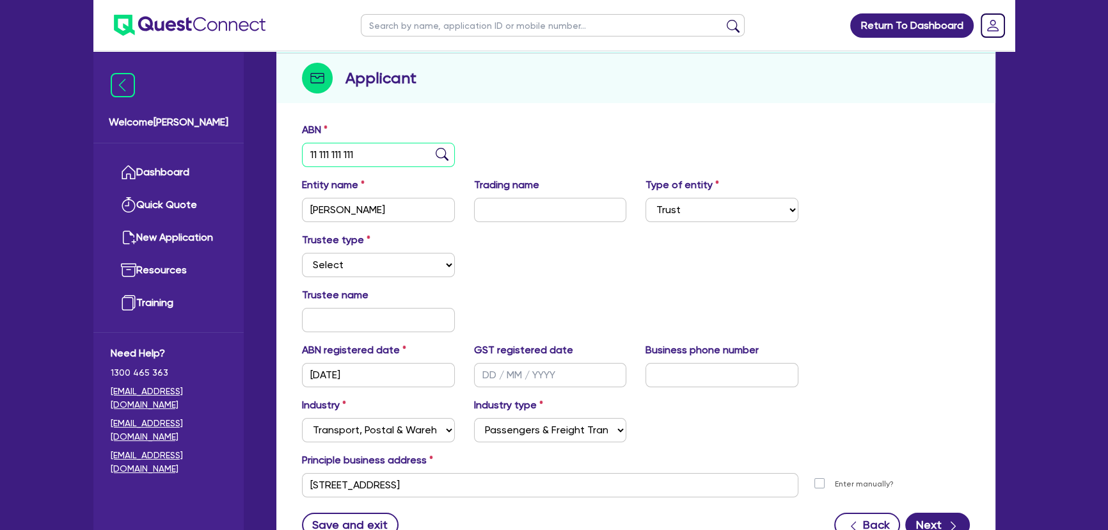
click at [345, 149] on input "11 111 111 111" at bounding box center [378, 155] width 153 height 24
paste input "22 592 429 005"
type input "22 592 429 005"
type input "The trustee for The Dunn Family Trust"
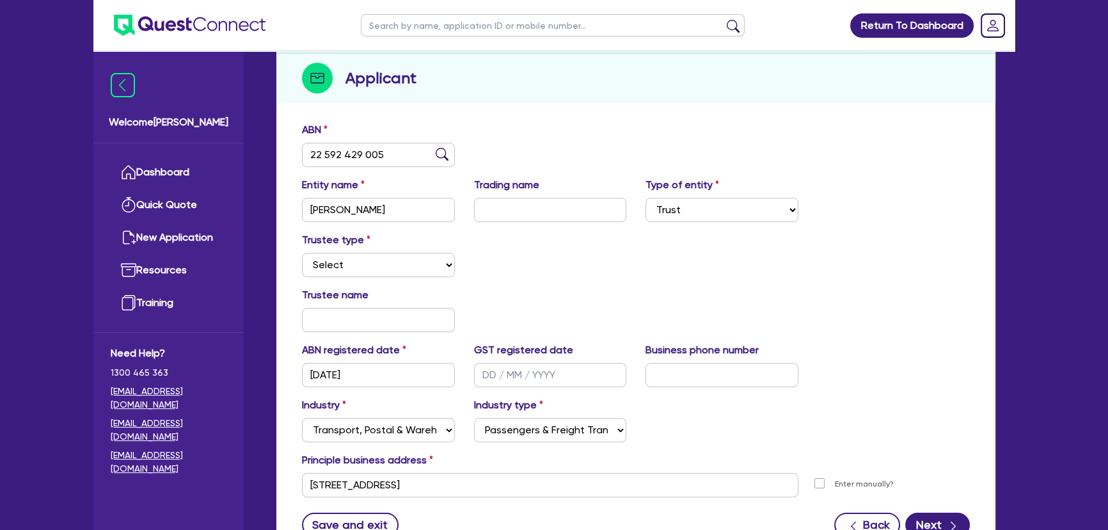
type input "19/10/2009"
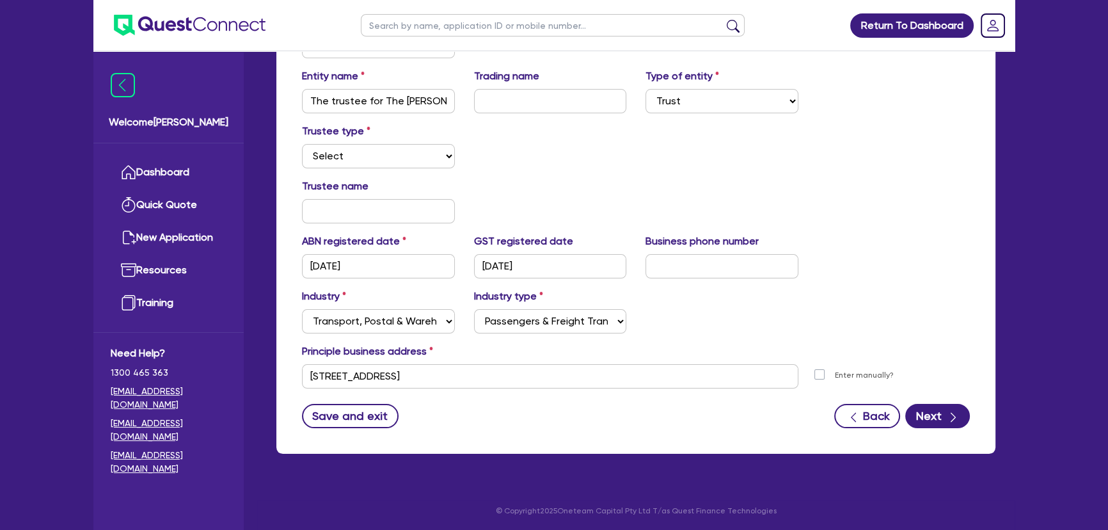
scroll to position [248, 0]
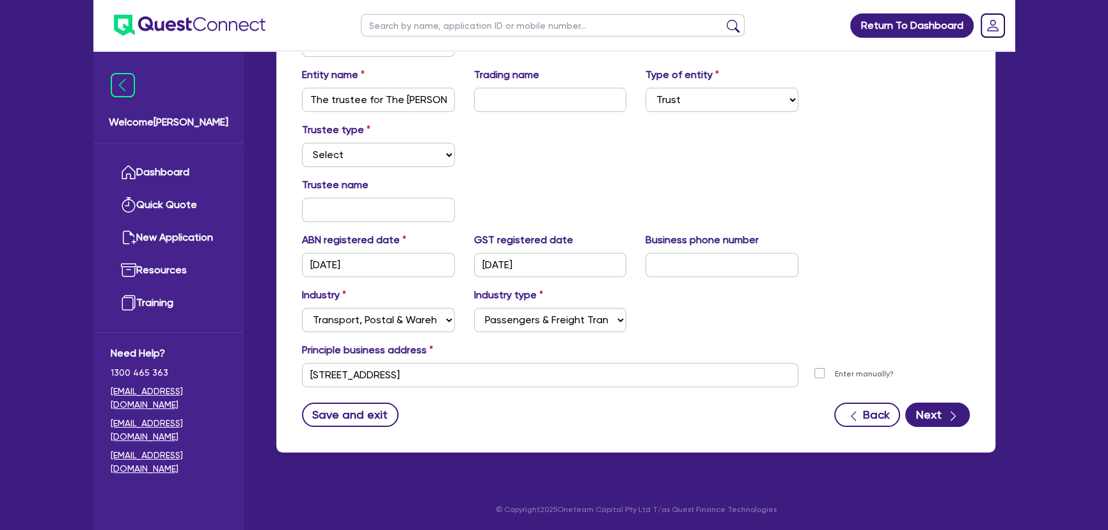
click at [365, 168] on div "Trustee type Select Individual Company" at bounding box center [635, 149] width 687 height 55
click at [365, 162] on select "Select Individual Company" at bounding box center [378, 155] width 153 height 24
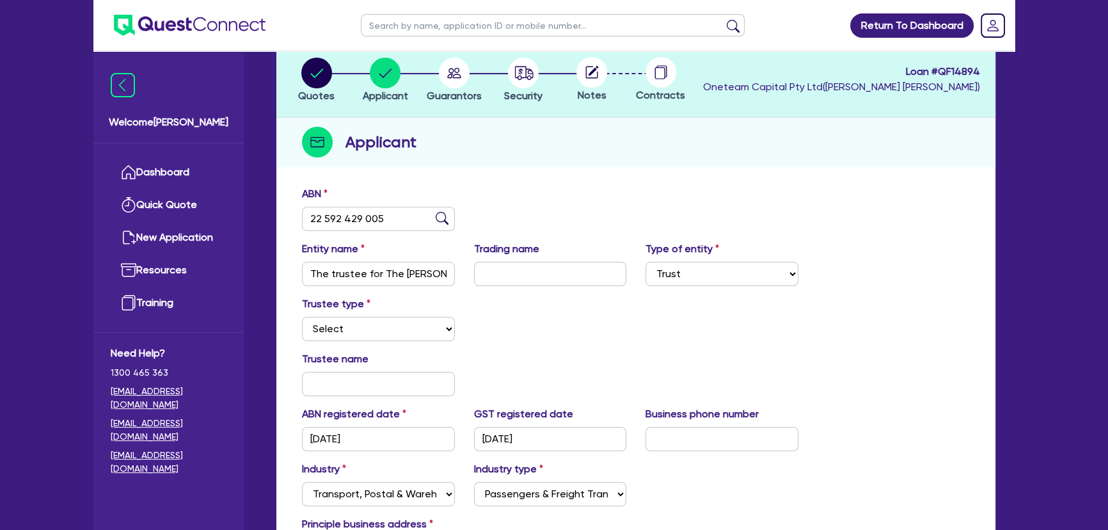
scroll to position [0, 0]
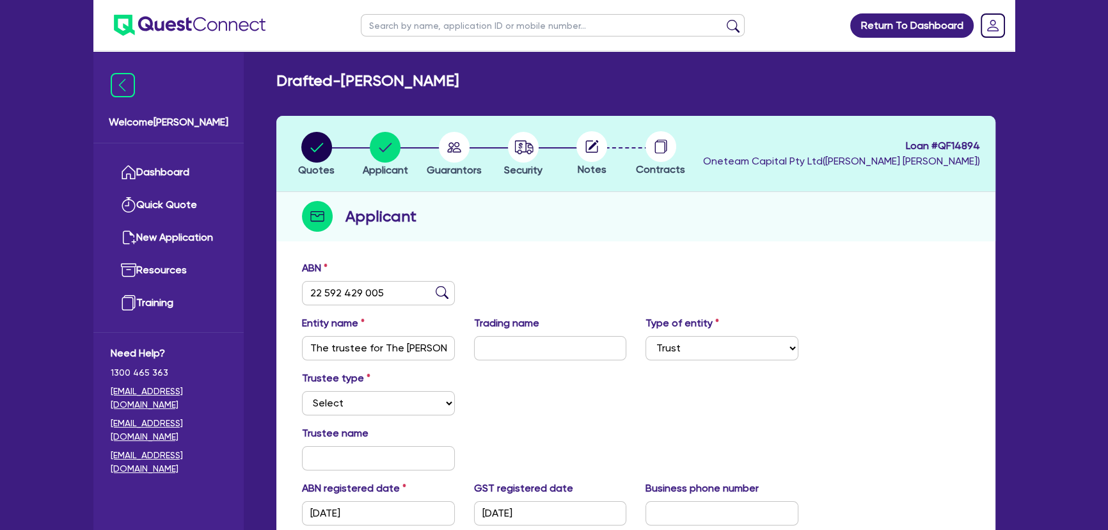
drag, startPoint x: 669, startPoint y: 141, endPoint x: 613, endPoint y: 150, distance: 56.4
click at [662, 143] on circle at bounding box center [660, 146] width 31 height 31
drag, startPoint x: 610, startPoint y: 151, endPoint x: 576, endPoint y: 147, distance: 34.1
click at [588, 148] on div at bounding box center [591, 146] width 69 height 31
drag, startPoint x: 576, startPoint y: 147, endPoint x: 583, endPoint y: 148, distance: 7.7
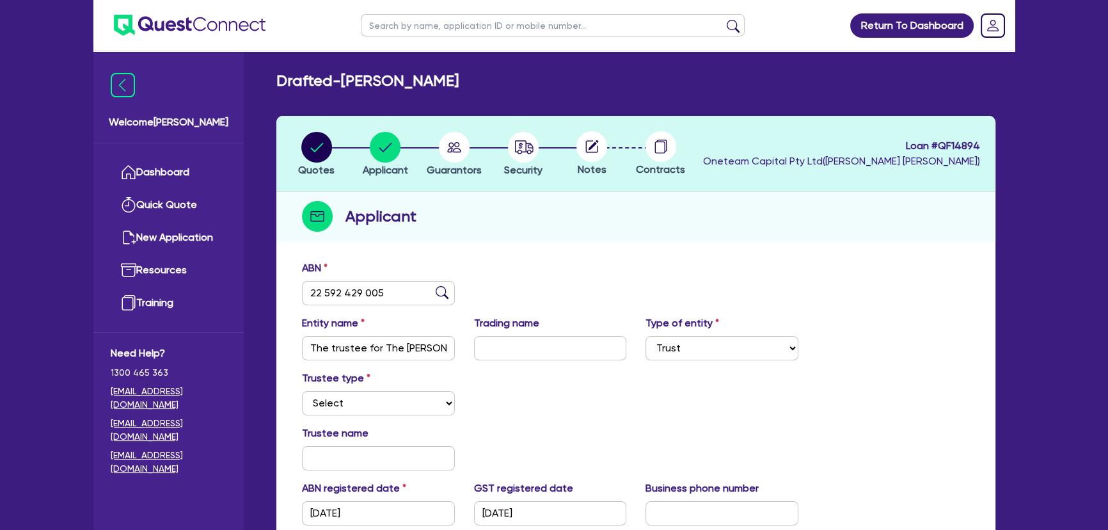
click at [576, 148] on icon at bounding box center [591, 146] width 31 height 31
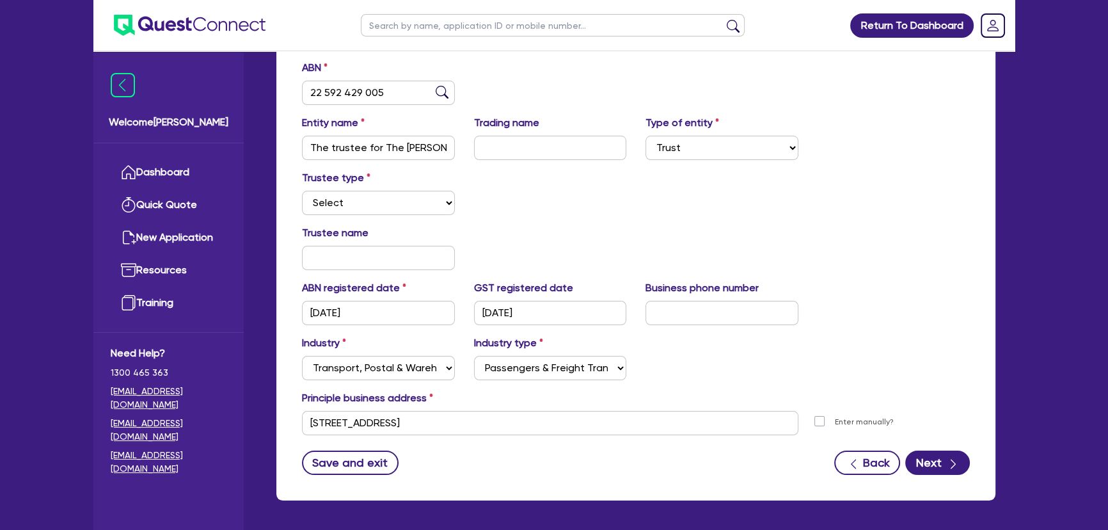
scroll to position [248, 0]
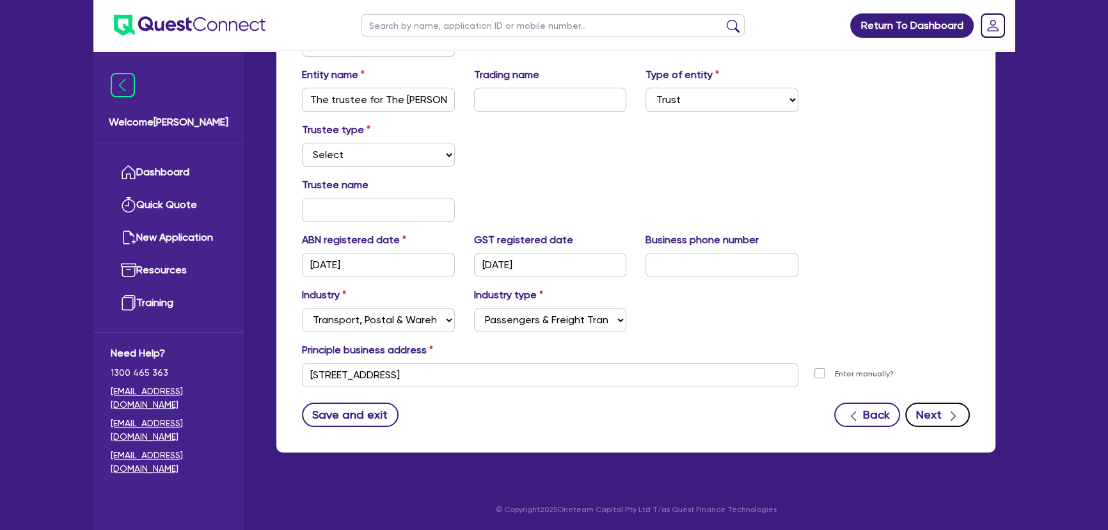
click at [939, 414] on button "Next" at bounding box center [937, 414] width 65 height 24
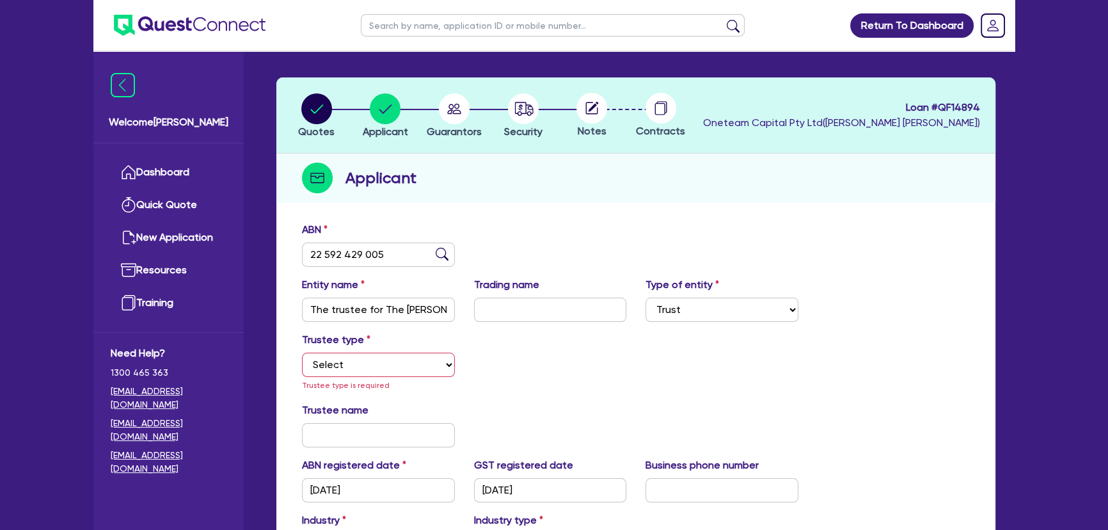
scroll to position [0, 0]
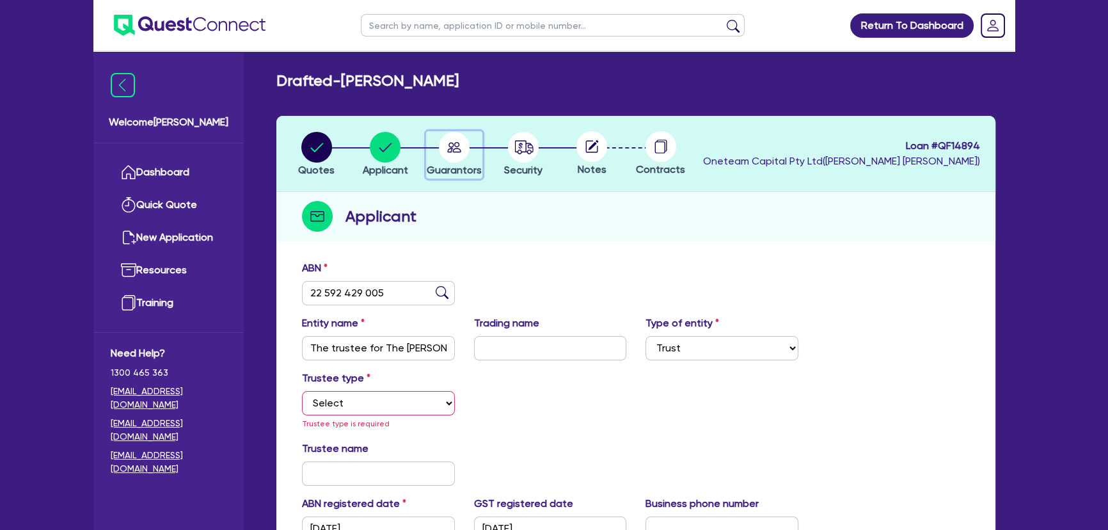
click at [466, 166] on span "Guarantors" at bounding box center [454, 170] width 55 height 12
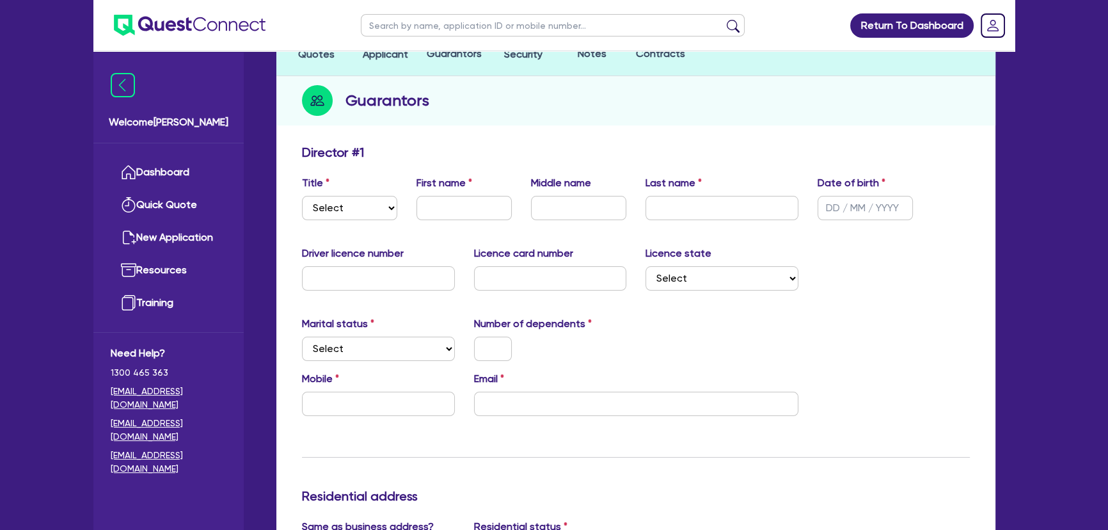
scroll to position [59, 0]
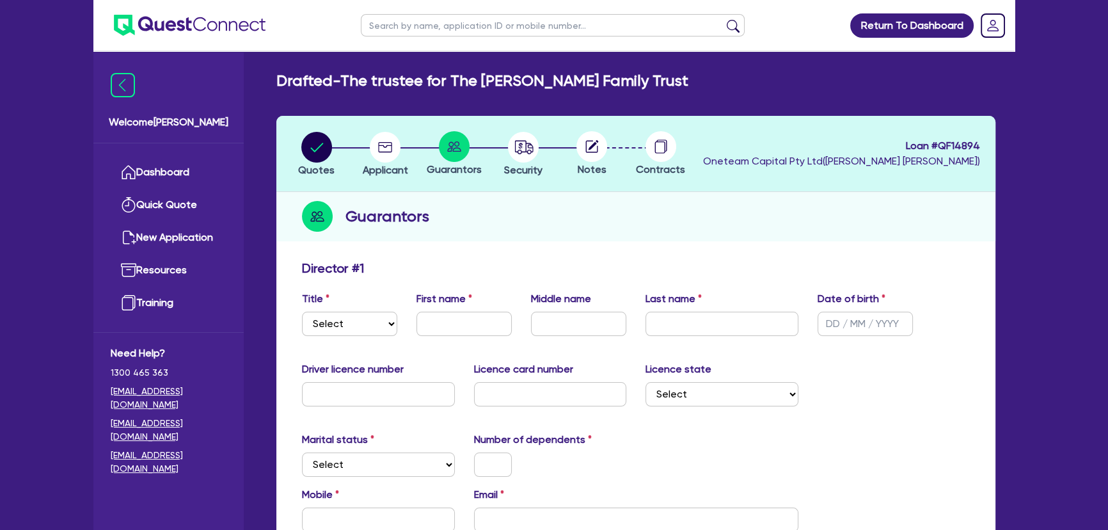
click at [599, 150] on circle at bounding box center [591, 146] width 31 height 31
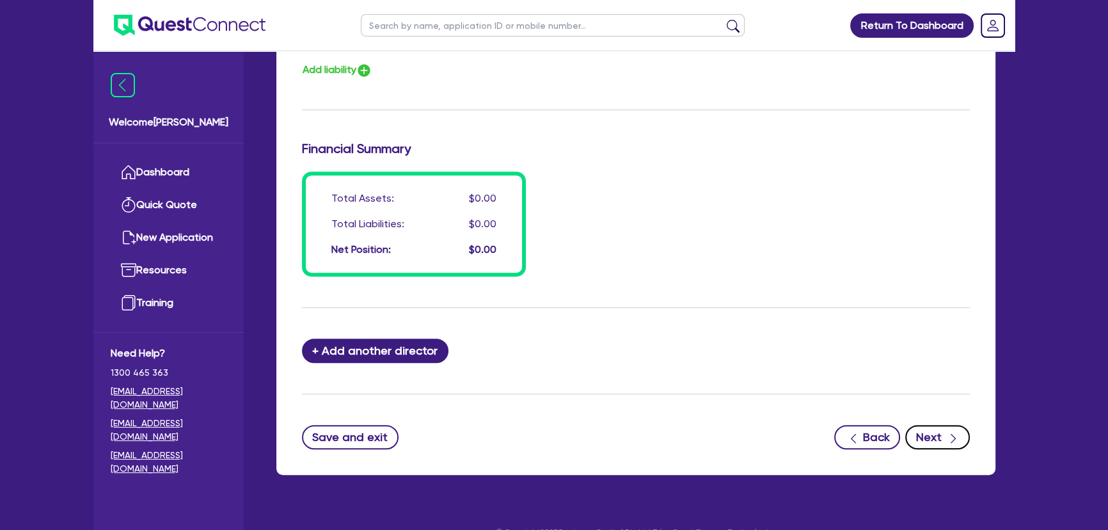
click at [928, 427] on button "Next" at bounding box center [937, 437] width 65 height 24
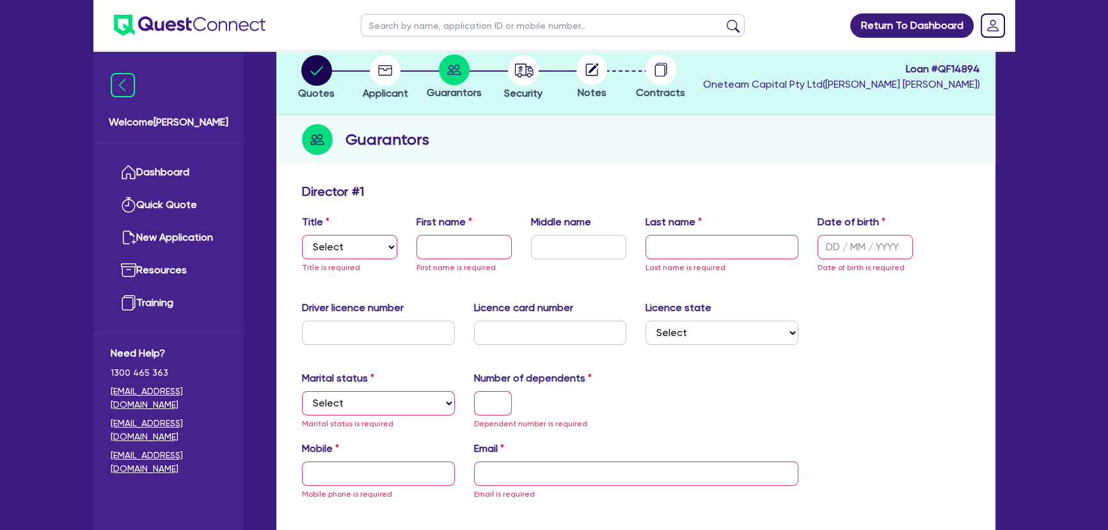
scroll to position [40, 0]
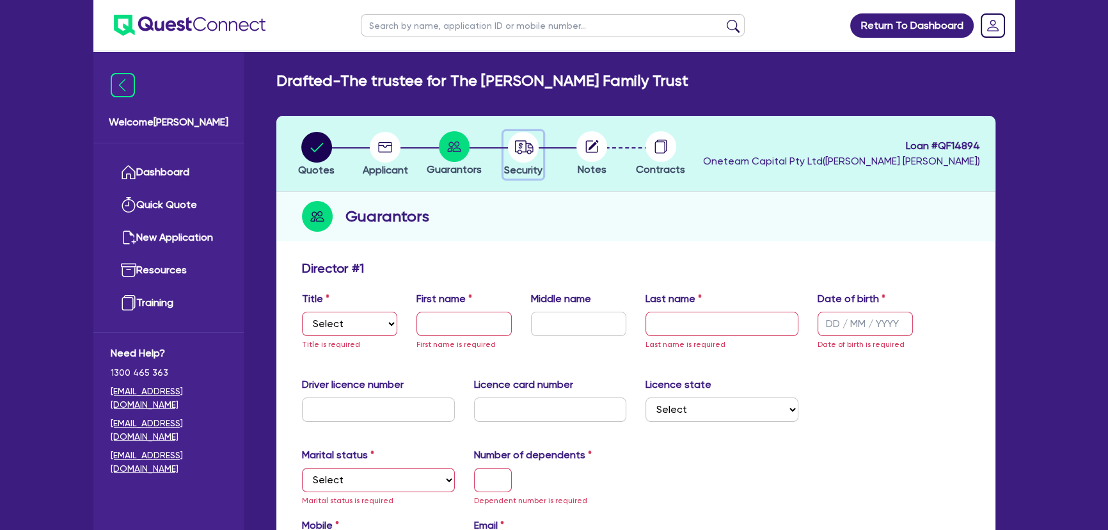
click at [526, 146] on circle "button" at bounding box center [523, 147] width 31 height 31
select select "PRIMARY_ASSETS"
select select "TRAILERS"
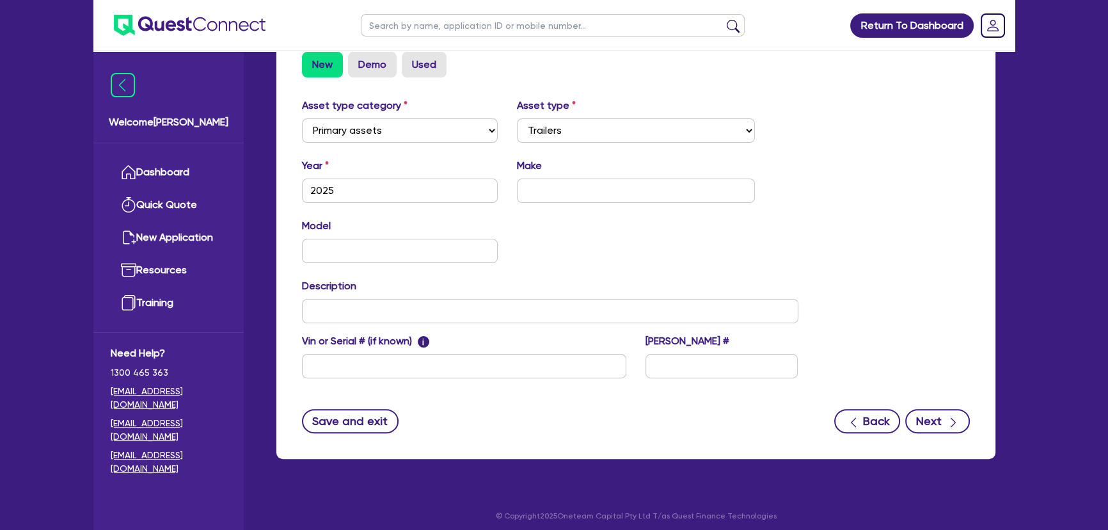
scroll to position [399, 0]
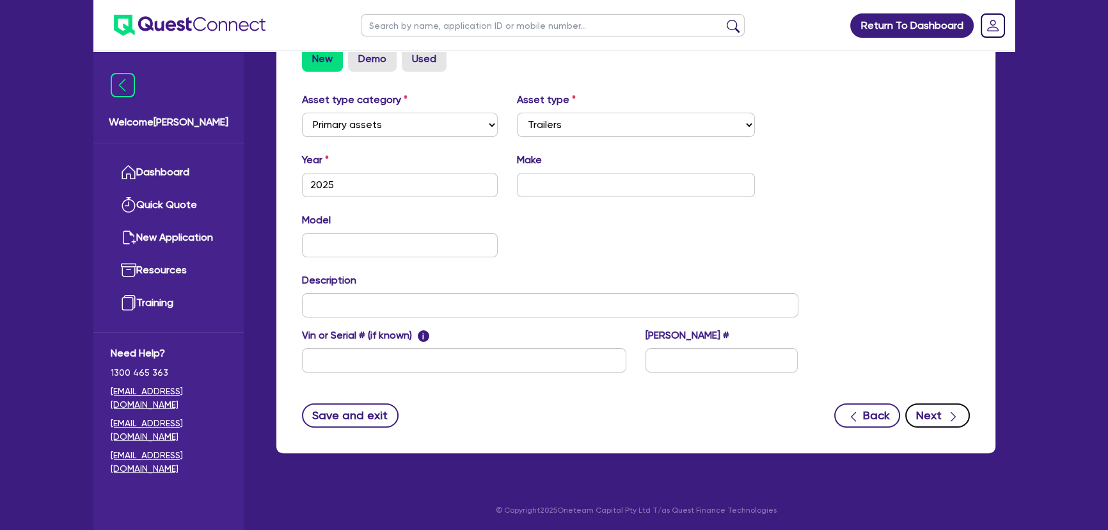
click at [917, 416] on button "Next" at bounding box center [937, 415] width 65 height 24
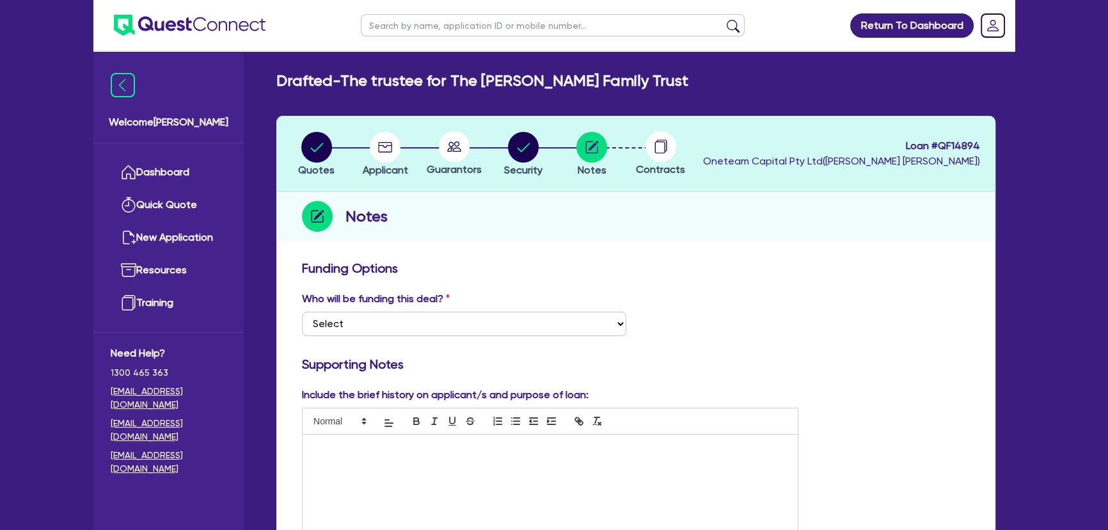
drag, startPoint x: 209, startPoint y: 43, endPoint x: 200, endPoint y: 37, distance: 11.2
click at [205, 42] on ul at bounding box center [179, 25] width 172 height 51
click at [195, 33] on img at bounding box center [190, 25] width 152 height 21
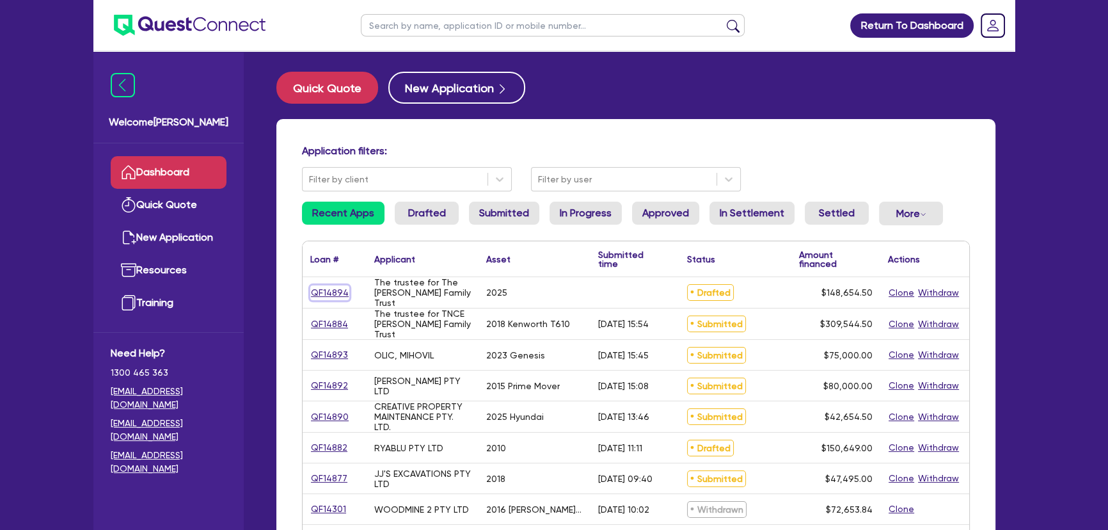
click at [336, 295] on link "QF14894" at bounding box center [329, 292] width 39 height 15
select select "PRIMARY_ASSETS"
select select "TRAILERS"
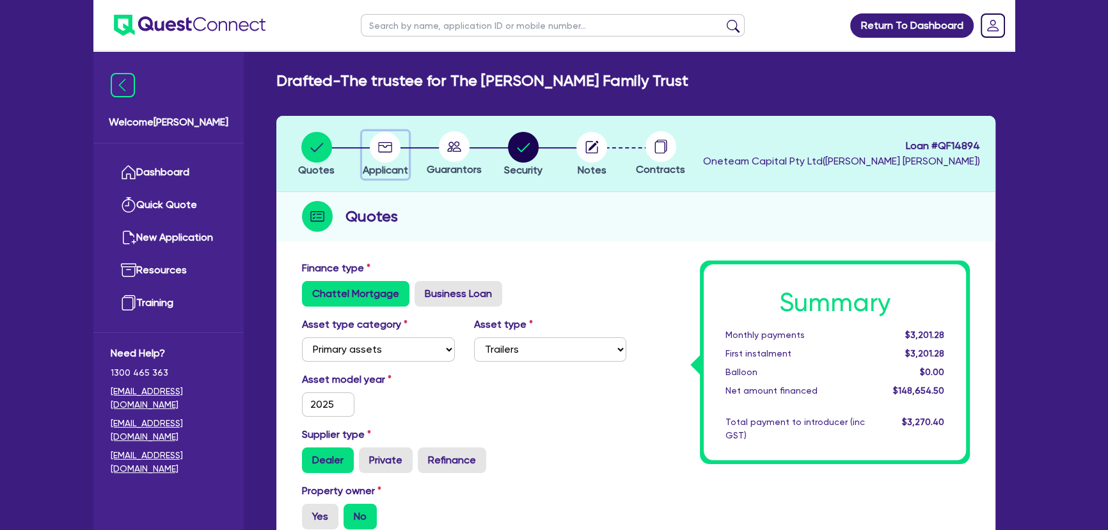
click at [383, 150] on circle "button" at bounding box center [385, 147] width 31 height 31
select select "TRUST"
select select "TRANSPORT_WAREHOUSING"
select select "PASSENGERS_FREIGHT_TRANSPORT"
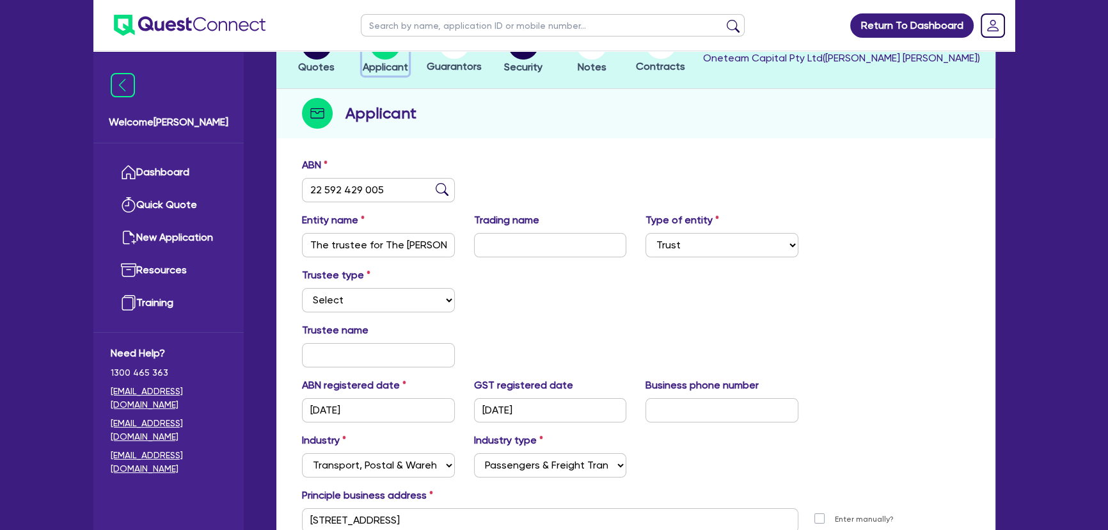
scroll to position [15, 0]
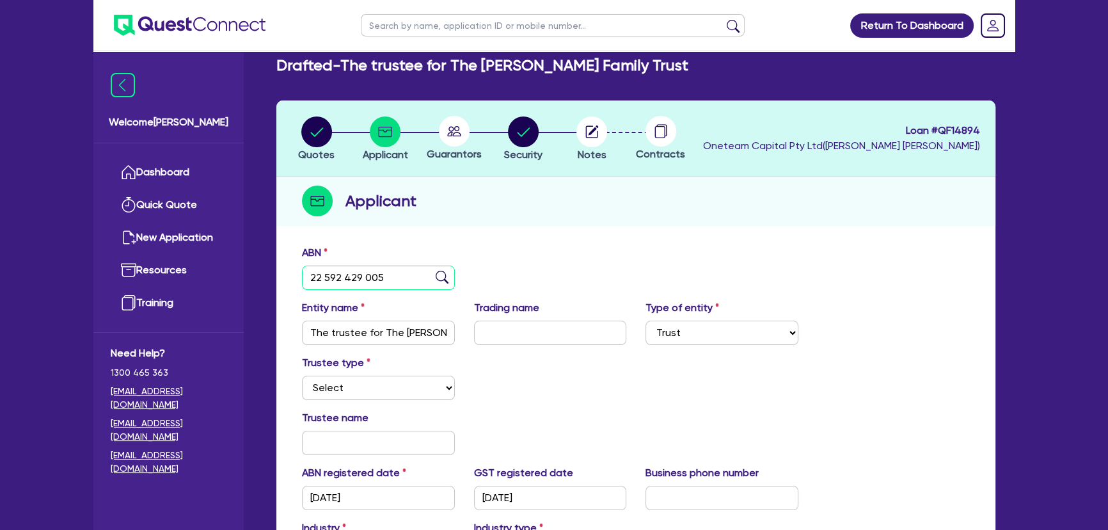
click at [383, 287] on input "22 592 429 005" at bounding box center [378, 277] width 153 height 24
click at [690, 251] on div "ABN 22 592 429 005" at bounding box center [635, 272] width 687 height 55
click at [220, 27] on img at bounding box center [190, 25] width 152 height 21
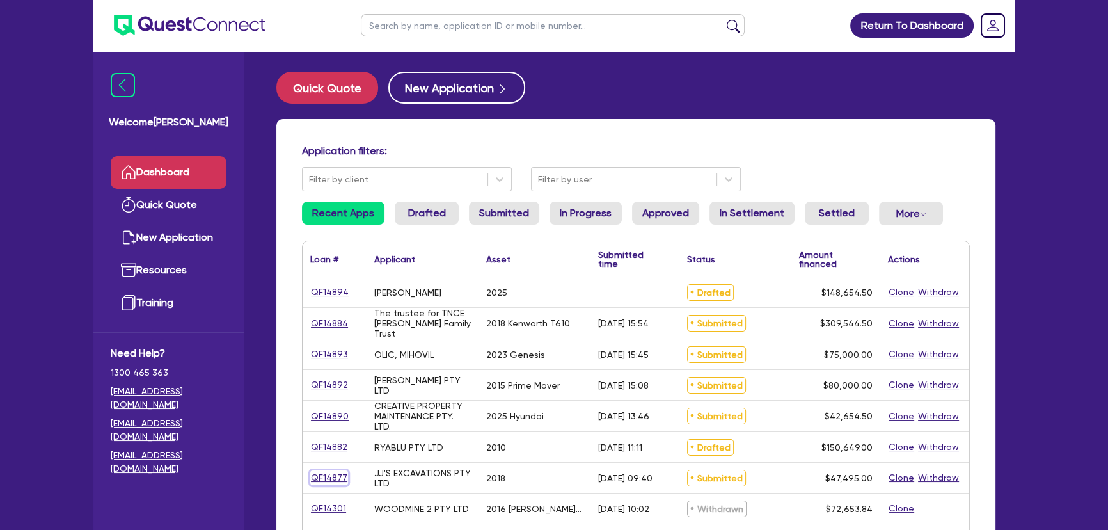
click at [318, 476] on link "QF14877" at bounding box center [329, 477] width 38 height 15
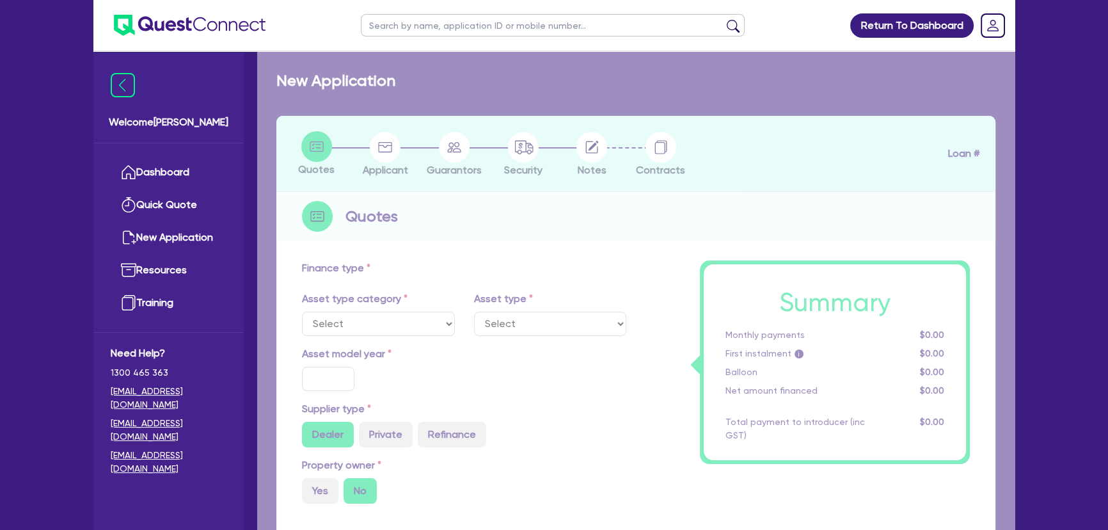
select select "PRIMARY_ASSETS"
type input "2018"
radio input "false"
radio input "true"
type input "47,000"
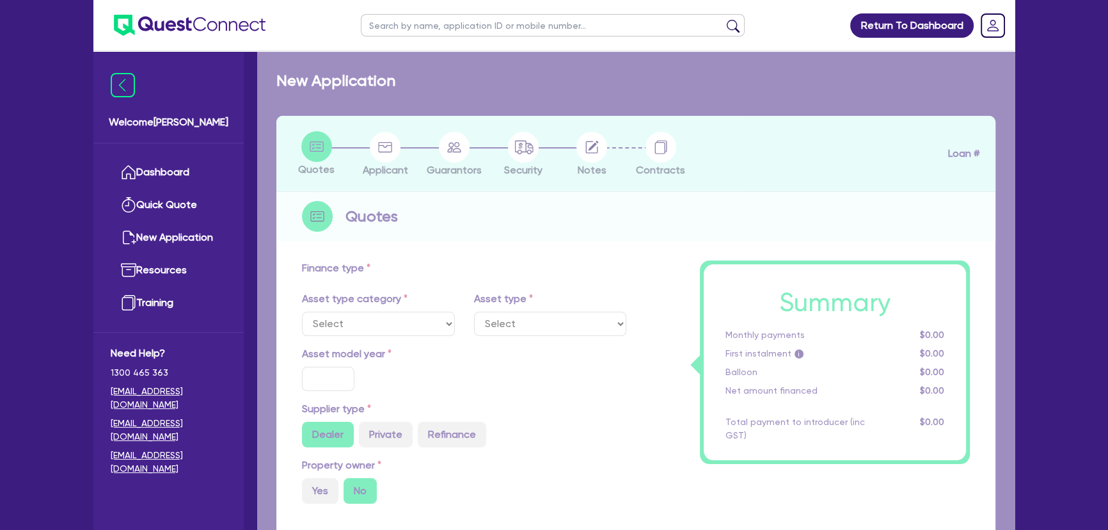
type input "4"
type input "1,899.8"
type input "7.95"
type input "450"
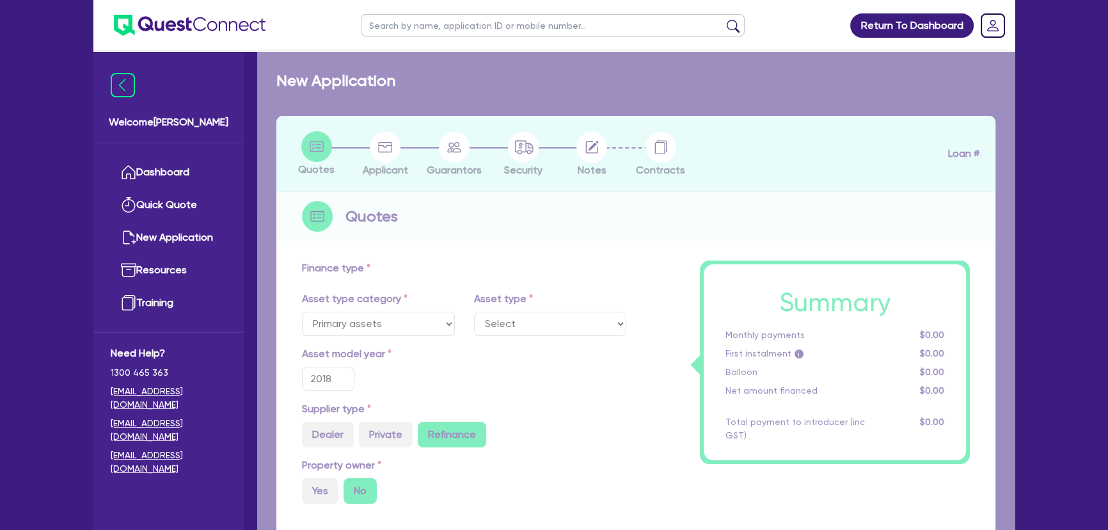
select select "CONSTRUCTION_AND_EARTHMOVING_EQUIPMENT"
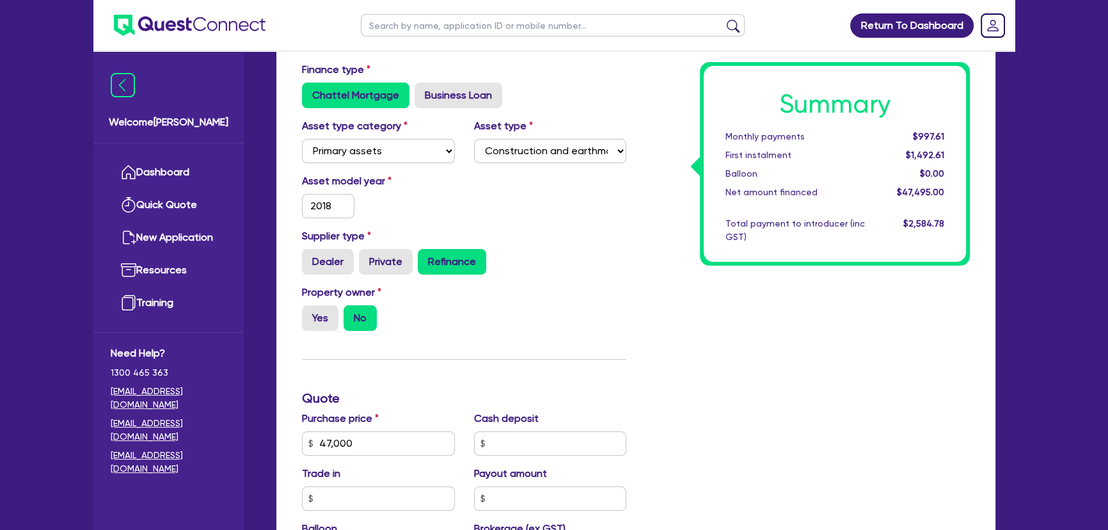
scroll to position [290, 0]
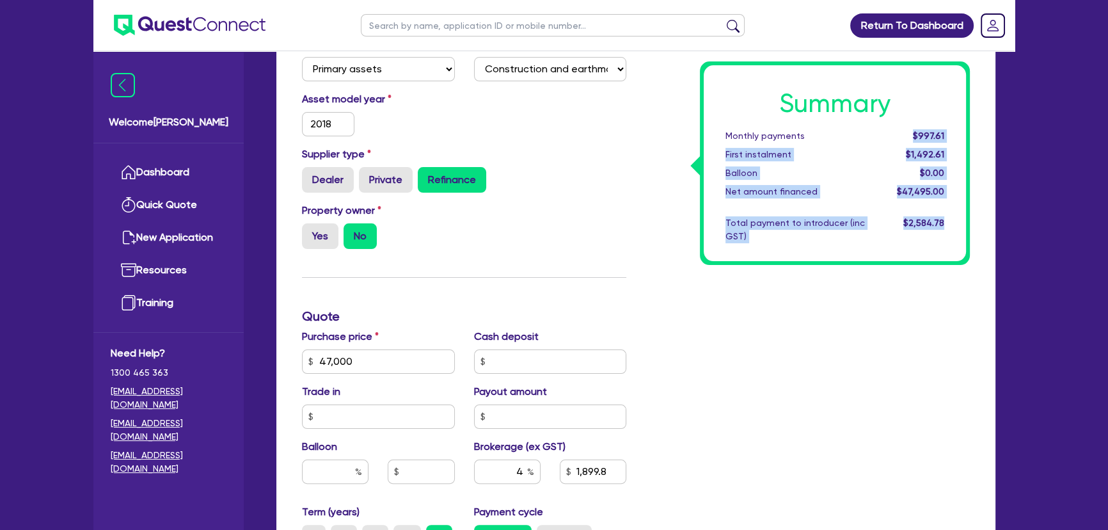
drag, startPoint x: 877, startPoint y: 126, endPoint x: 1038, endPoint y: 122, distance: 160.6
click at [1038, 122] on div "Return To Dashboard Edit Profile Logout Welcome Joel Dashboard Quick Quote New …" at bounding box center [554, 291] width 1108 height 1162
click at [804, 445] on div "Summary Monthly payments $997.61 First instalment $1,492.61 Balloon $0.00 Net a…" at bounding box center [807, 354] width 343 height 748
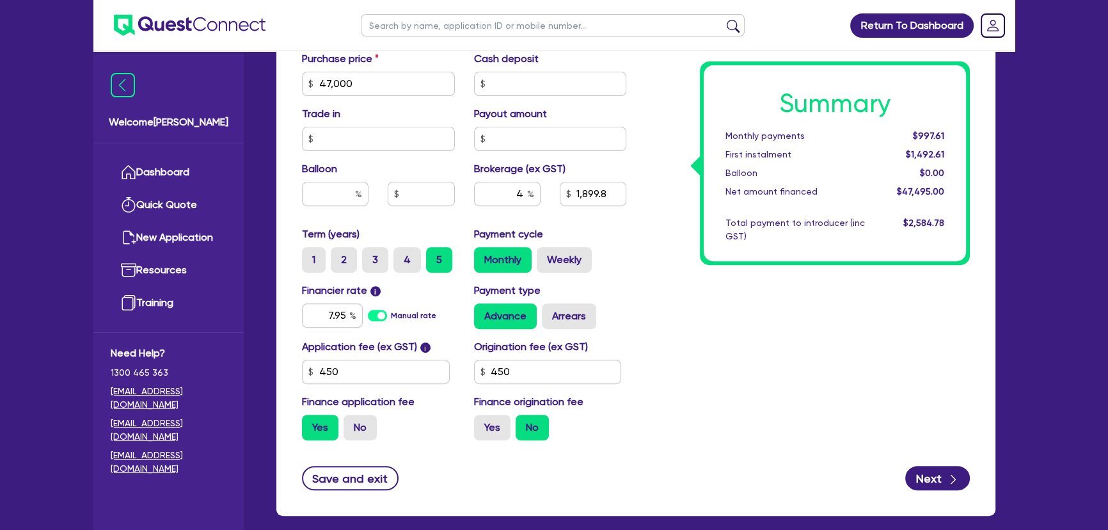
scroll to position [631, 0]
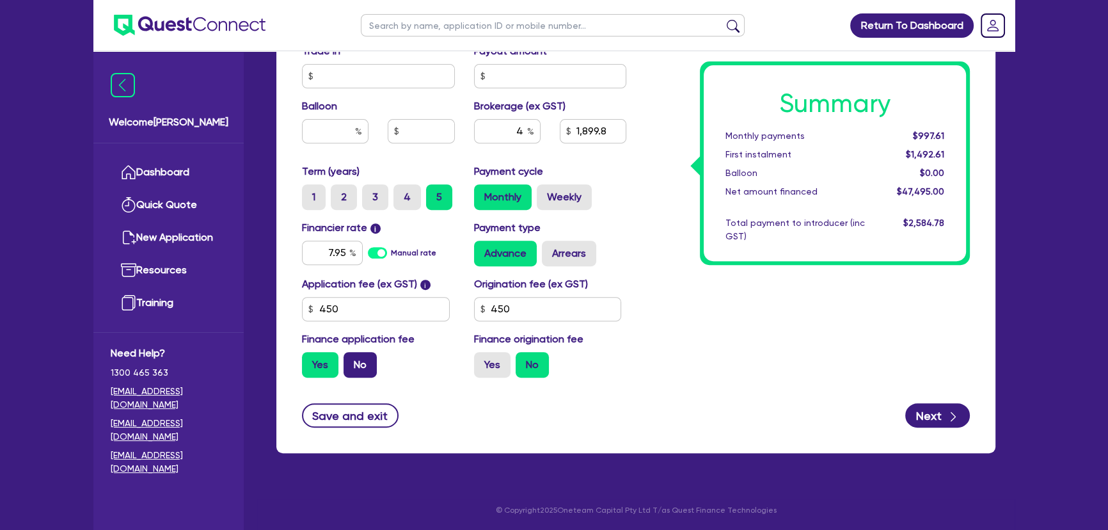
click at [368, 366] on label "No" at bounding box center [359, 365] width 33 height 26
click at [352, 360] on input "No" at bounding box center [347, 356] width 8 height 8
radio input "true"
type input "47,000"
type input "1,899.8"
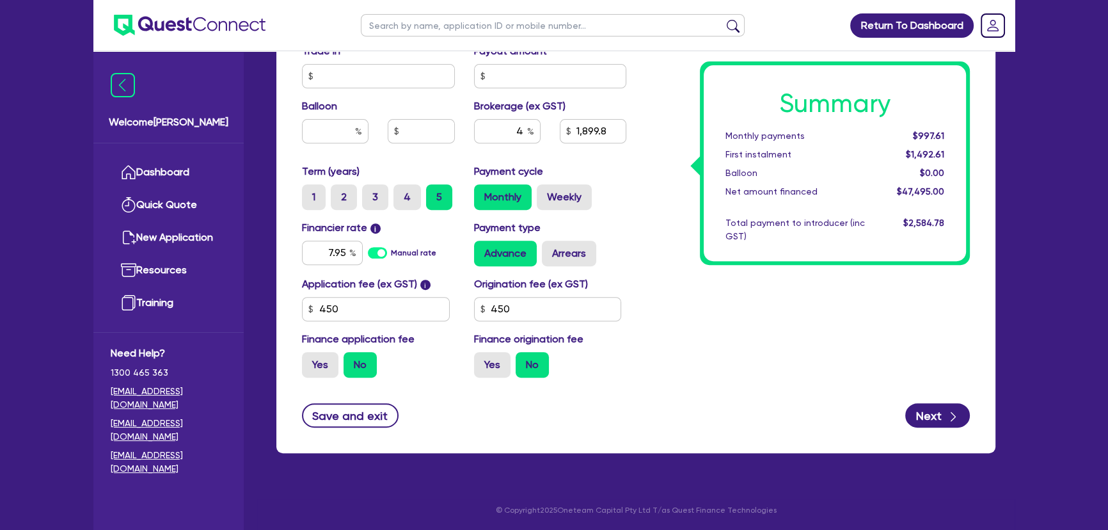
type input "47,000"
type input "1,880"
click at [741, 347] on div "Summary Monthly payments $987.21 First instalment i $1,977.21 Balloon $0.00 Net…" at bounding box center [807, 14] width 343 height 748
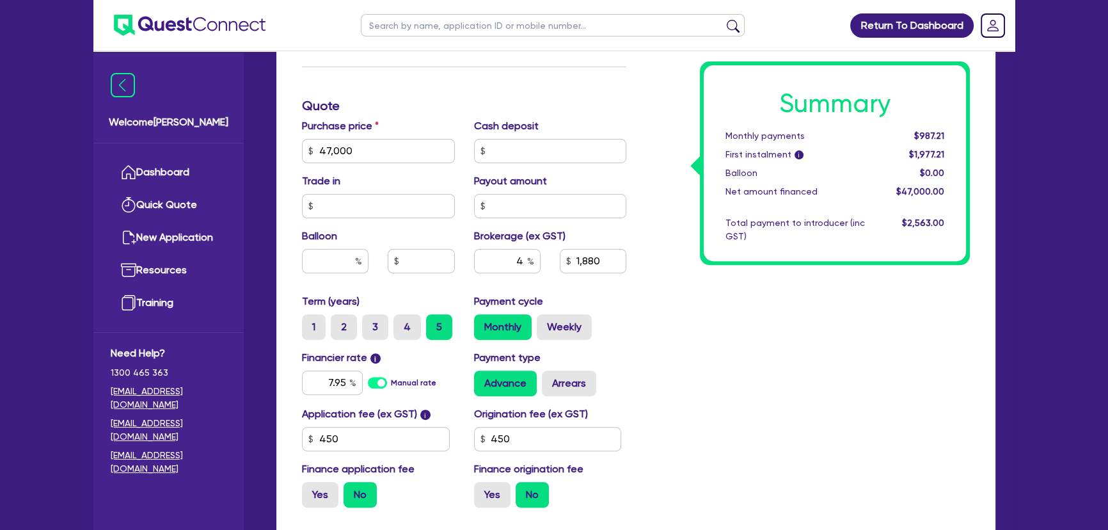
scroll to position [572, 0]
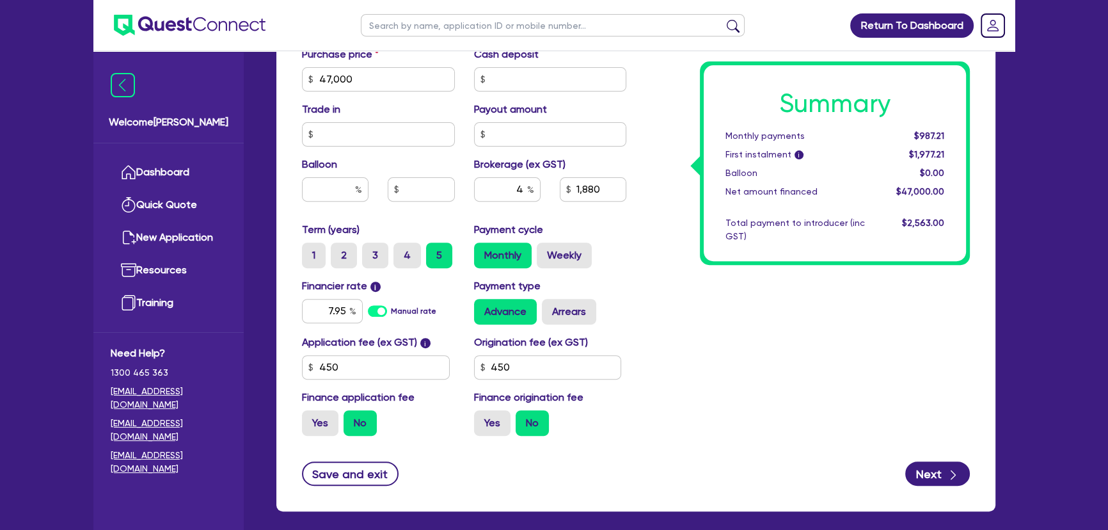
click at [730, 345] on div "Summary Monthly payments $987.21 First instalment i $1,977.21 Balloon $0.00 Net…" at bounding box center [807, 72] width 343 height 748
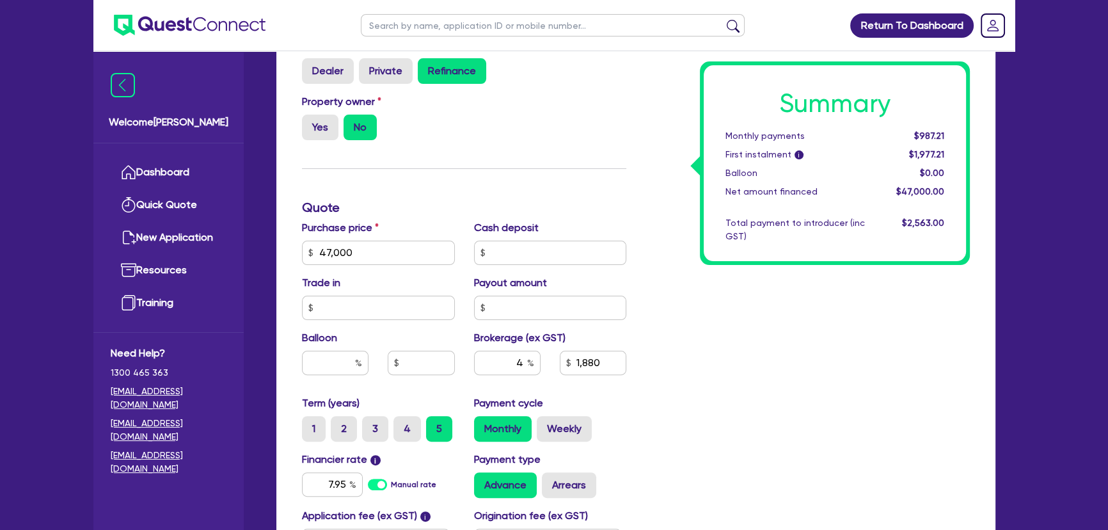
scroll to position [398, 0]
click at [372, 260] on input "47,000" at bounding box center [378, 254] width 153 height 24
click at [372, 259] on input "47,000" at bounding box center [378, 254] width 153 height 24
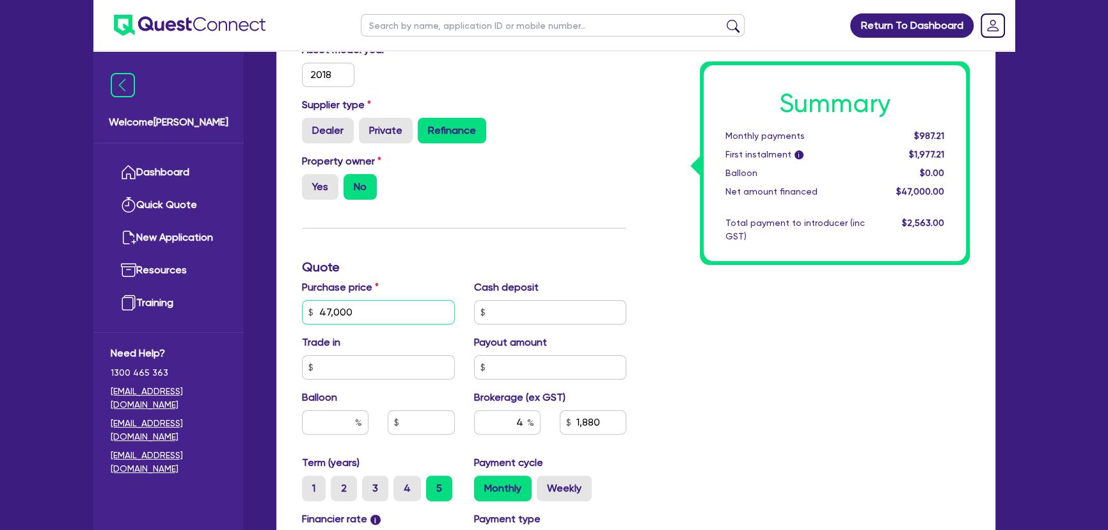
scroll to position [49, 0]
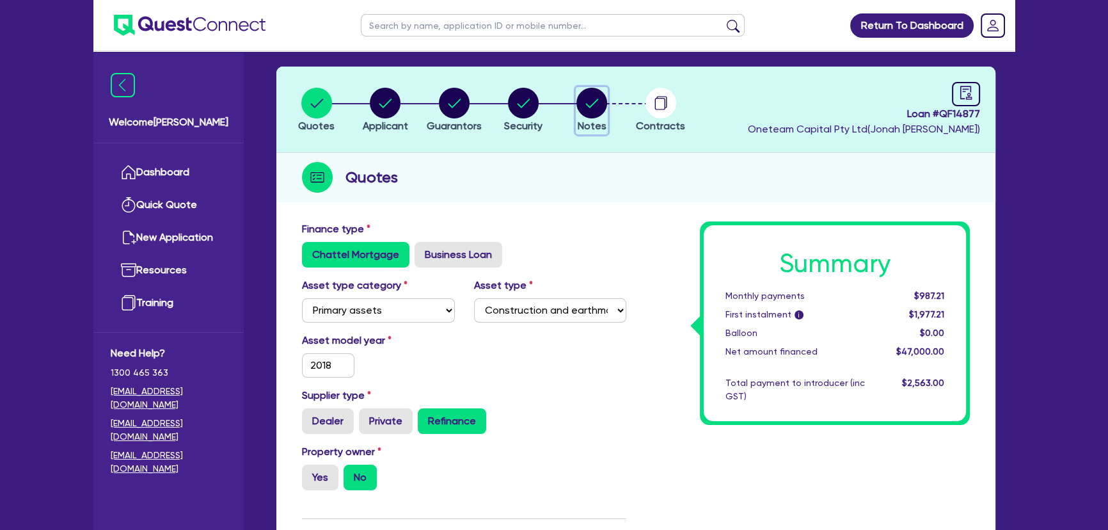
type input "47,000"
type input "1,880"
click at [580, 105] on circle "button" at bounding box center [591, 103] width 31 height 31
type input "47,000"
type input "1,880"
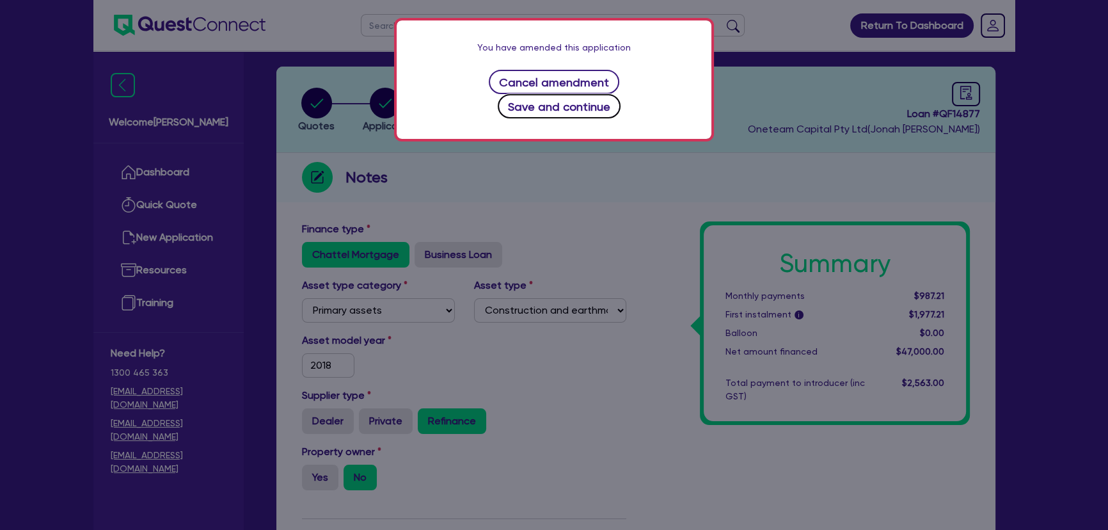
click at [621, 94] on button "Save and continue" at bounding box center [559, 106] width 123 height 24
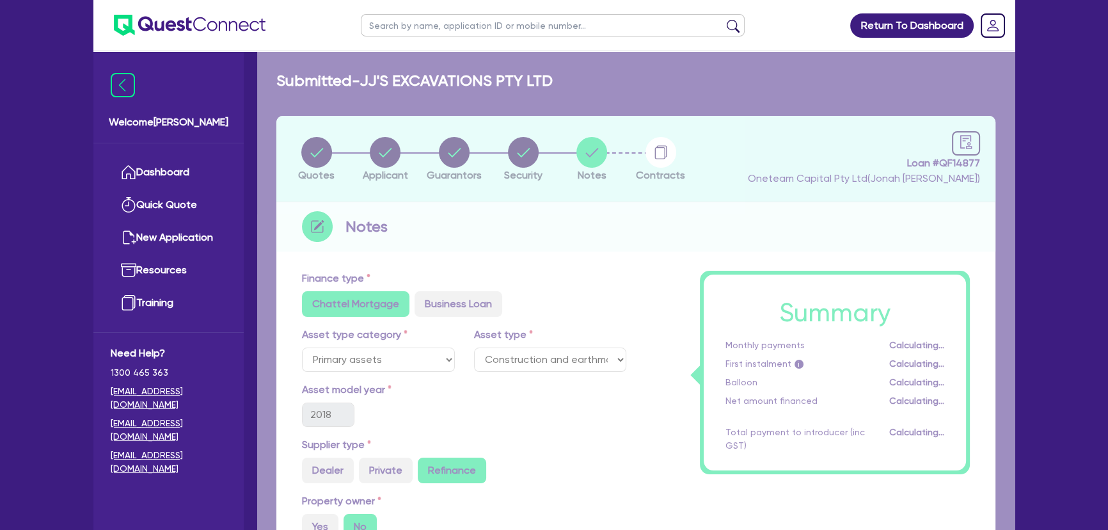
select select "Other"
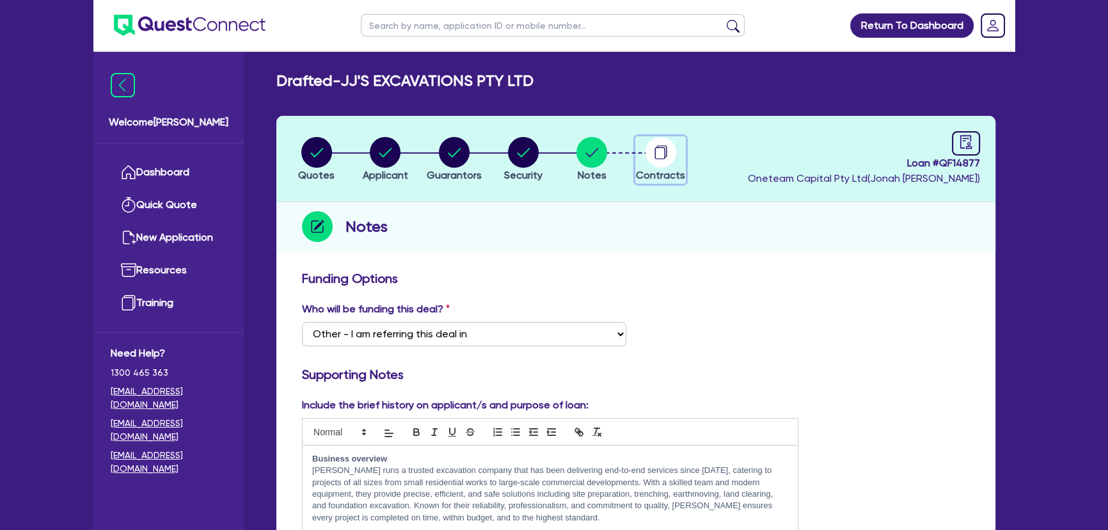
click at [665, 148] on icon "button" at bounding box center [659, 153] width 10 height 12
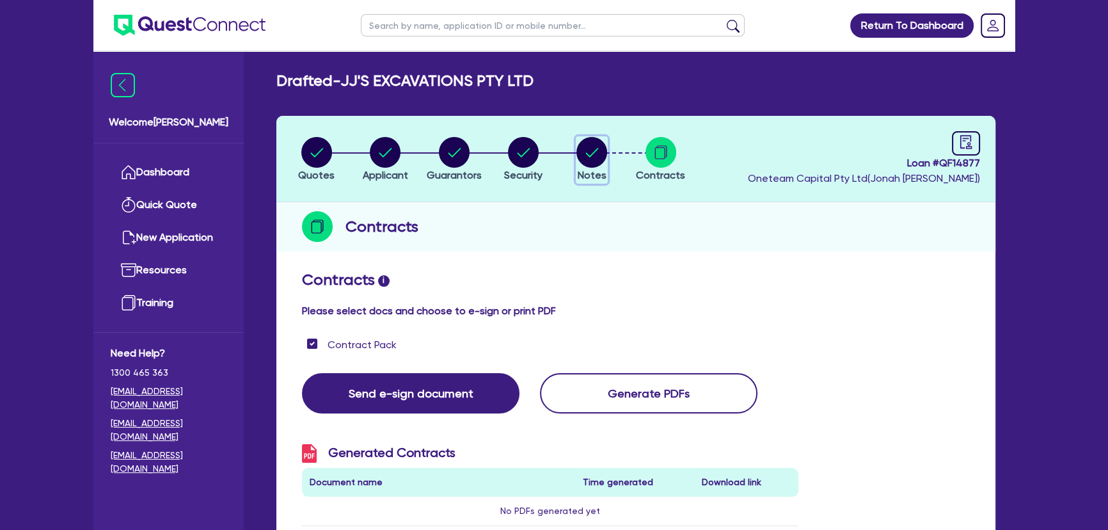
click at [586, 155] on circle "button" at bounding box center [591, 152] width 31 height 31
select select "Other"
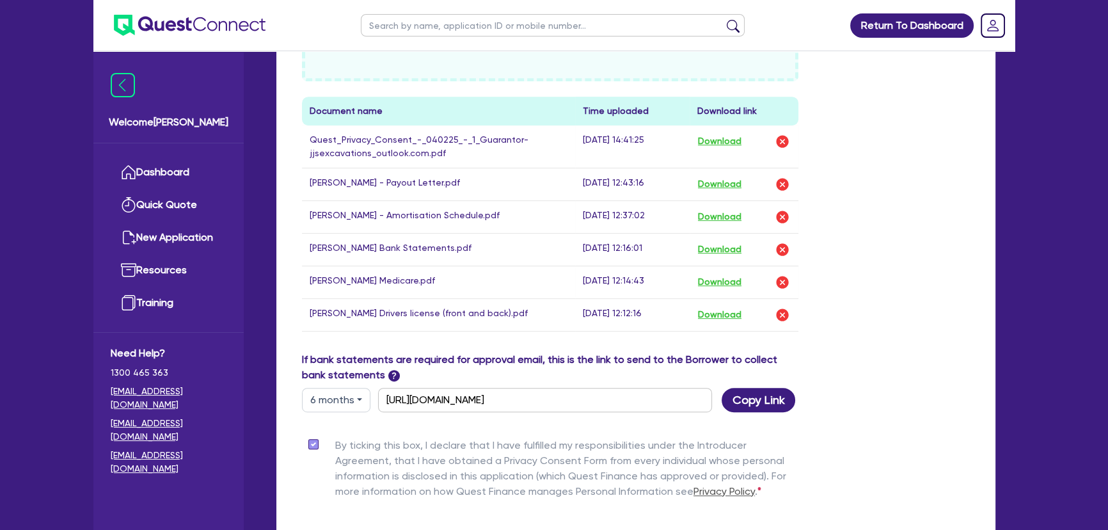
scroll to position [755, 0]
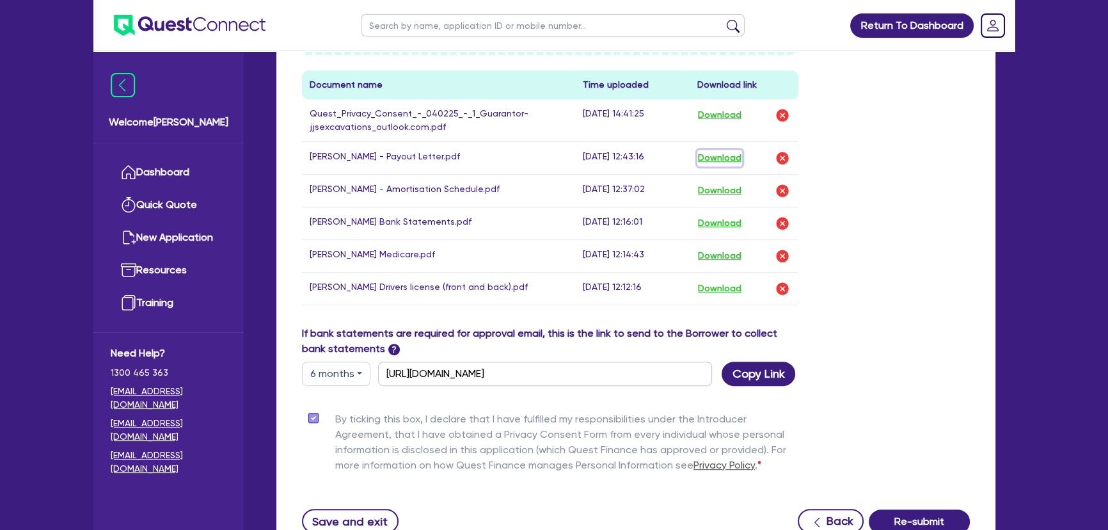
click at [728, 160] on button "Download" at bounding box center [719, 158] width 45 height 17
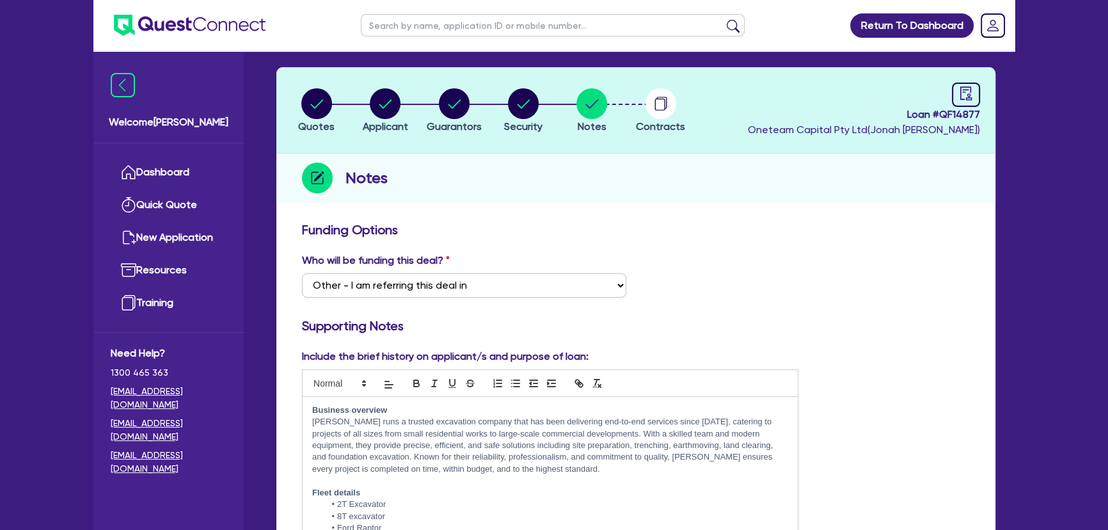
scroll to position [0, 0]
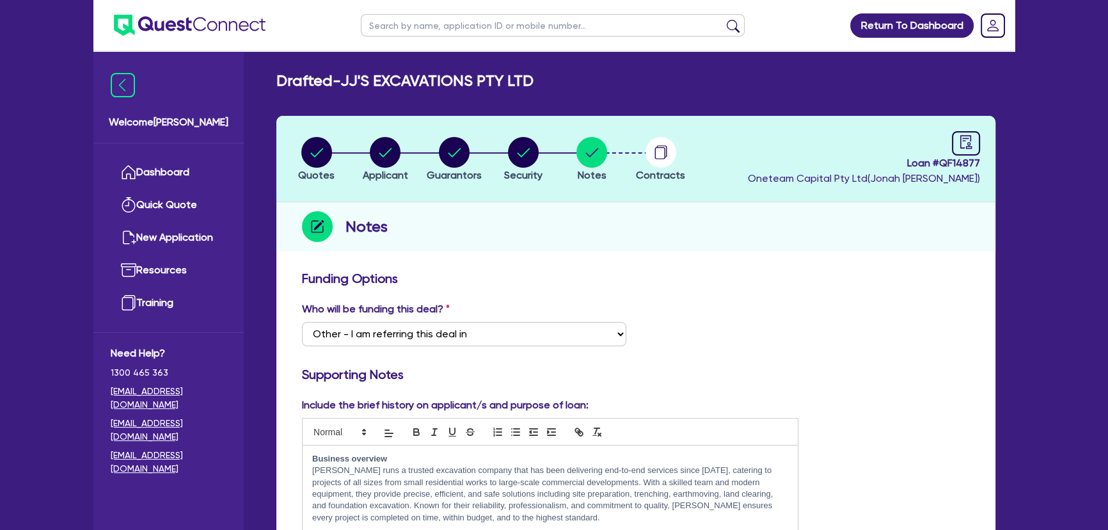
click at [324, 154] on circle "button" at bounding box center [316, 152] width 31 height 31
select select "PRIMARY_ASSETS"
select select "CONSTRUCTION_AND_EARTHMOVING_EQUIPMENT"
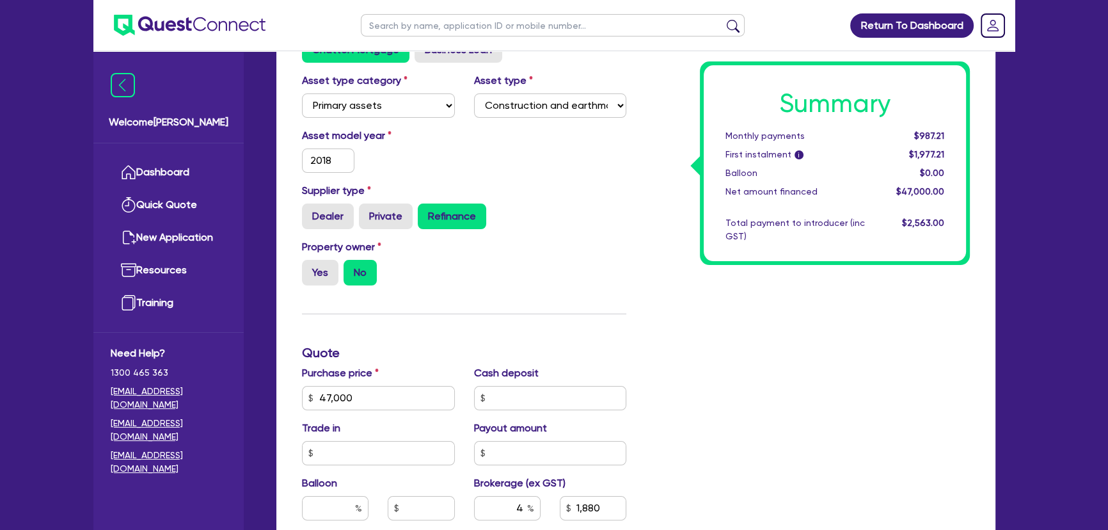
scroll to position [407, 0]
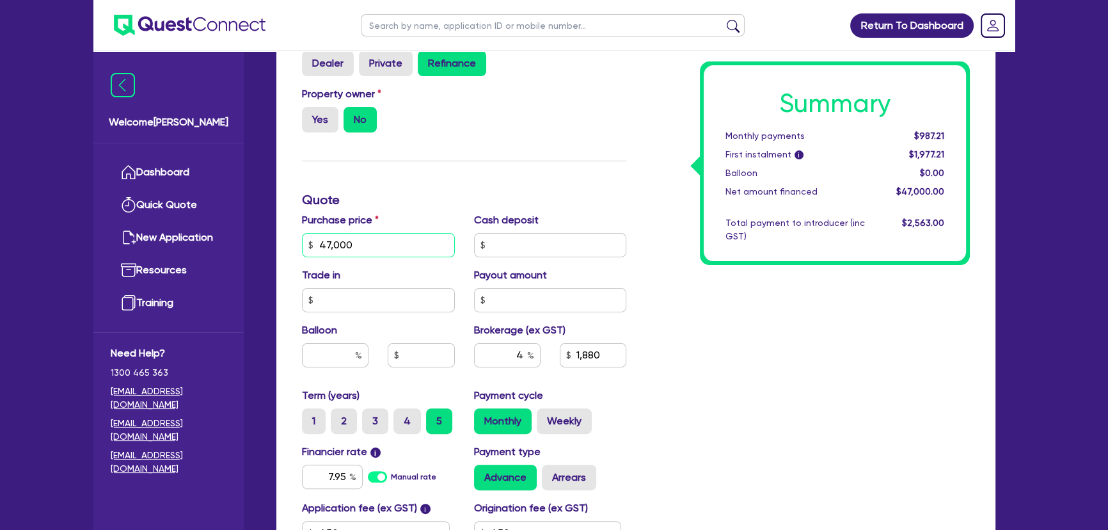
click at [377, 248] on input "47,000" at bounding box center [378, 245] width 153 height 24
type input "47,887.91"
type input "1,915.52"
click at [887, 448] on div "Summary Monthly payments $1,005.86 First instalment i $1,995.86 Balloon $0.00 N…" at bounding box center [807, 238] width 343 height 748
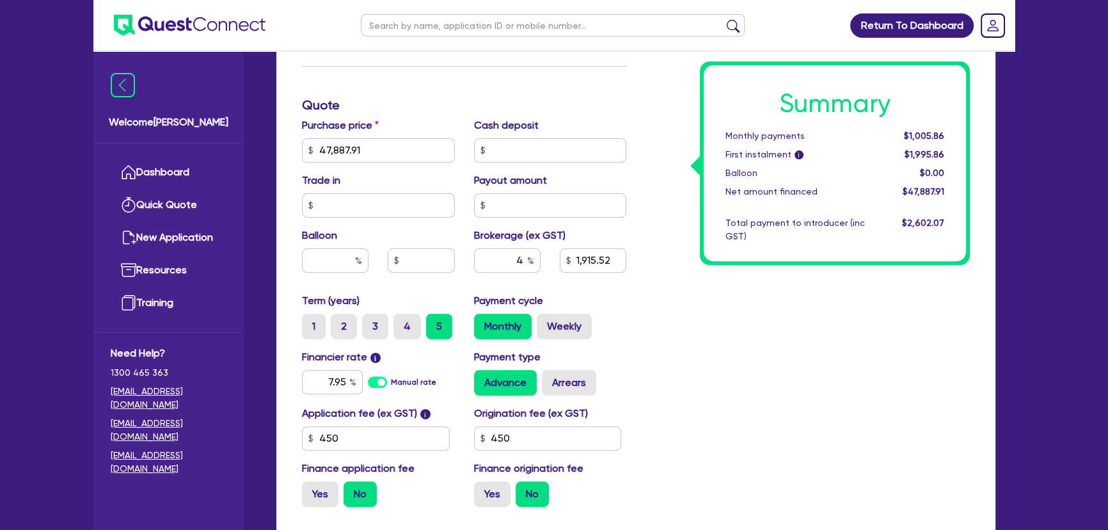
scroll to position [631, 0]
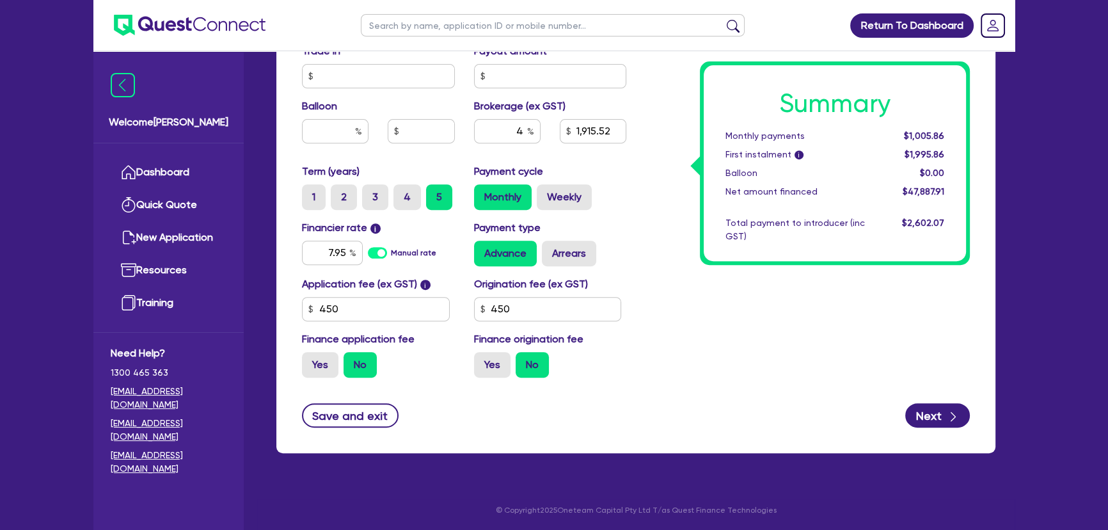
click at [709, 414] on div "Save and exit Next" at bounding box center [635, 415] width 687 height 24
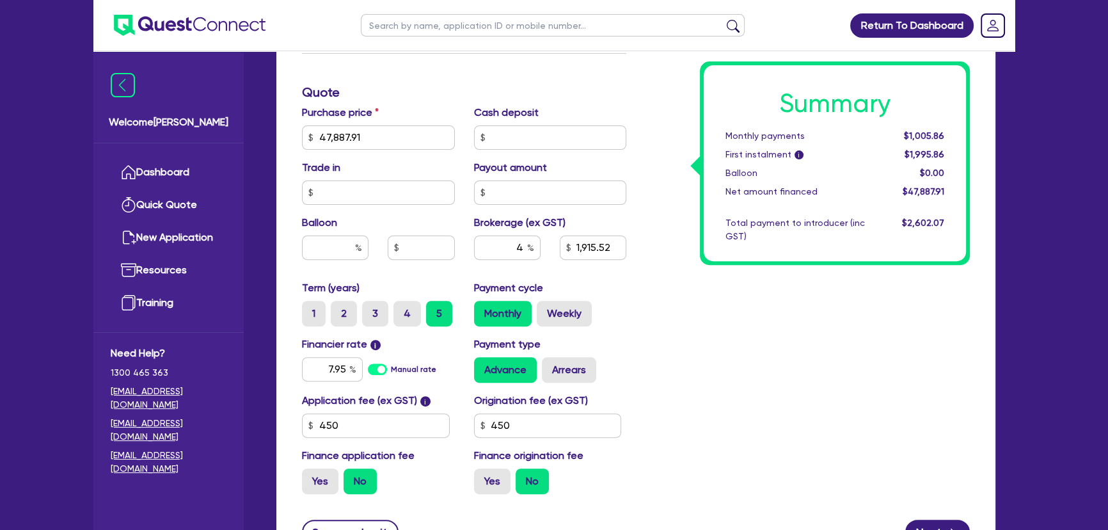
click at [219, 35] on img at bounding box center [190, 25] width 152 height 21
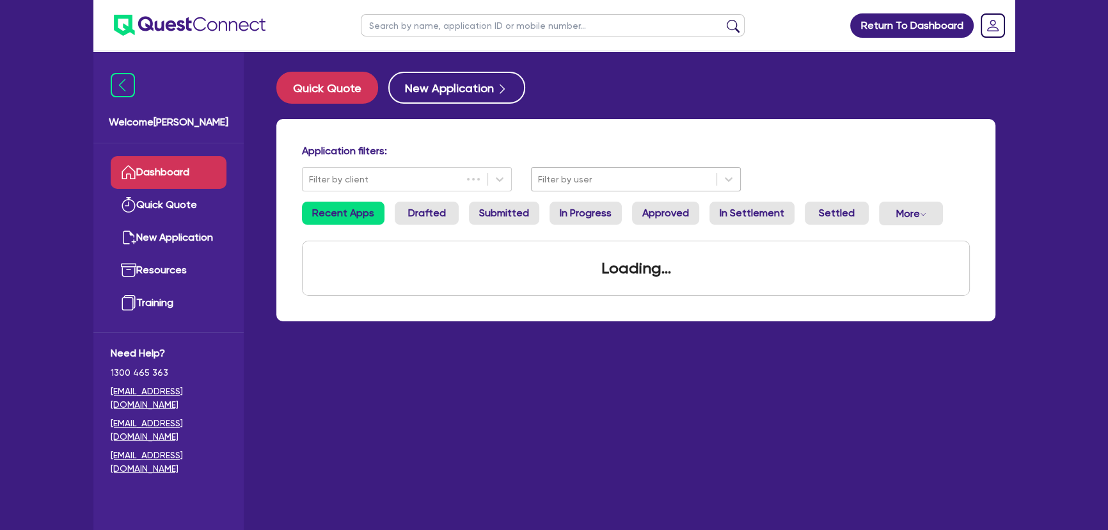
click at [570, 189] on div "Filter by user" at bounding box center [624, 179] width 185 height 21
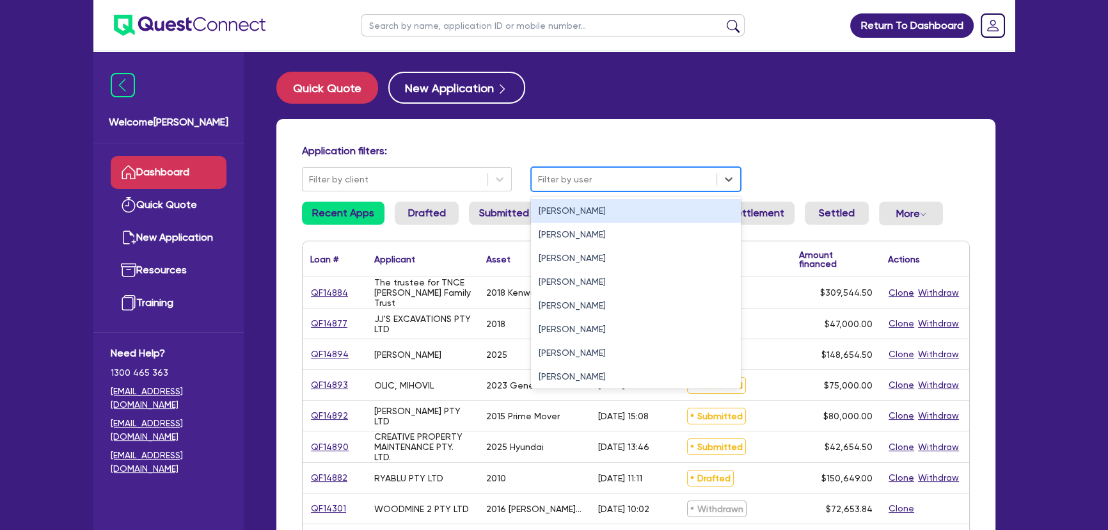
click at [578, 216] on div "Jonah Faigen" at bounding box center [636, 211] width 210 height 24
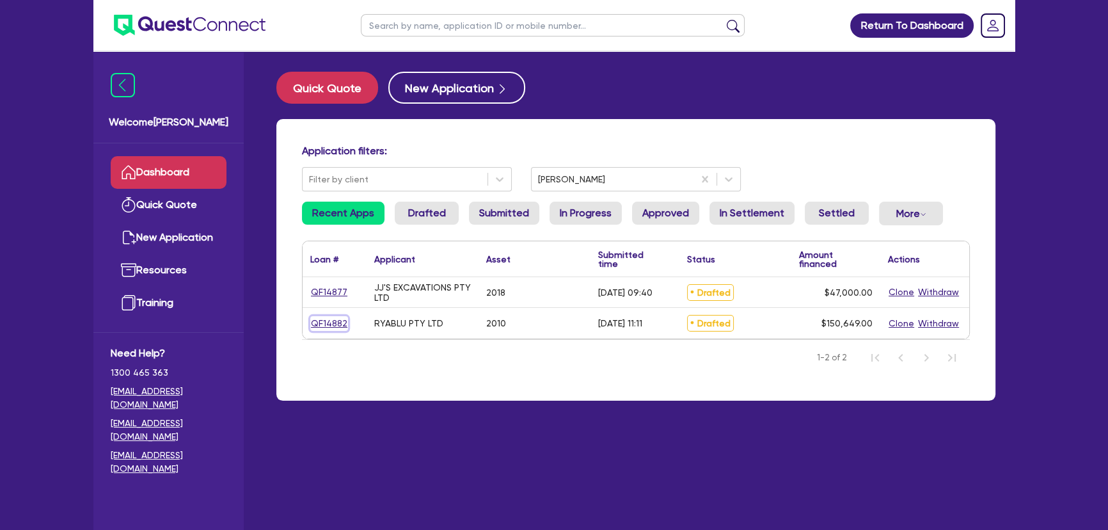
click at [339, 326] on link "QF14882" at bounding box center [329, 323] width 38 height 15
select select "PRIMARY_ASSETS"
select select "HEAVY_TRUCKS"
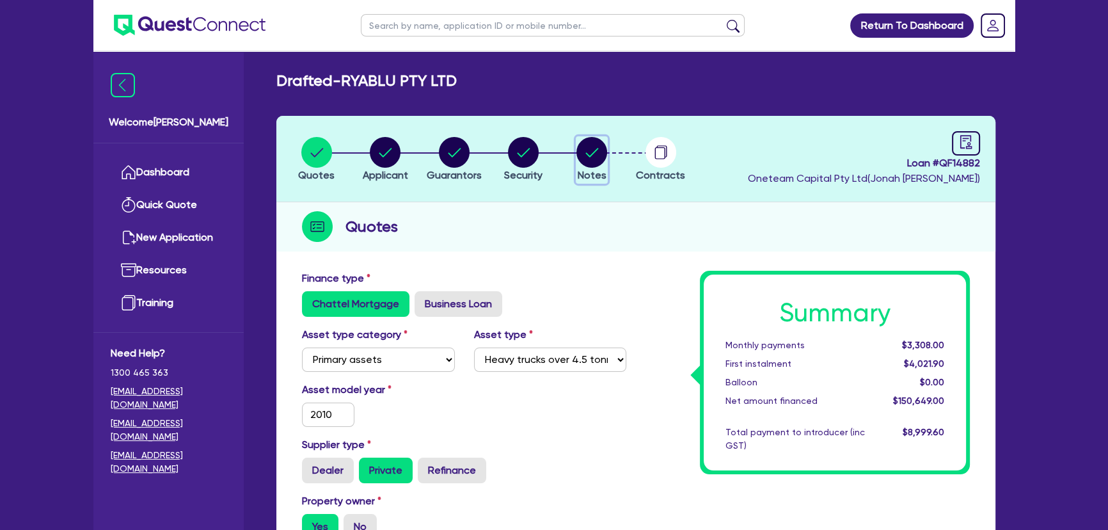
click at [579, 153] on circle "button" at bounding box center [591, 152] width 31 height 31
select select "Other"
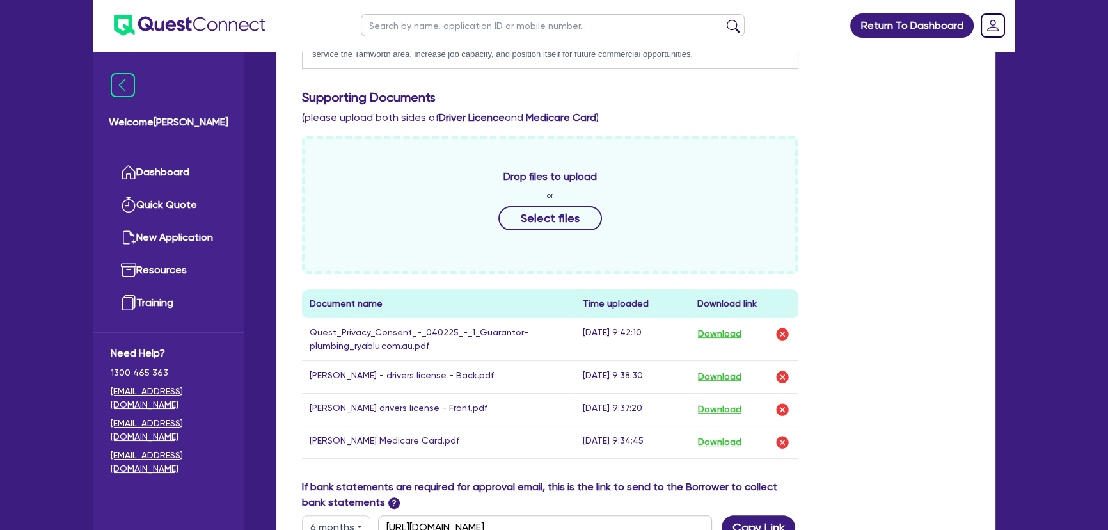
scroll to position [640, 0]
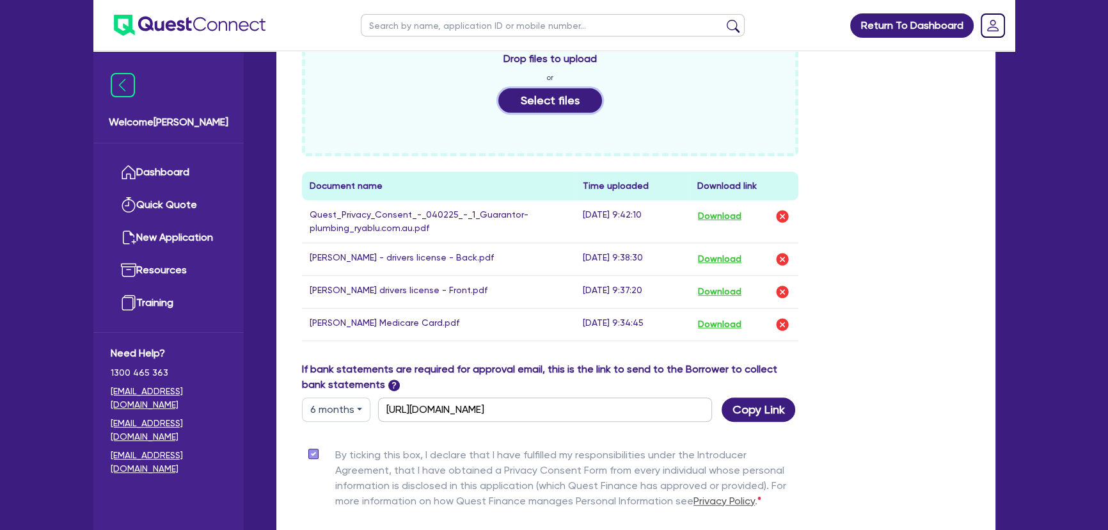
click at [510, 109] on button "Select files" at bounding box center [550, 100] width 104 height 24
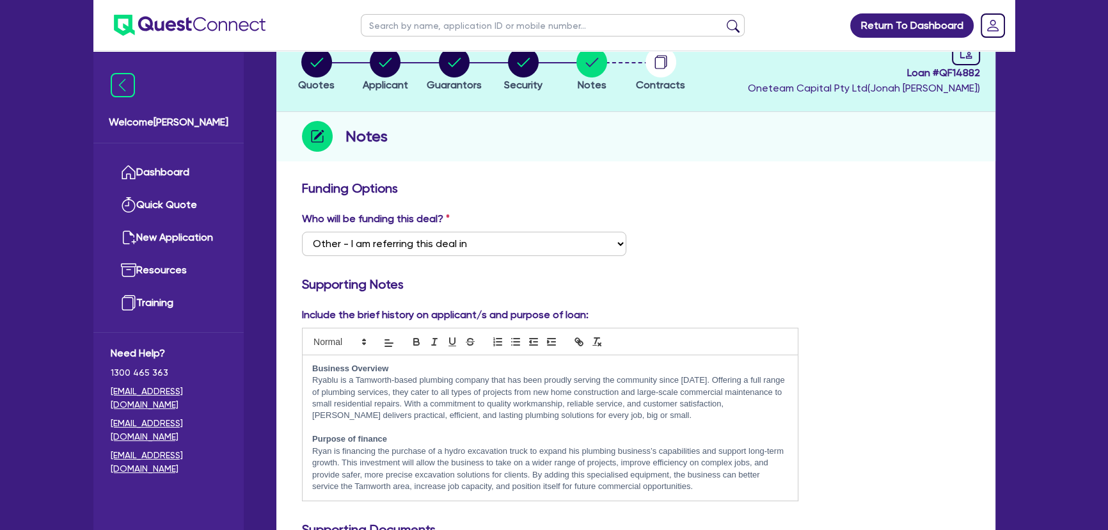
scroll to position [0, 0]
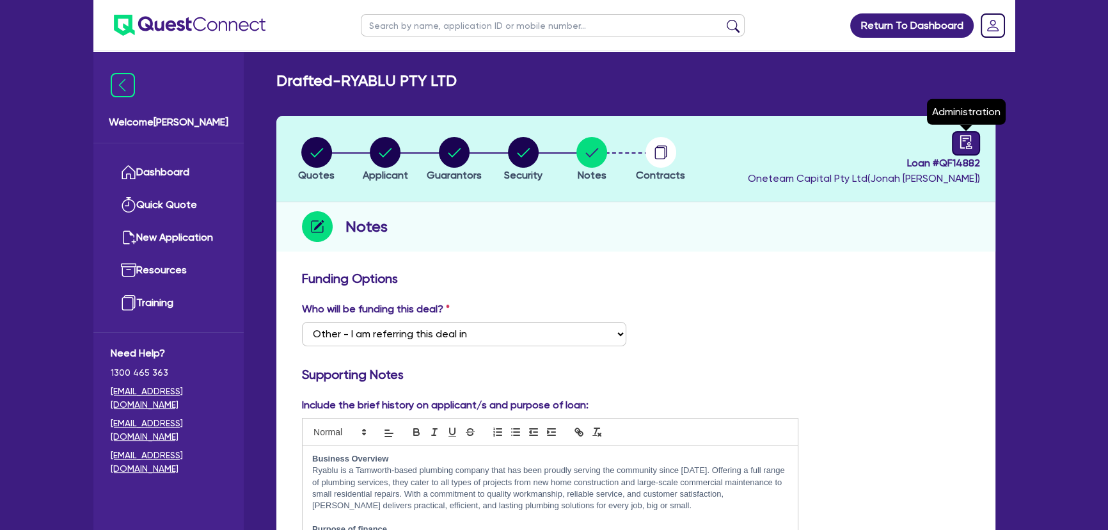
click at [951, 135] on div "Loan # QF14882 Oneteam Capital Pty Ltd ( Jonah Faigen ) Administration" at bounding box center [864, 158] width 232 height 55
click at [960, 141] on icon "audit" at bounding box center [966, 141] width 12 height 13
select select "DRAFTED_AMENDED"
select select "Angle Finance"
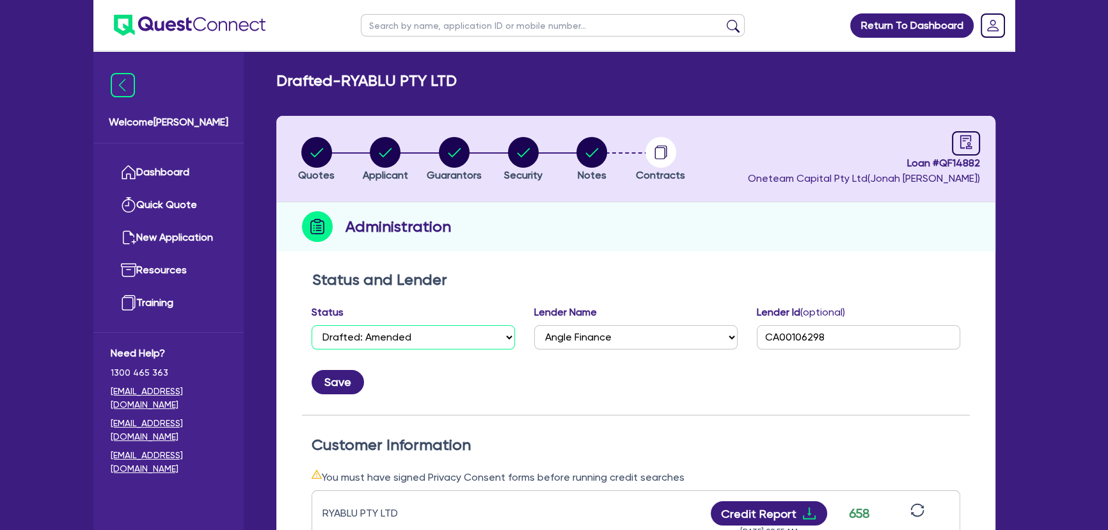
click at [442, 340] on select "Select Quoted Drafted: New Drafted: Amended Submitted: New Submitted: Amended I…" at bounding box center [413, 337] width 203 height 24
select select "APPROVED_WAITING_FOR_MORE_INFO"
click at [312, 325] on select "Select Quoted Drafted: New Drafted: Amended Submitted: New Submitted: Amended I…" at bounding box center [413, 337] width 203 height 24
click at [339, 365] on div "Save" at bounding box center [636, 376] width 668 height 35
click at [339, 375] on button "Save" at bounding box center [338, 382] width 52 height 24
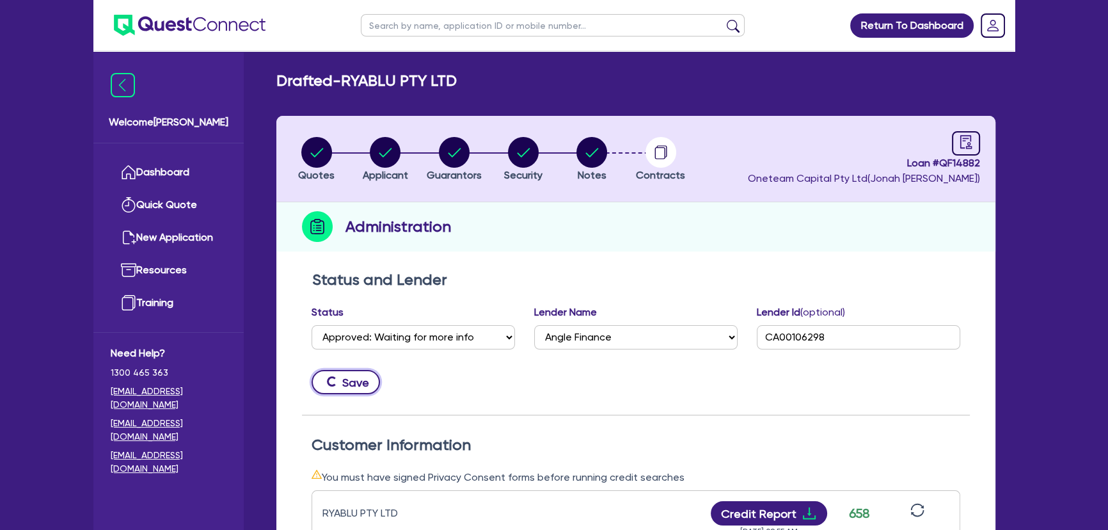
click at [336, 373] on button "Save" at bounding box center [346, 382] width 68 height 24
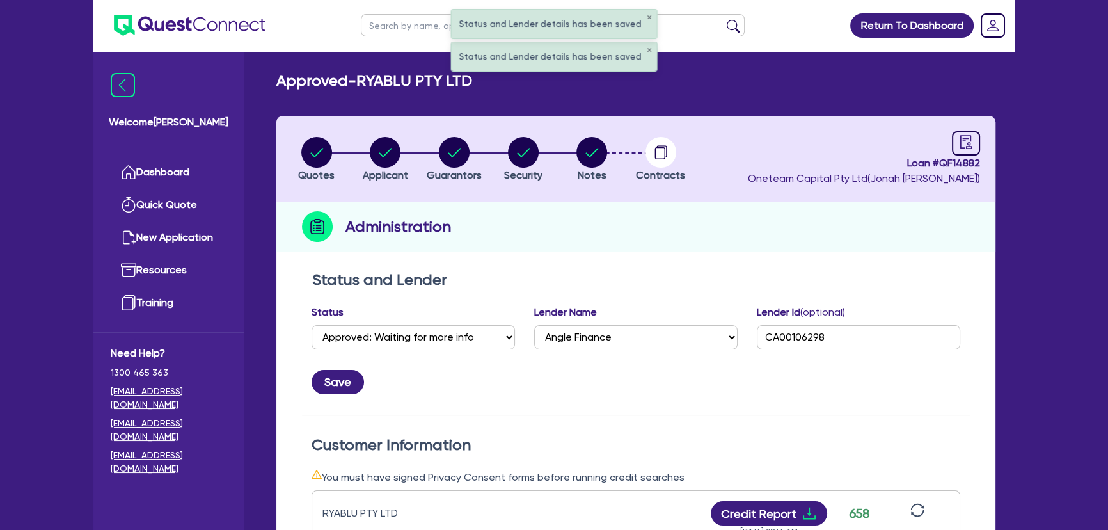
click at [242, 32] on img at bounding box center [190, 25] width 152 height 21
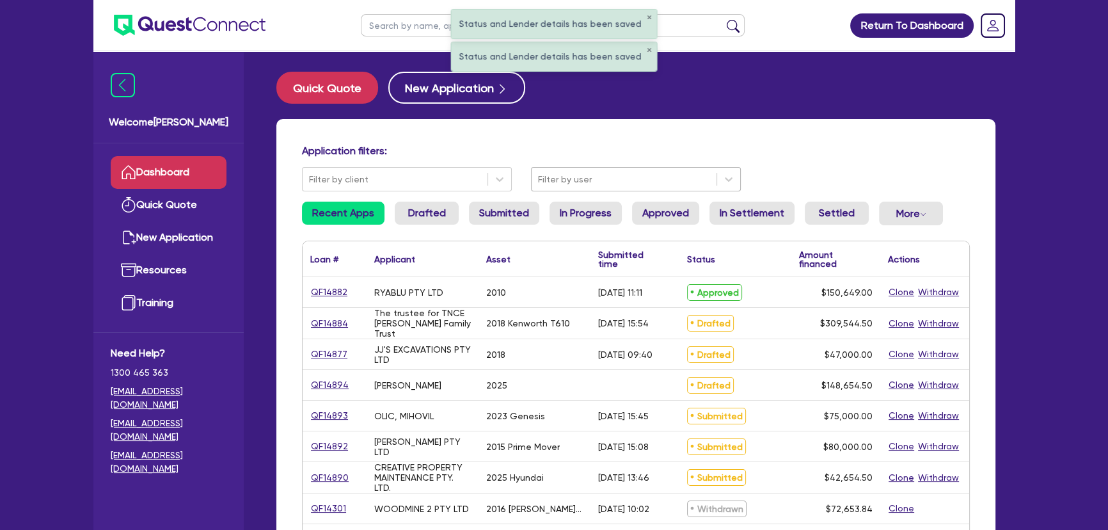
click at [679, 176] on div at bounding box center [624, 179] width 172 height 16
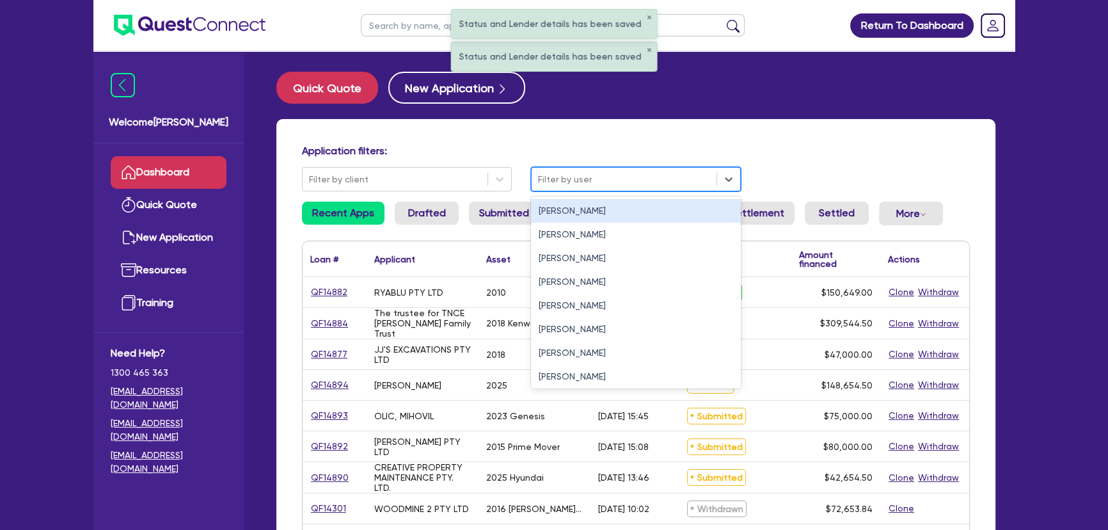
click at [616, 204] on div "Jonah Faigen" at bounding box center [636, 211] width 210 height 24
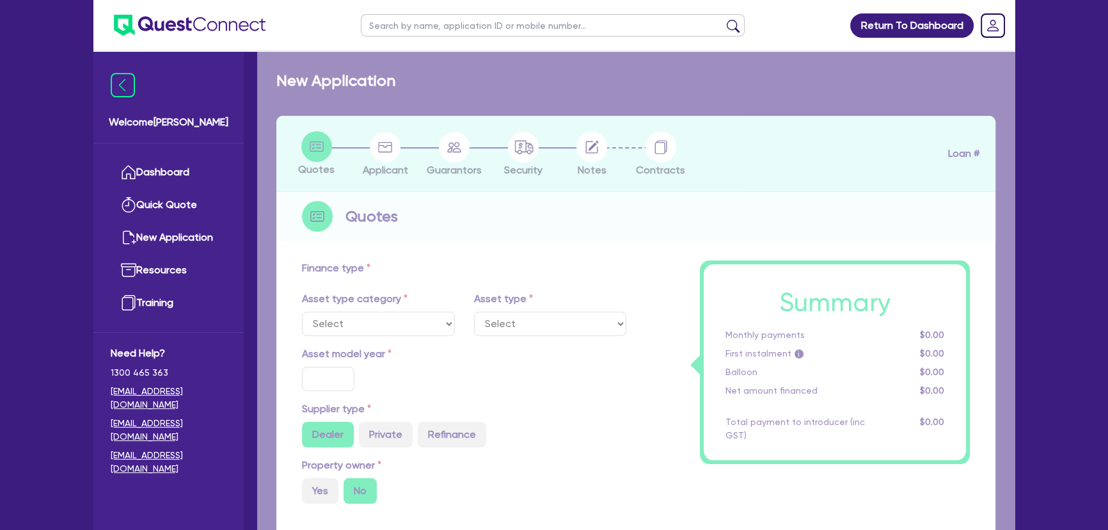
select select "PRIMARY_ASSETS"
type input "2010"
radio input "false"
radio input "true"
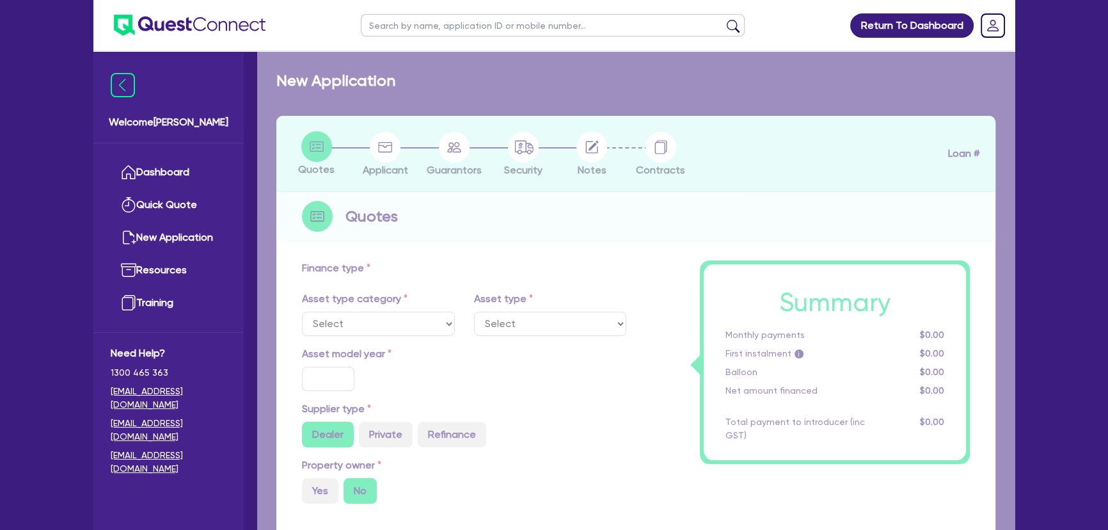
type input "150,000"
type input "5"
type input "7,532.45"
type input "9.45"
type input "590"
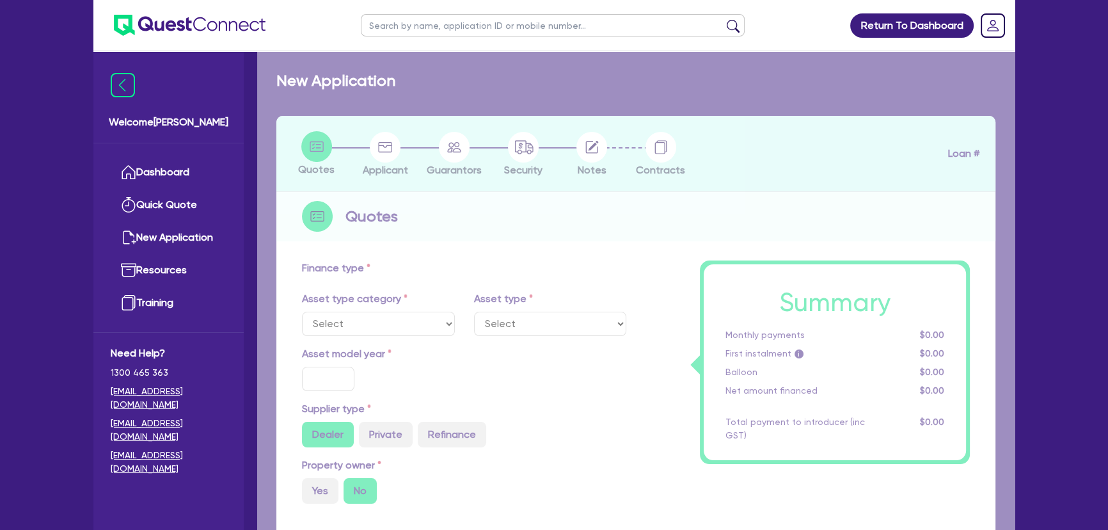
type input "649"
select select "HEAVY_TRUCKS"
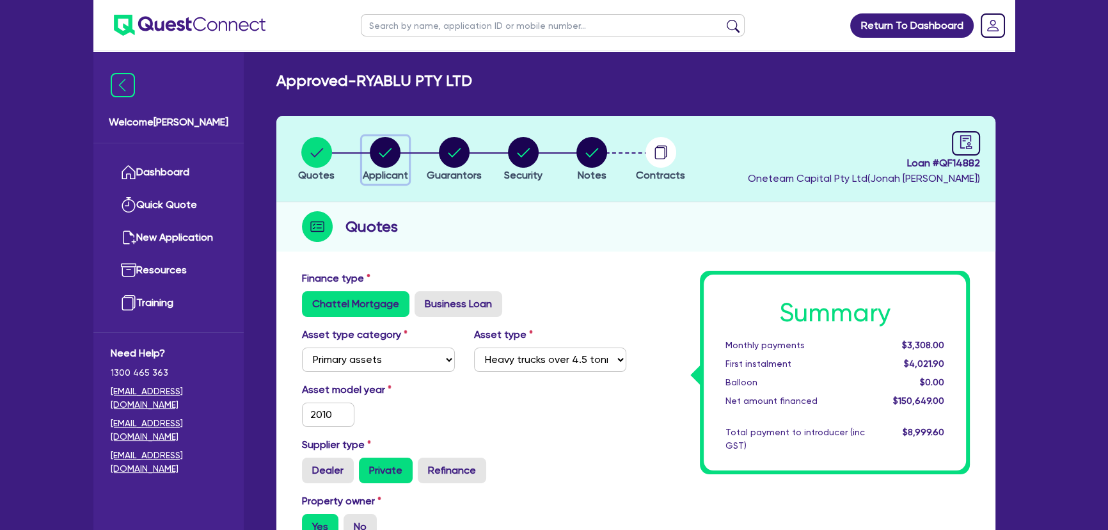
click at [384, 173] on span "Applicant" at bounding box center [385, 175] width 45 height 12
select select "COMPANY"
select select "BUILDING_CONSTRUCTION"
select select "TRADES_SERVICES_CONSUMERS"
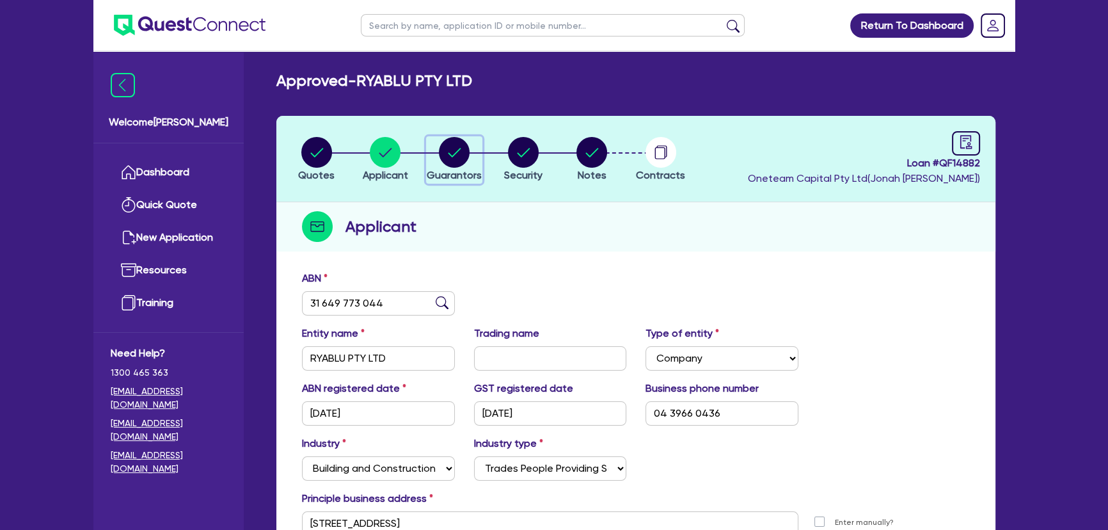
click at [452, 158] on circle "button" at bounding box center [454, 152] width 31 height 31
select select "MR"
select select "NSW"
select select "MARRIED"
select select "PROPERTY"
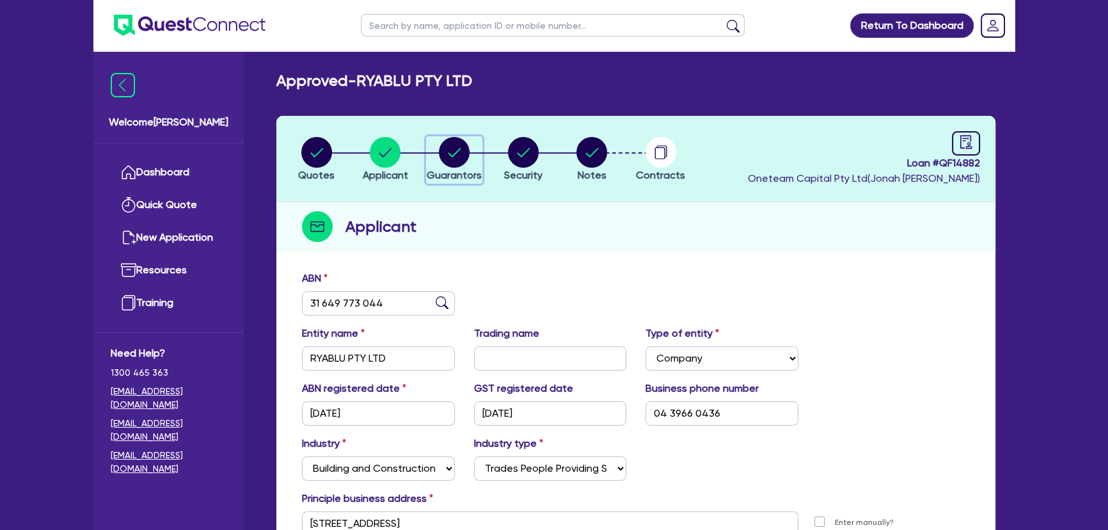
select select "INVESTMENT_PROPERTY"
select select "TRUCK"
select select "EQUIPMENT"
select select "VEHICLE"
select select "MORTGAGE"
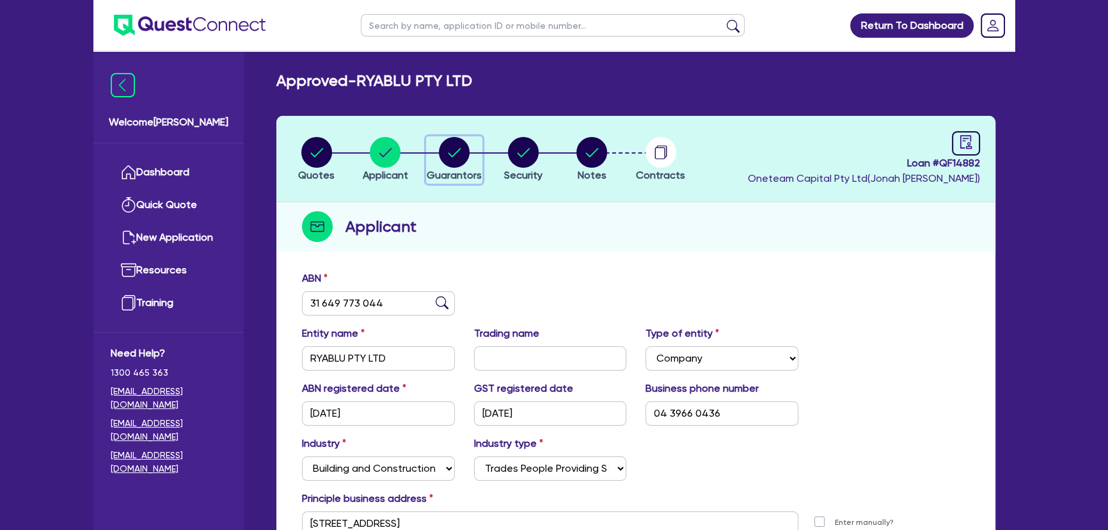
select select "INVESTMENT_PROPERTY_LOAN"
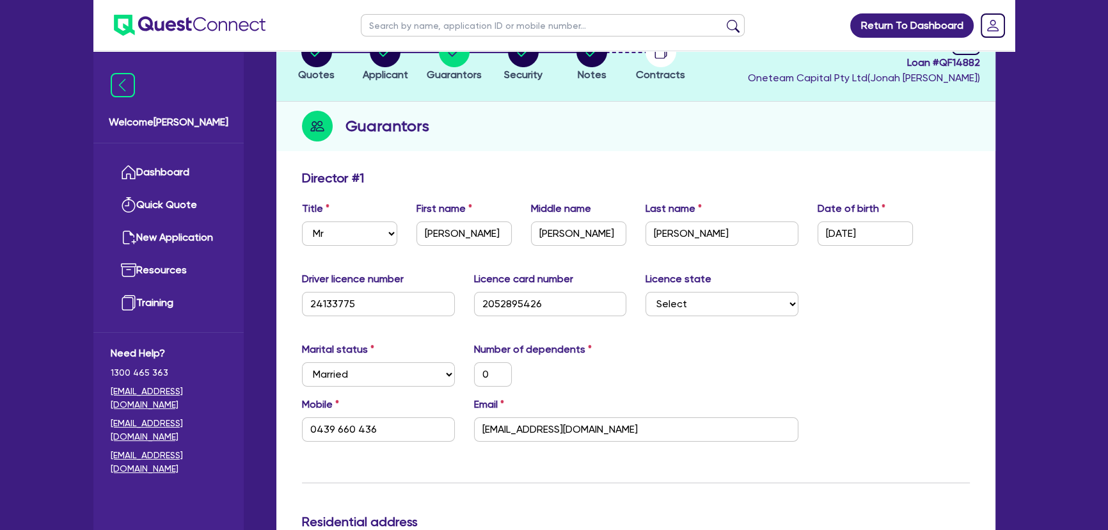
scroll to position [174, 0]
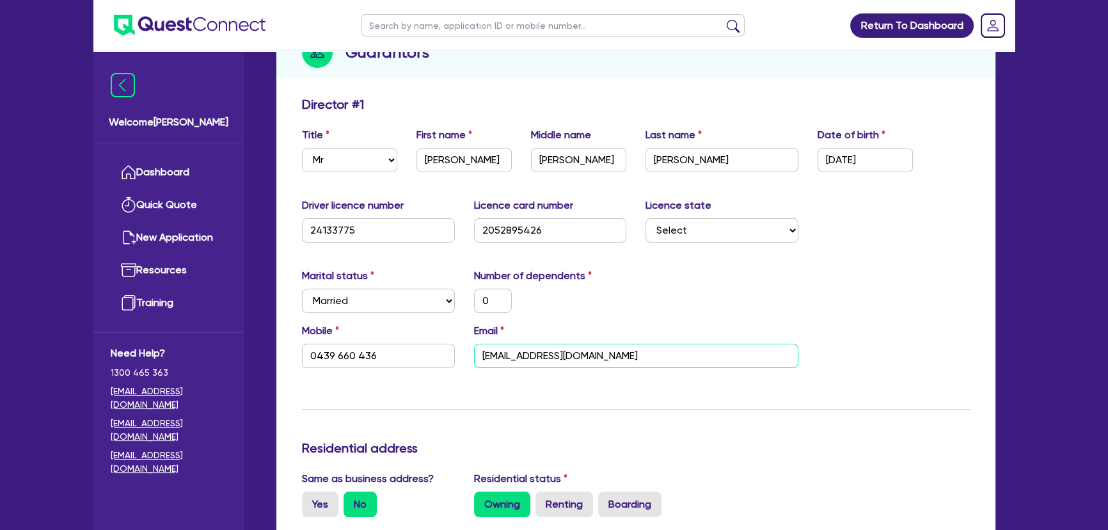
drag, startPoint x: 623, startPoint y: 356, endPoint x: 470, endPoint y: 356, distance: 152.9
click at [470, 356] on div "Email plumbing@ryablu.com.au" at bounding box center [635, 345] width 343 height 45
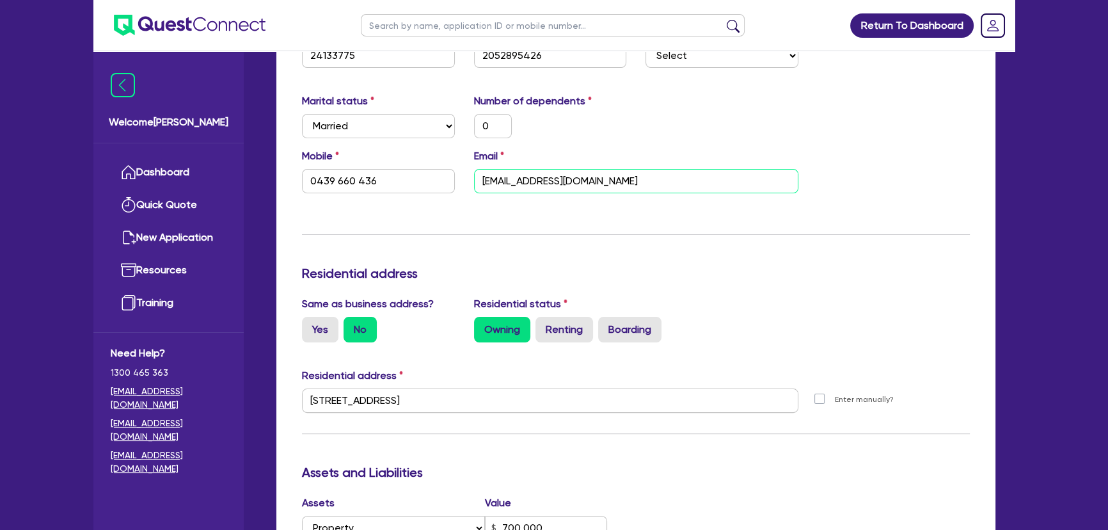
scroll to position [0, 0]
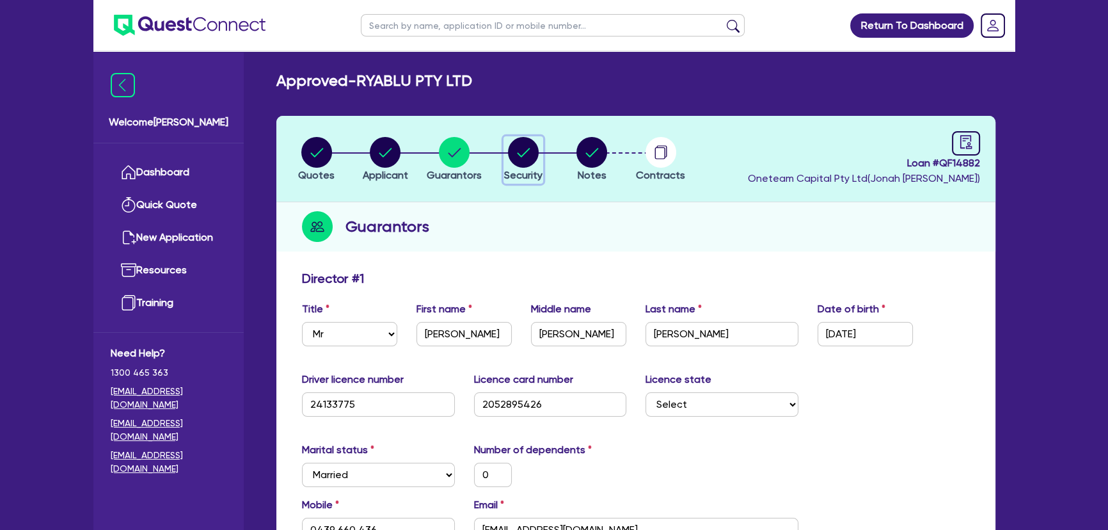
click at [531, 141] on circle "button" at bounding box center [523, 152] width 31 height 31
select select "PRIMARY_ASSETS"
select select "HEAVY_TRUCKS"
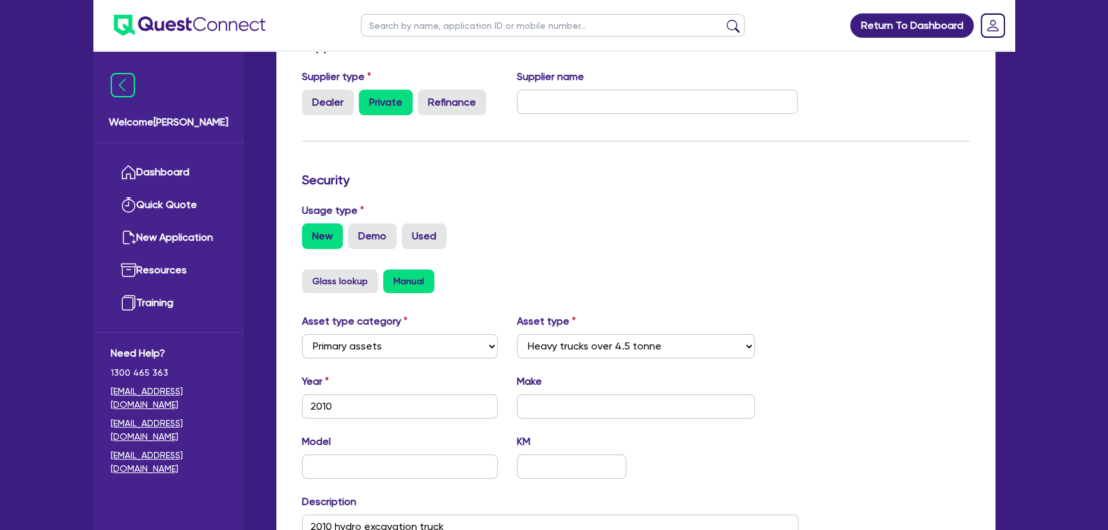
scroll to position [454, 0]
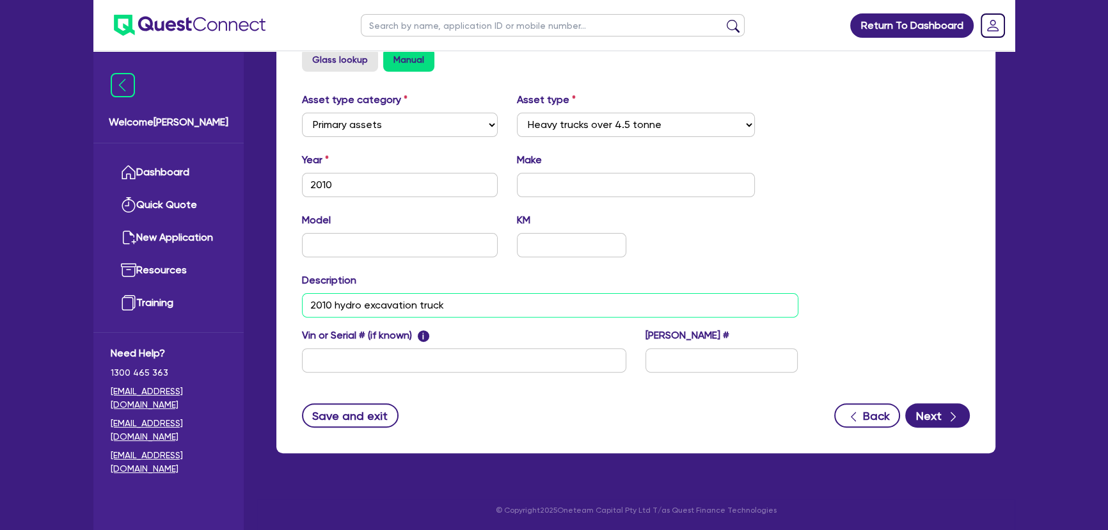
drag, startPoint x: 312, startPoint y: 300, endPoint x: 507, endPoint y: 294, distance: 195.2
click at [507, 294] on input "2010 hydro excavation truck" at bounding box center [550, 305] width 496 height 24
click at [468, 315] on input "2010 hydro excavation truck" at bounding box center [550, 305] width 496 height 24
click at [462, 303] on input "2010 hydro excavation truck" at bounding box center [550, 305] width 496 height 24
click at [446, 308] on input "2010 hydro excavation truck" at bounding box center [550, 305] width 496 height 24
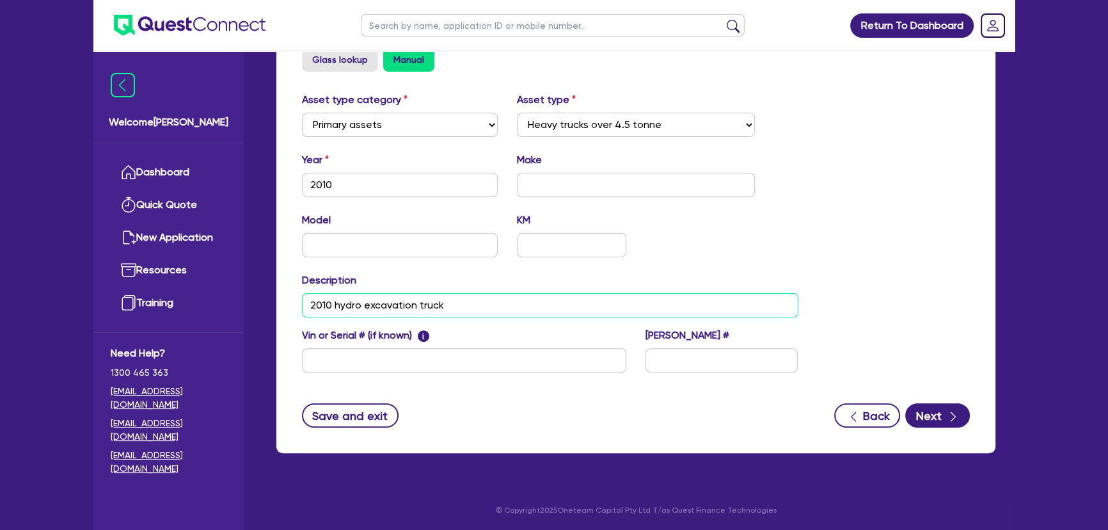
drag, startPoint x: 450, startPoint y: 304, endPoint x: 264, endPoint y: 302, distance: 185.5
click at [304, 299] on input "2010 hydro excavation truck" at bounding box center [550, 305] width 496 height 24
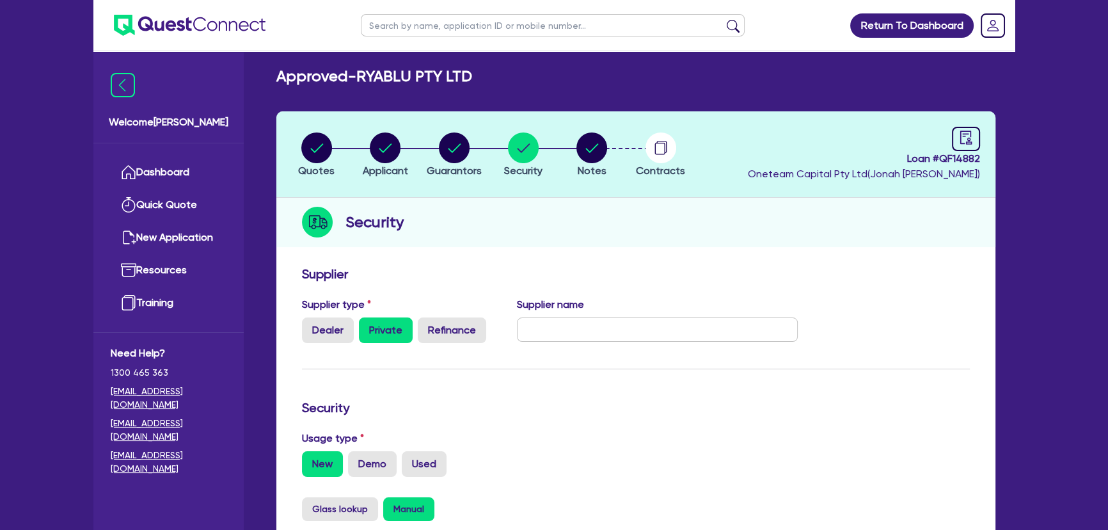
scroll to position [0, 0]
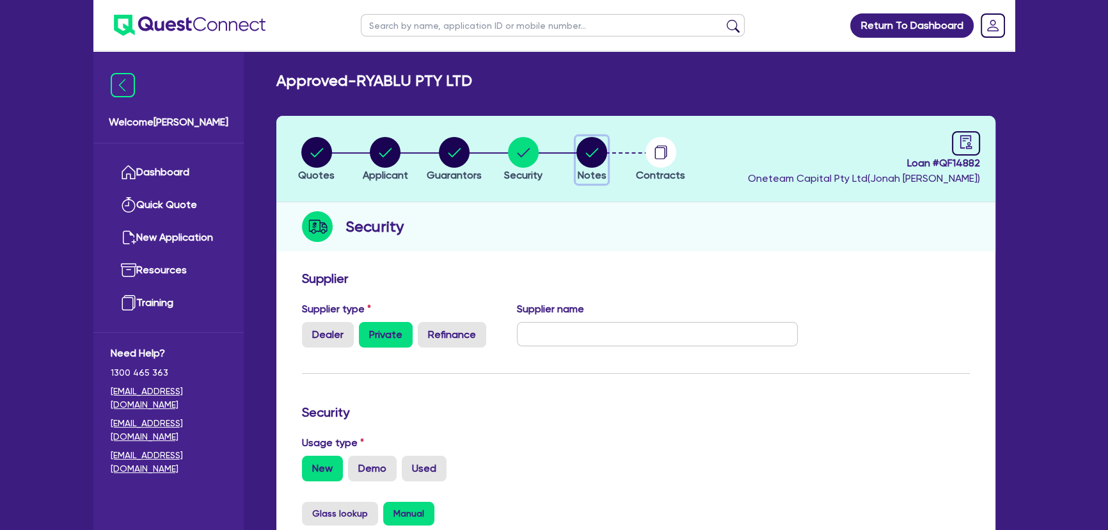
click at [596, 161] on circle "button" at bounding box center [591, 152] width 31 height 31
select select "Other"
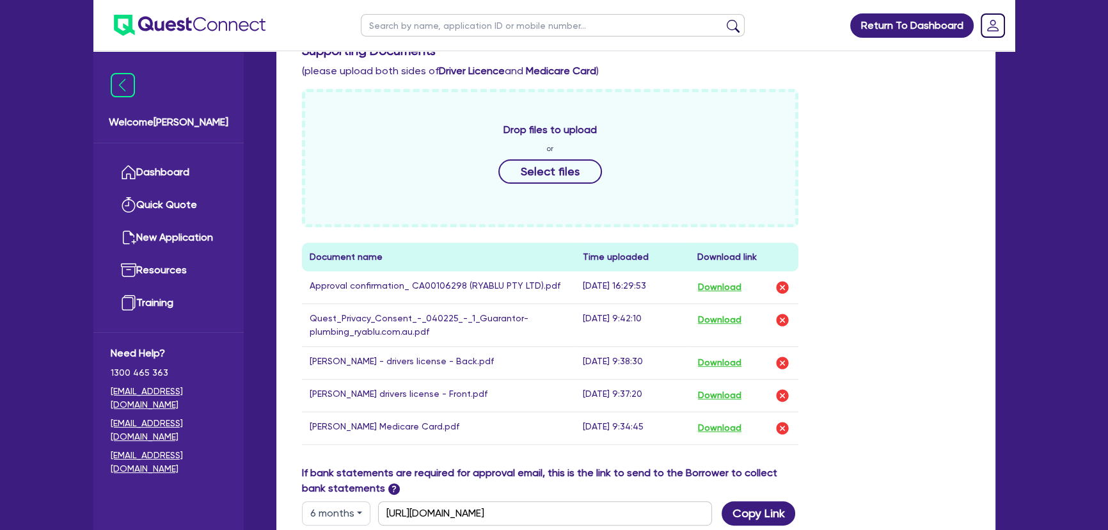
scroll to position [640, 0]
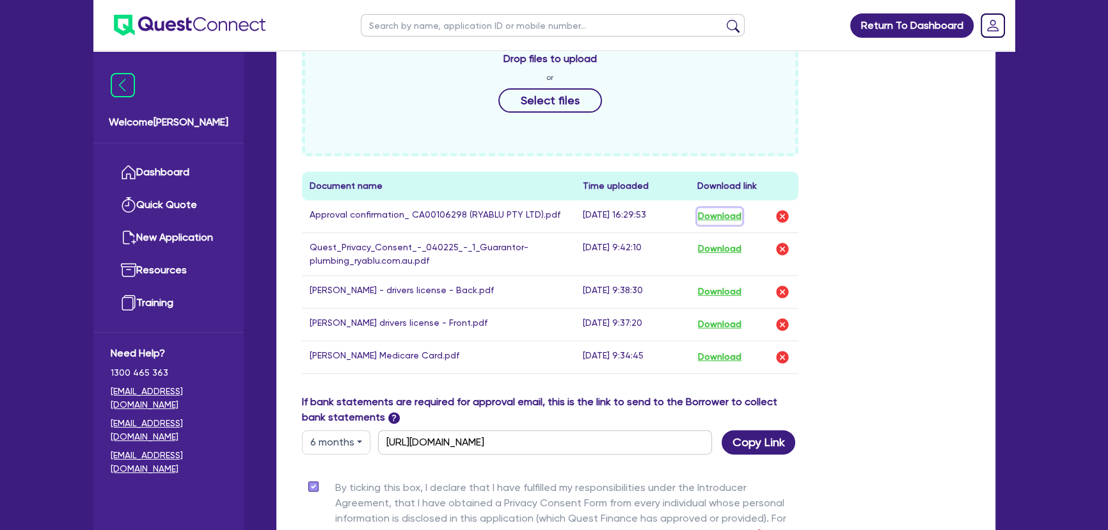
click at [709, 210] on button "Download" at bounding box center [719, 216] width 45 height 17
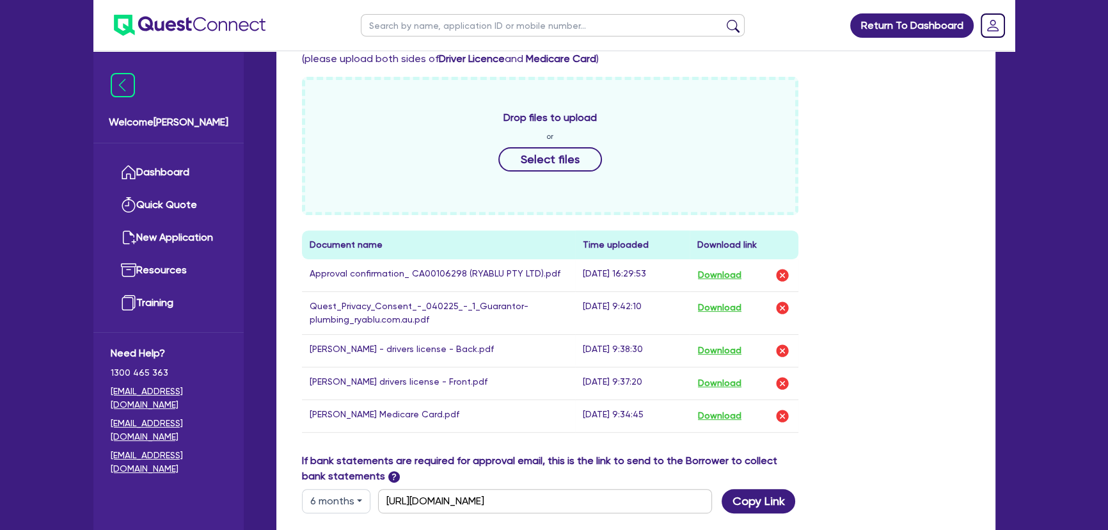
scroll to position [581, 0]
click at [734, 274] on button "Download" at bounding box center [719, 274] width 45 height 17
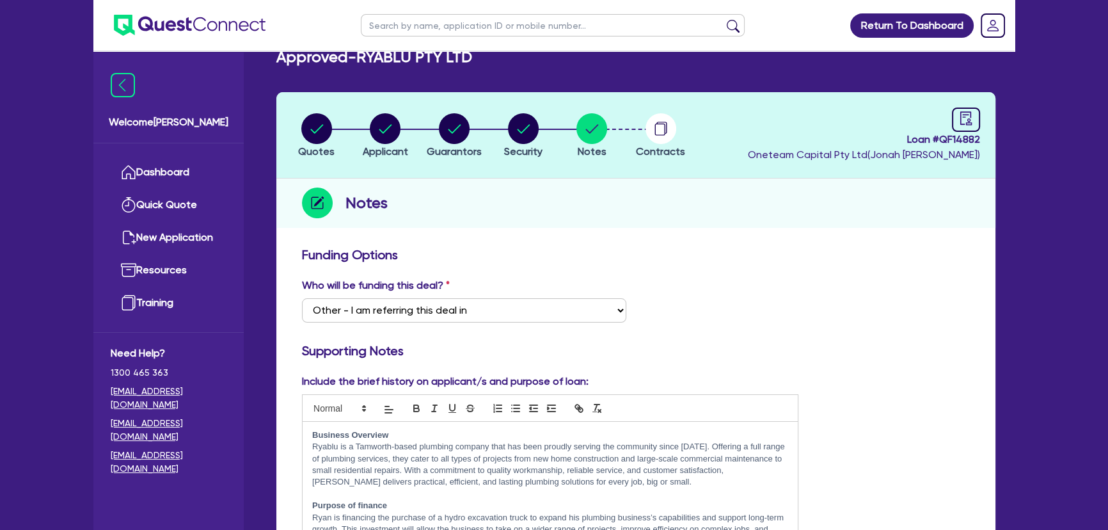
scroll to position [0, 0]
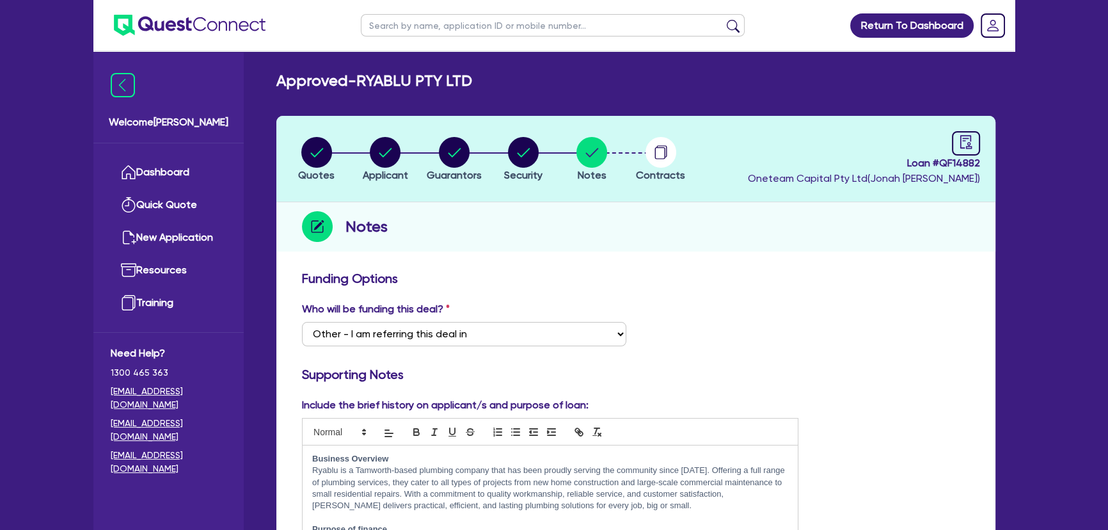
click at [192, 32] on img at bounding box center [190, 25] width 152 height 21
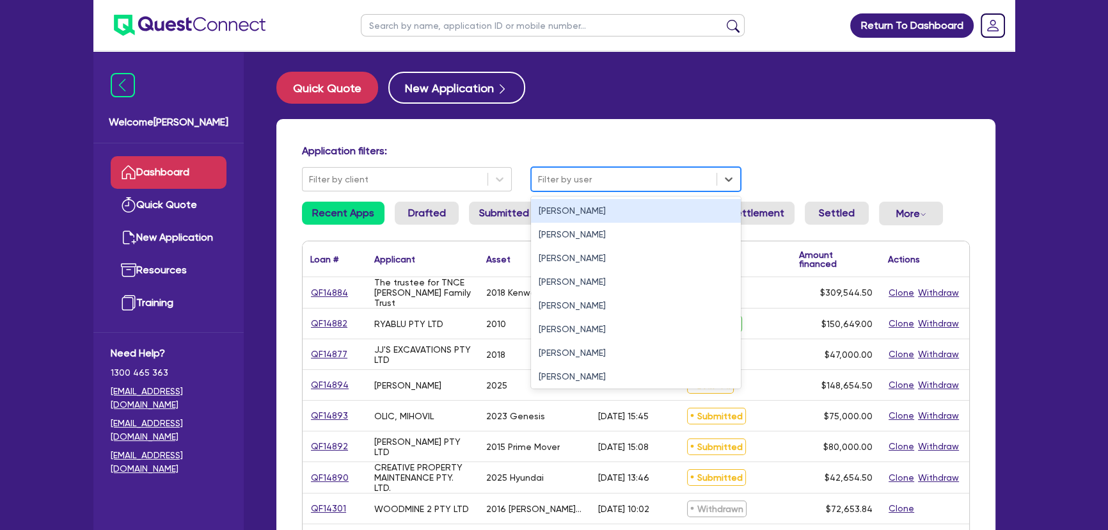
click at [613, 182] on div at bounding box center [624, 179] width 172 height 16
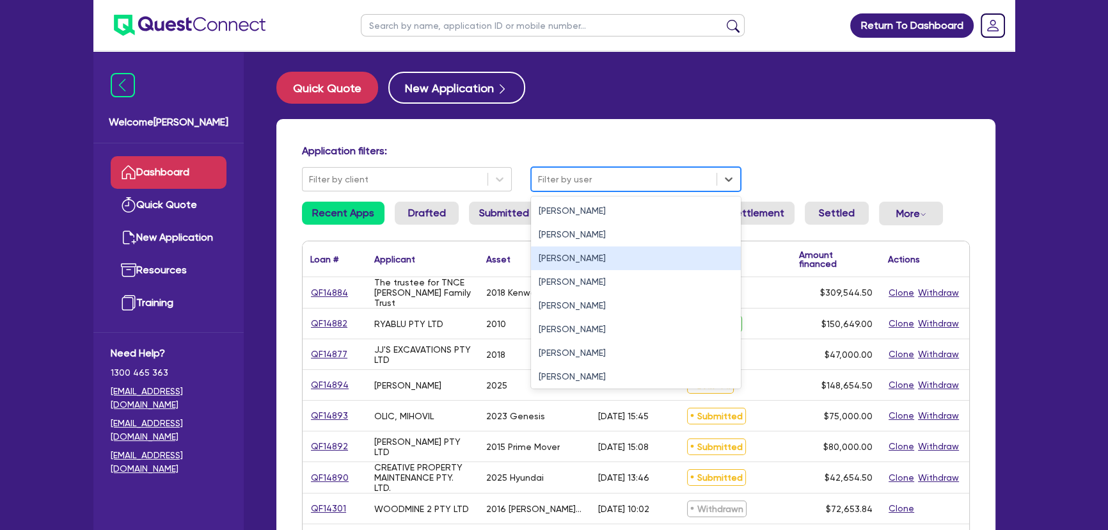
click at [599, 250] on div "Joel Harding" at bounding box center [636, 258] width 210 height 24
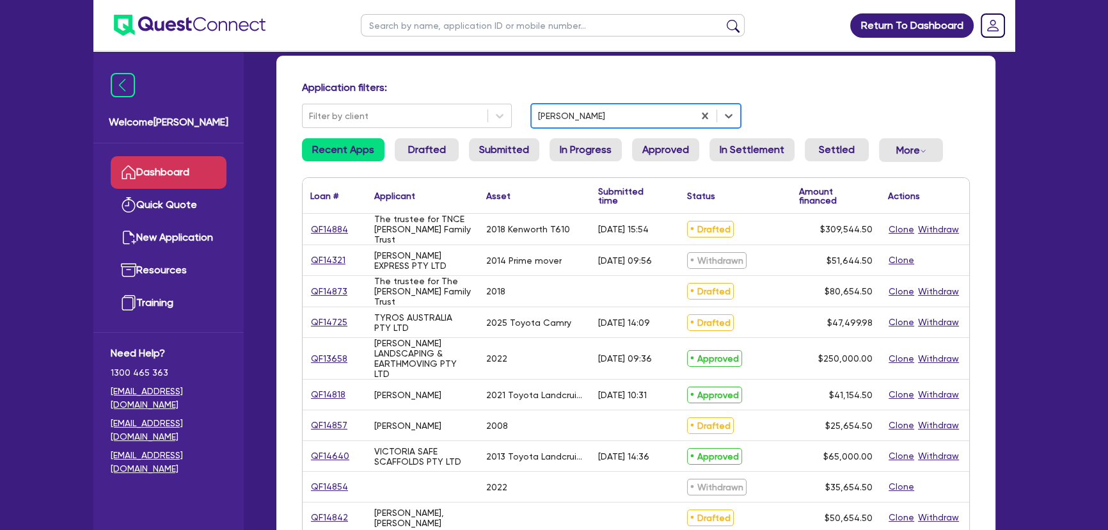
scroll to position [58, 0]
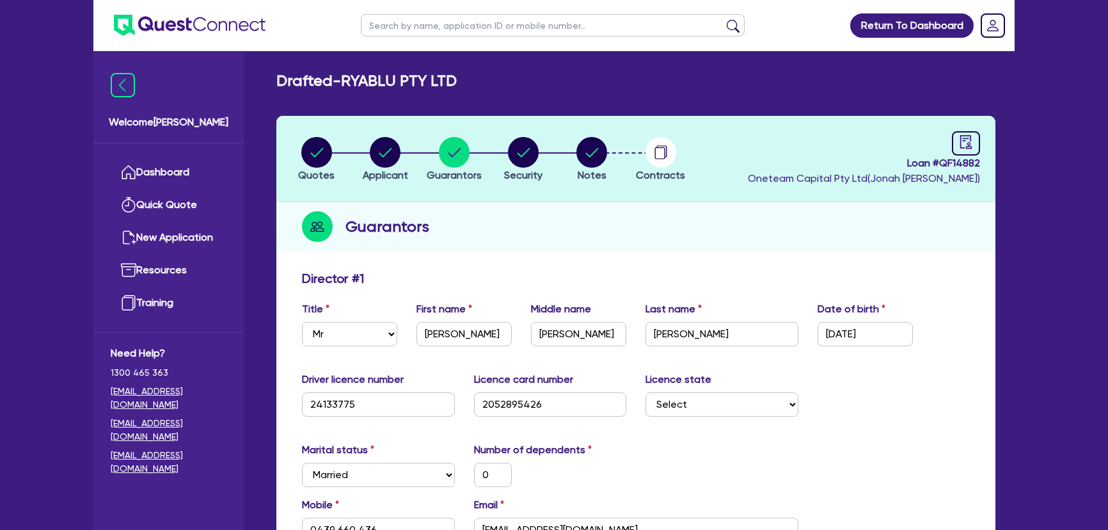
select select "MR"
select select "[GEOGRAPHIC_DATA]"
select select "MARRIED"
select select "PROPERTY"
select select "INVESTMENT_PROPERTY"
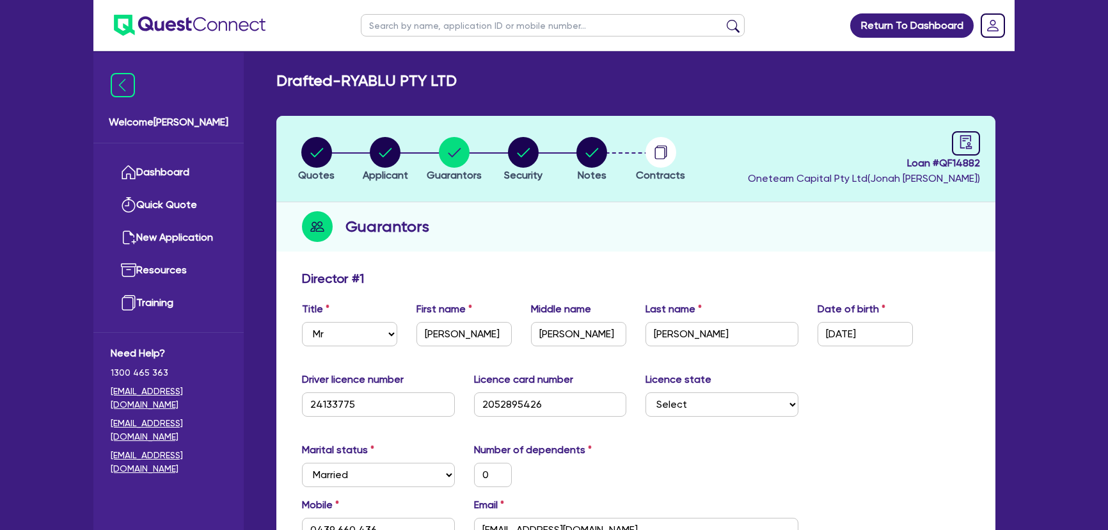
select select "TRUCK"
select select "EQUIPMENT"
select select "VEHICLE"
select select "MORTGAGE"
select select "INVESTMENT_PROPERTY_LOAN"
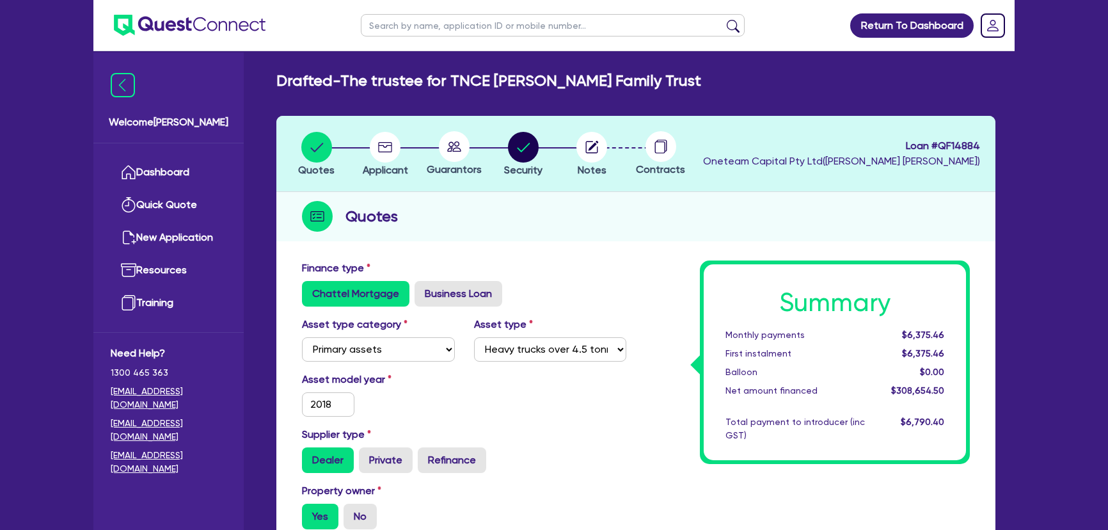
select select "PRIMARY_ASSETS"
select select "HEAVY_TRUCKS"
